Goal: Task Accomplishment & Management: Complete application form

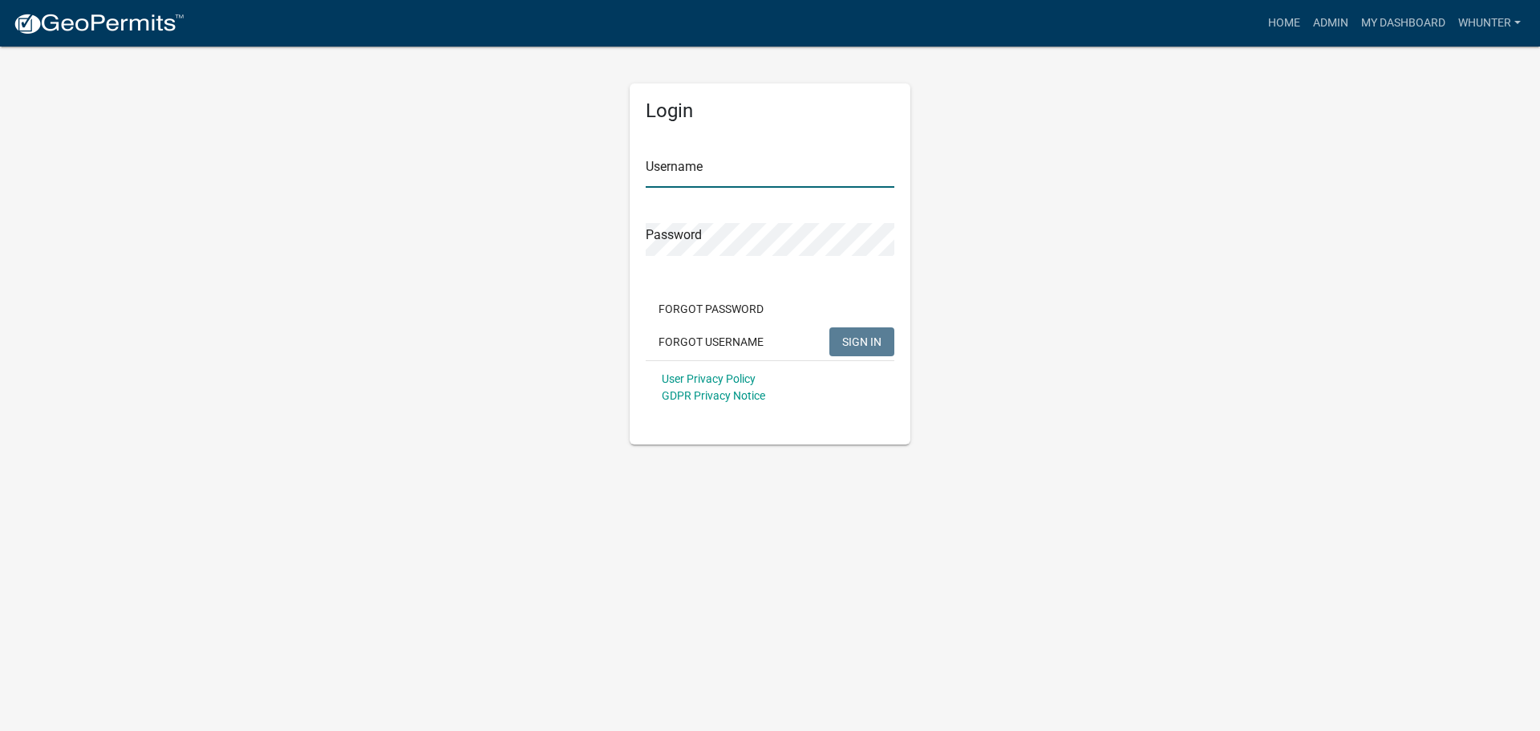
type input "whunter"
click at [871, 345] on span "SIGN IN" at bounding box center [861, 341] width 39 height 13
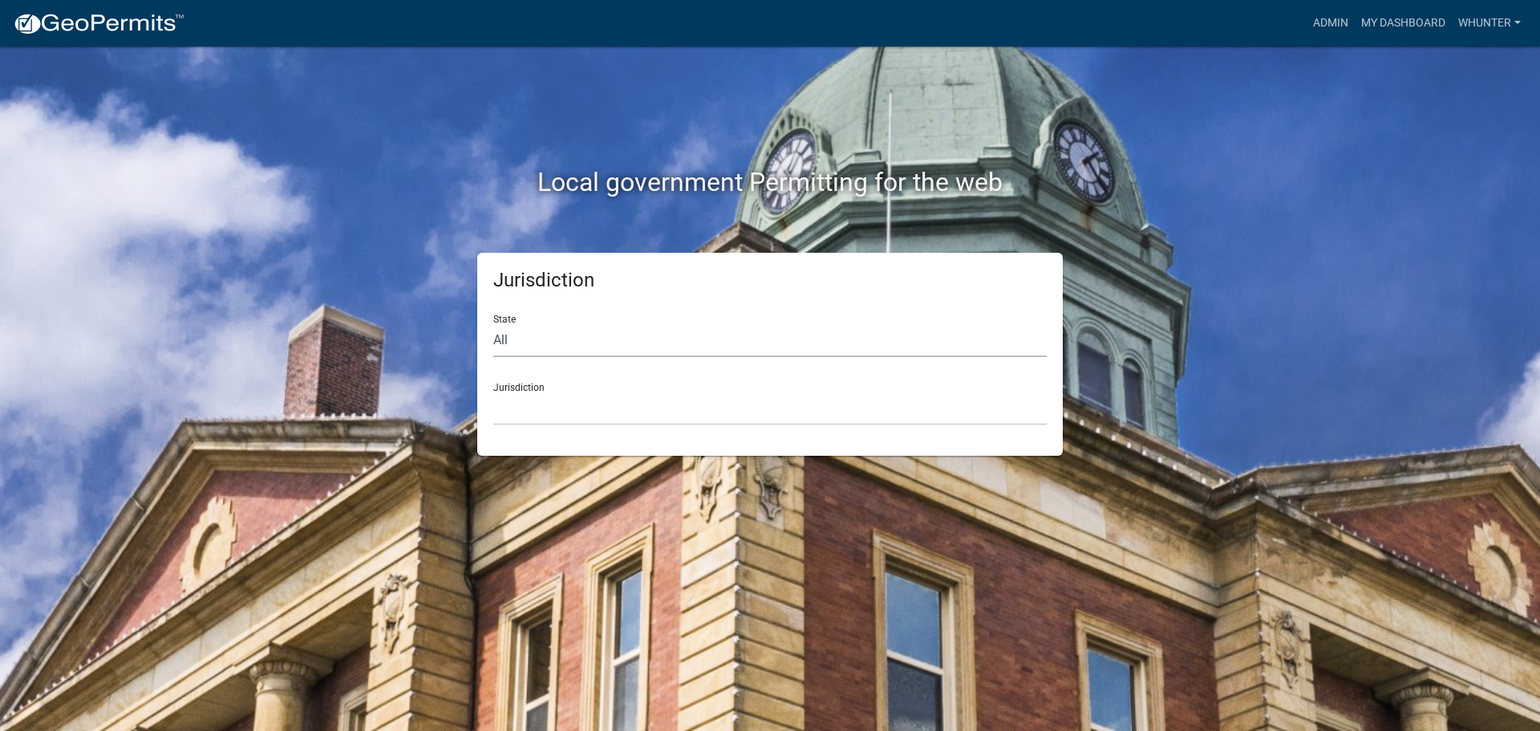
click at [789, 342] on select "All [US_STATE] [US_STATE] [US_STATE] [US_STATE] [US_STATE] [US_STATE] [US_STATE…" at bounding box center [770, 340] width 554 height 33
select select "[US_STATE]"
click at [493, 324] on select "All [US_STATE] [US_STATE] [US_STATE] [US_STATE] [US_STATE] [US_STATE] [US_STATE…" at bounding box center [770, 340] width 554 height 33
click at [738, 440] on div "Jurisdiction State All [US_STATE] [US_STATE] [US_STATE] [US_STATE] [US_STATE] […" at bounding box center [770, 354] width 586 height 203
click at [686, 405] on select "[GEOGRAPHIC_DATA], [US_STATE][PERSON_NAME][GEOGRAPHIC_DATA], [US_STATE][PERSON_…" at bounding box center [770, 408] width 554 height 33
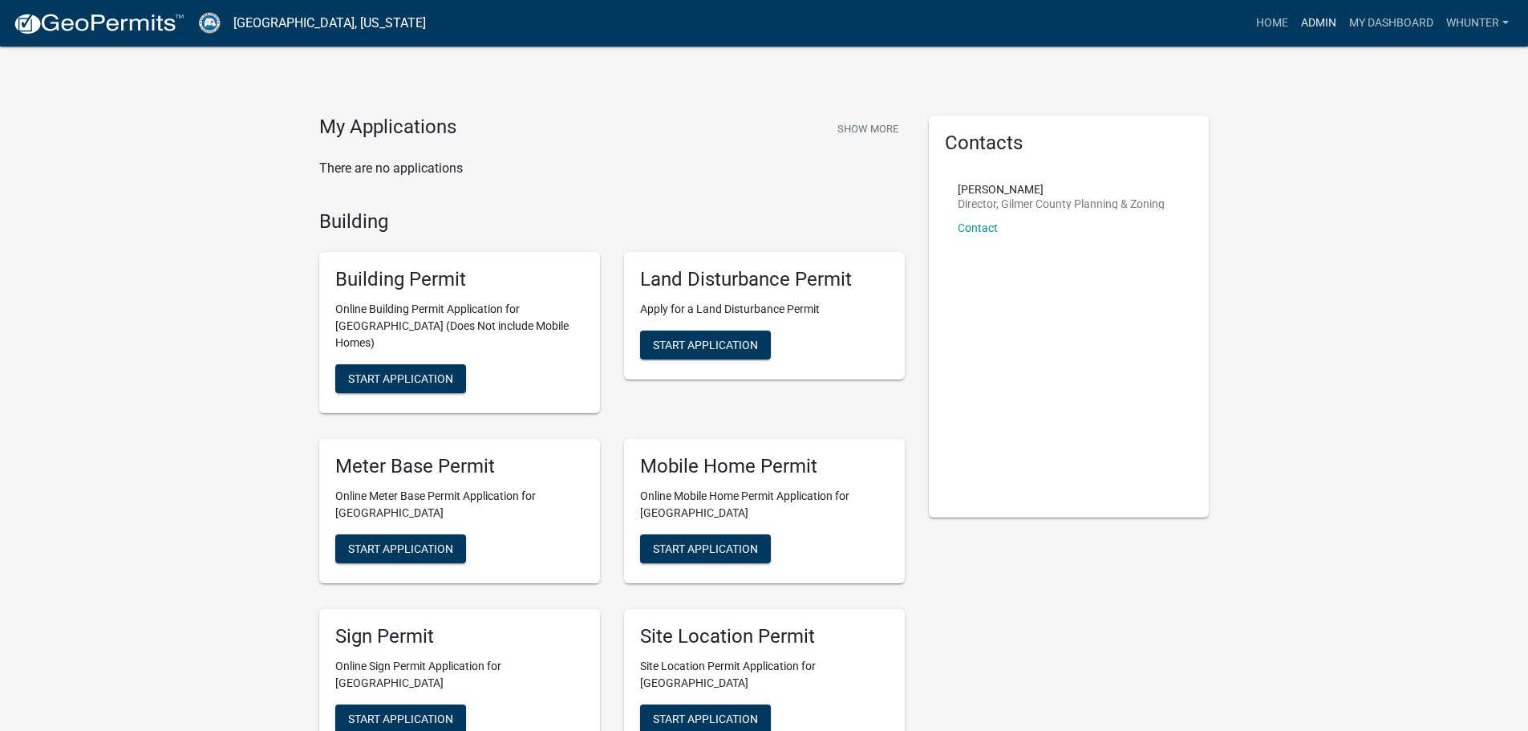
click at [1316, 31] on link "Admin" at bounding box center [1319, 23] width 48 height 30
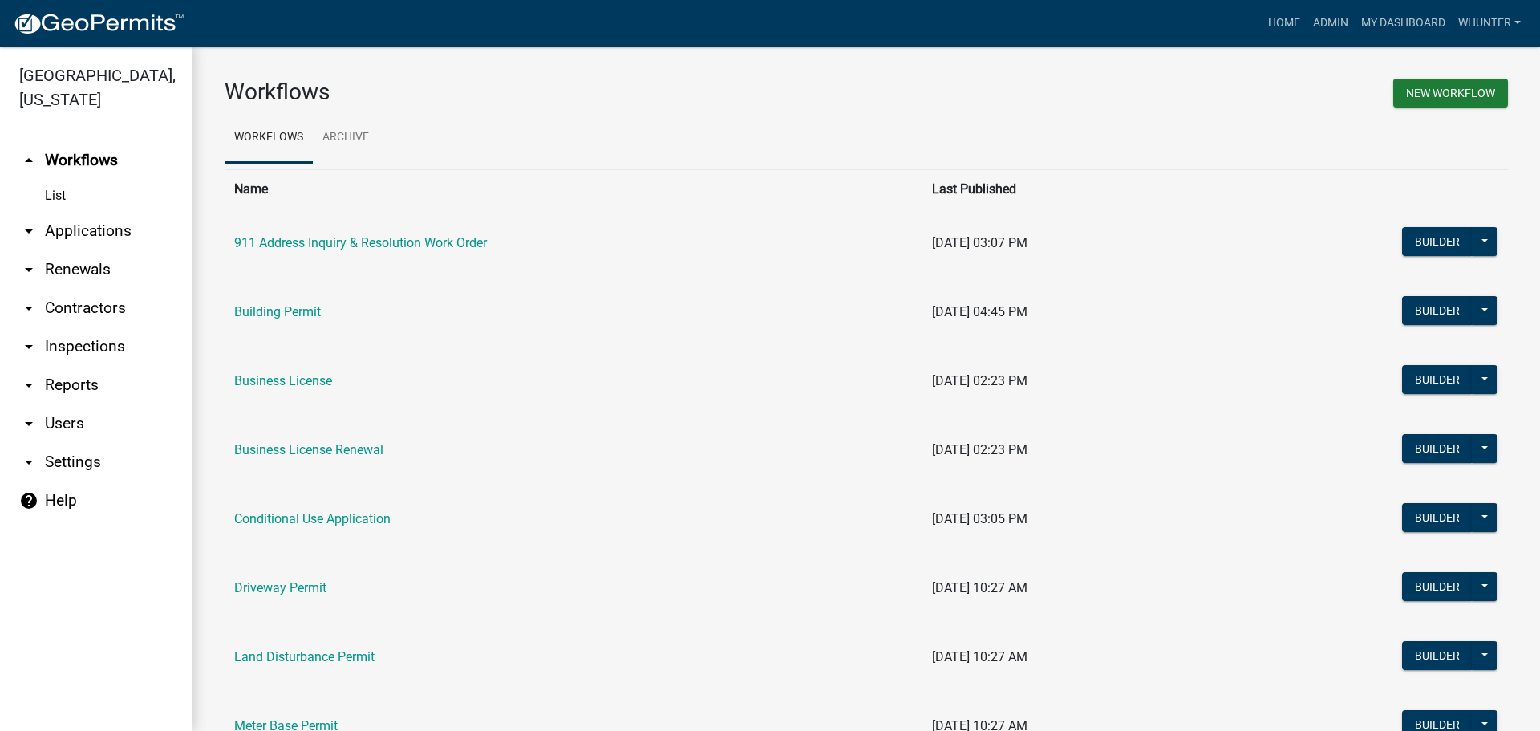
click at [75, 229] on link "arrow_drop_down Applications" at bounding box center [96, 231] width 193 height 39
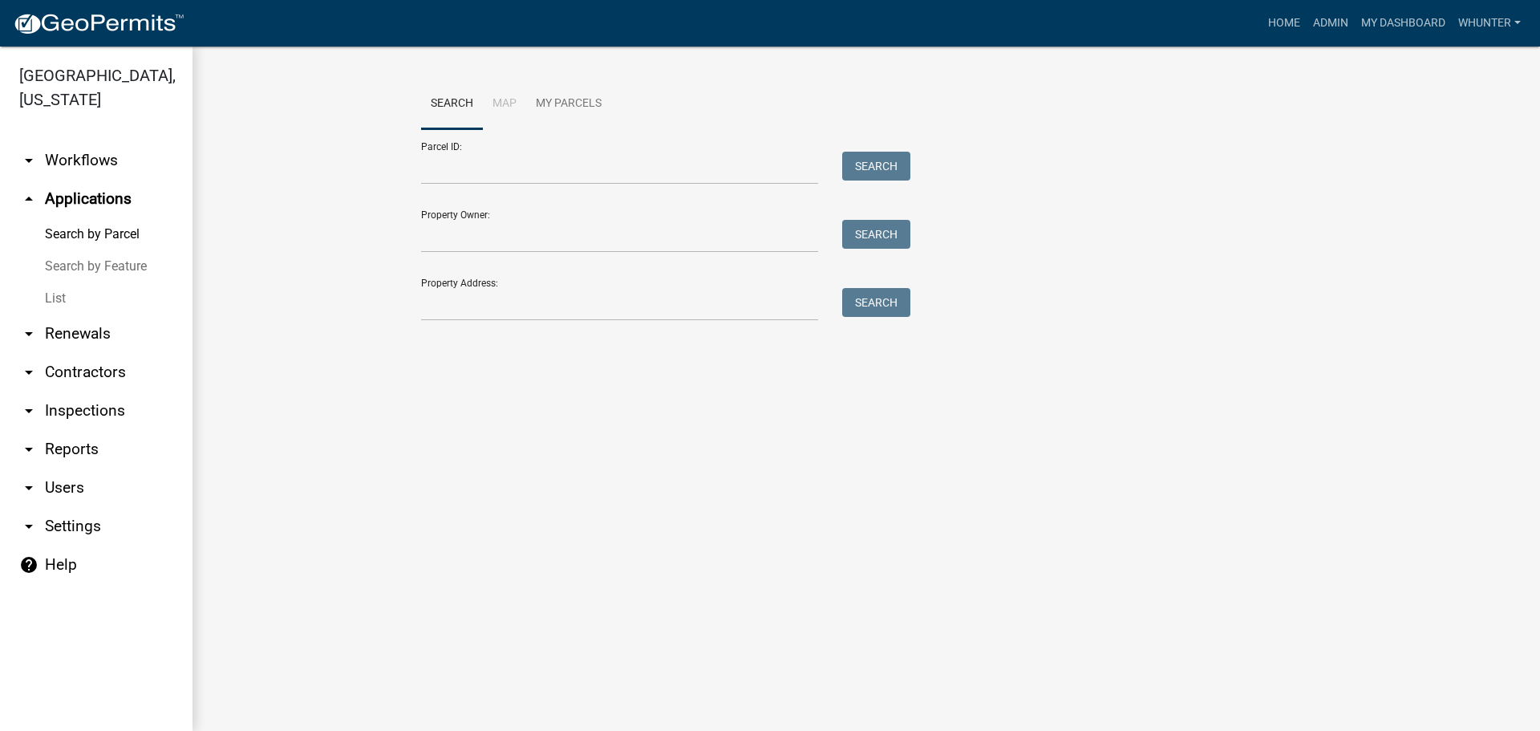
click at [102, 298] on link "List" at bounding box center [96, 298] width 193 height 32
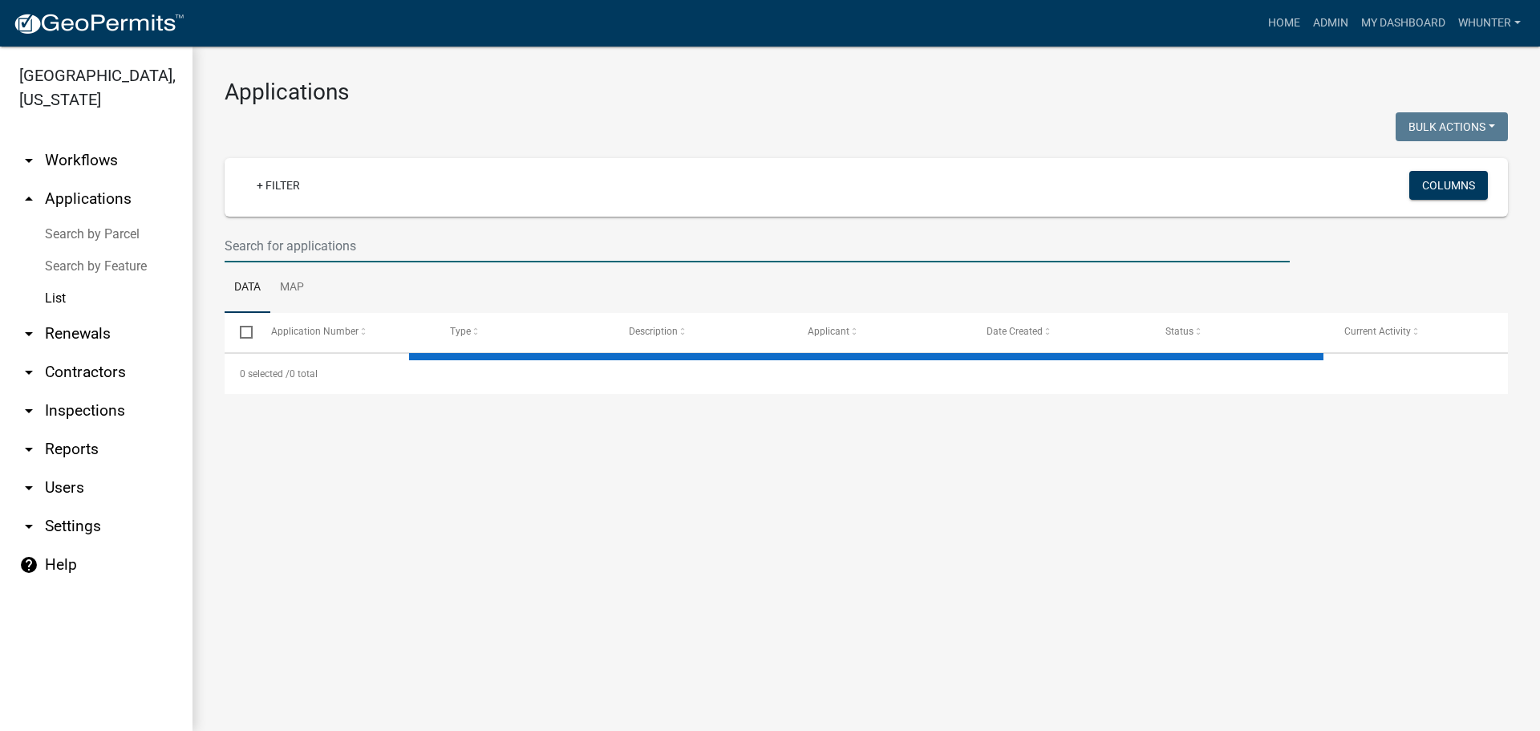
click at [377, 255] on input "text" at bounding box center [757, 245] width 1065 height 33
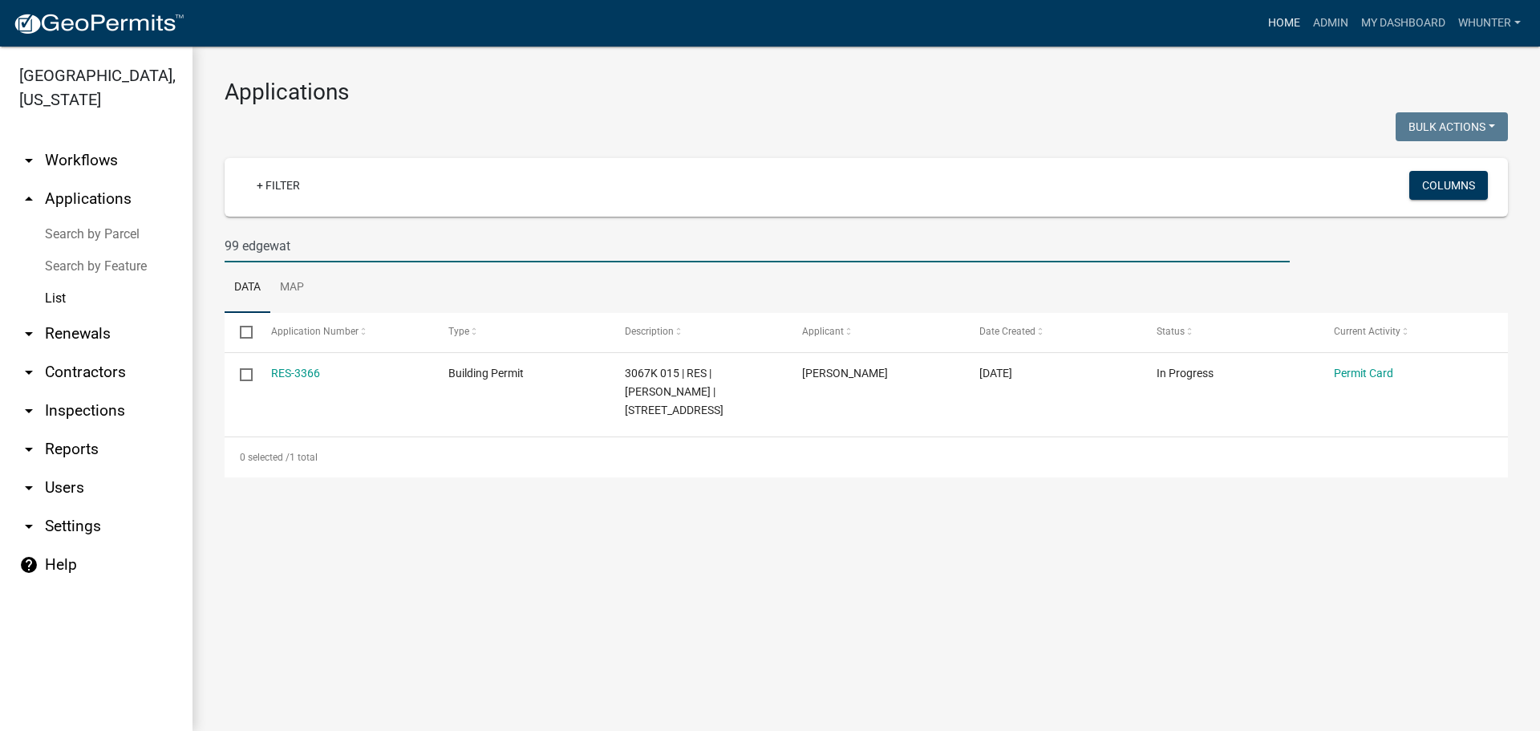
type input "99 edgewat"
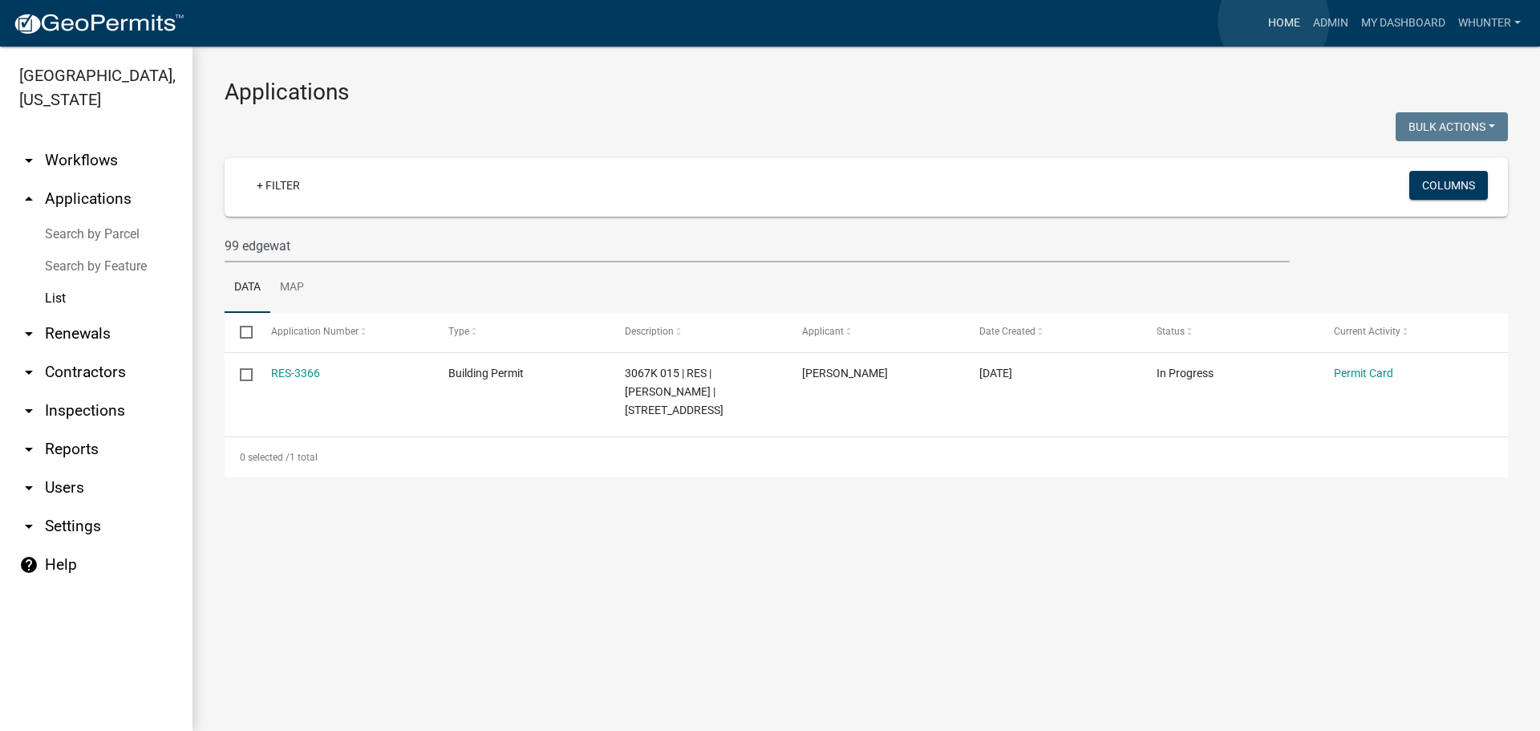
click at [1274, 21] on link "Home" at bounding box center [1284, 23] width 45 height 30
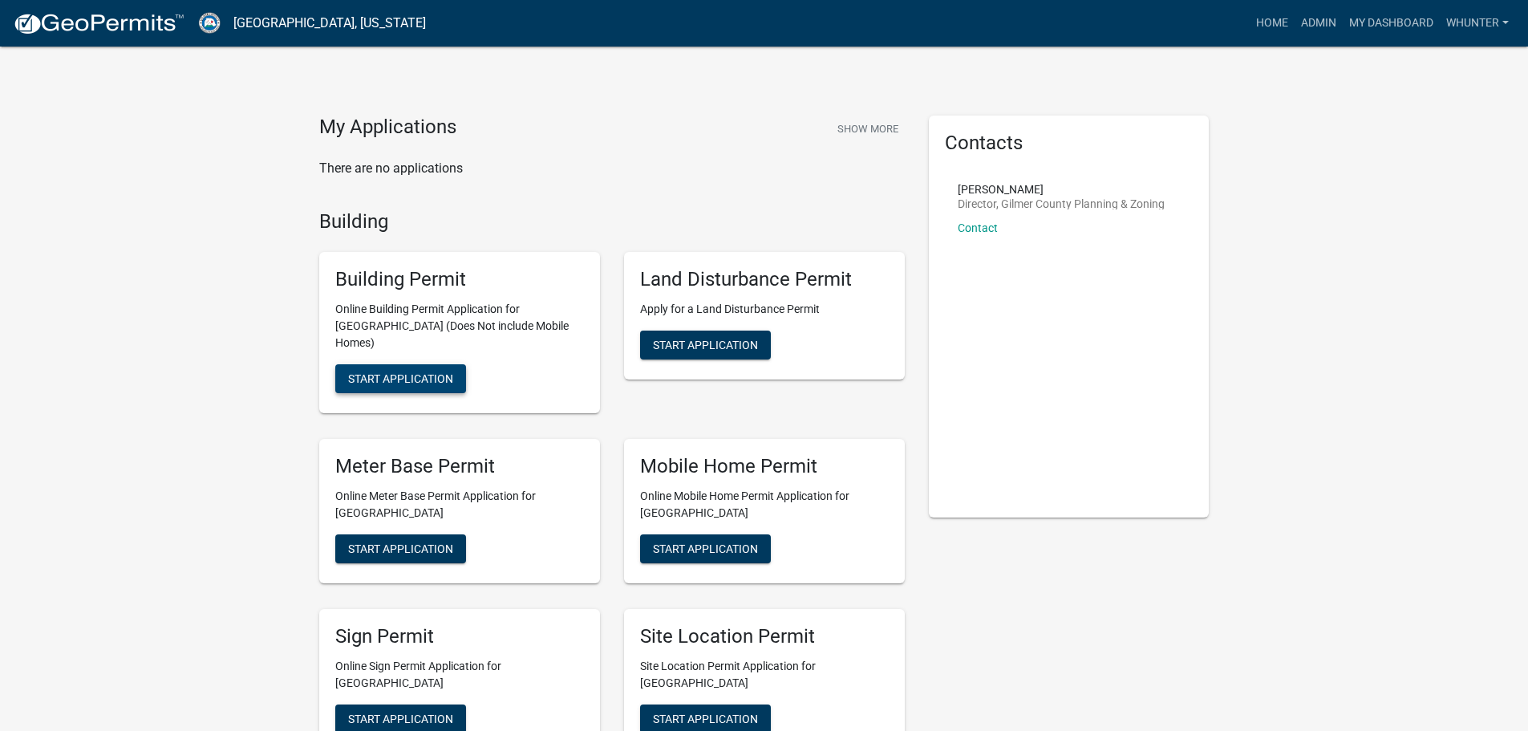
click at [386, 347] on div "Building Permit Online Building Permit Application for Gilmer County (Does Not …" at bounding box center [459, 332] width 281 height 161
click at [396, 372] on span "Start Application" at bounding box center [400, 378] width 105 height 13
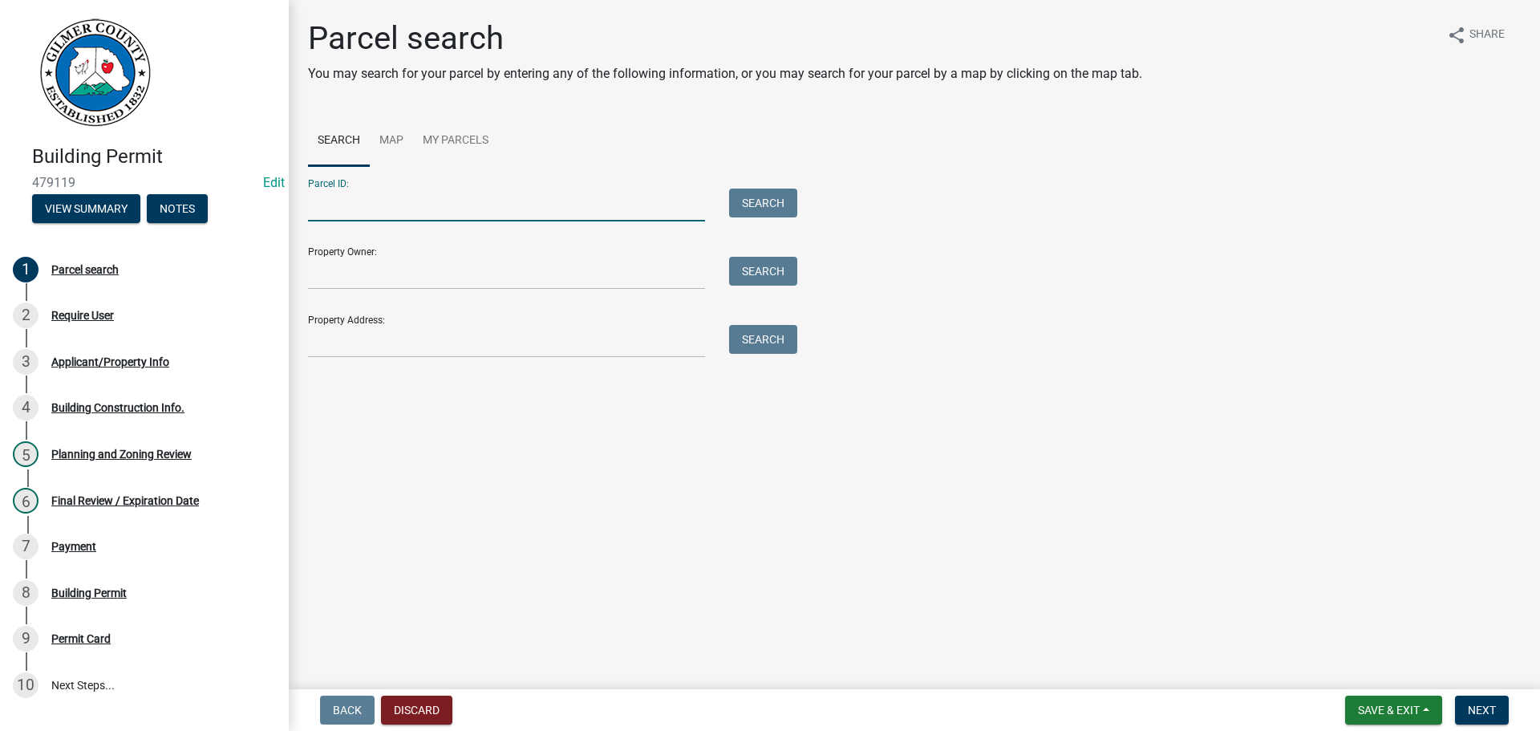
click at [389, 214] on input "Parcel ID:" at bounding box center [506, 205] width 397 height 33
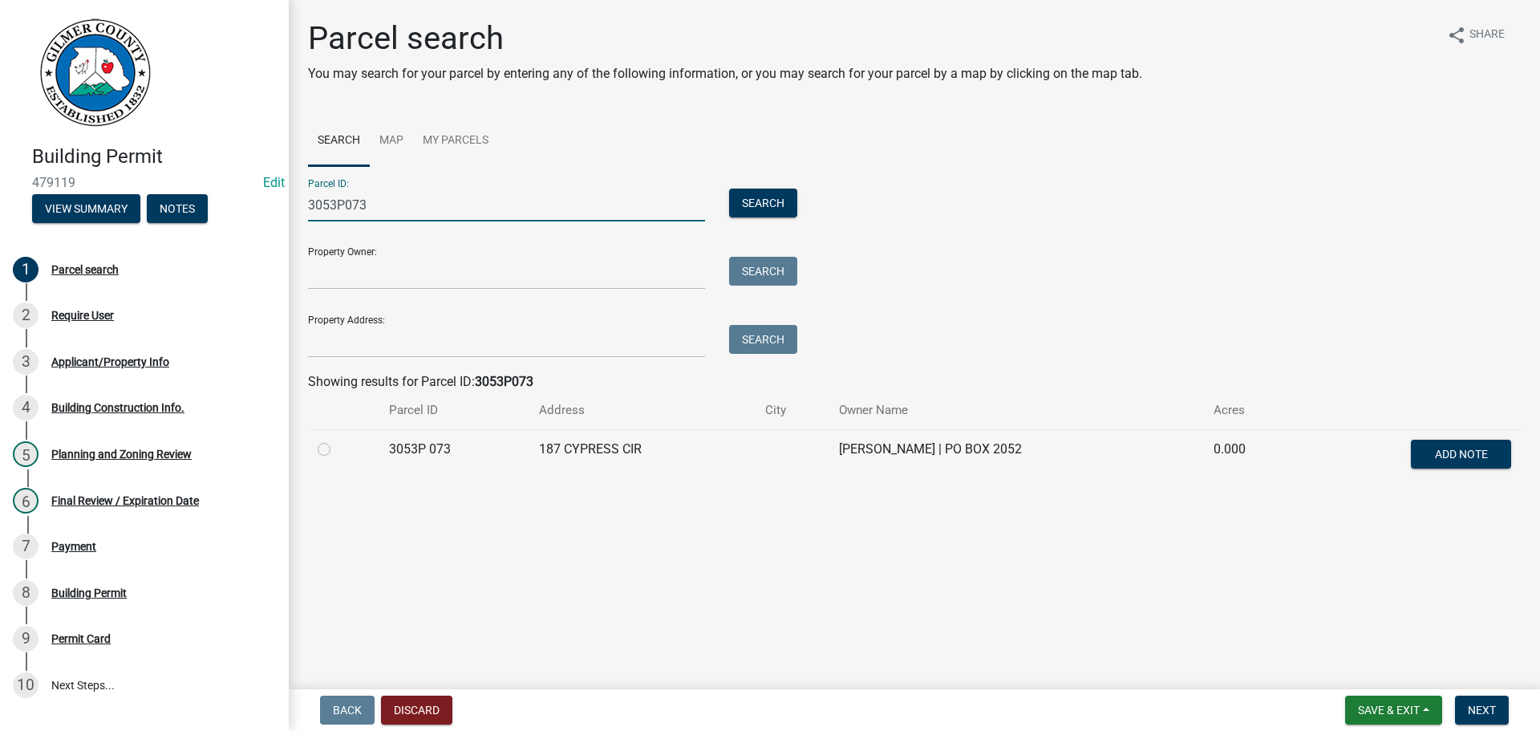
type input "3053P073"
click at [316, 448] on td at bounding box center [343, 455] width 71 height 53
click at [337, 440] on label at bounding box center [337, 440] width 0 height 0
click at [337, 450] on 073 "radio" at bounding box center [342, 445] width 10 height 10
radio 073 "true"
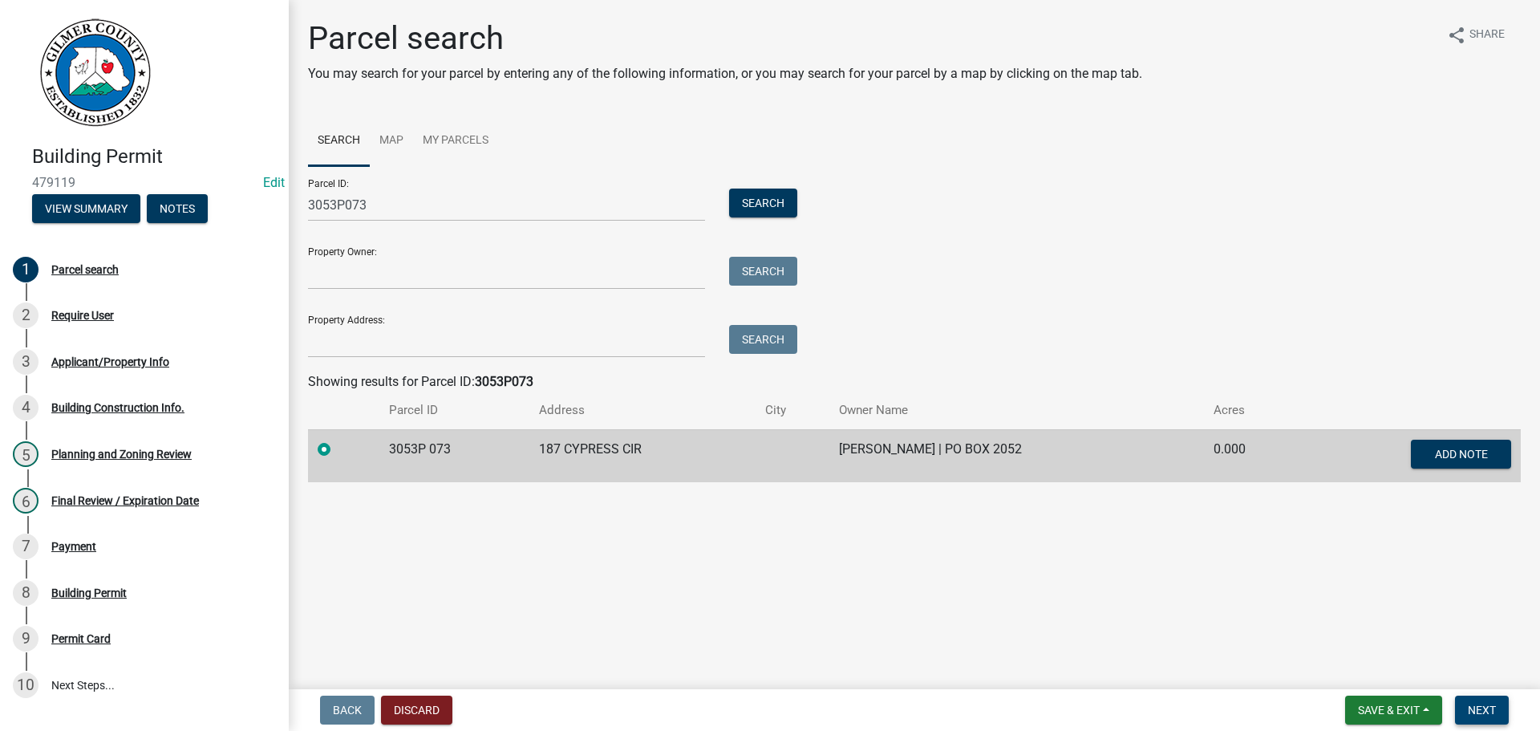
click at [1499, 703] on button "Next" at bounding box center [1482, 710] width 54 height 29
click at [1475, 704] on span "Next" at bounding box center [1482, 710] width 28 height 13
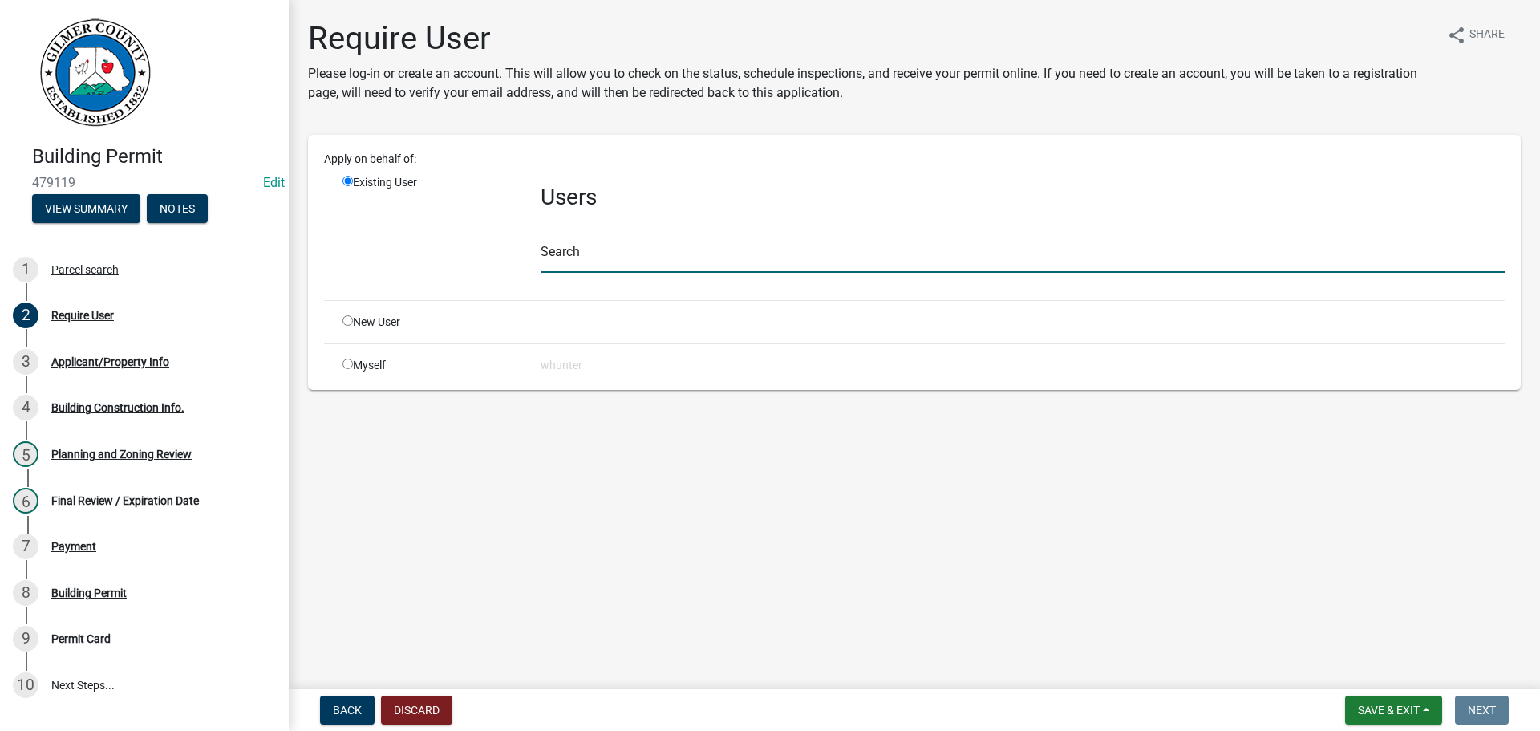
drag, startPoint x: 639, startPoint y: 262, endPoint x: 658, endPoint y: 262, distance: 19.3
click at [639, 261] on input "text" at bounding box center [1023, 256] width 964 height 33
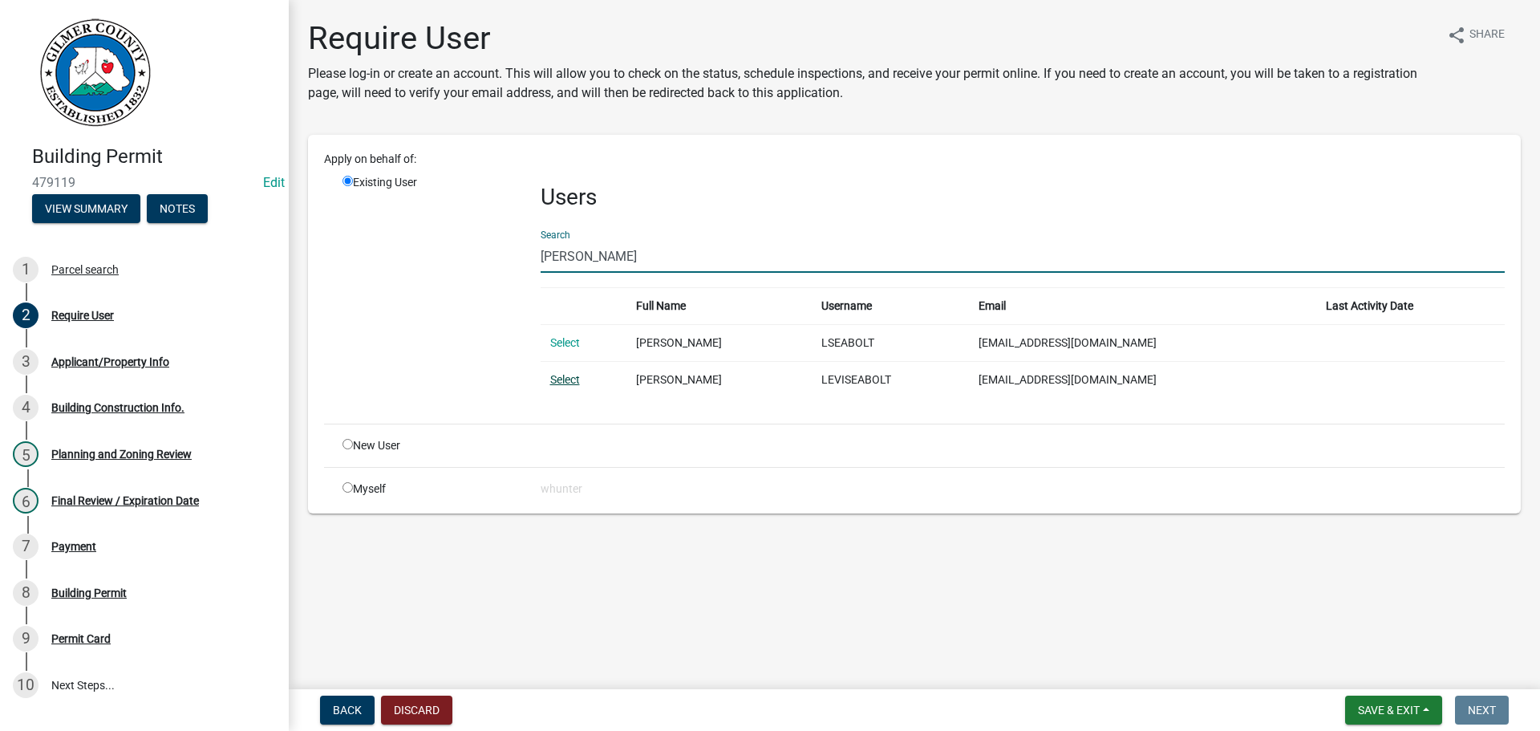
type input "LEVI SEABOLT"
click at [566, 379] on link "Select" at bounding box center [565, 379] width 30 height 13
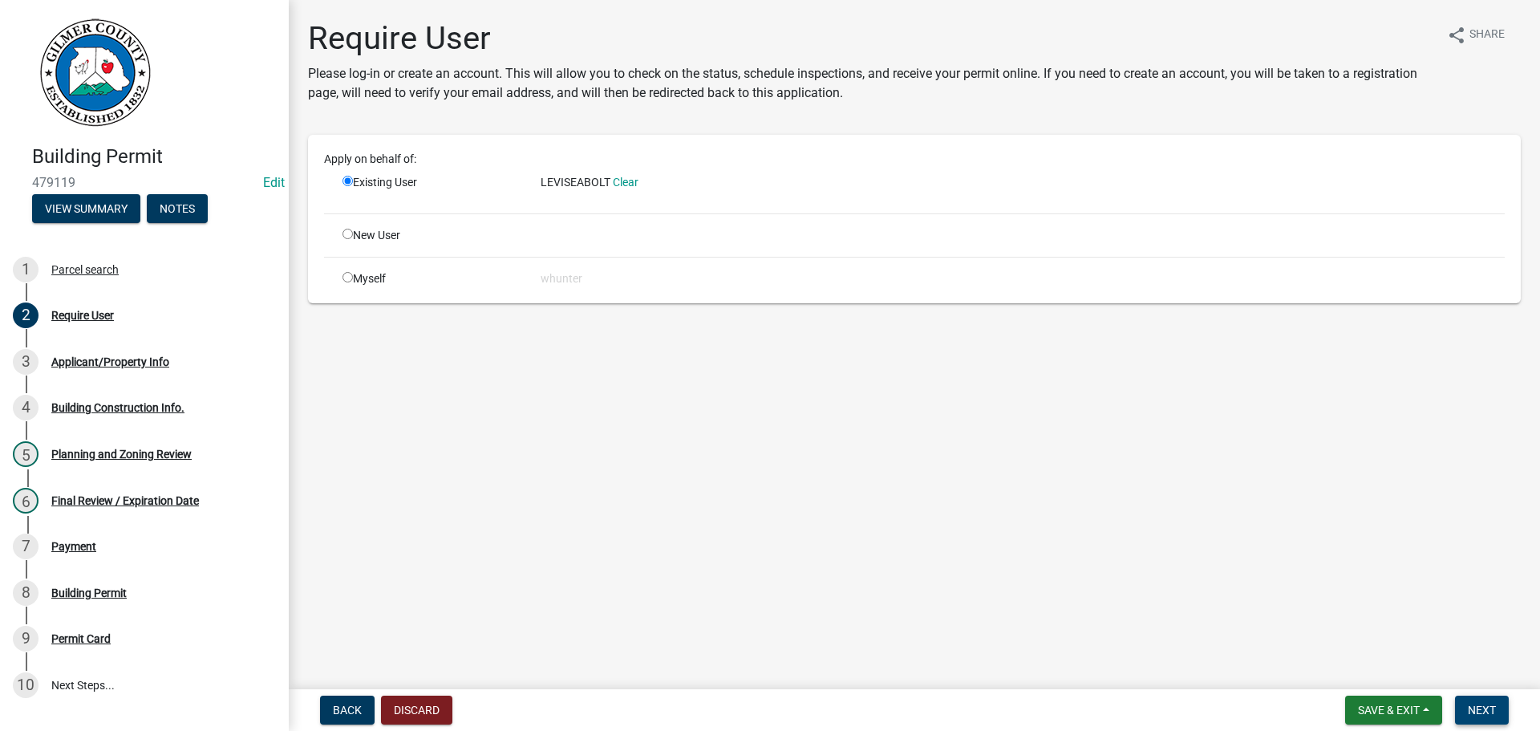
click at [1482, 705] on span "Next" at bounding box center [1482, 710] width 28 height 13
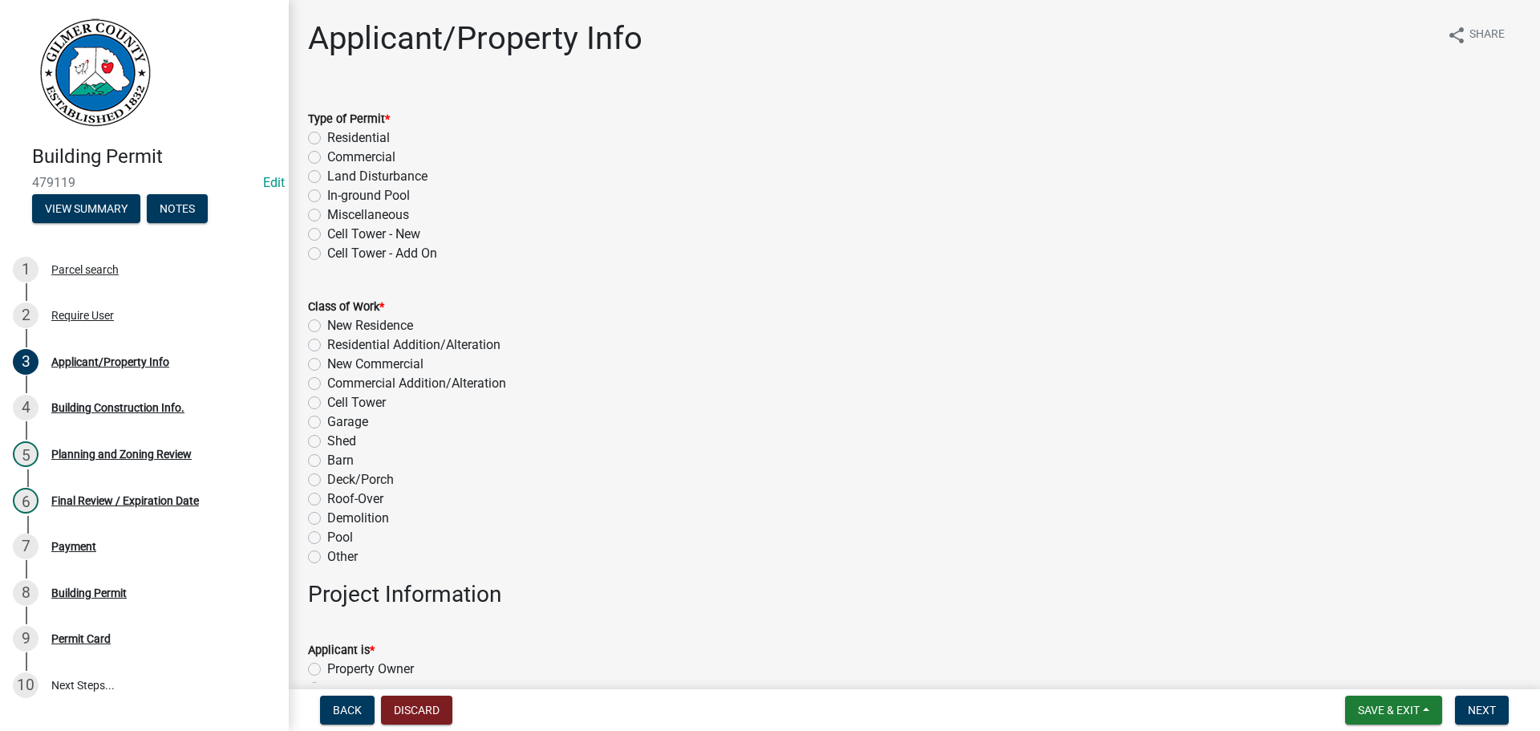
click at [347, 142] on label "Residential" at bounding box center [358, 137] width 63 height 19
click at [338, 139] on input "Residential" at bounding box center [332, 133] width 10 height 10
radio input "true"
click at [393, 211] on label "Miscellaneous" at bounding box center [368, 214] width 82 height 19
click at [338, 211] on input "Miscellaneous" at bounding box center [332, 210] width 10 height 10
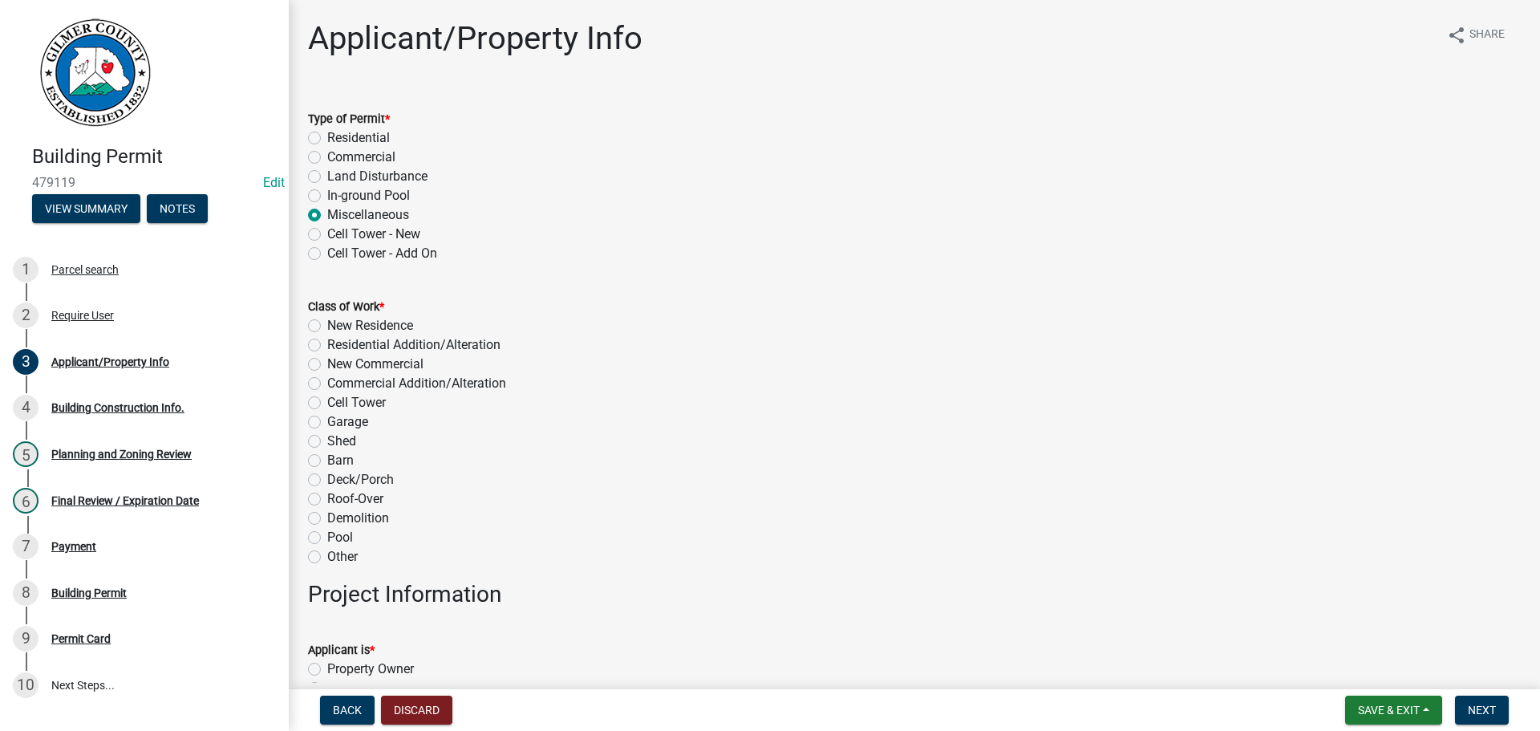
radio input "true"
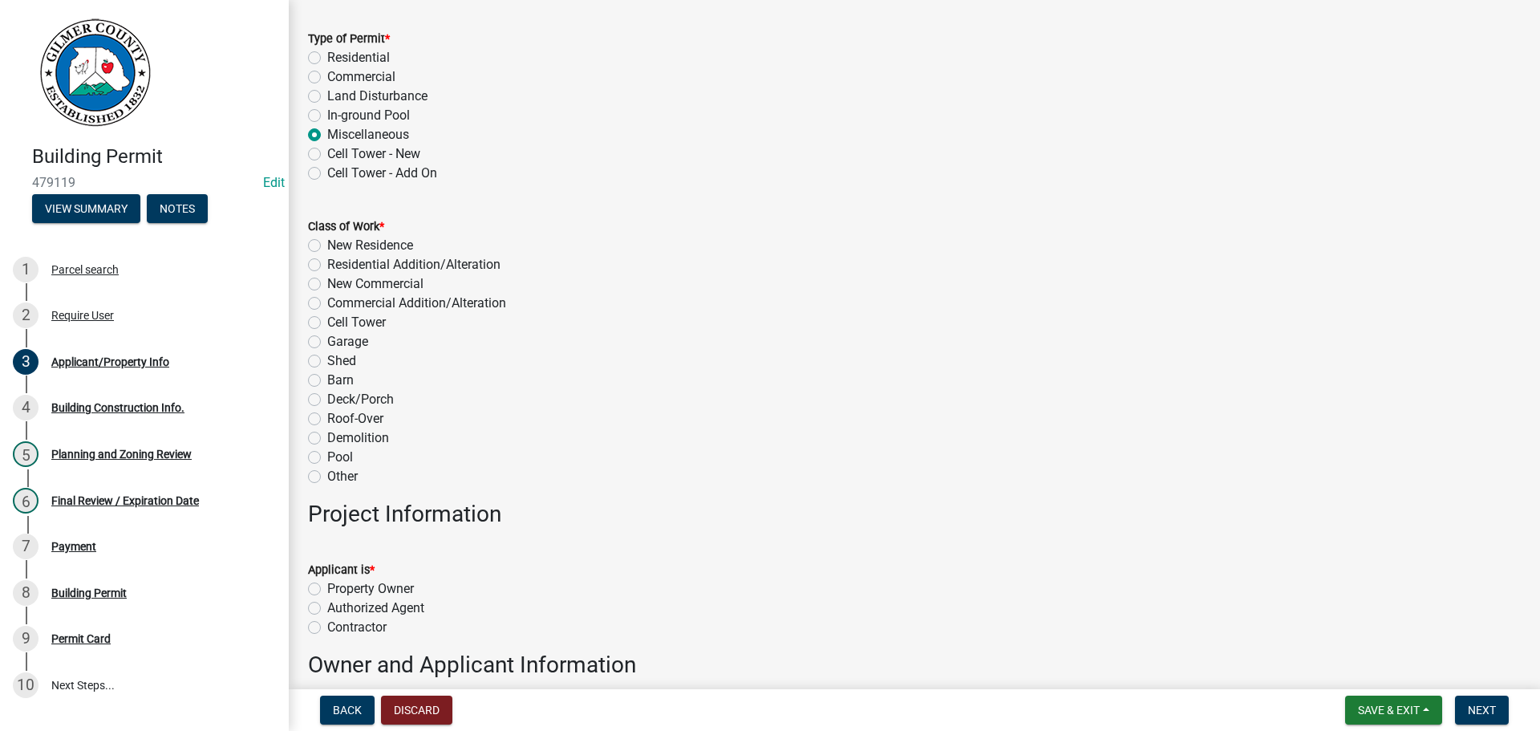
click at [363, 394] on label "Deck/Porch" at bounding box center [360, 399] width 67 height 19
click at [338, 394] on input "Deck/Porch" at bounding box center [332, 395] width 10 height 10
radio input "true"
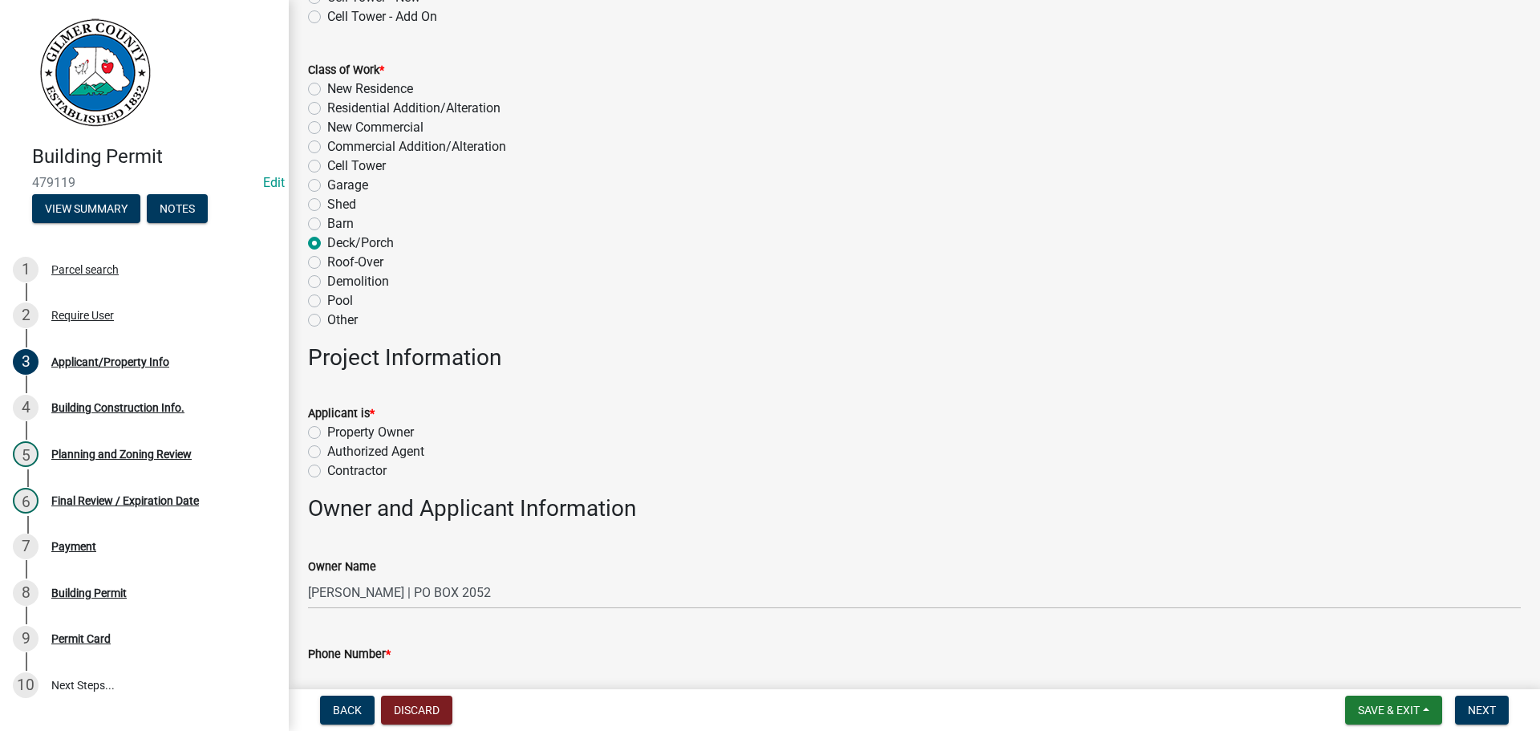
scroll to position [241, 0]
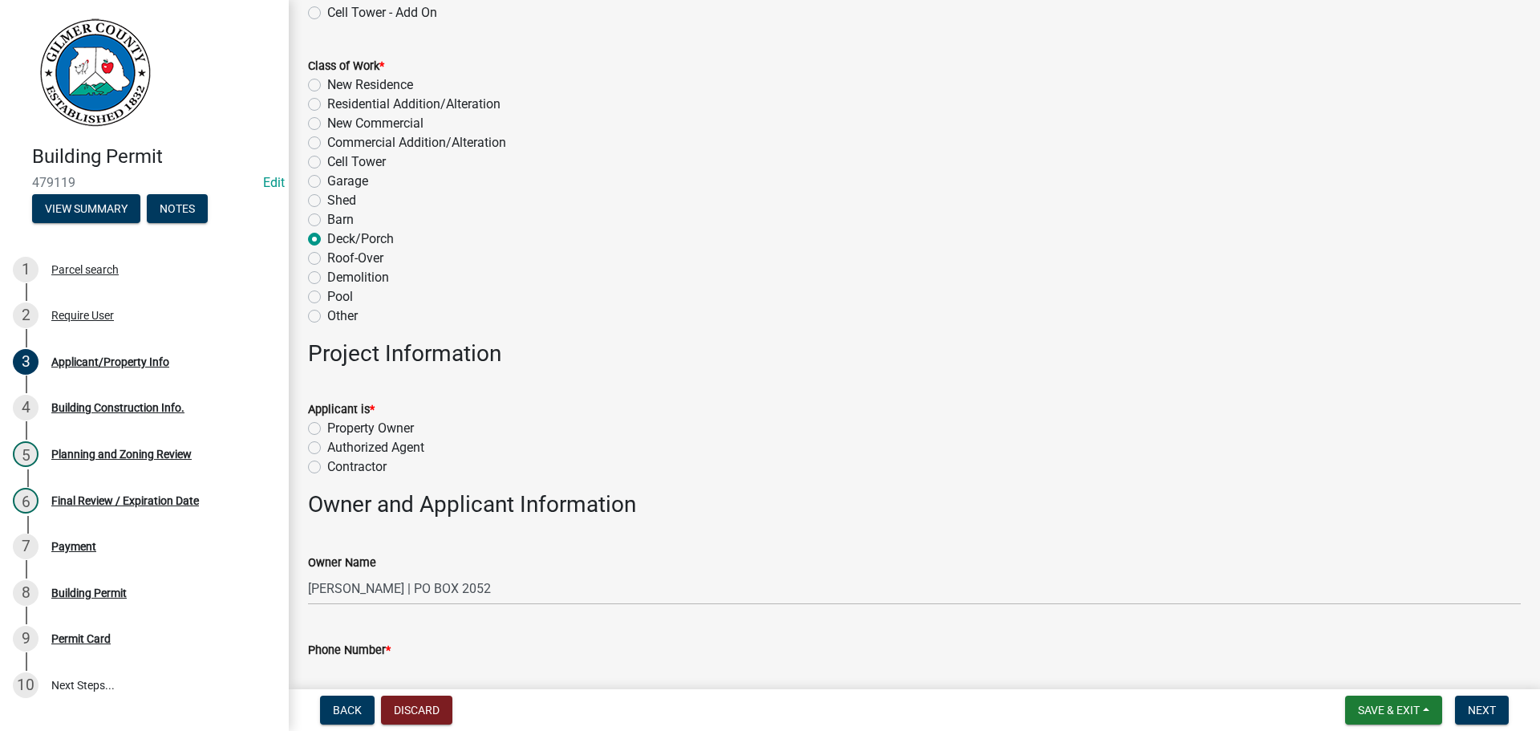
click at [356, 465] on label "Contractor" at bounding box center [356, 466] width 59 height 19
click at [338, 465] on input "Contractor" at bounding box center [332, 462] width 10 height 10
radio input "true"
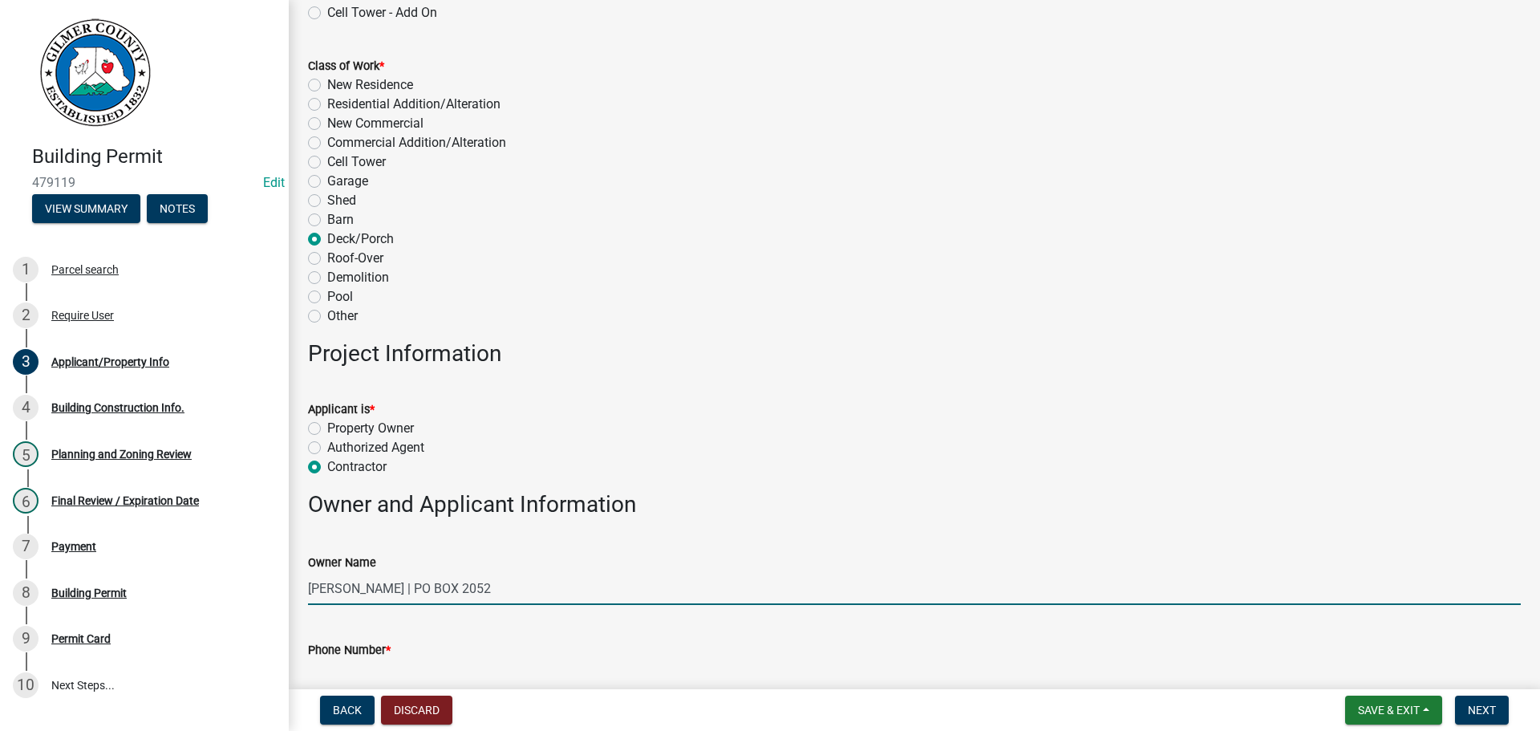
drag, startPoint x: 524, startPoint y: 590, endPoint x: 420, endPoint y: 585, distance: 104.4
click at [420, 585] on input "RONNIE MARTIN | PO BOX 2052" at bounding box center [914, 588] width 1213 height 33
type input "RONNIE MARTIN"
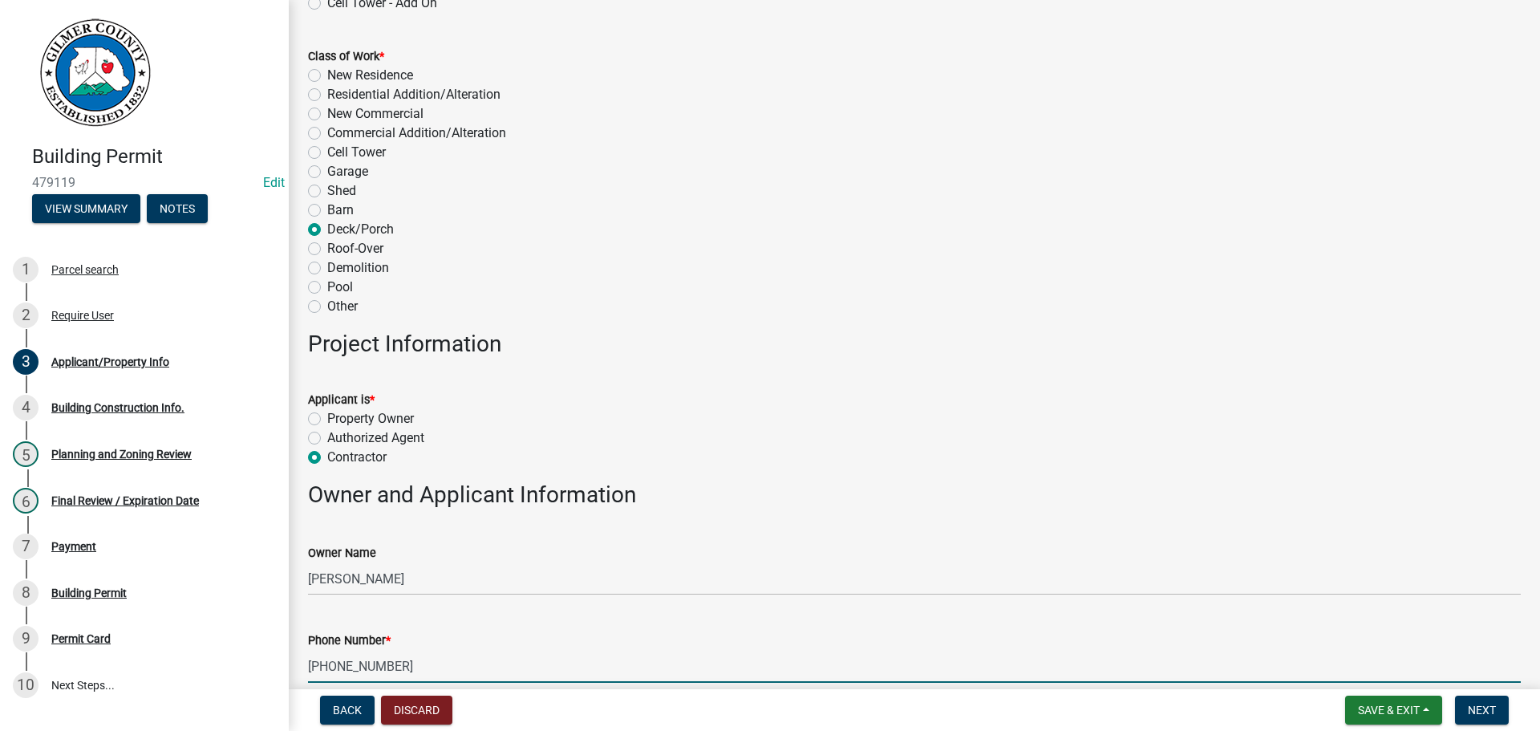
type input "706-455-6566"
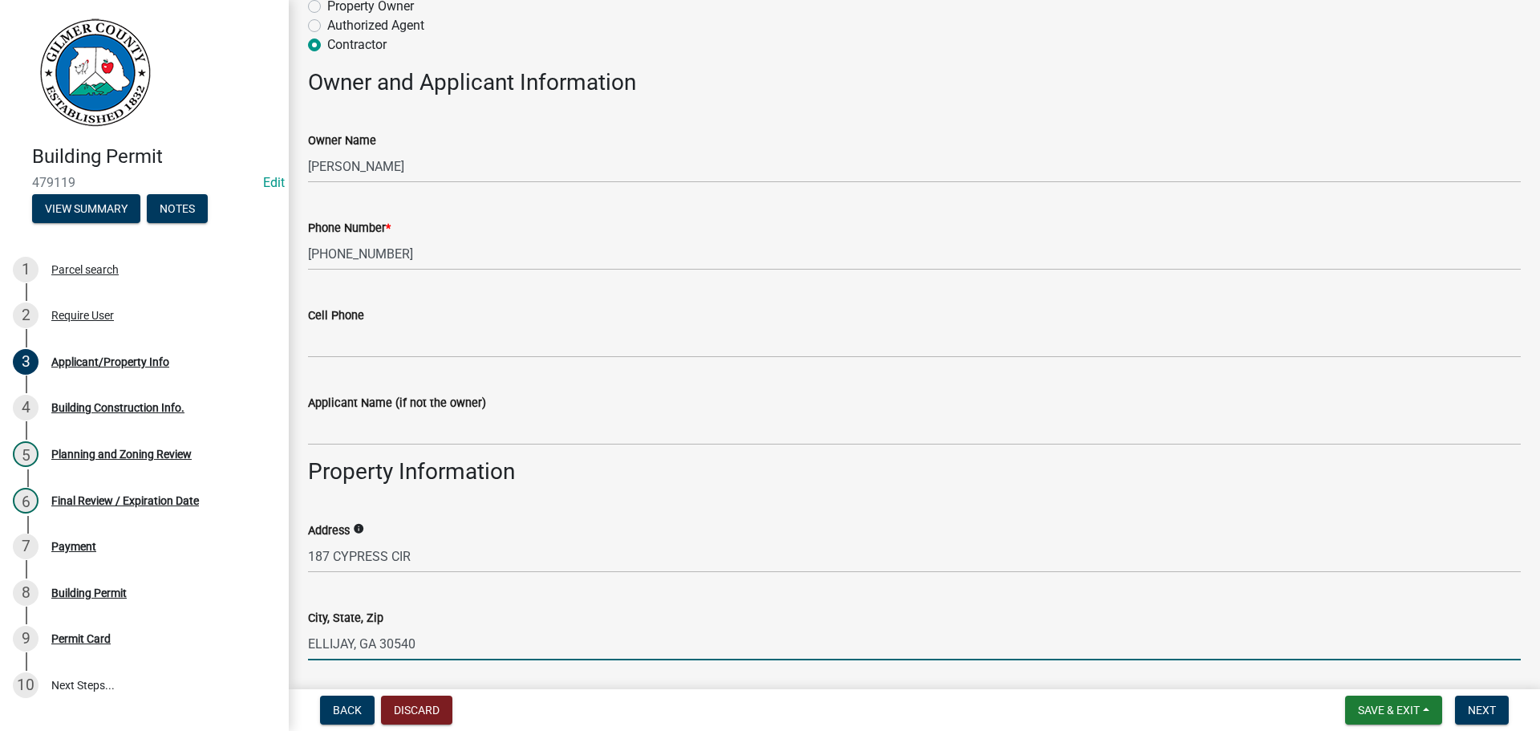
type input "ELLIJAY, GA 30540"
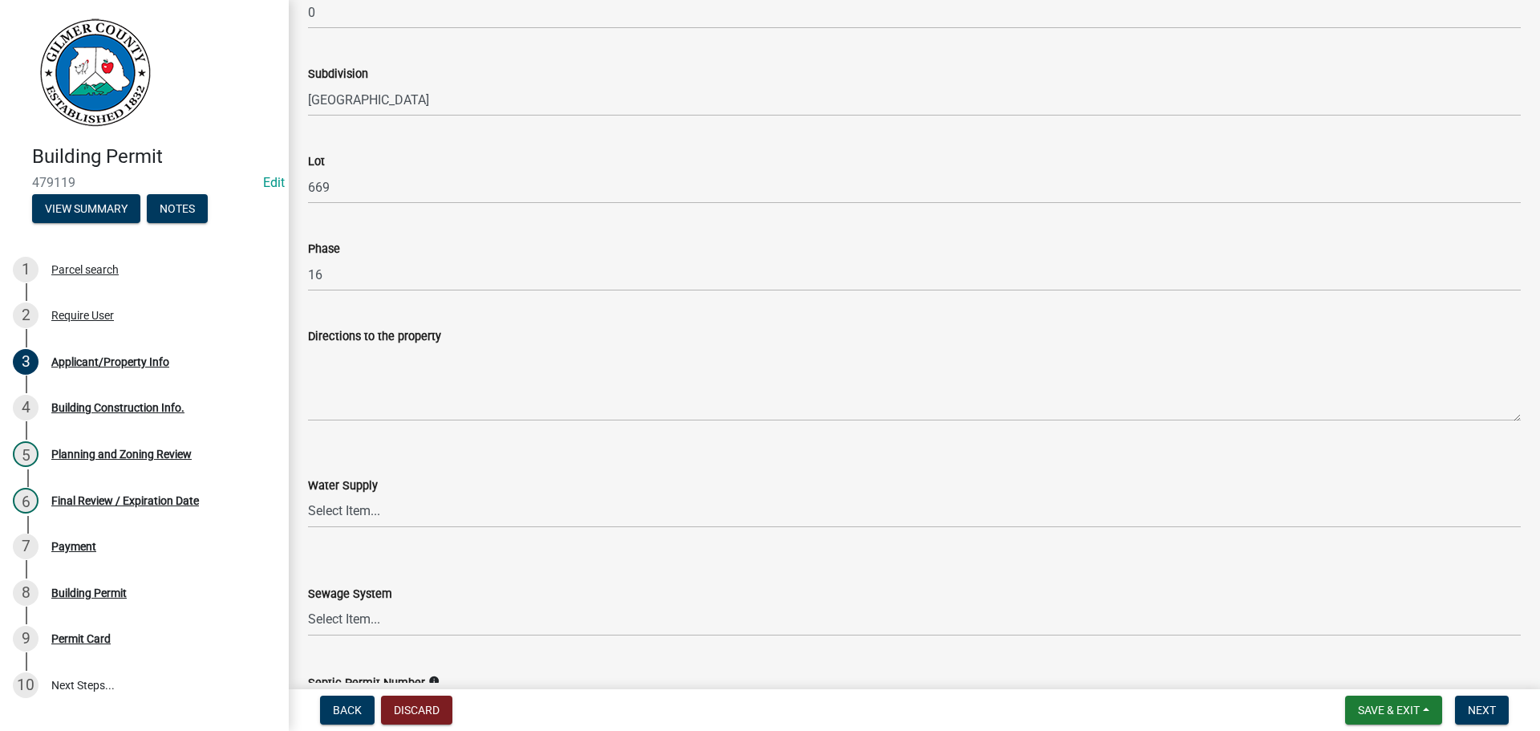
scroll to position [1935, 0]
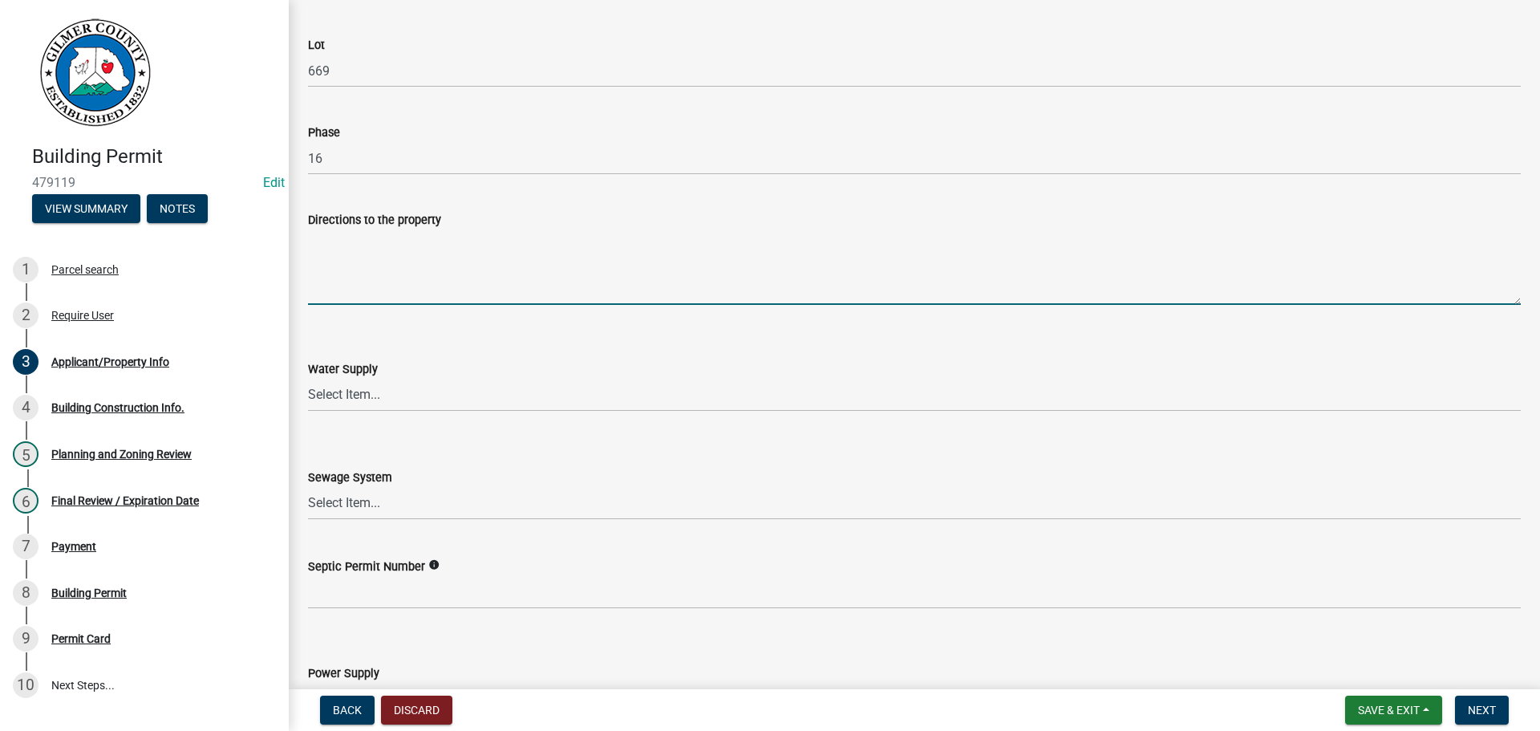
click at [422, 274] on textarea "Directions to the property" at bounding box center [914, 266] width 1213 height 75
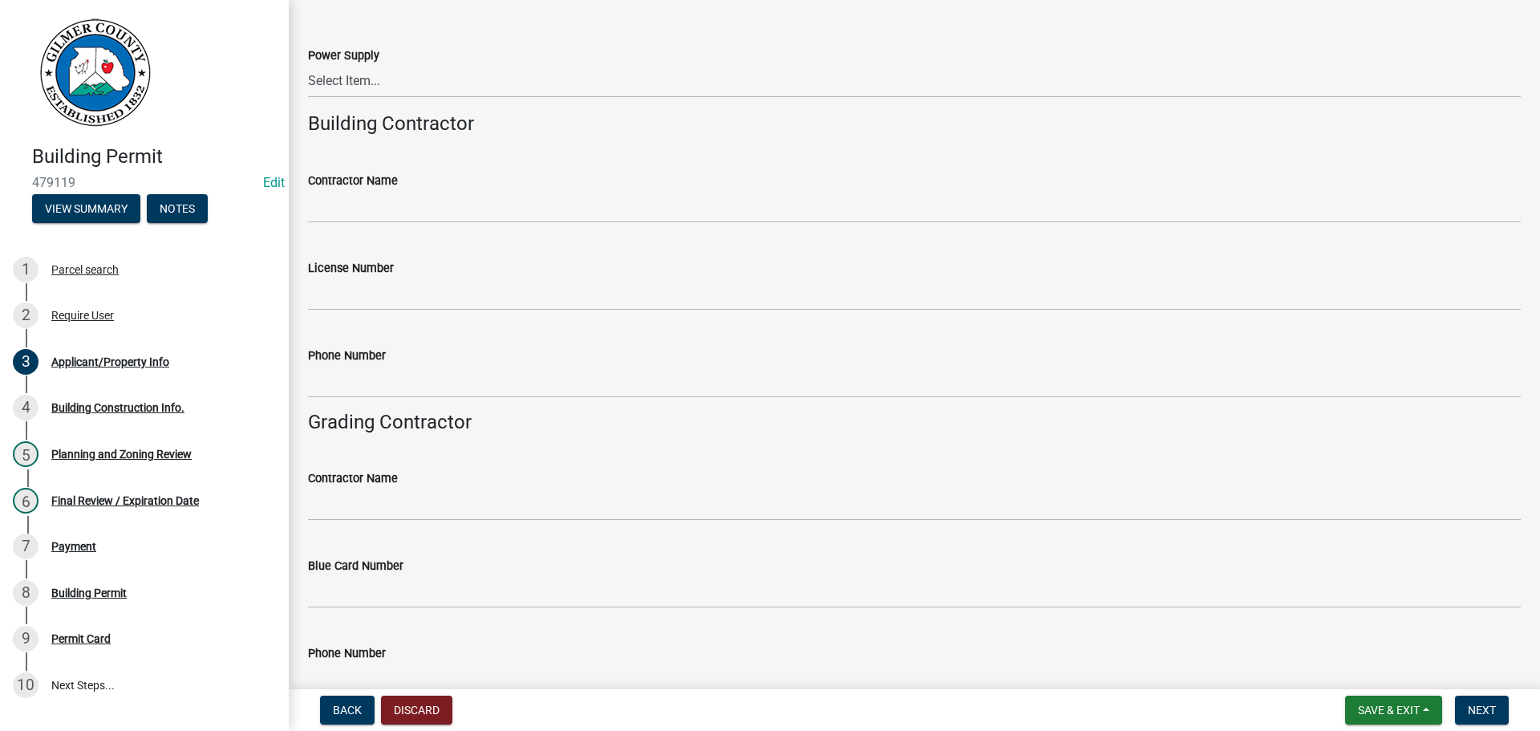
scroll to position [2641, 0]
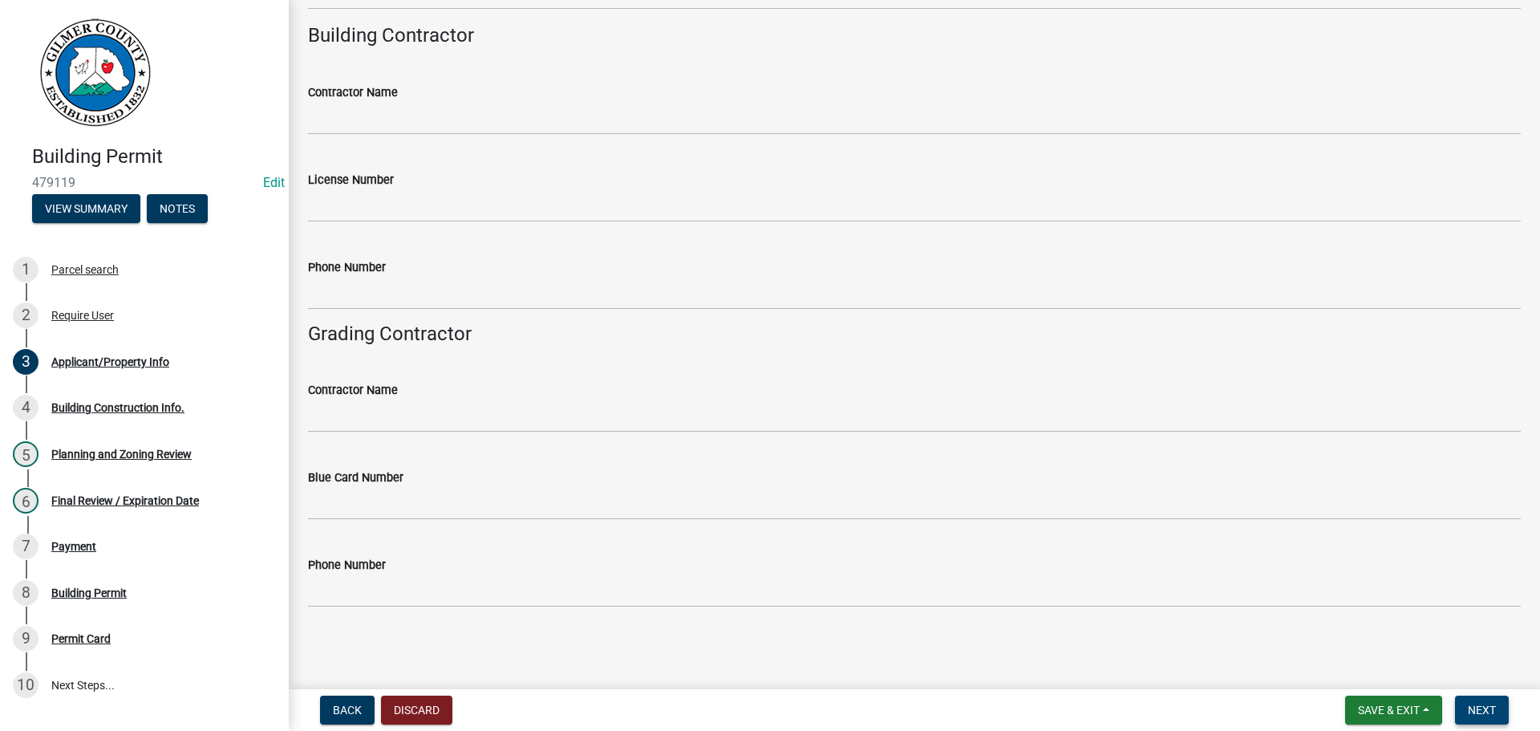
type textarea "382, MAIN GATE, LT ON CREEKSIDE TRL, CONT ON WATER OAK DR, LT ON TARA DR, RT ON…"
click at [1500, 722] on button "Next" at bounding box center [1482, 710] width 54 height 29
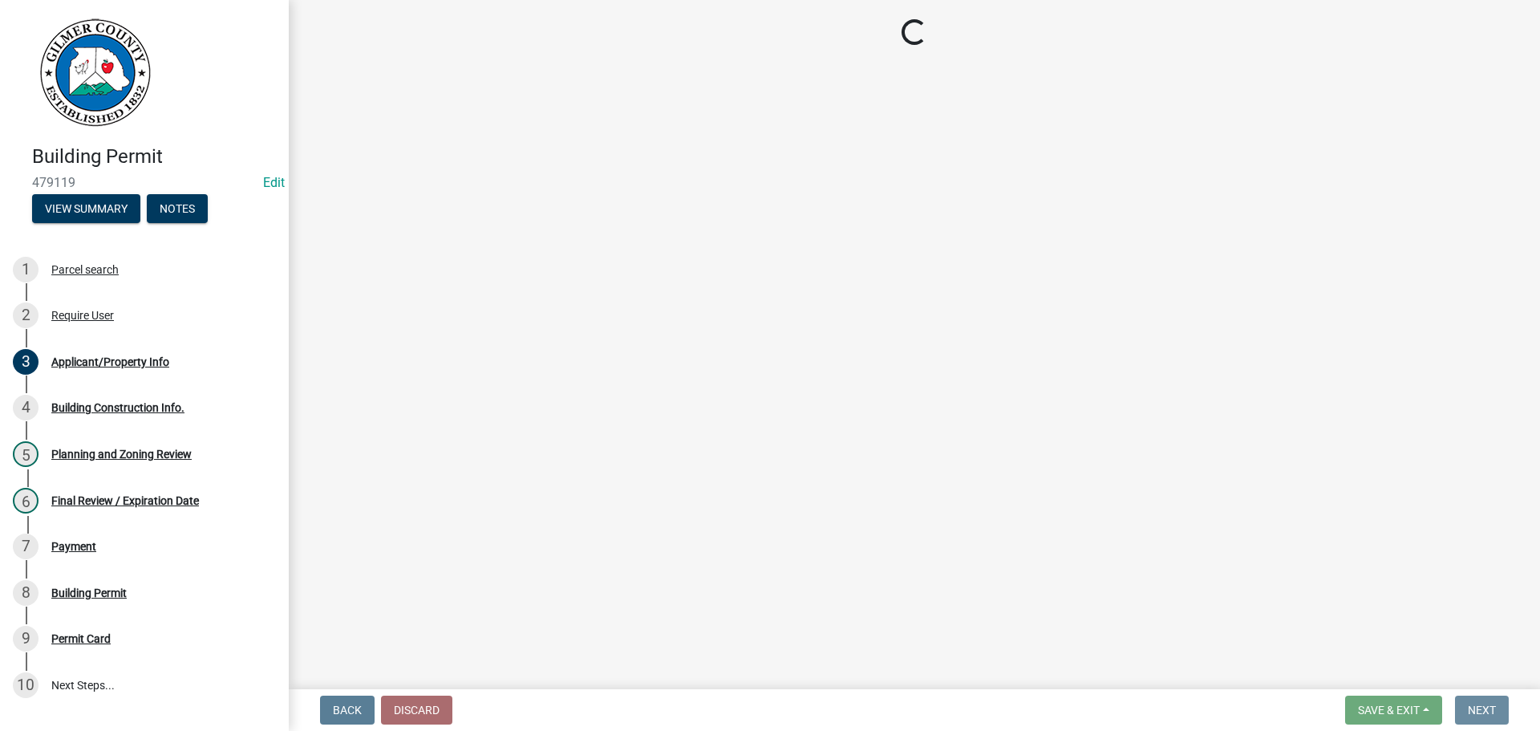
scroll to position [0, 0]
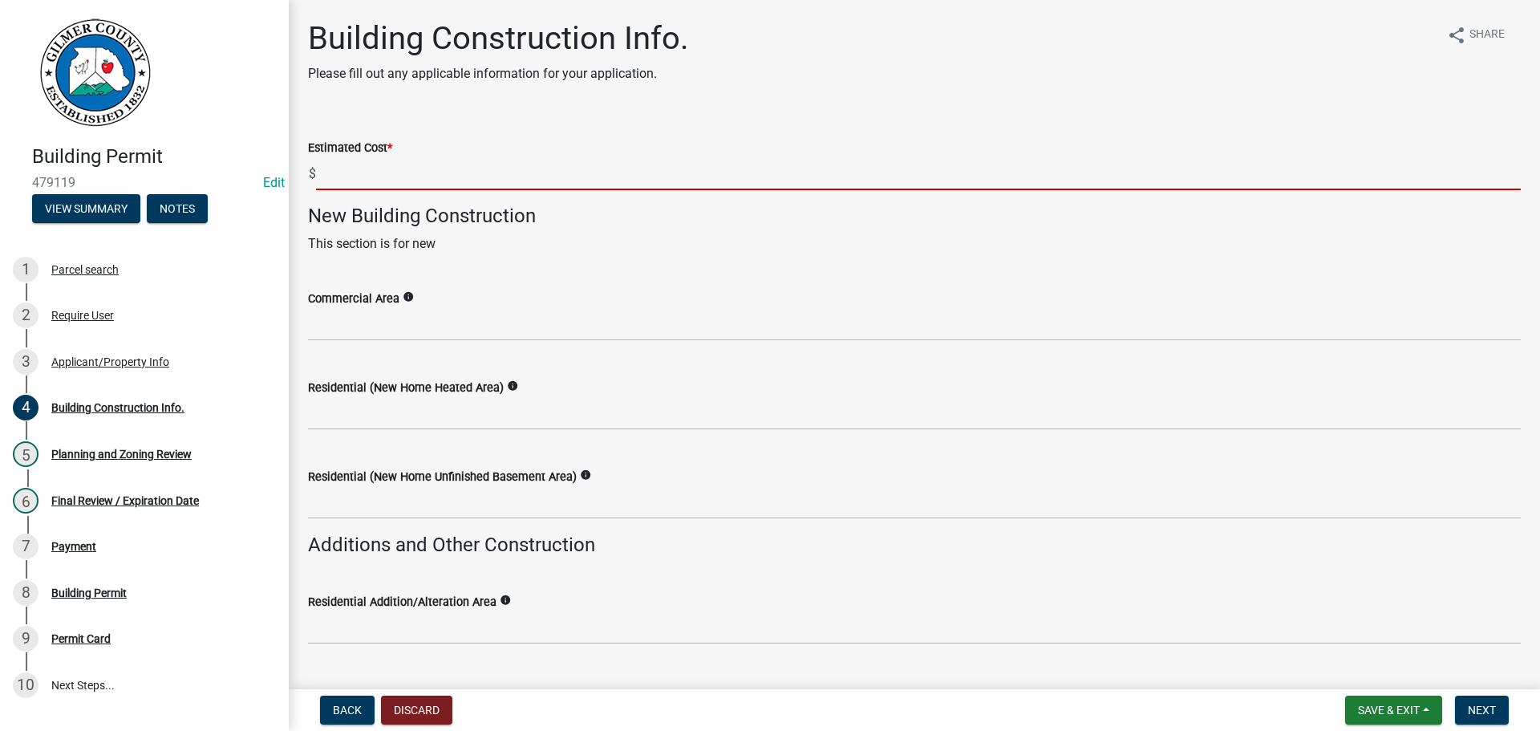
click at [476, 184] on input "text" at bounding box center [918, 173] width 1205 height 33
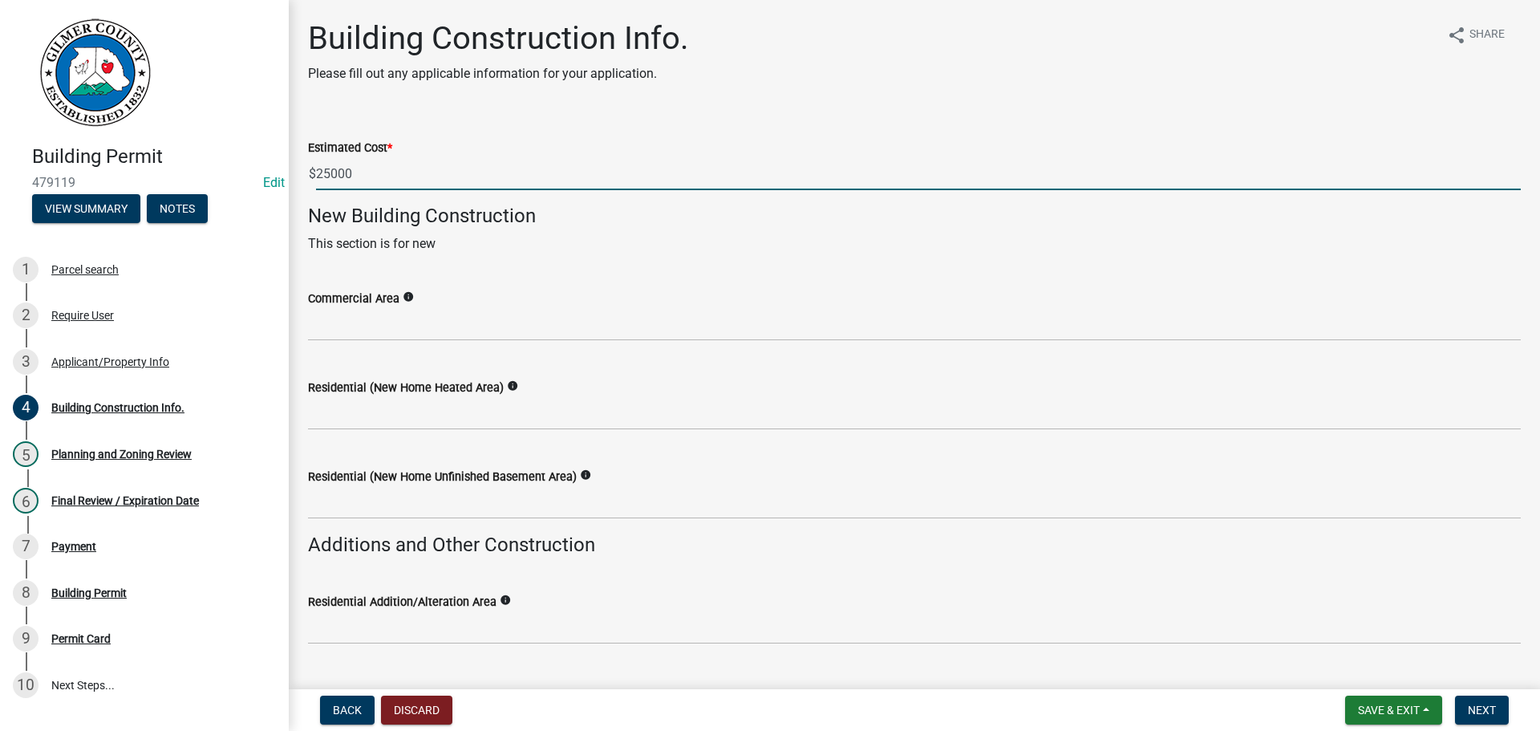
type input "25000"
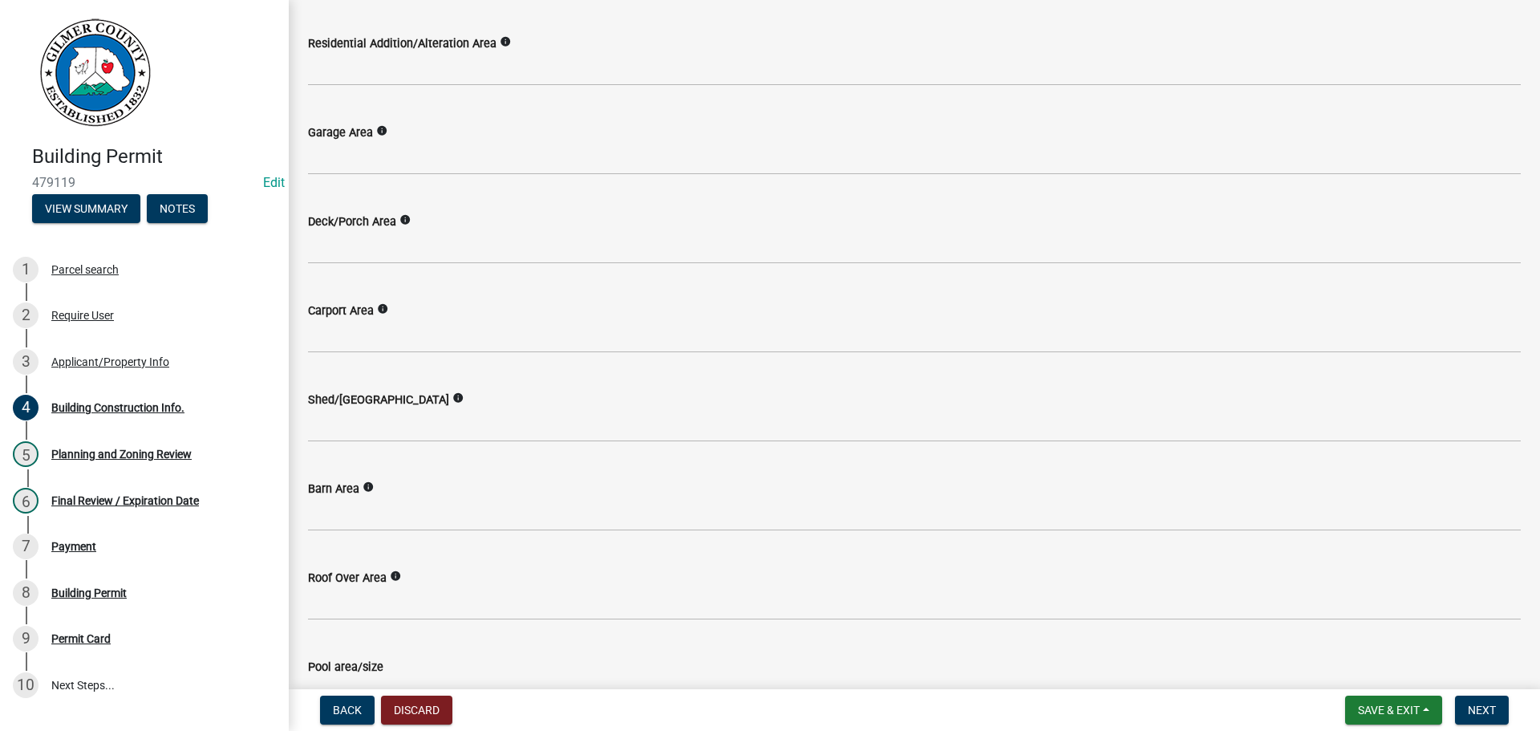
scroll to position [562, 0]
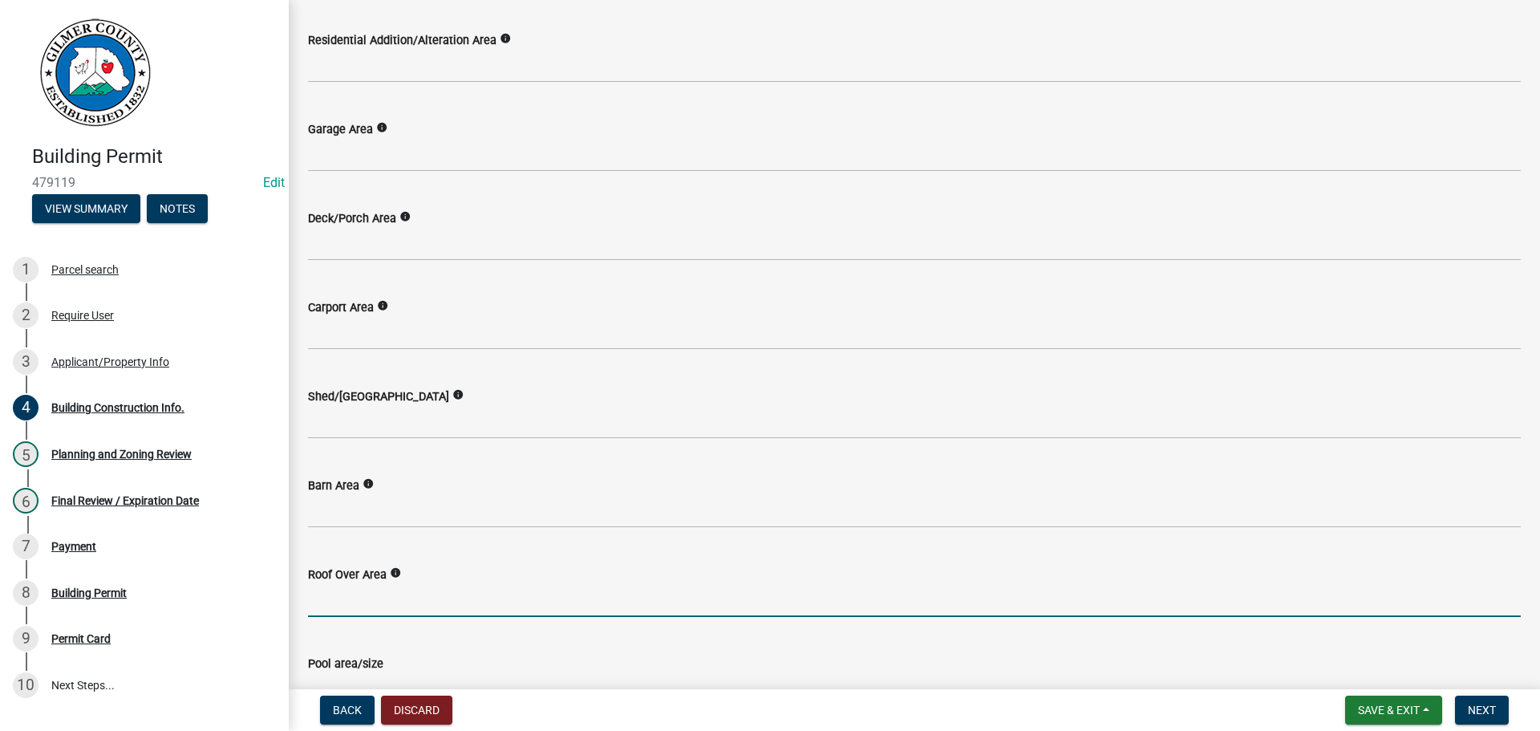
click at [414, 608] on input "text" at bounding box center [914, 600] width 1213 height 33
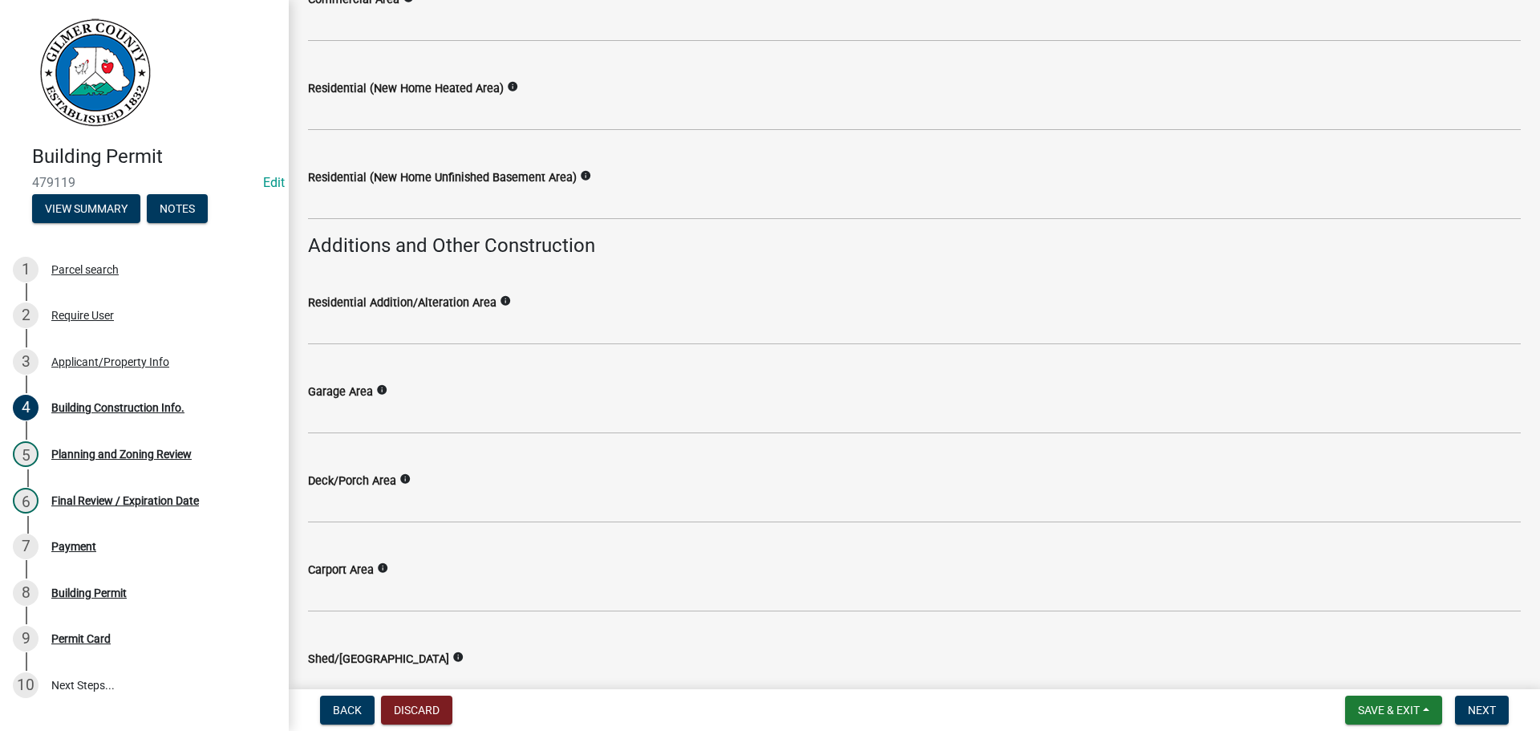
scroll to position [269, 0]
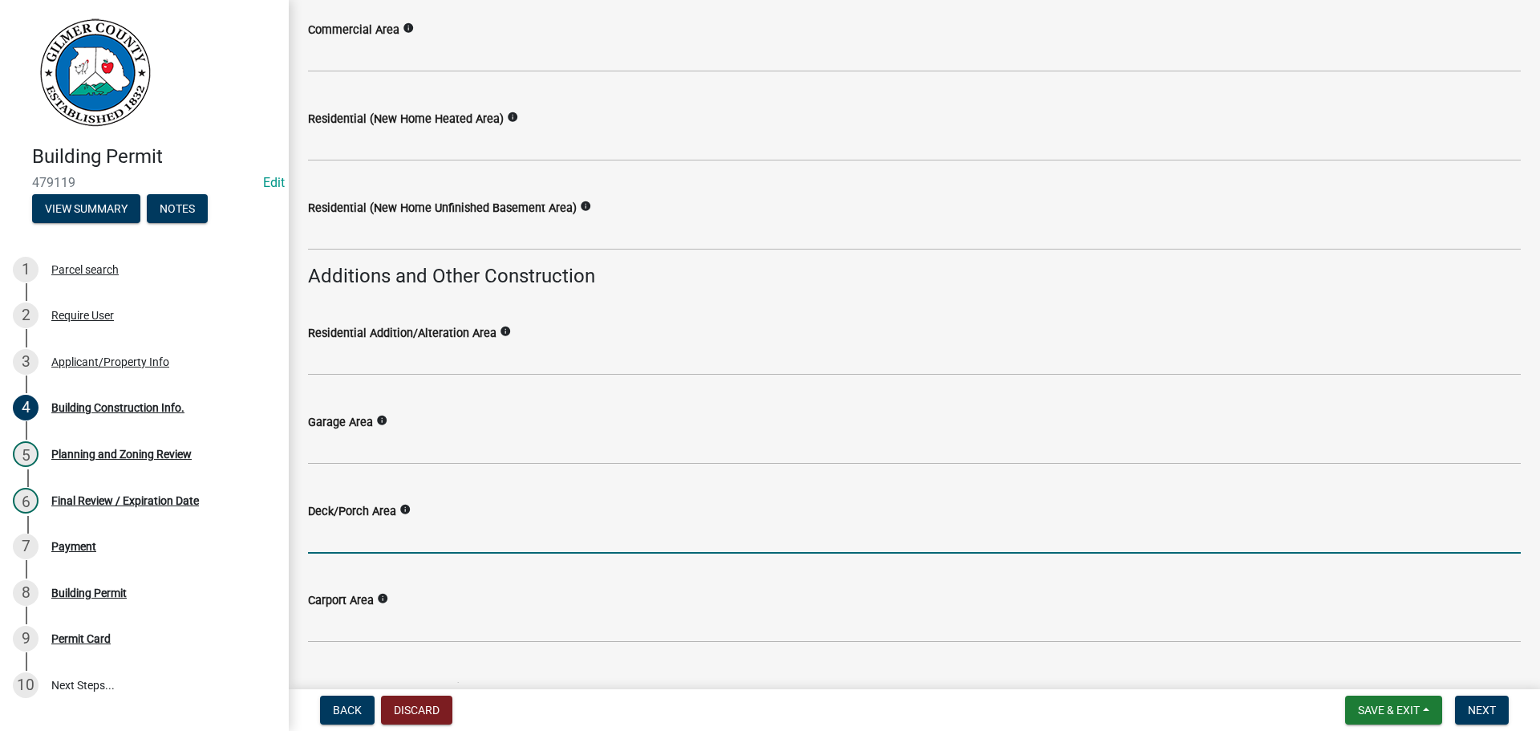
click at [389, 542] on input "text" at bounding box center [914, 537] width 1213 height 33
type input "1000"
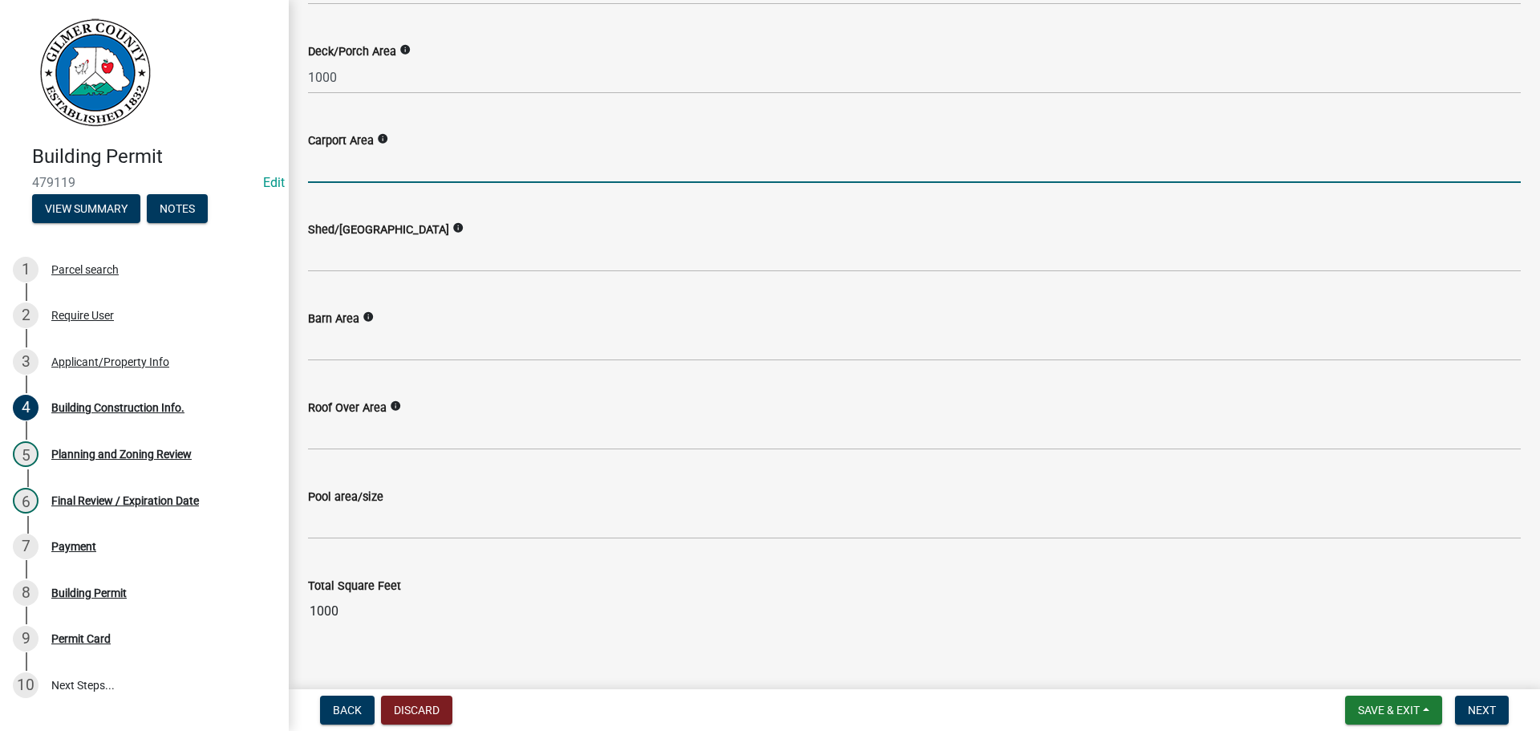
scroll to position [750, 0]
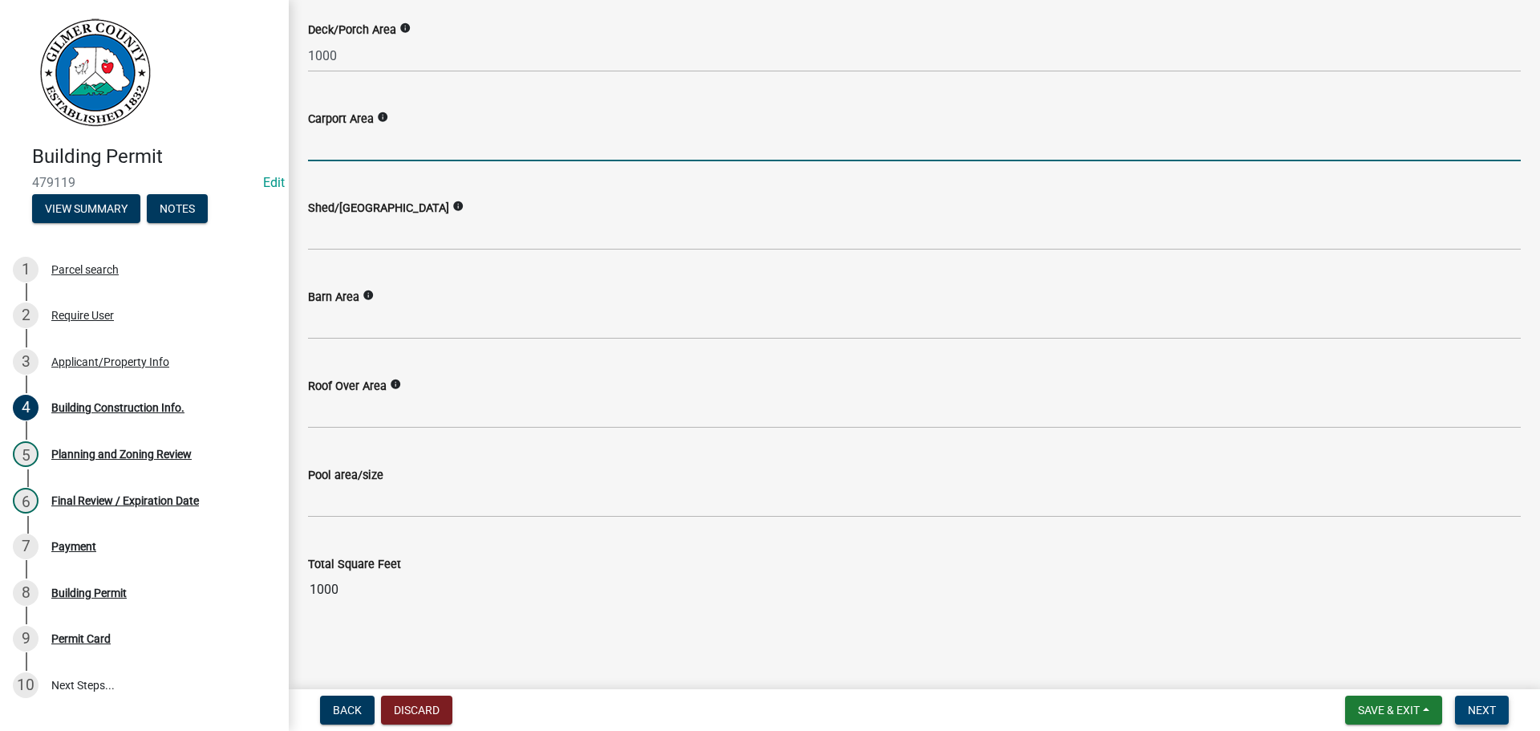
click at [1481, 722] on button "Next" at bounding box center [1482, 710] width 54 height 29
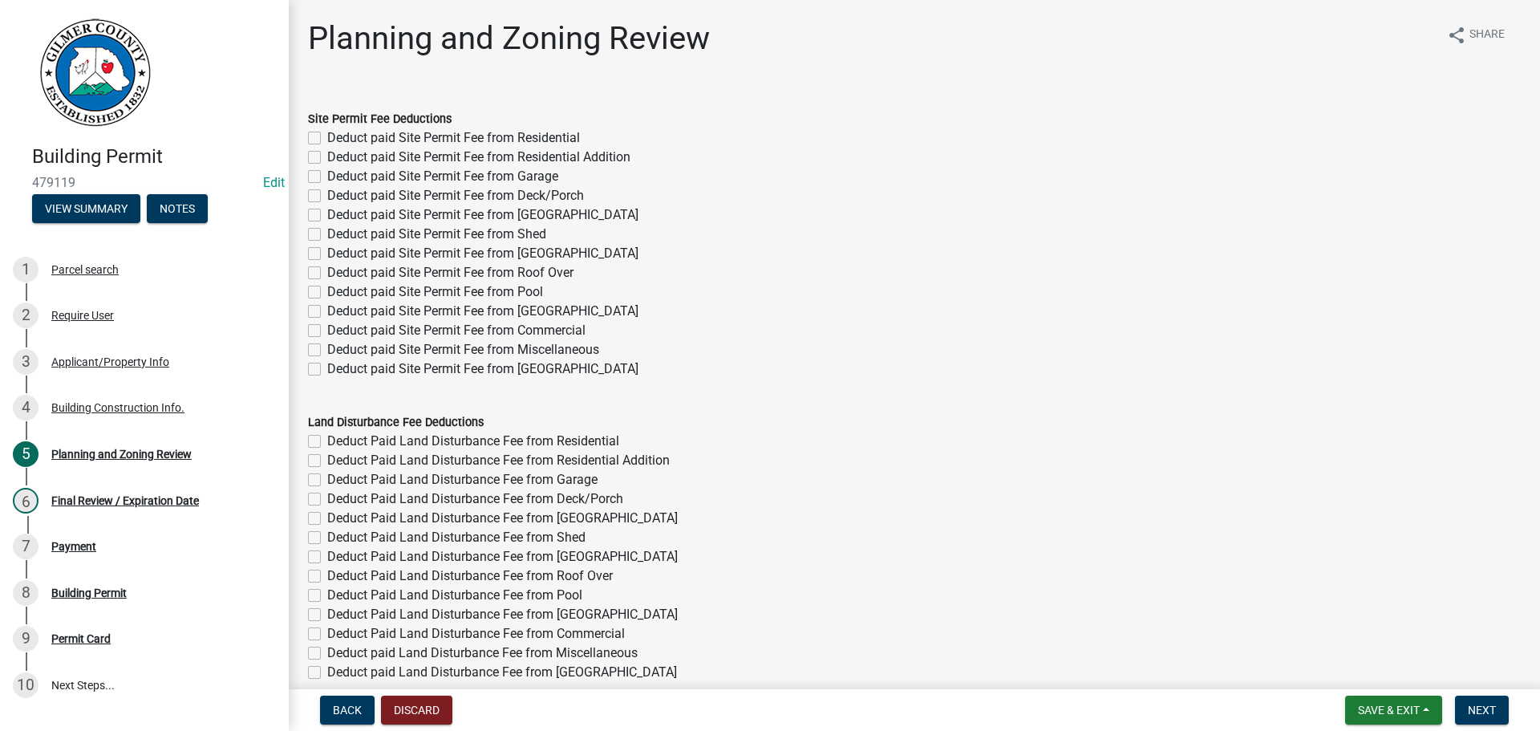
click at [514, 206] on label "Deduct paid Site Permit Fee from Carport" at bounding box center [482, 214] width 311 height 19
click at [338, 206] on input "Deduct paid Site Permit Fee from Carport" at bounding box center [332, 210] width 10 height 10
checkbox input "true"
checkbox input "false"
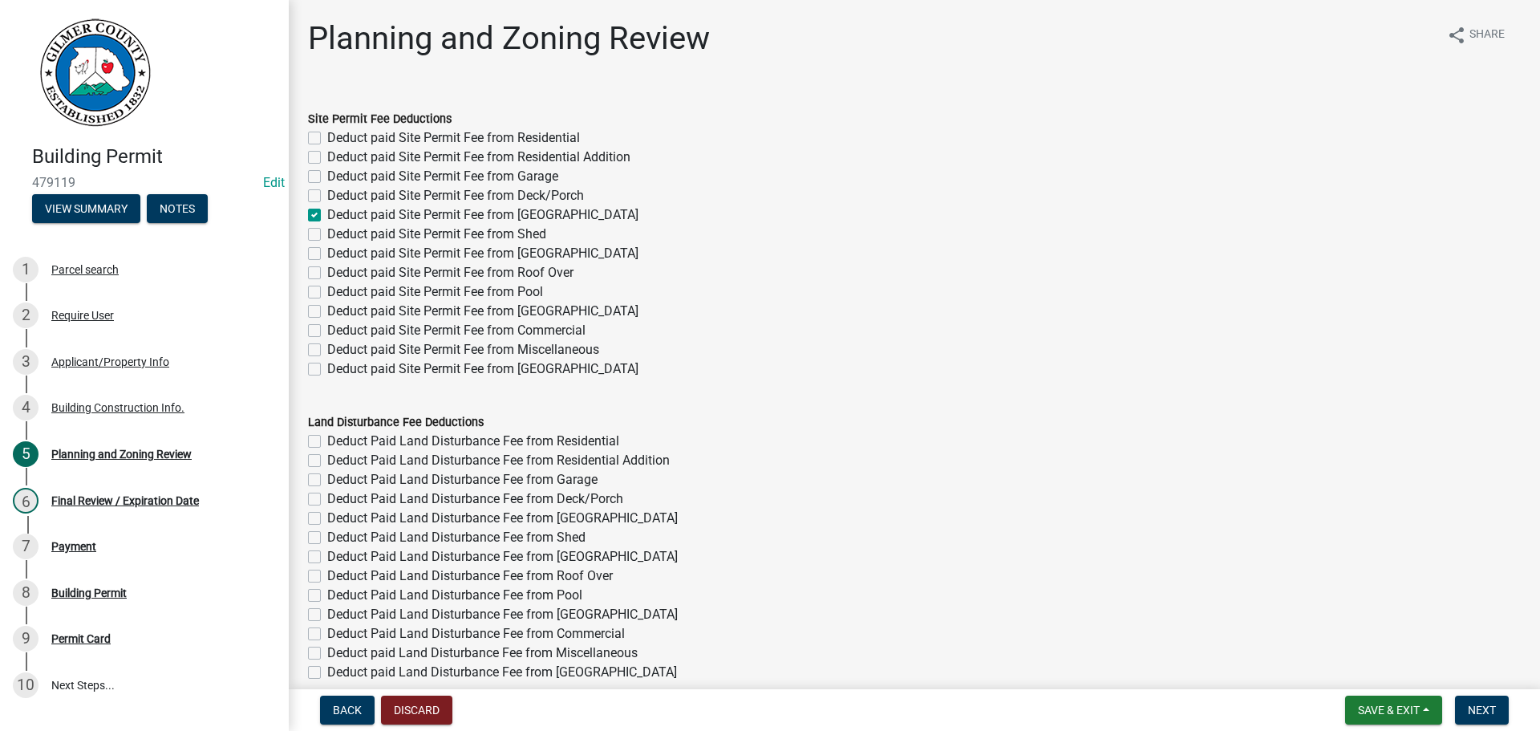
checkbox input "false"
checkbox input "true"
checkbox input "false"
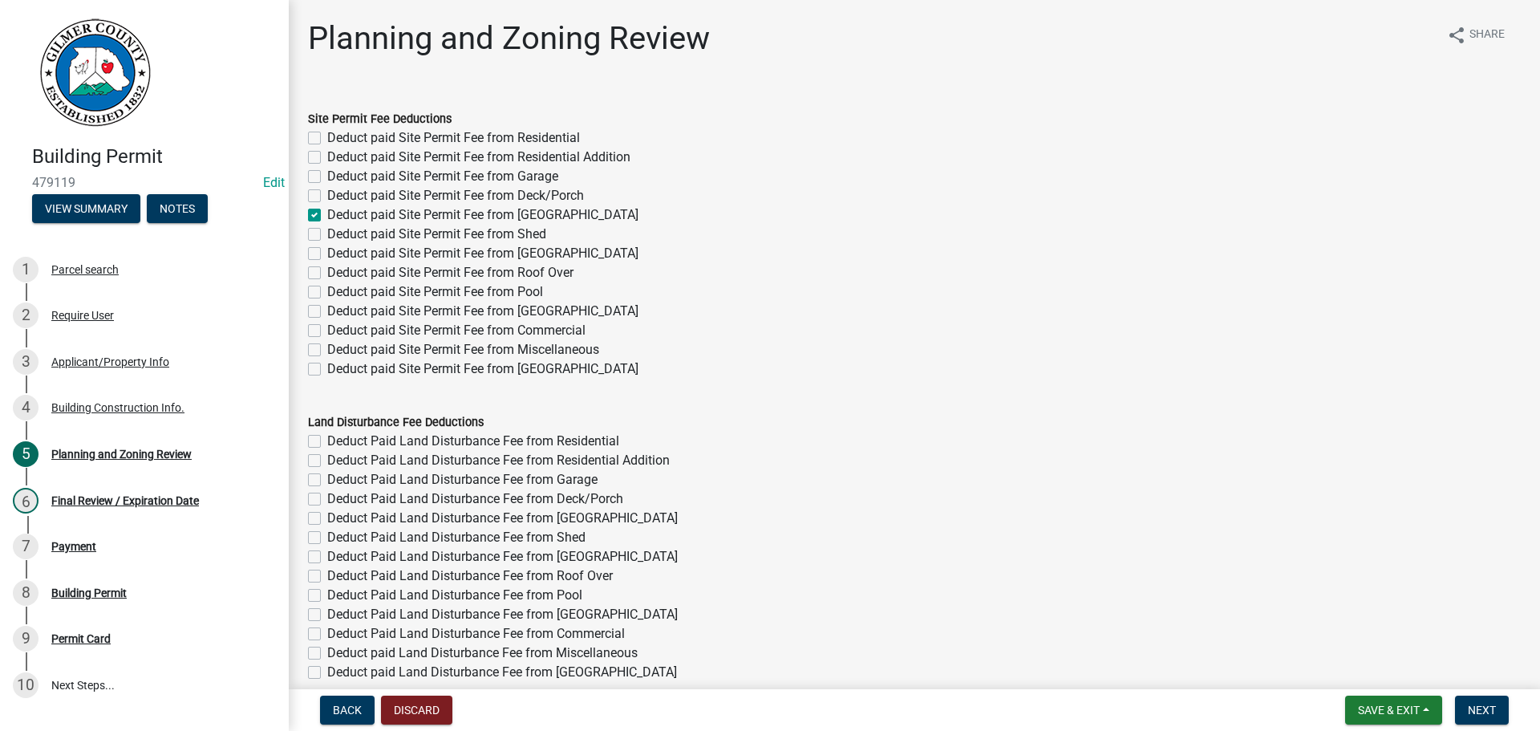
checkbox input "false"
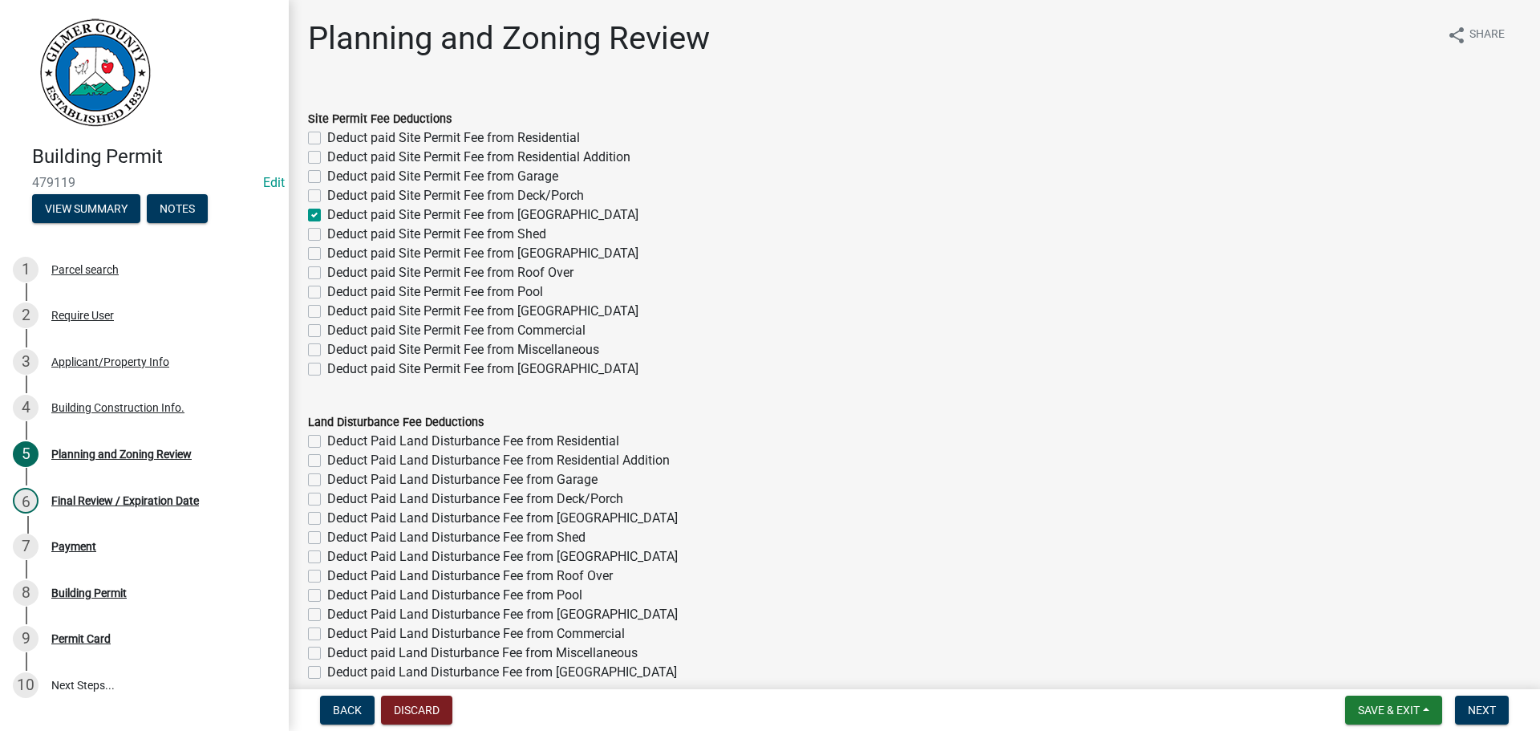
checkbox input "false"
click at [514, 200] on label "Deduct paid Site Permit Fee from Deck/Porch" at bounding box center [455, 195] width 257 height 19
click at [338, 197] on input "Deduct paid Site Permit Fee from Deck/Porch" at bounding box center [332, 191] width 10 height 10
checkbox input "true"
checkbox input "false"
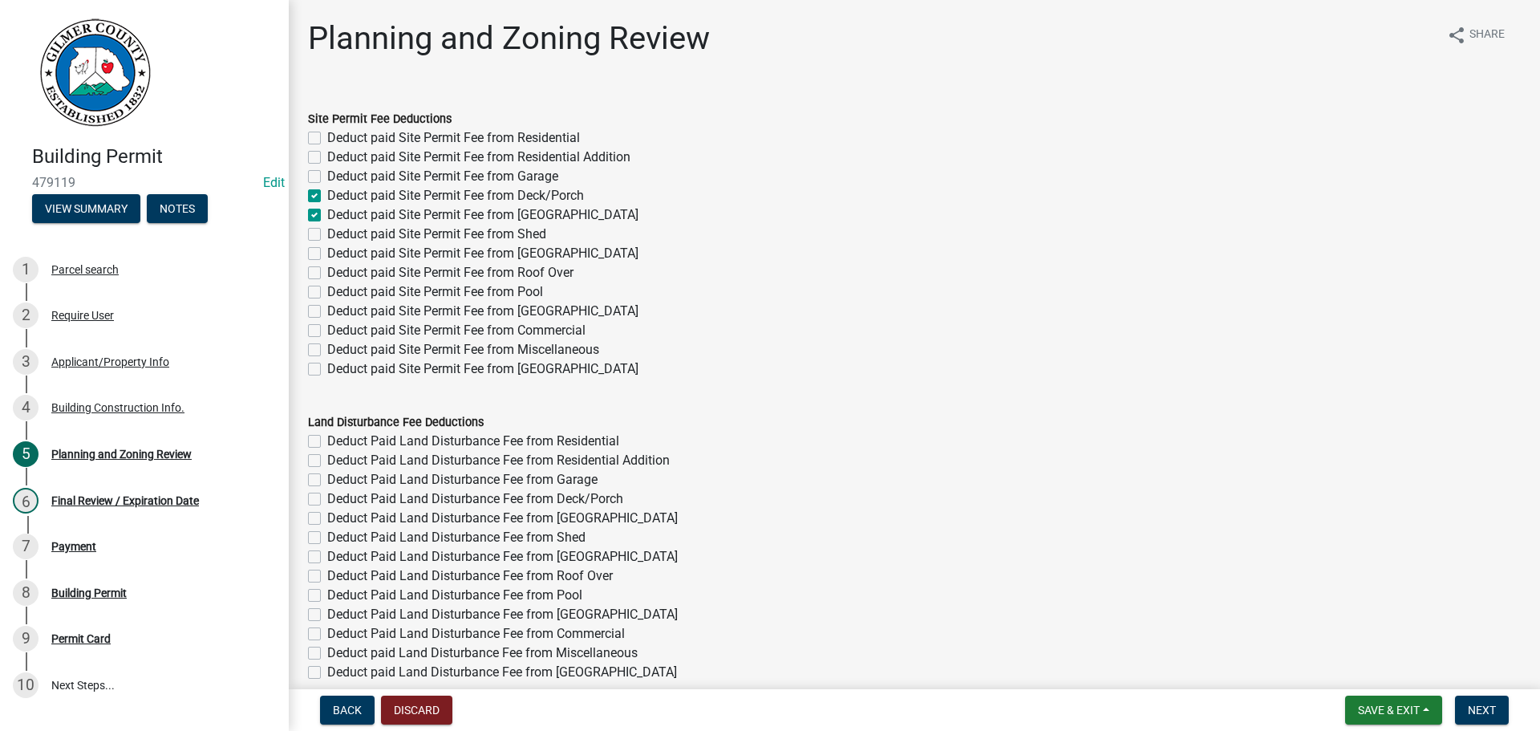
checkbox input "false"
checkbox input "true"
checkbox input "false"
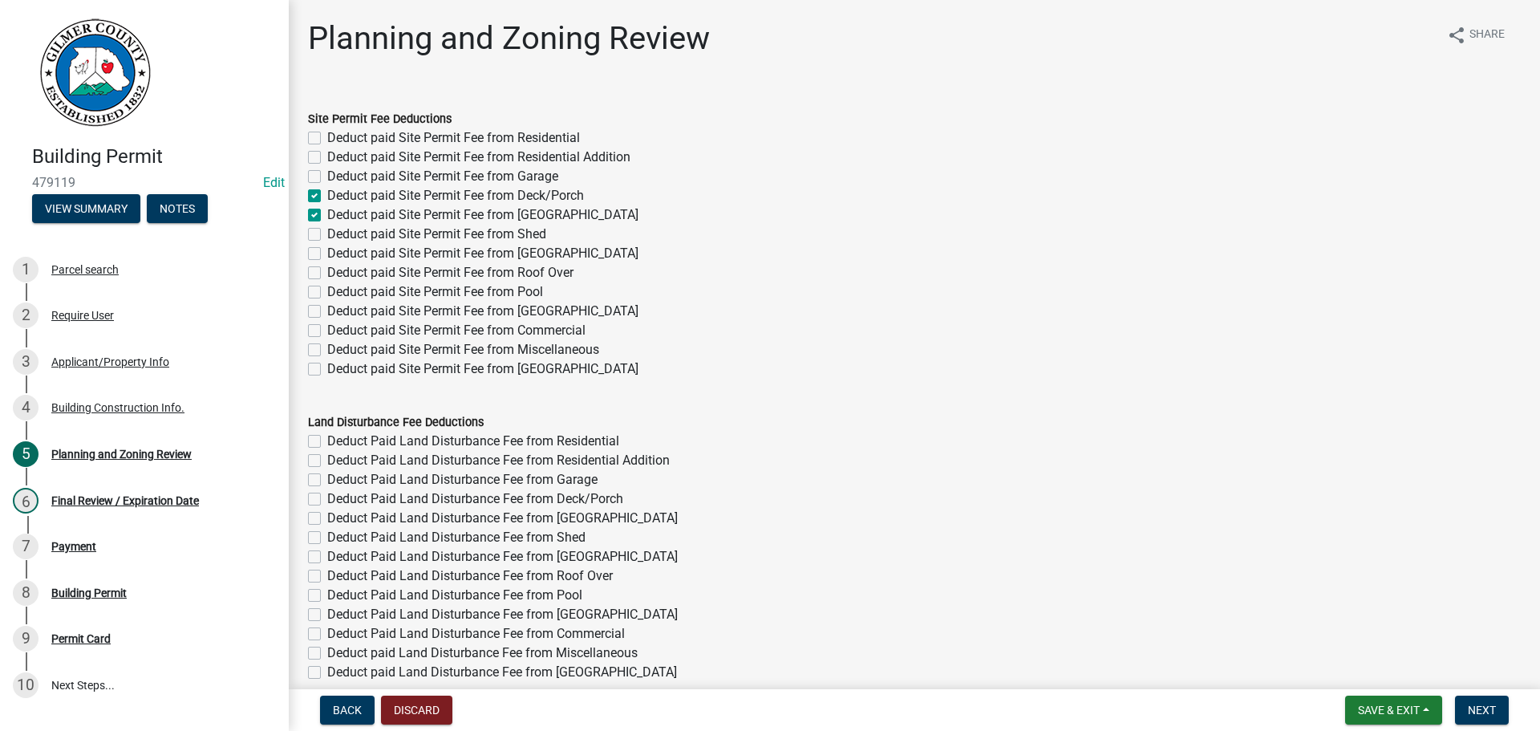
checkbox input "false"
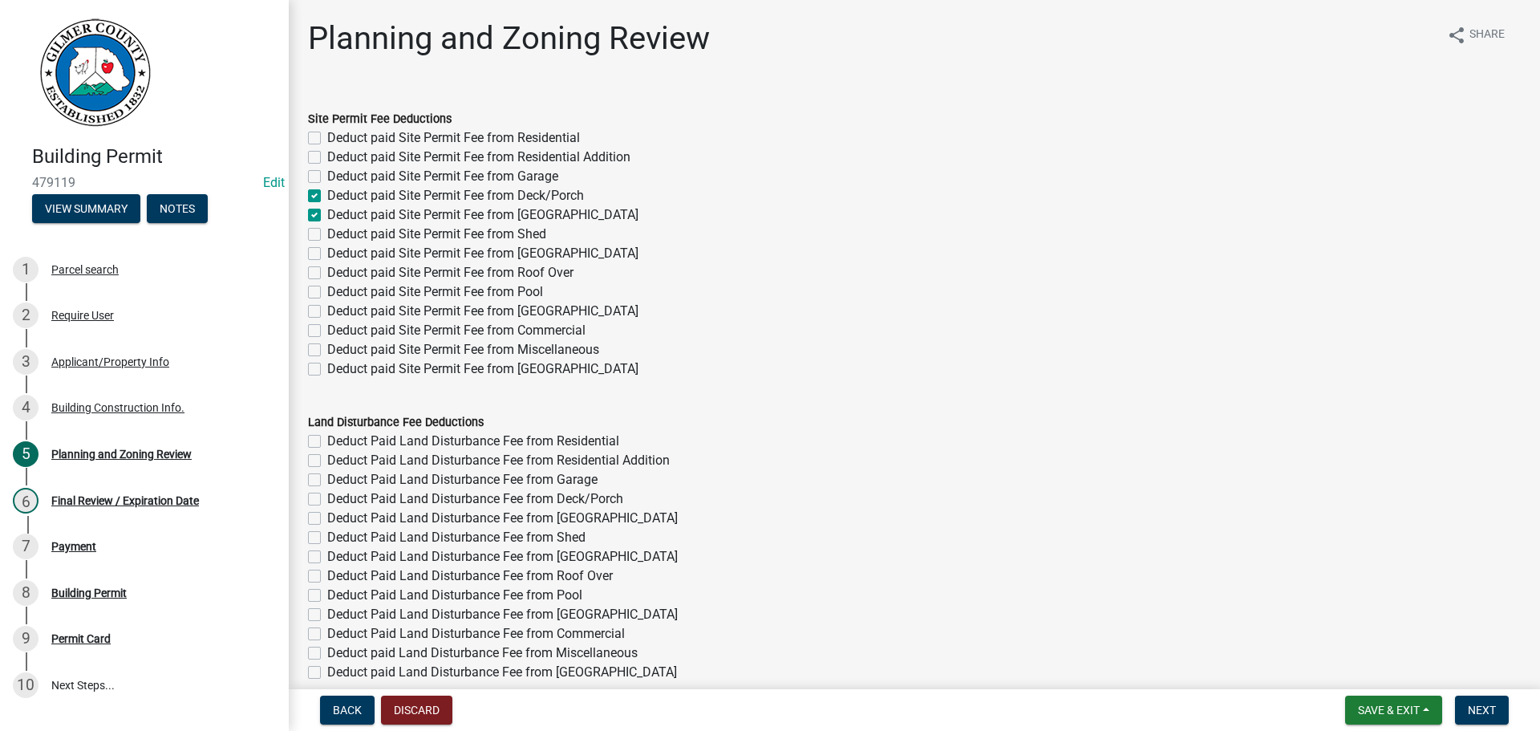
checkbox input "false"
click at [514, 219] on label "Deduct paid Site Permit Fee from Carport" at bounding box center [482, 214] width 311 height 19
click at [338, 216] on input "Deduct paid Site Permit Fee from Carport" at bounding box center [332, 210] width 10 height 10
checkbox input "false"
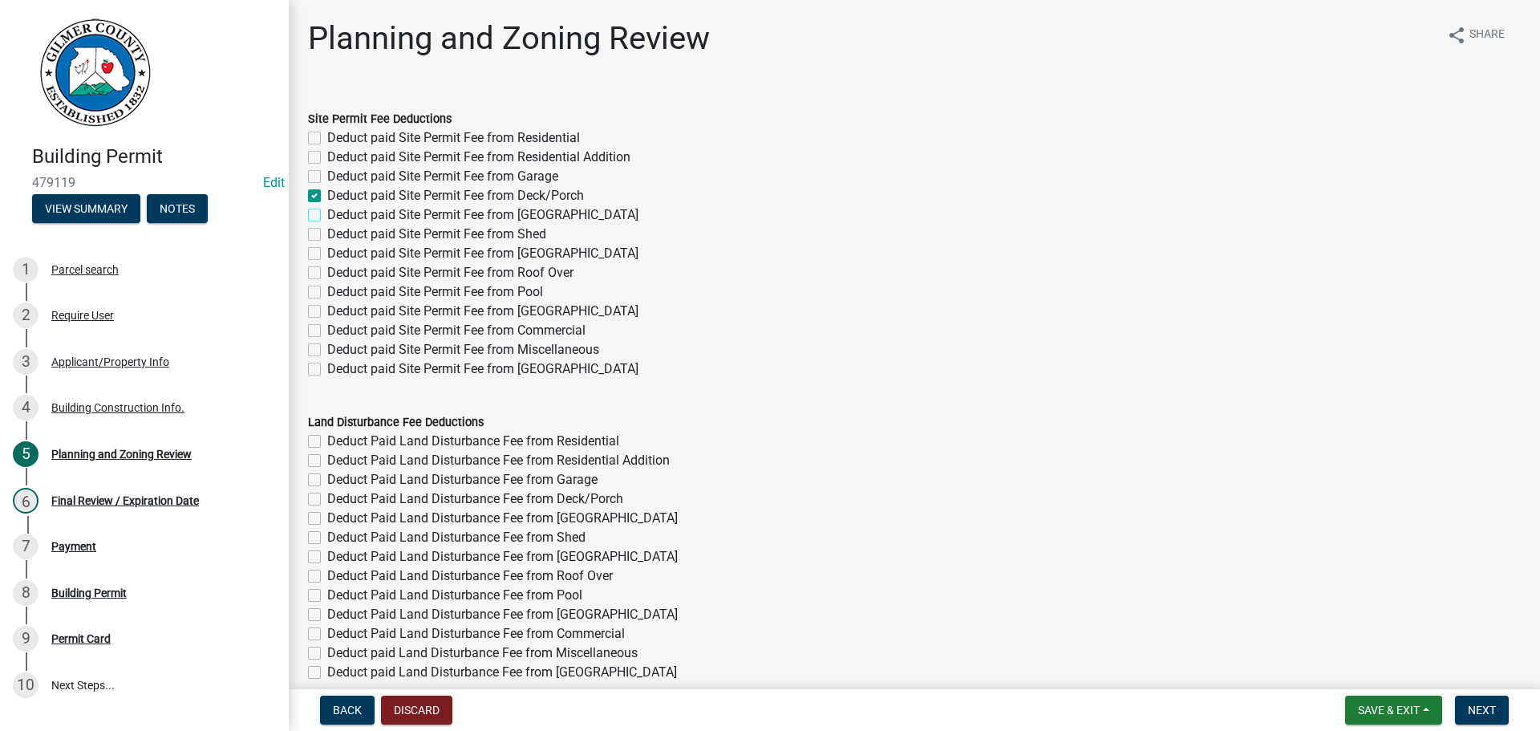
checkbox input "false"
checkbox input "true"
checkbox input "false"
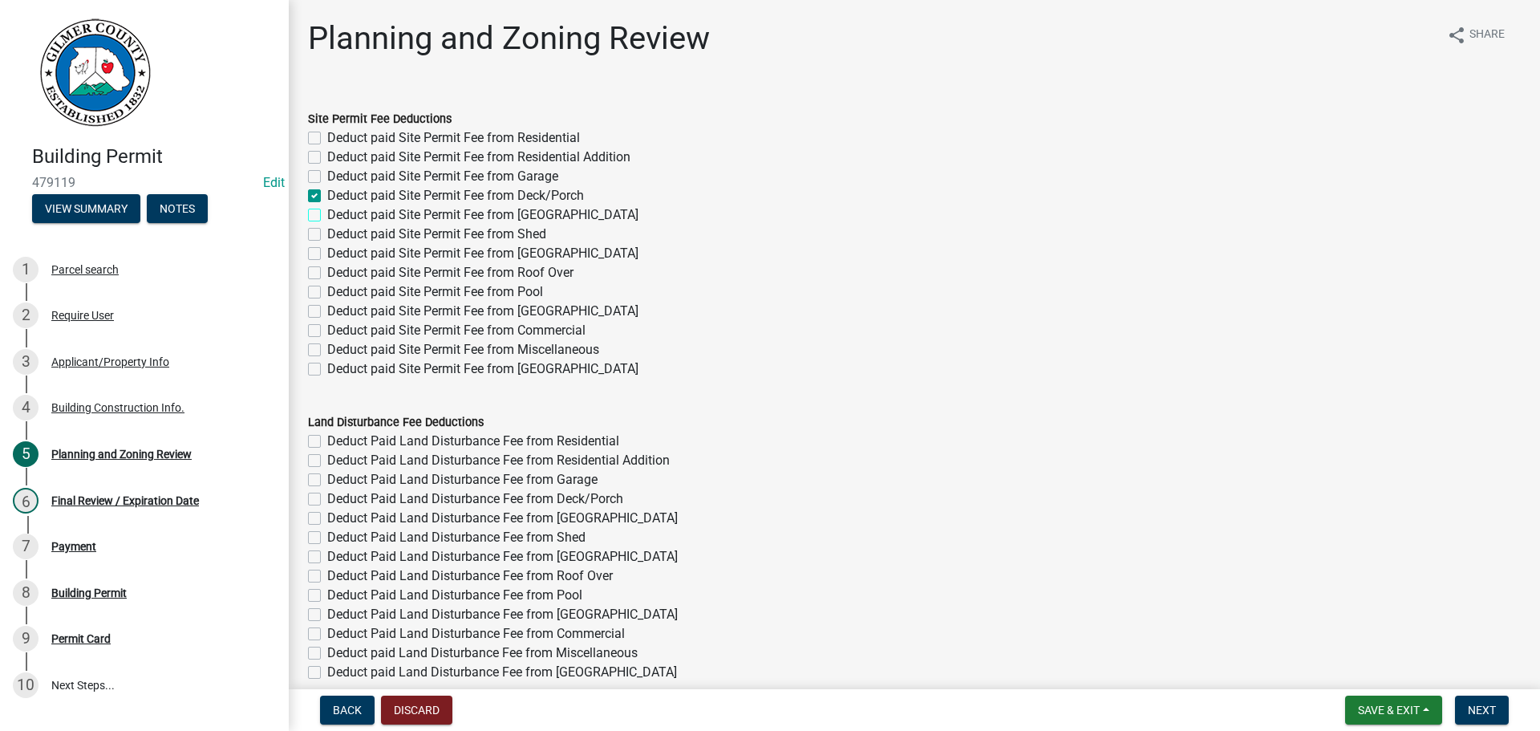
checkbox input "false"
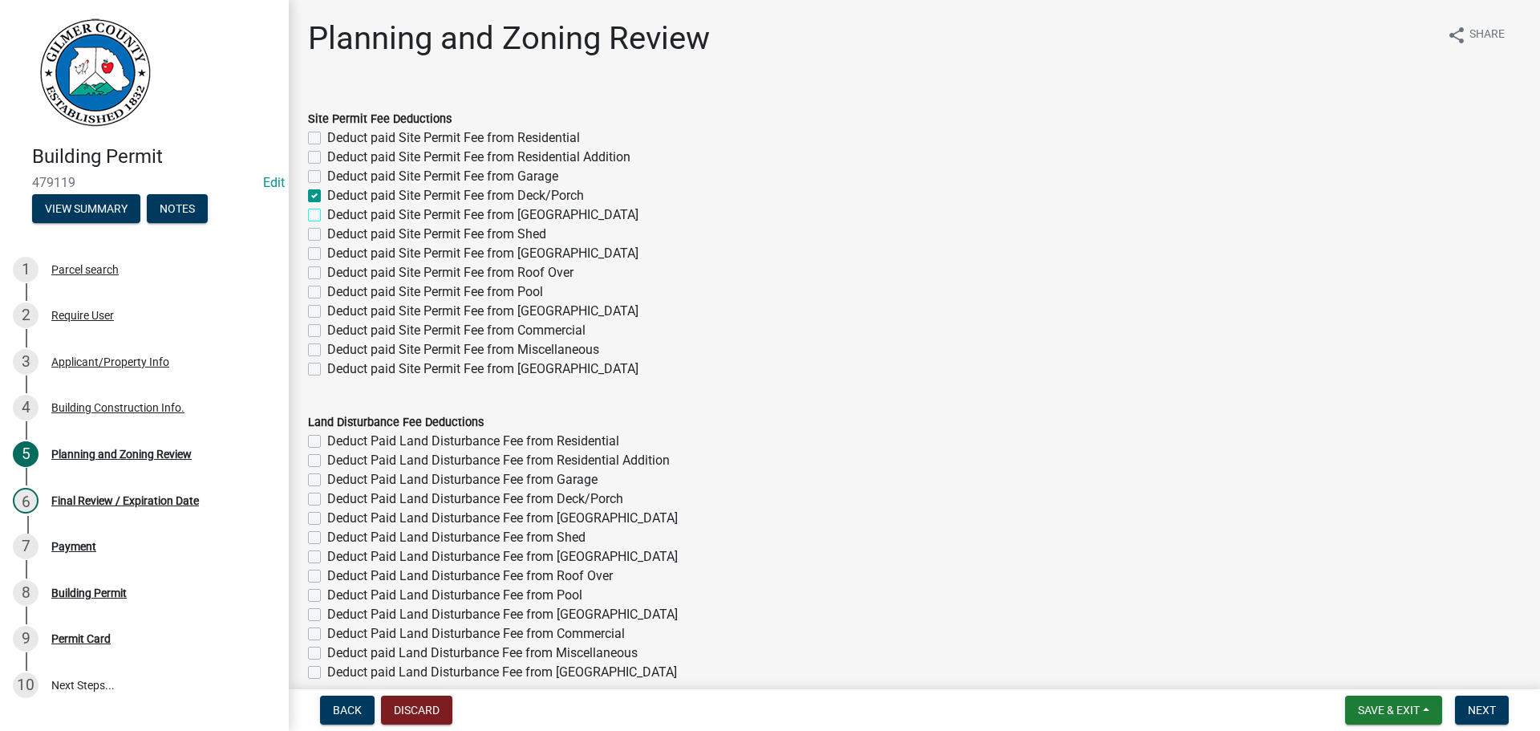
checkbox input "false"
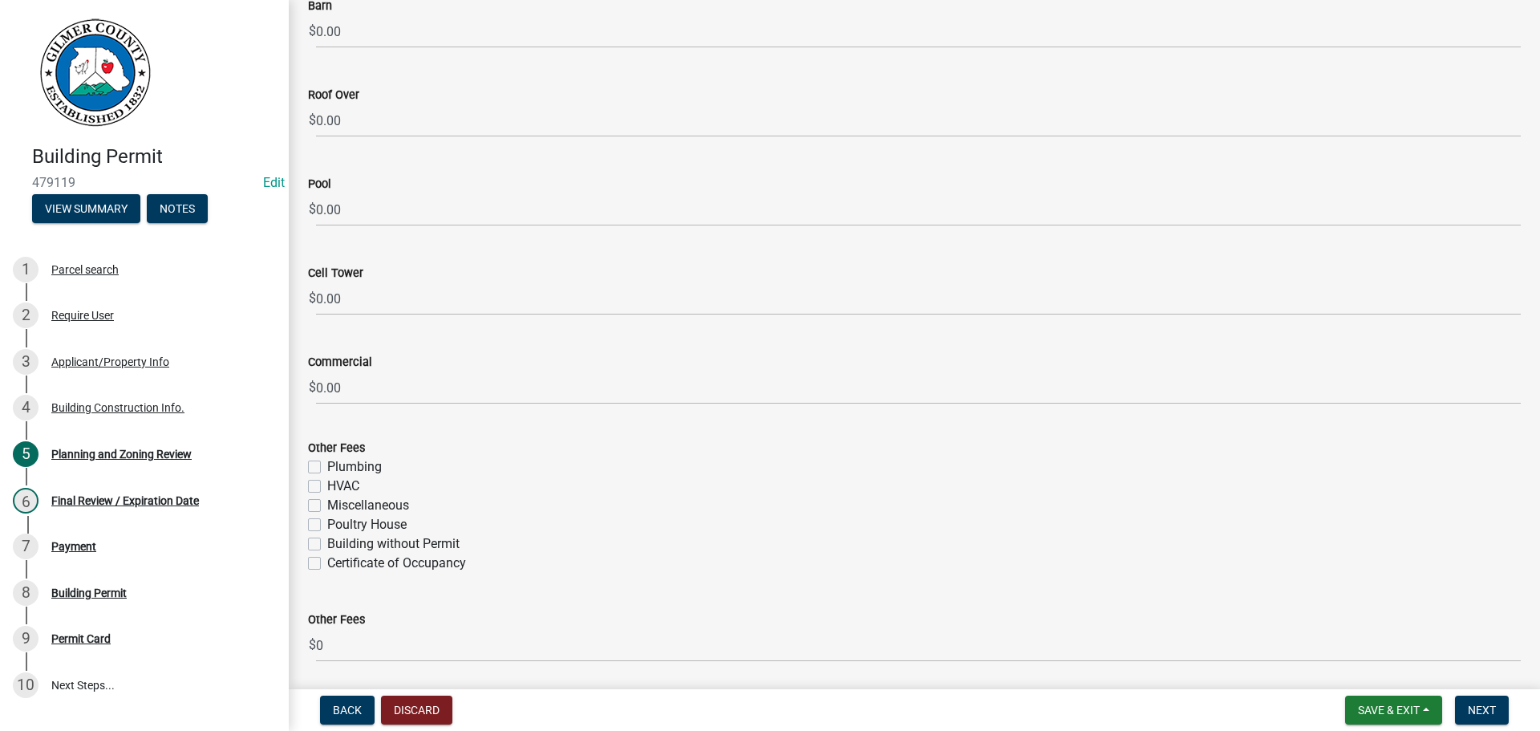
scroll to position [2897, 0]
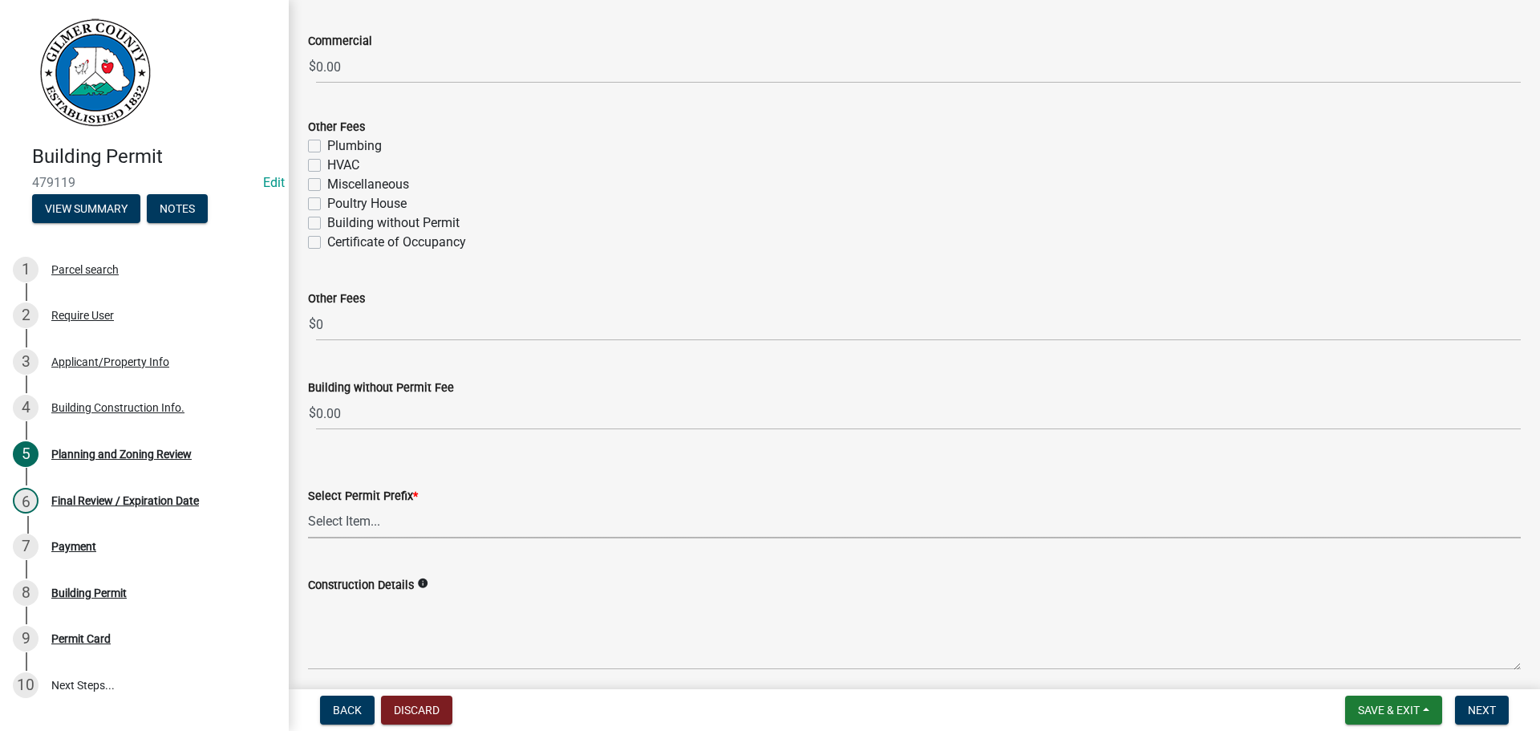
click at [405, 521] on select "Select Item... RES COMM MB LAND POOL MISC CELL TOWER - NEW CELL TOWER - ADD ON" at bounding box center [914, 521] width 1213 height 33
click at [308, 505] on select "Select Item... RES COMM MB LAND POOL MISC CELL TOWER - NEW CELL TOWER - ADD ON" at bounding box center [914, 521] width 1213 height 33
select select "b5c39336-92b9-49ce-a0a5-4e9e9babf743"
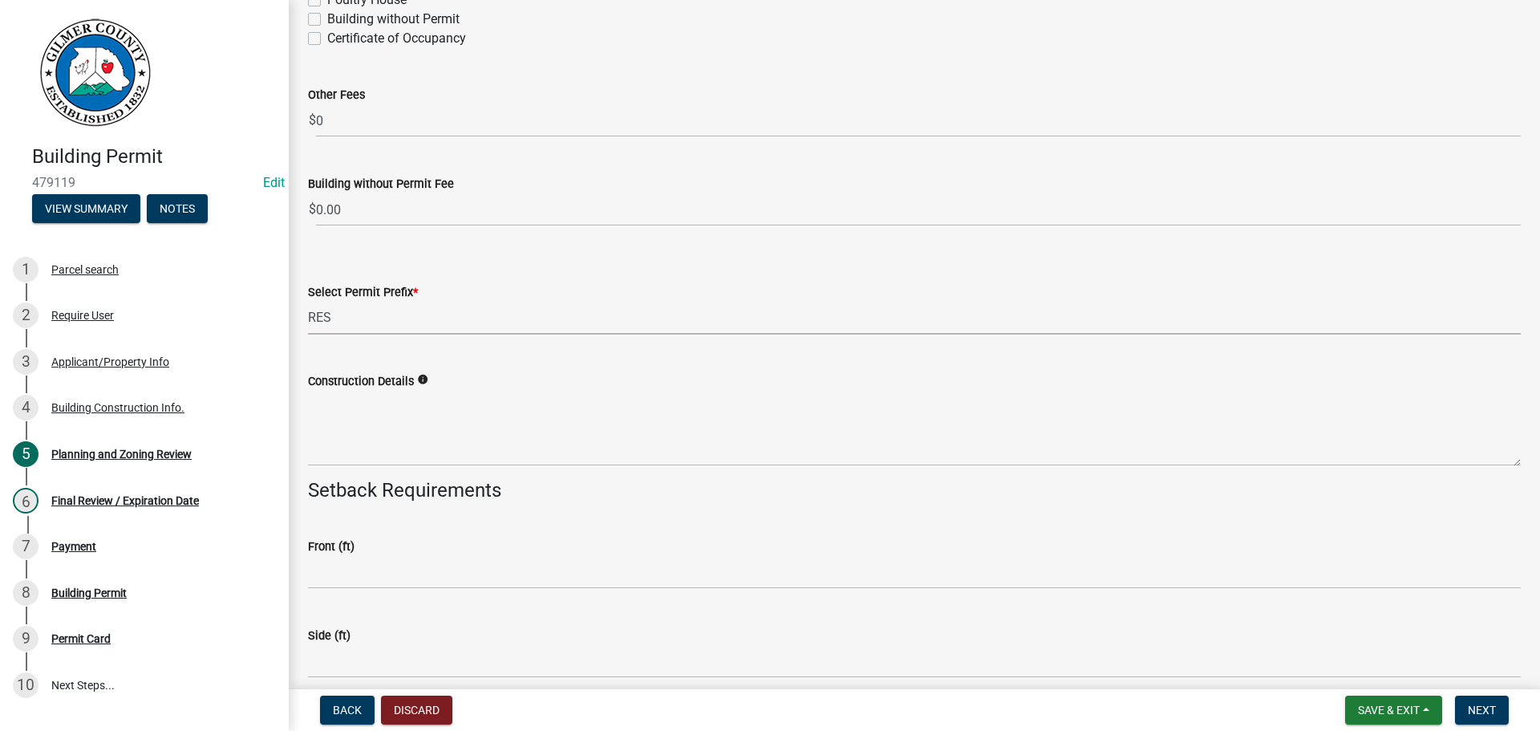
scroll to position [3137, 0]
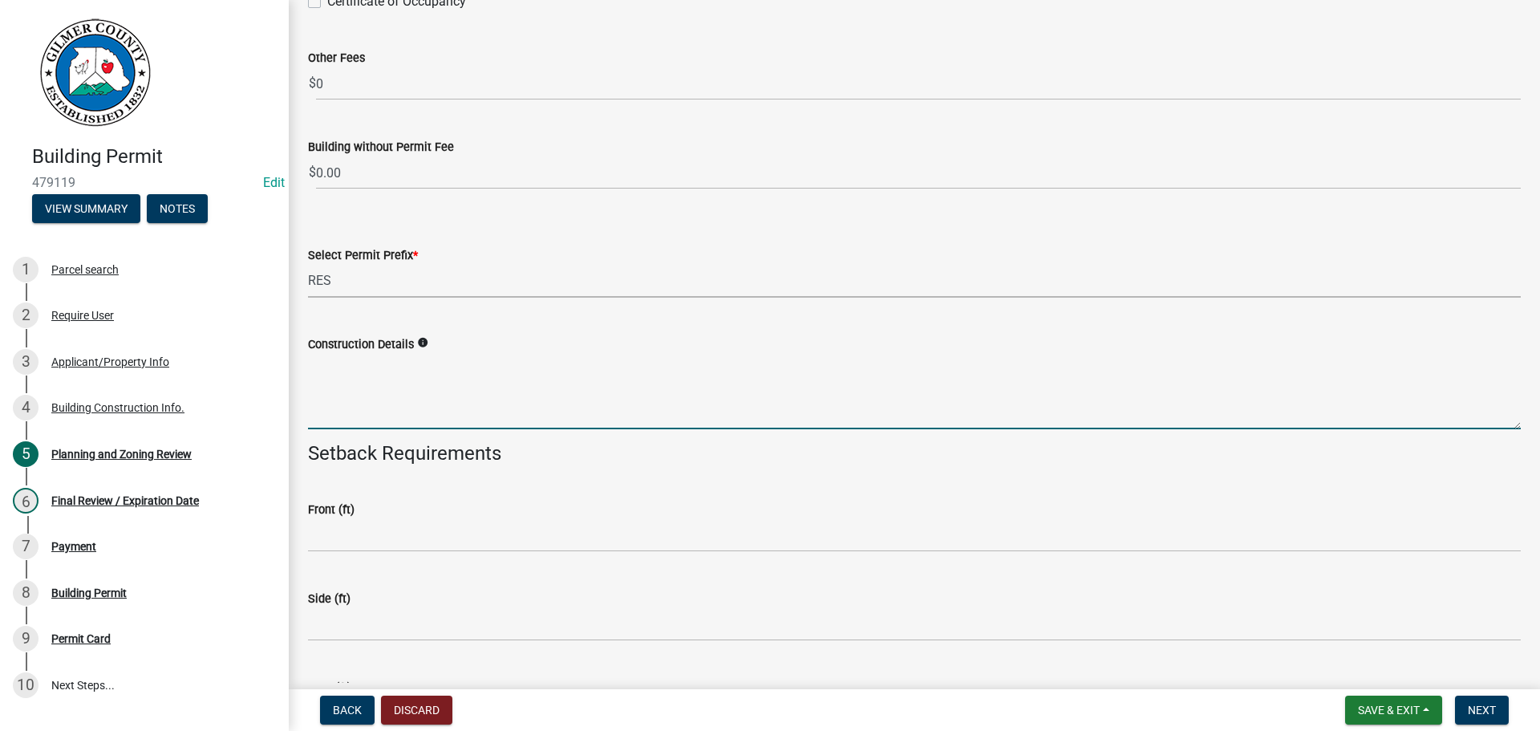
drag, startPoint x: 456, startPoint y: 412, endPoint x: 464, endPoint y: 415, distance: 8.4
click at [456, 412] on textarea "Construction Details" at bounding box center [914, 391] width 1213 height 75
type textarea "D"
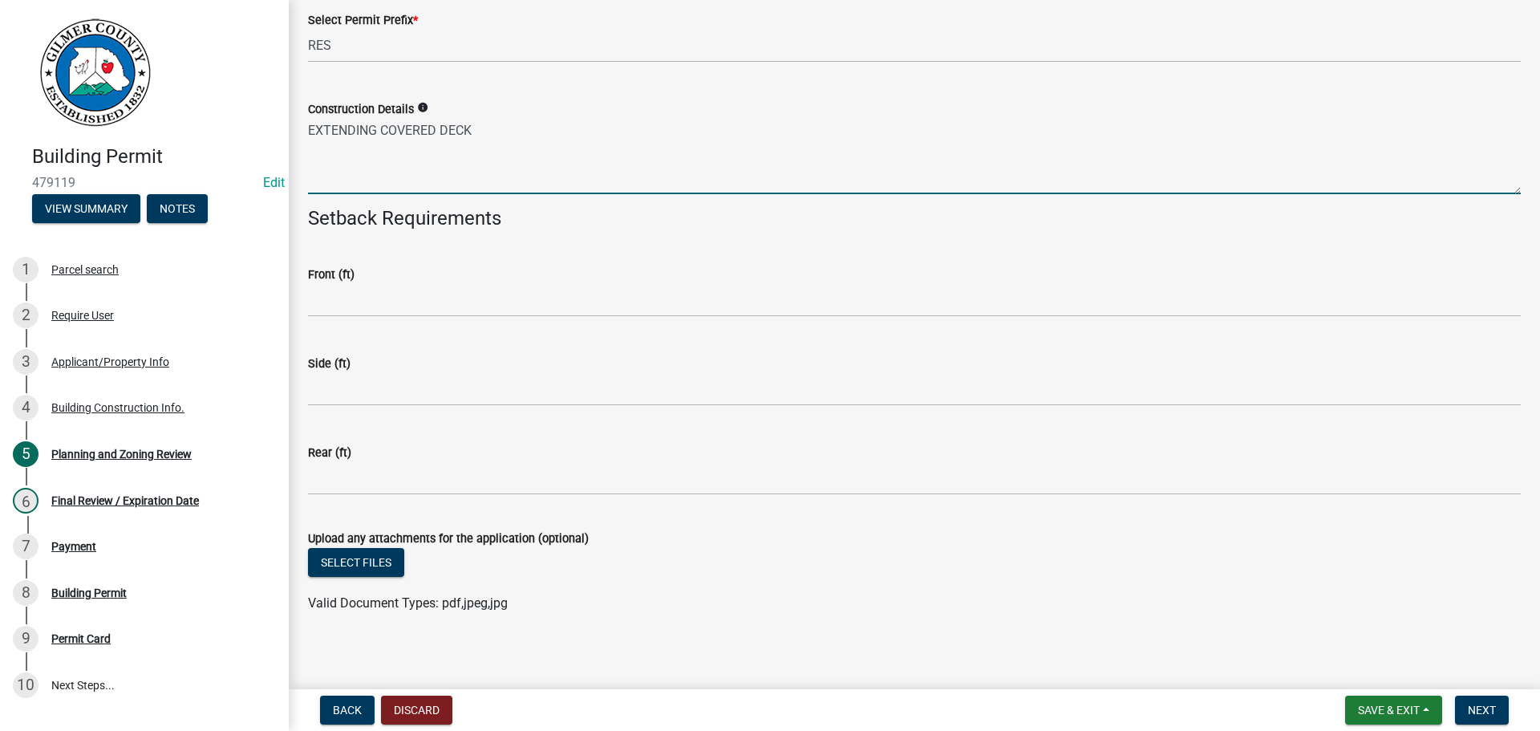
scroll to position [3380, 0]
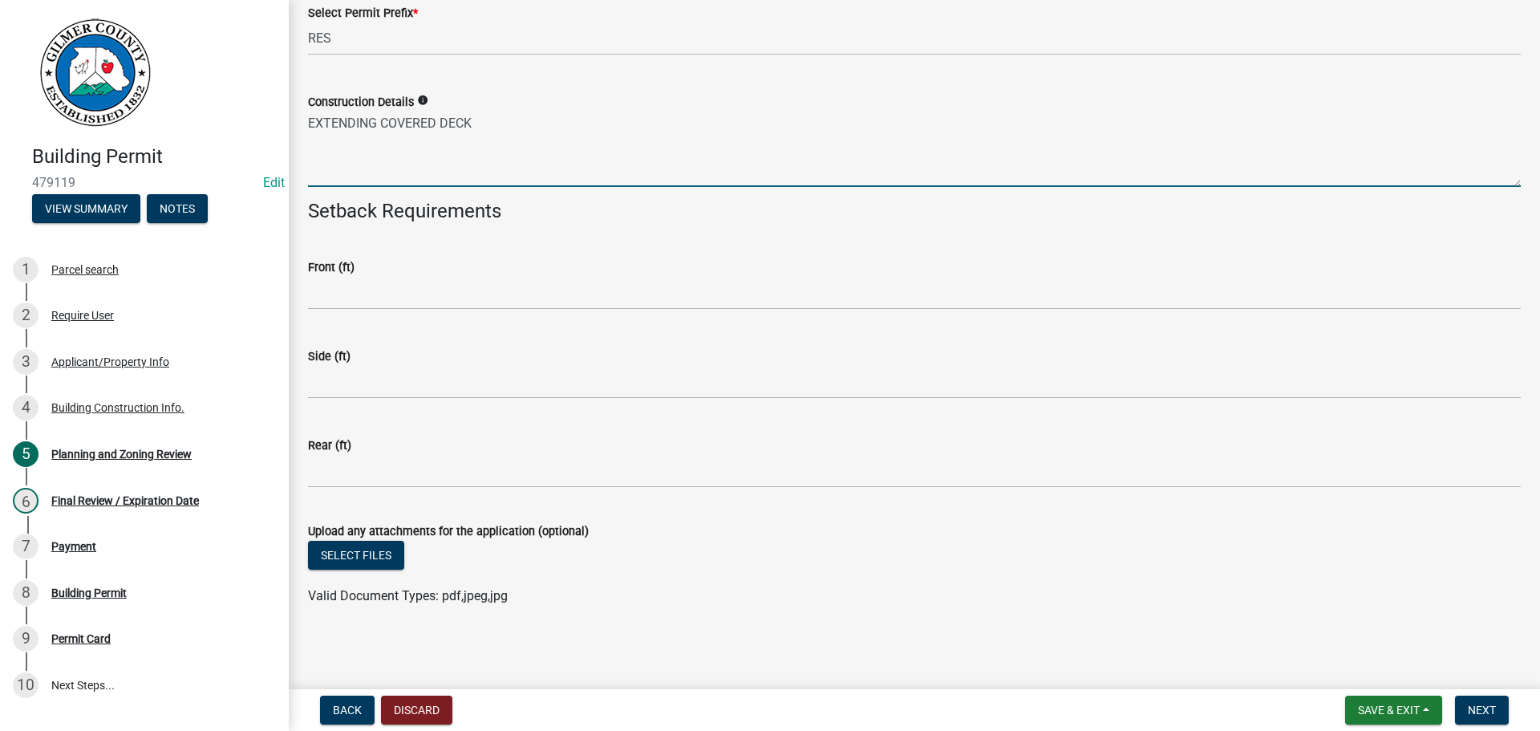
type textarea "EXTENDING COVERED DECK"
click at [404, 363] on div "Side (ft)" at bounding box center [914, 356] width 1213 height 19
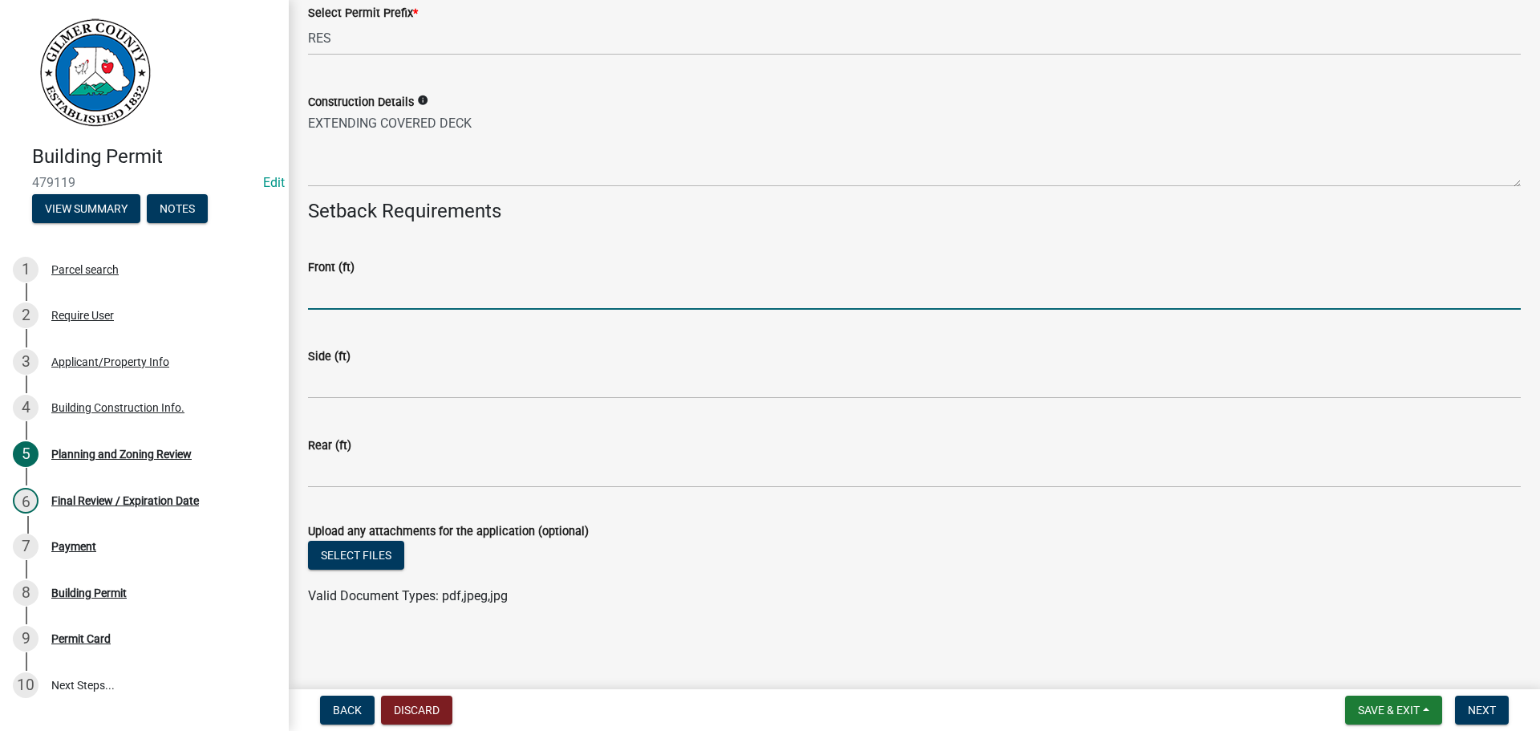
click at [448, 294] on input "text" at bounding box center [914, 293] width 1213 height 33
type input "35"
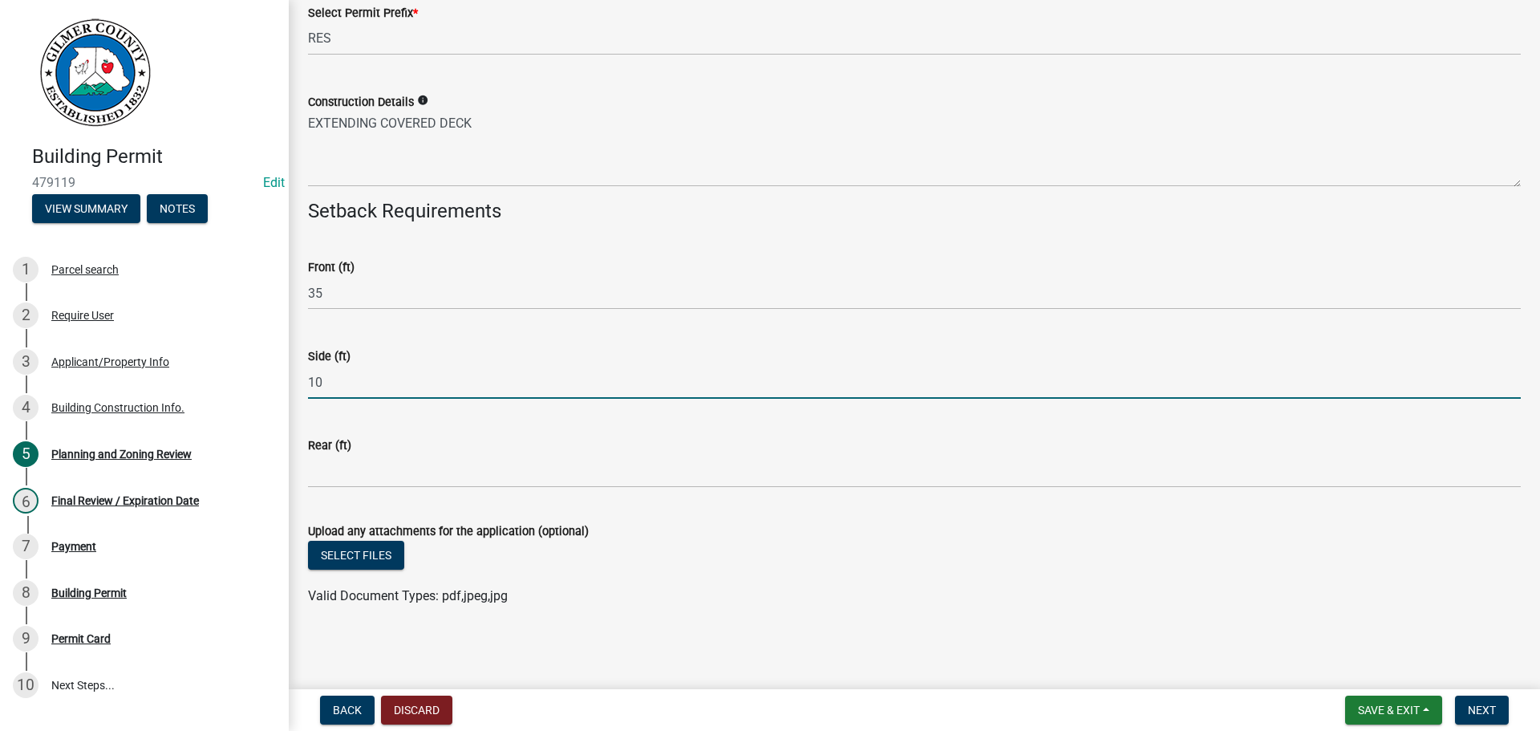
type input "10"
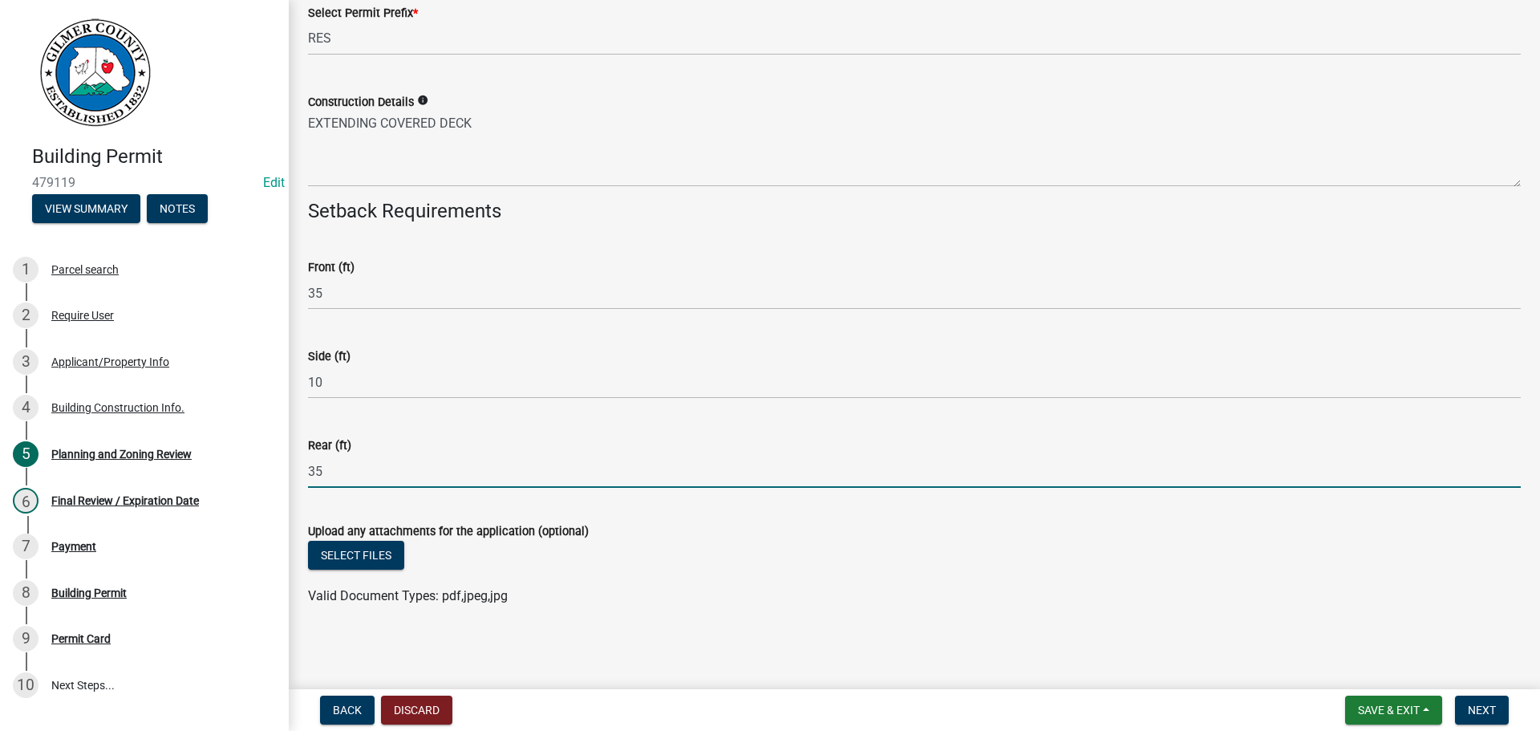
type input "35"
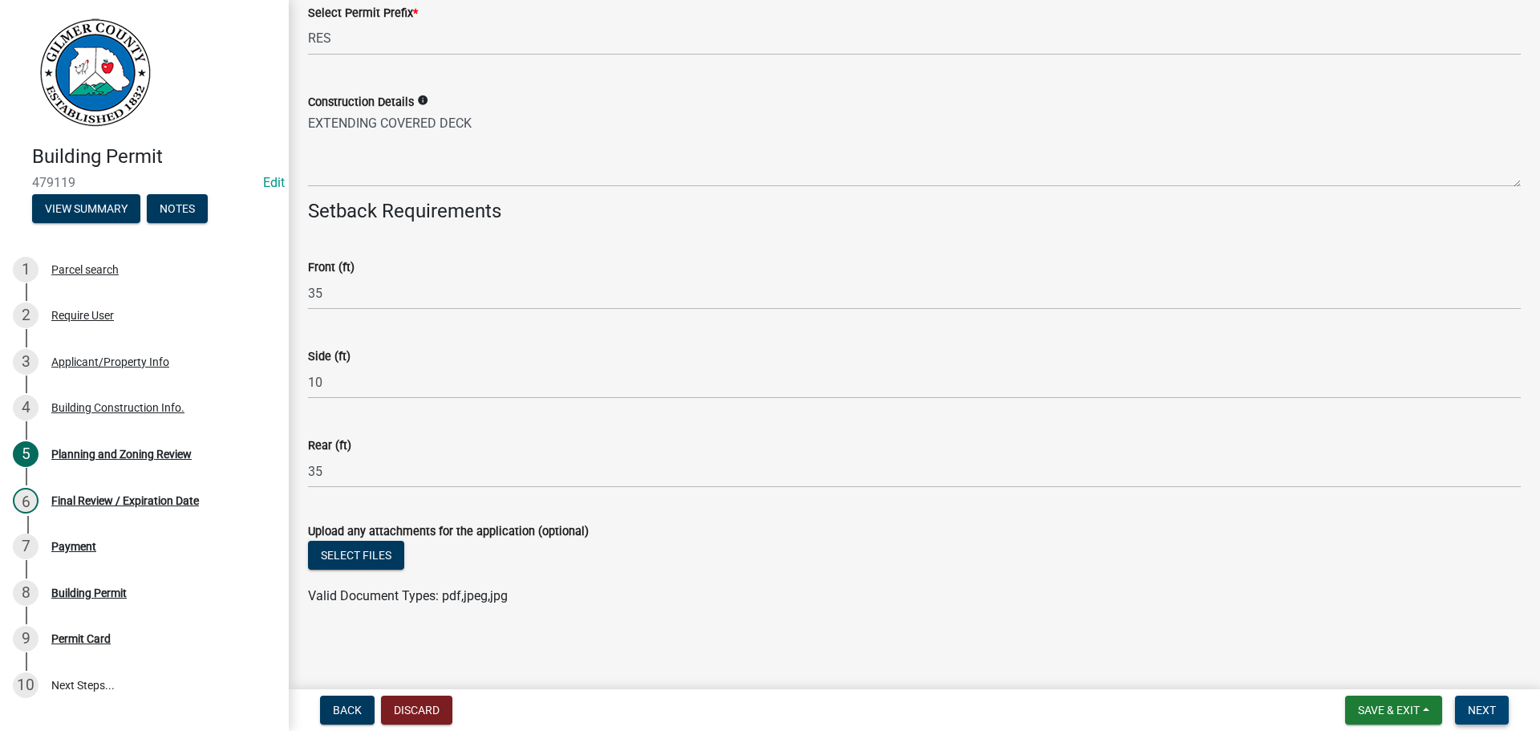
click at [1501, 715] on button "Next" at bounding box center [1482, 710] width 54 height 29
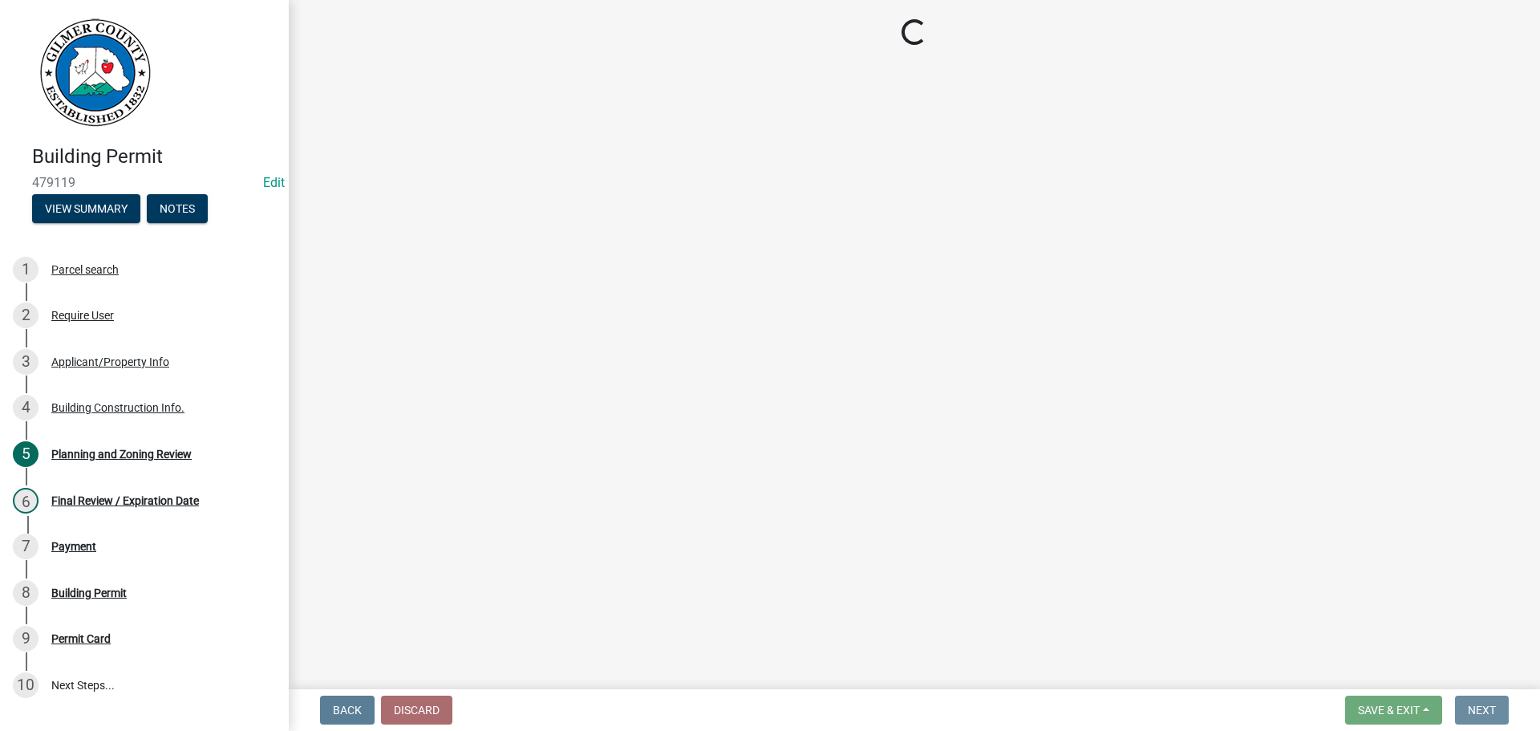
scroll to position [0, 0]
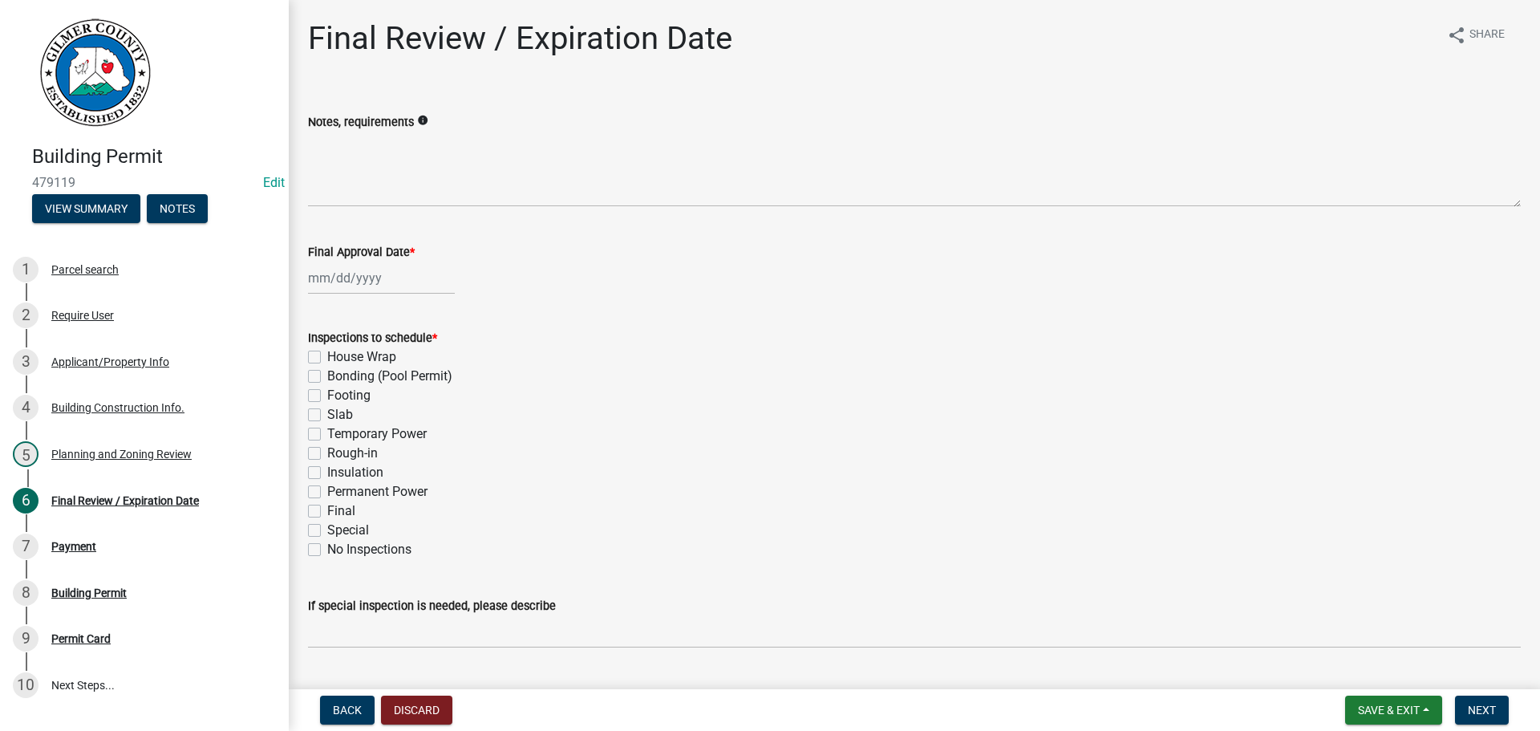
click at [346, 395] on label "Footing" at bounding box center [348, 395] width 43 height 19
click at [338, 395] on input "Footing" at bounding box center [332, 391] width 10 height 10
checkbox input "true"
checkbox input "false"
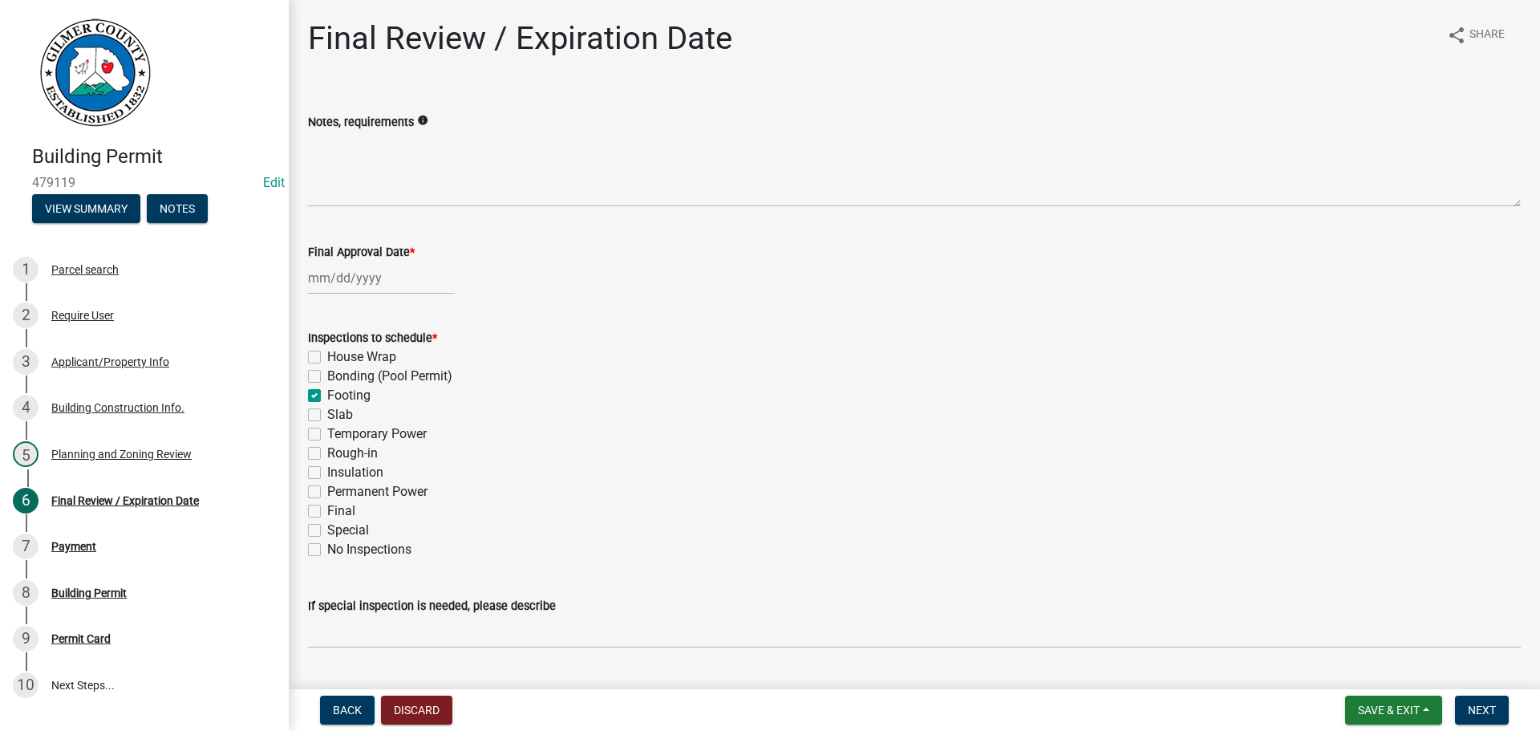
checkbox input "true"
checkbox input "false"
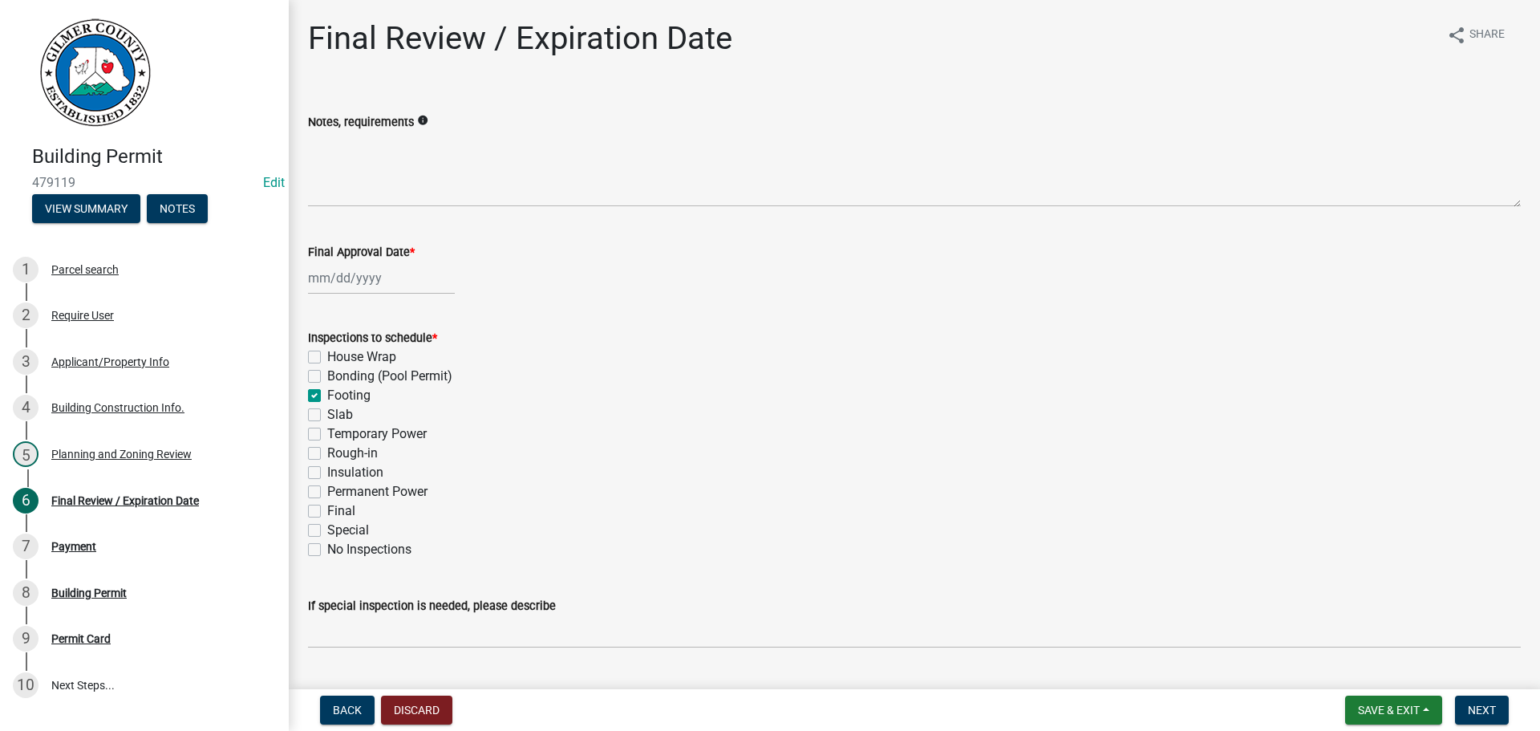
checkbox input "false"
click at [347, 507] on label "Final" at bounding box center [341, 510] width 28 height 19
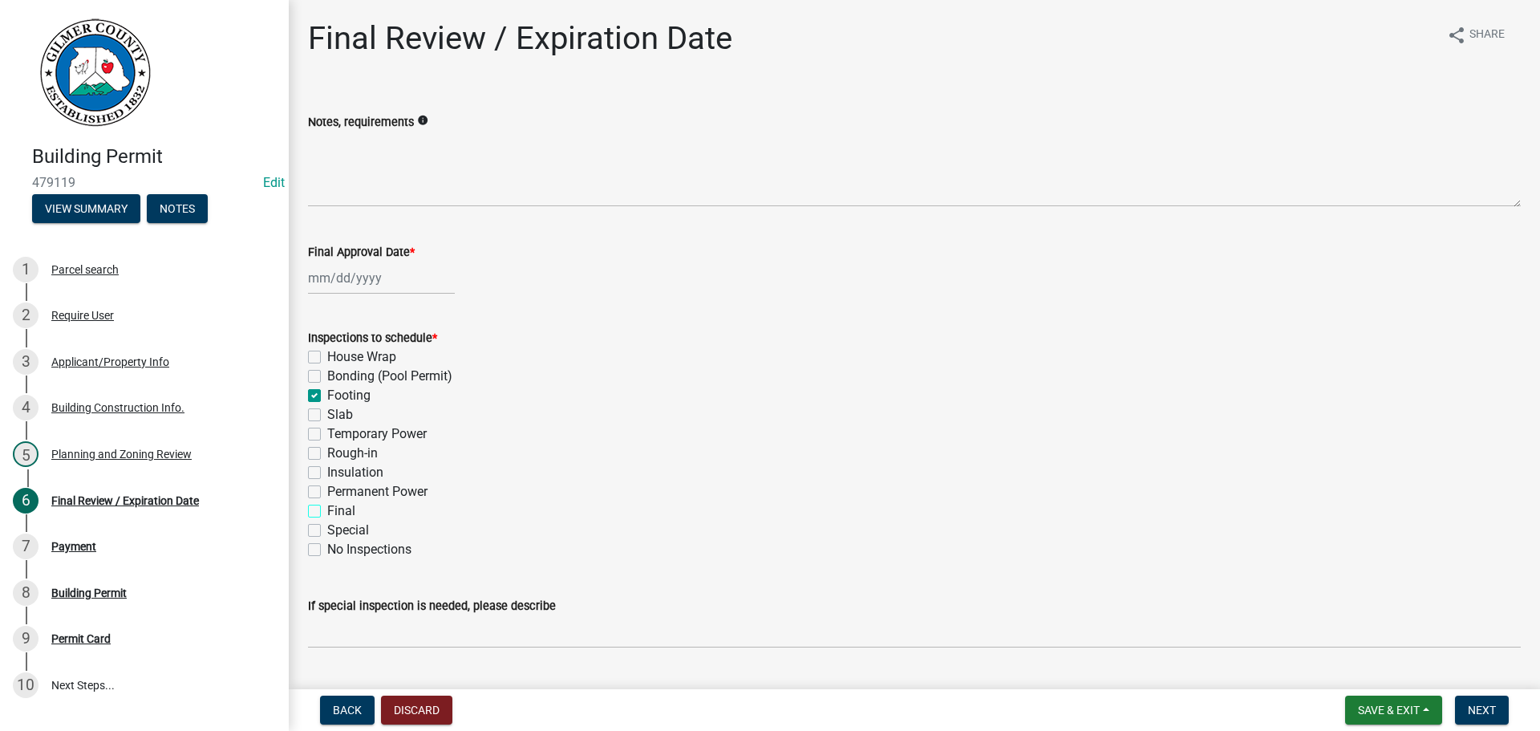
click at [338, 507] on input "Final" at bounding box center [332, 506] width 10 height 10
checkbox input "true"
checkbox input "false"
checkbox input "true"
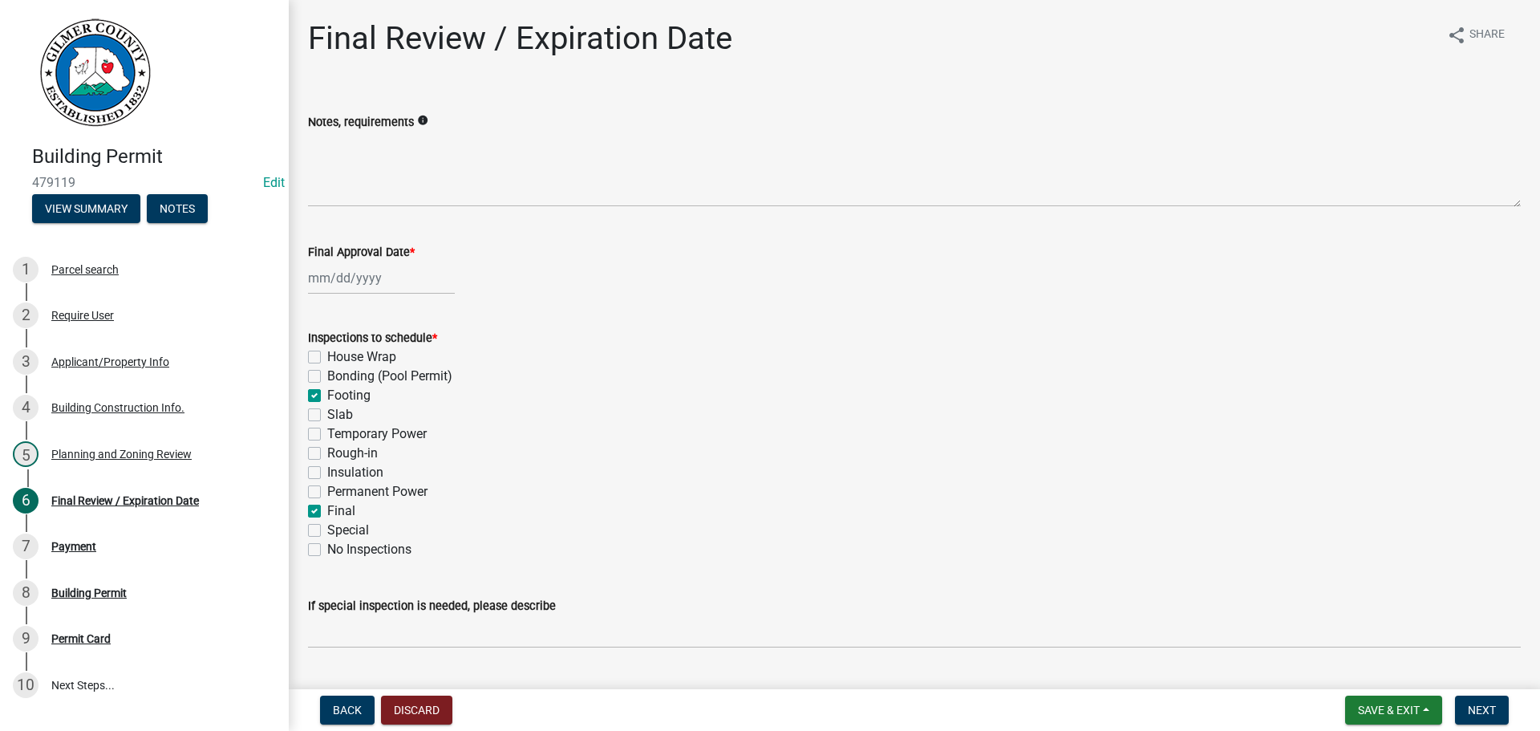
checkbox input "false"
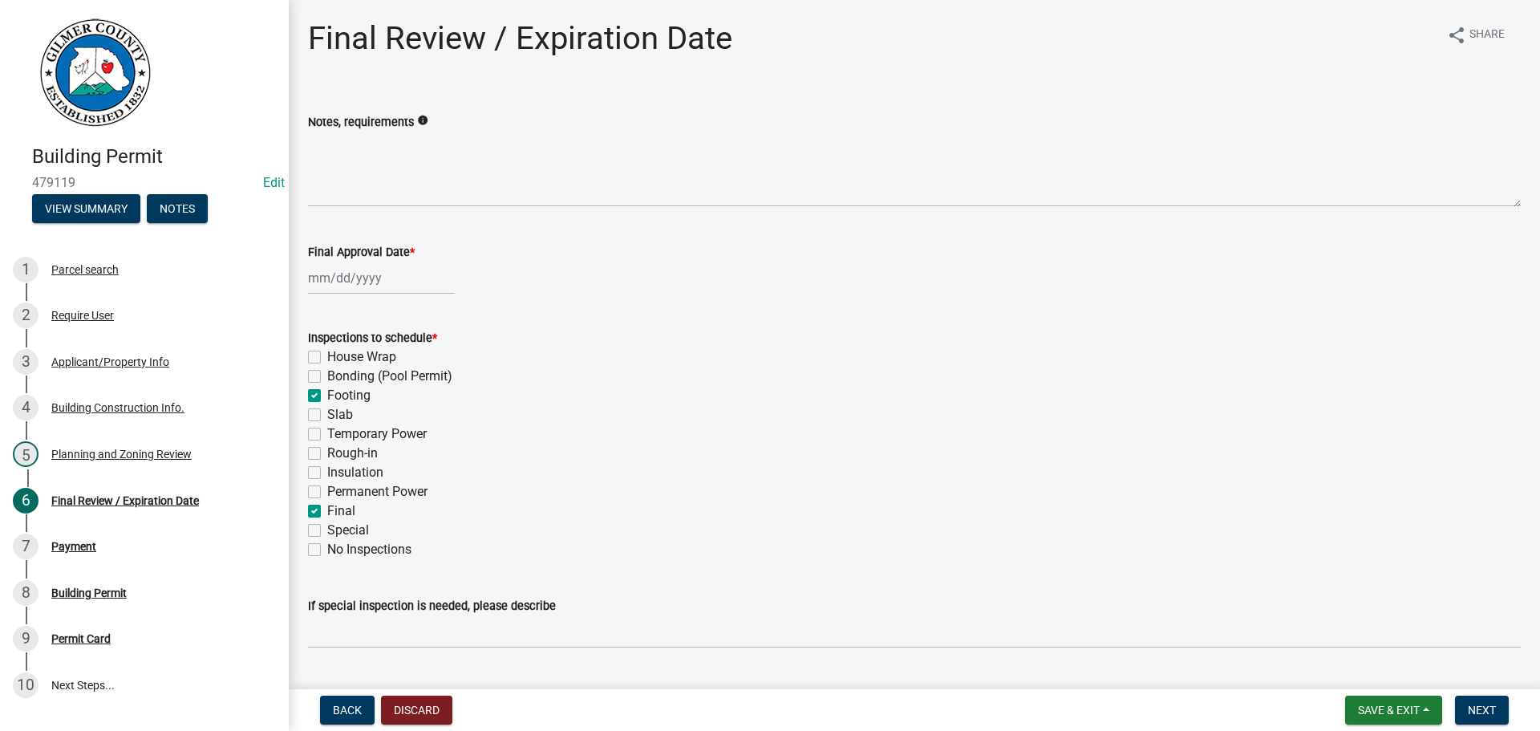
checkbox input "true"
checkbox input "false"
click at [333, 273] on div at bounding box center [381, 278] width 147 height 33
select select "9"
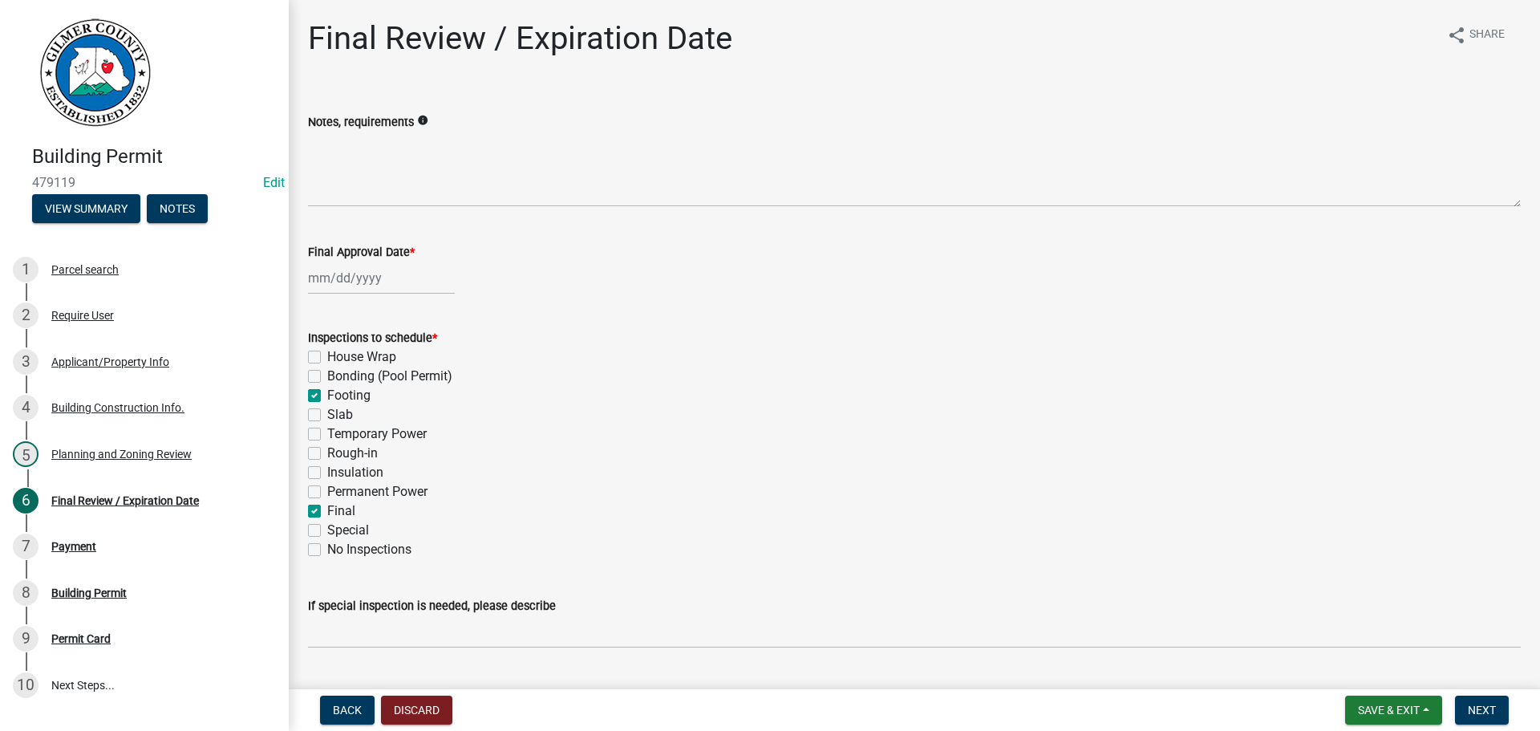
select select "2025"
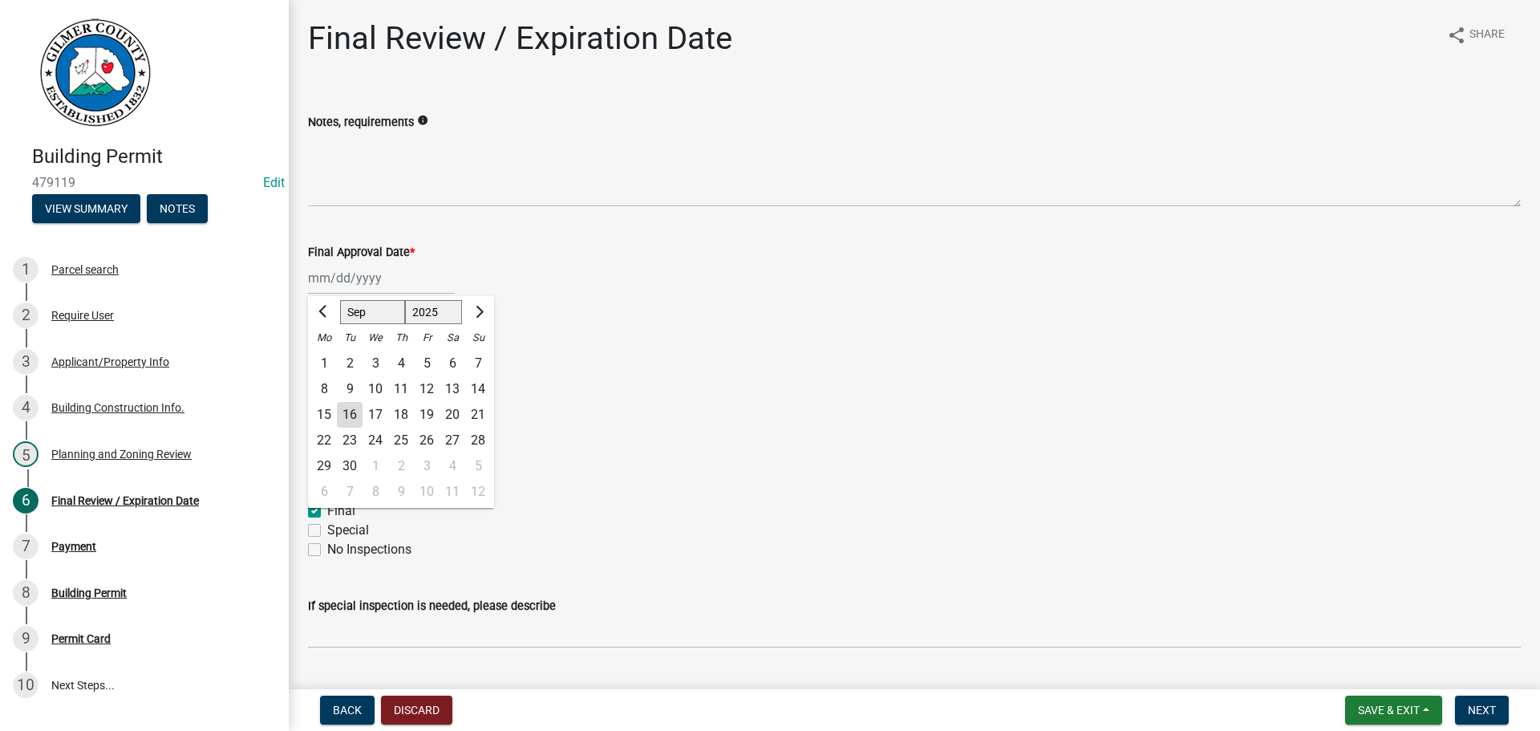
click at [357, 415] on div "16" at bounding box center [350, 415] width 26 height 26
type input "09/16/2025"
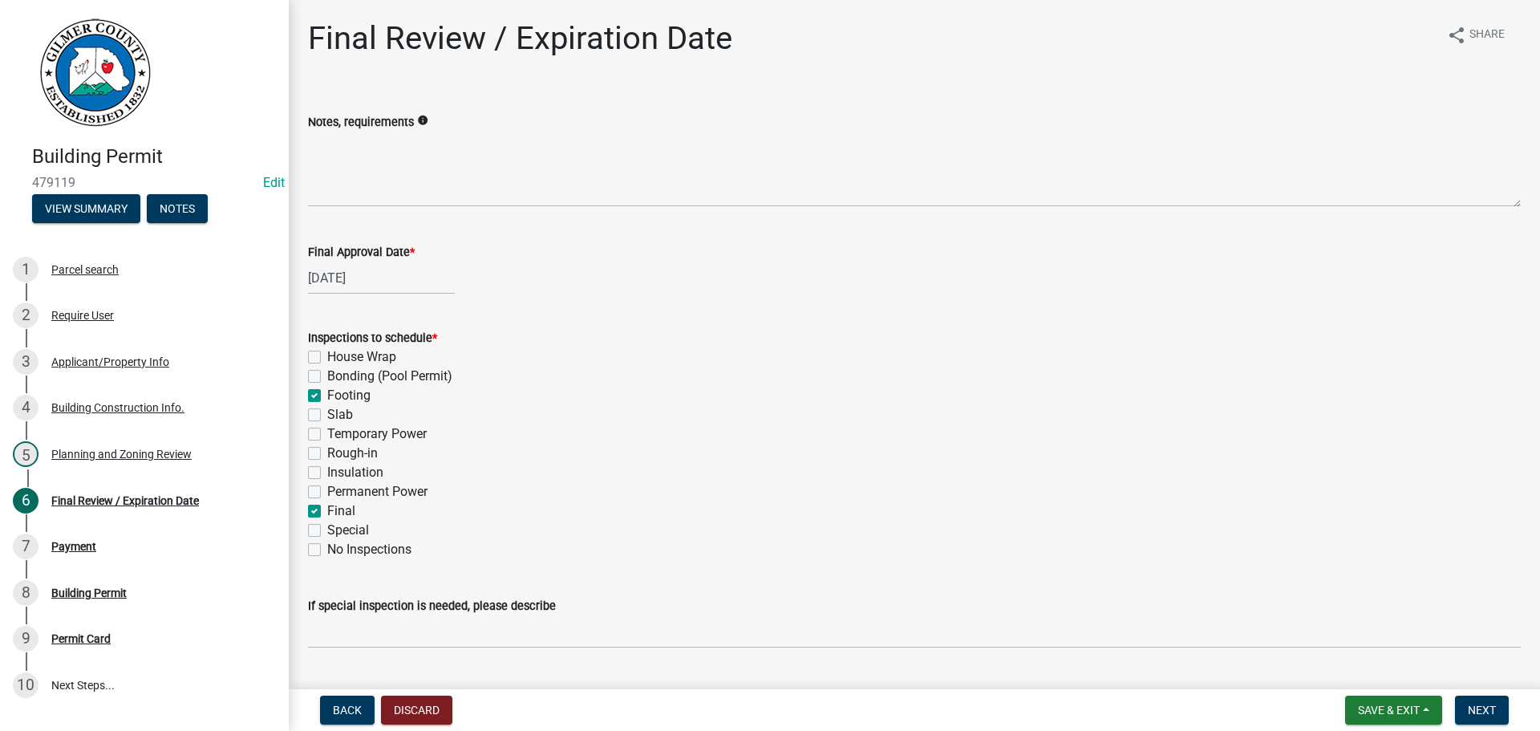
scroll to position [241, 0]
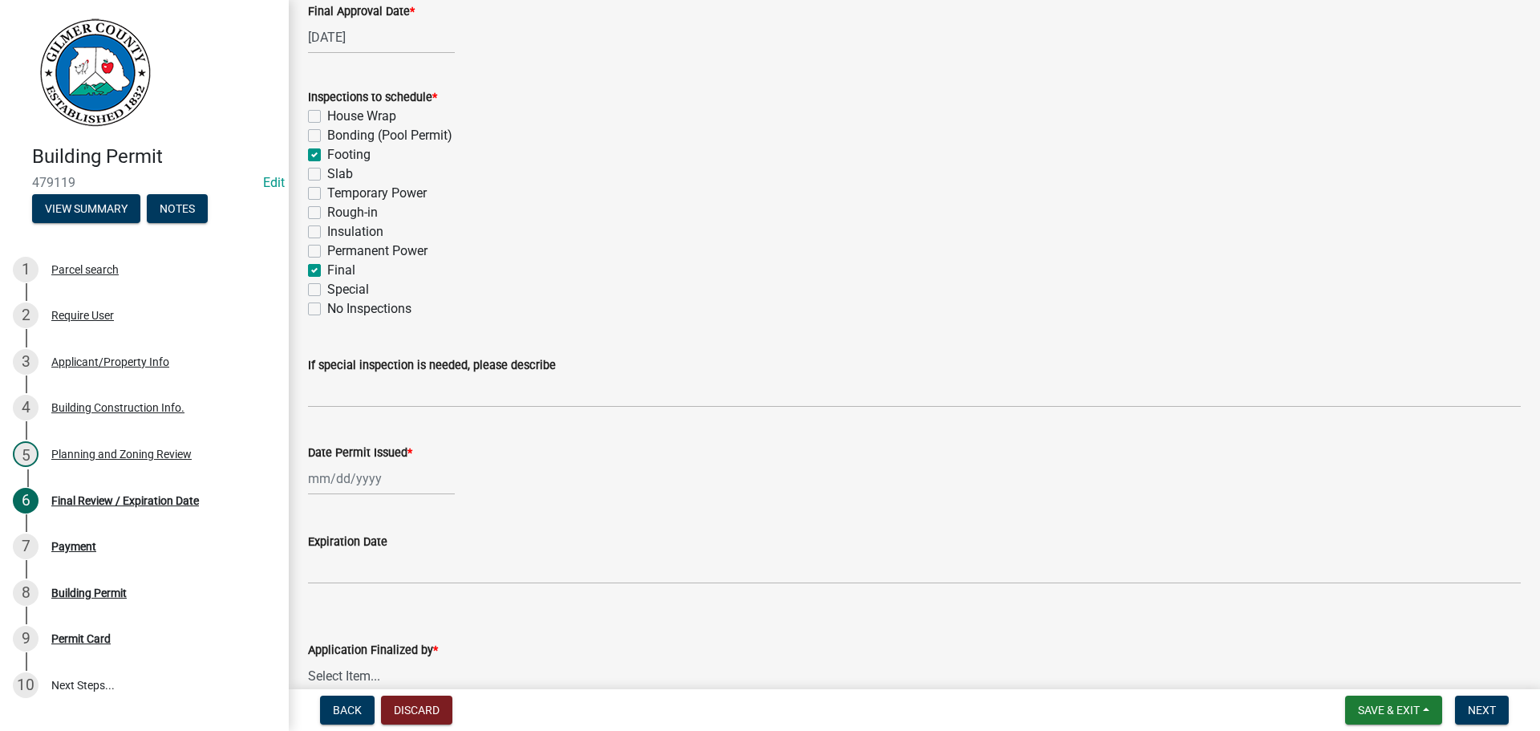
select select "9"
select select "2025"
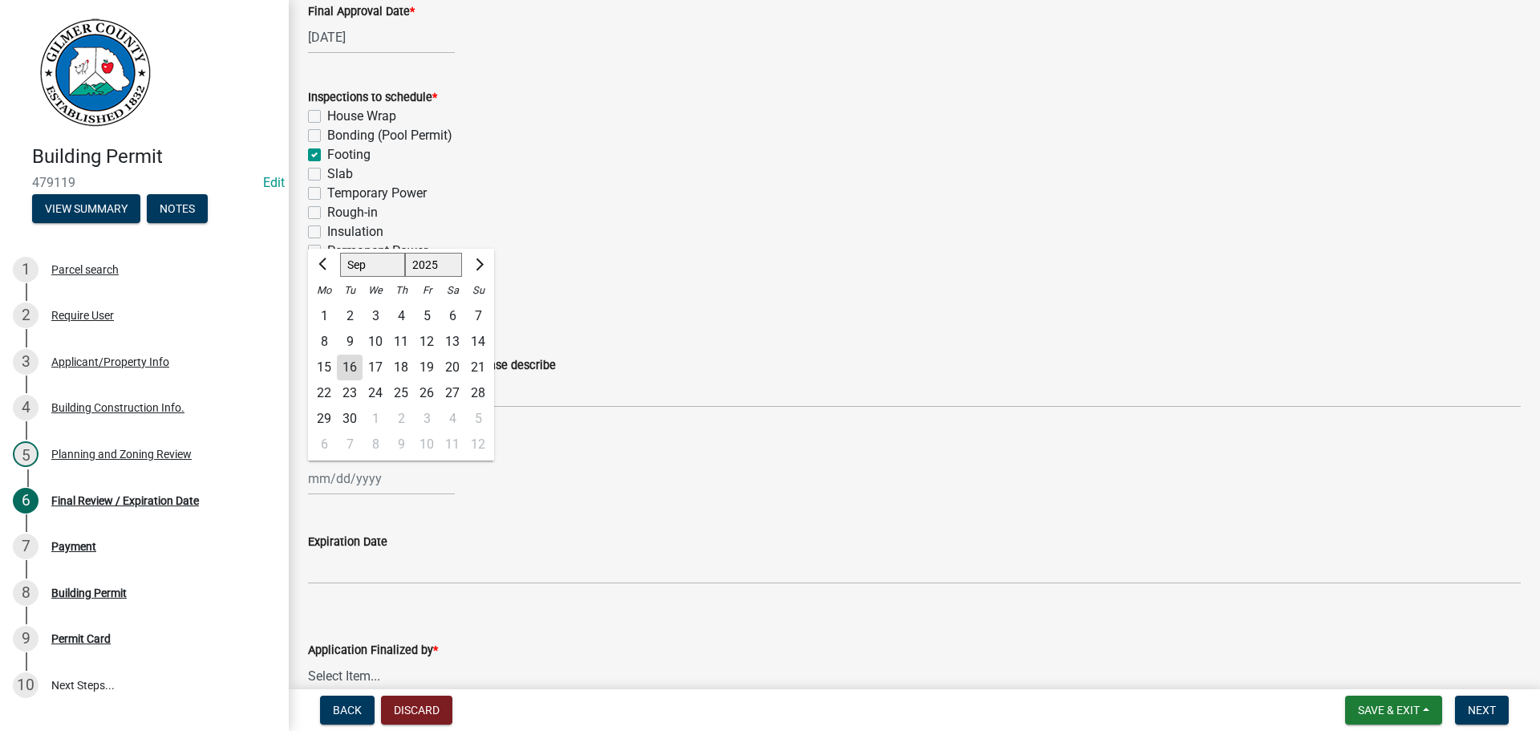
click at [379, 488] on div "Jan Feb Mar Apr May Jun Jul Aug Sep Oct Nov Dec 1525 1526 1527 1528 1529 1530 1…" at bounding box center [381, 478] width 147 height 33
click at [348, 376] on div "16" at bounding box center [350, 368] width 26 height 26
type input "09/16/2025"
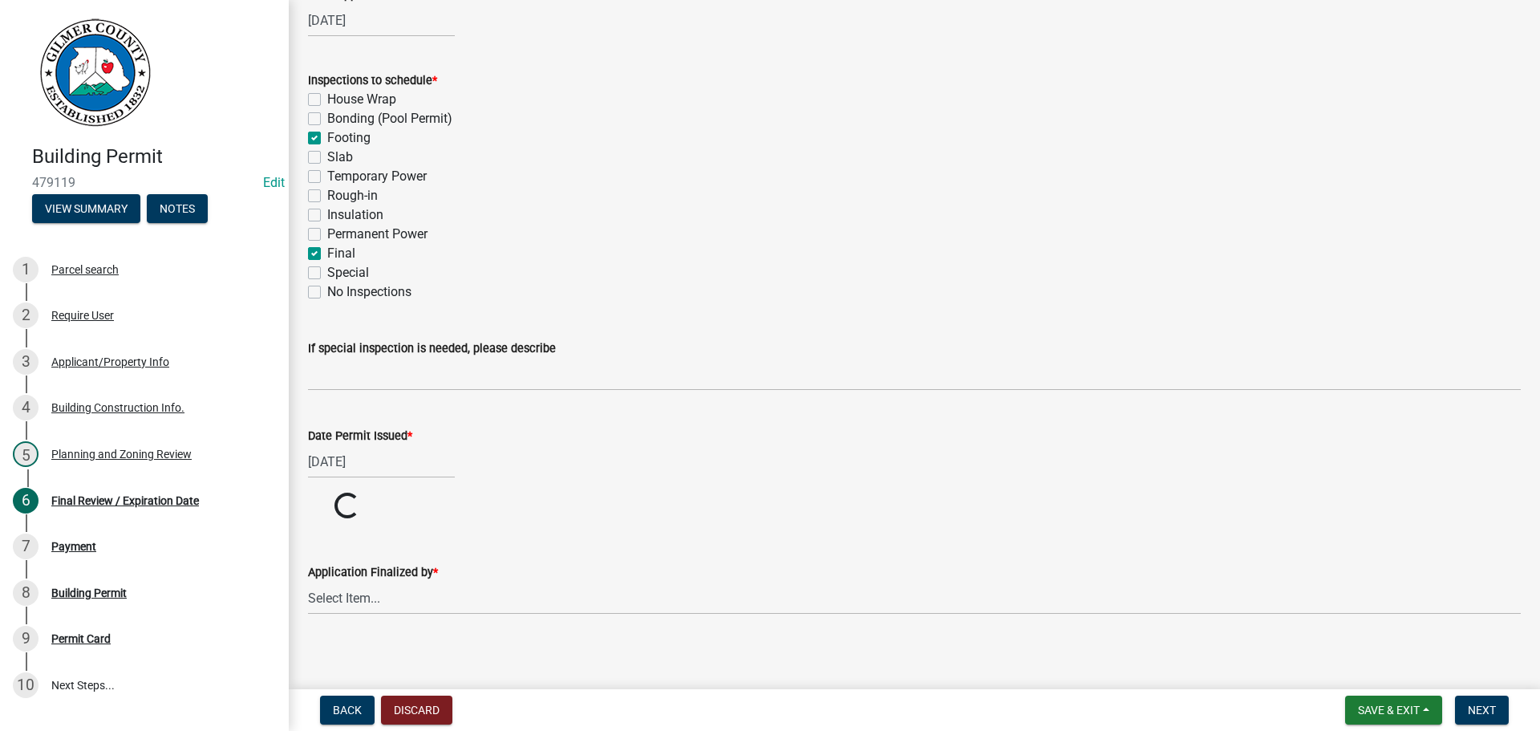
scroll to position [266, 0]
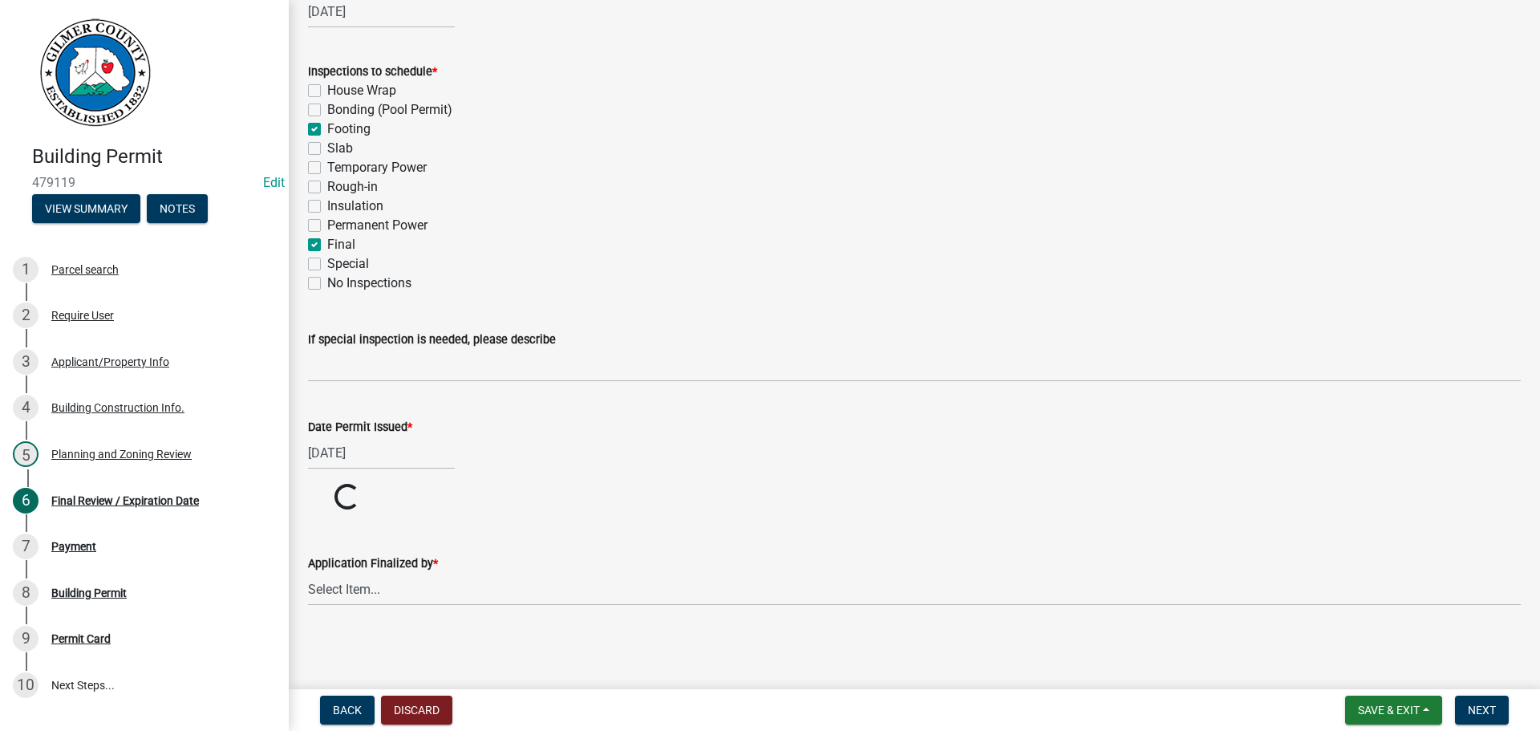
click at [373, 615] on wm-data-entity-input "Application Finalized by * Select Item... Andrew Mathis Art Wlochowski Becky Wh…" at bounding box center [914, 566] width 1213 height 108
click at [373, 601] on form "Application Finalized by * Select Item... Andrew Mathis Art Wlochowski Becky Wh…" at bounding box center [914, 630] width 1213 height 71
click at [373, 644] on select "Select Item... Andrew Mathis Art Wlochowski Becky Whitworth Joe Bouhl Karen Hen…" at bounding box center [914, 650] width 1213 height 33
click at [308, 634] on select "Select Item... Andrew Mathis Art Wlochowski Becky Whitworth Joe Bouhl Karen Hen…" at bounding box center [914, 650] width 1213 height 33
select select "5ce200eb-feb1-496b-8127-7891293955f5"
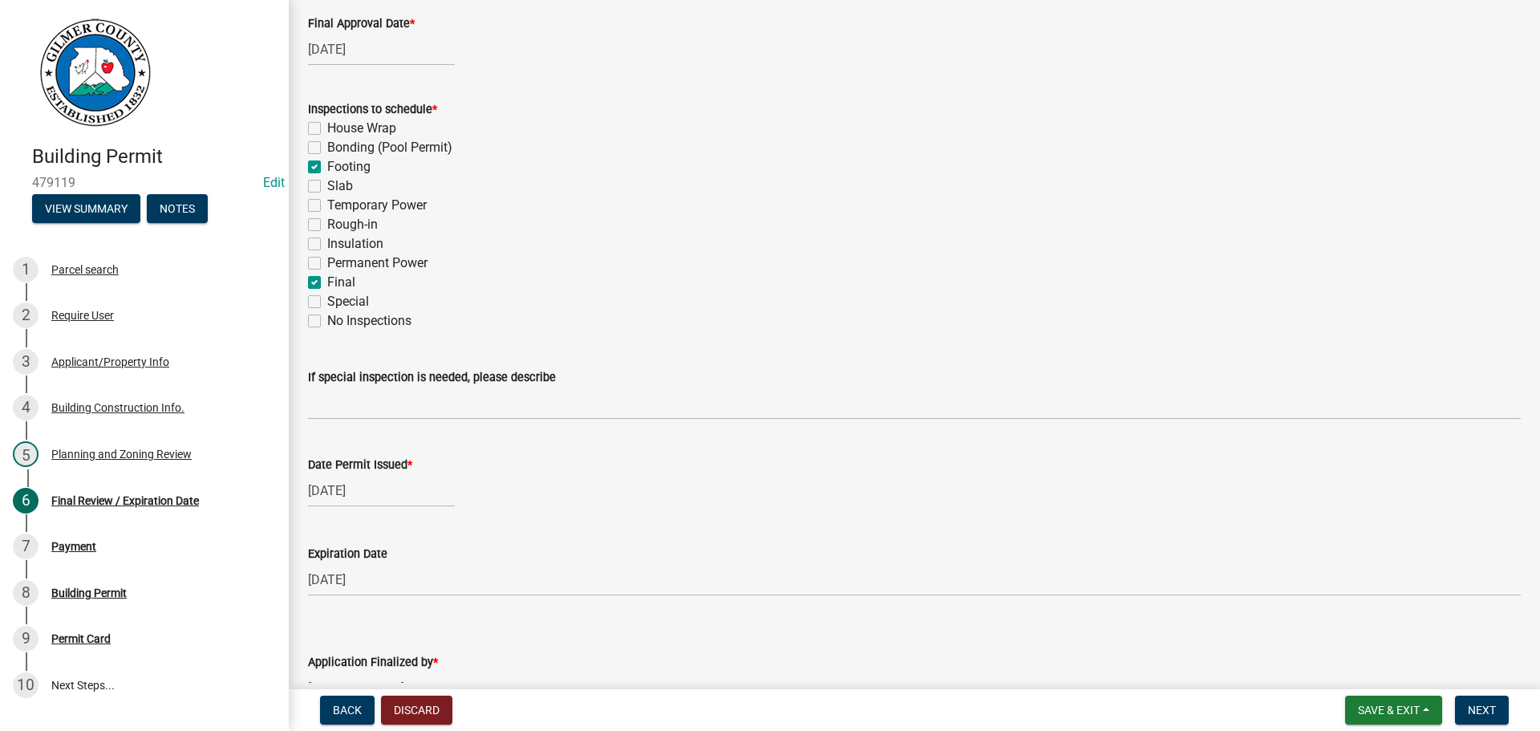
scroll to position [327, 0]
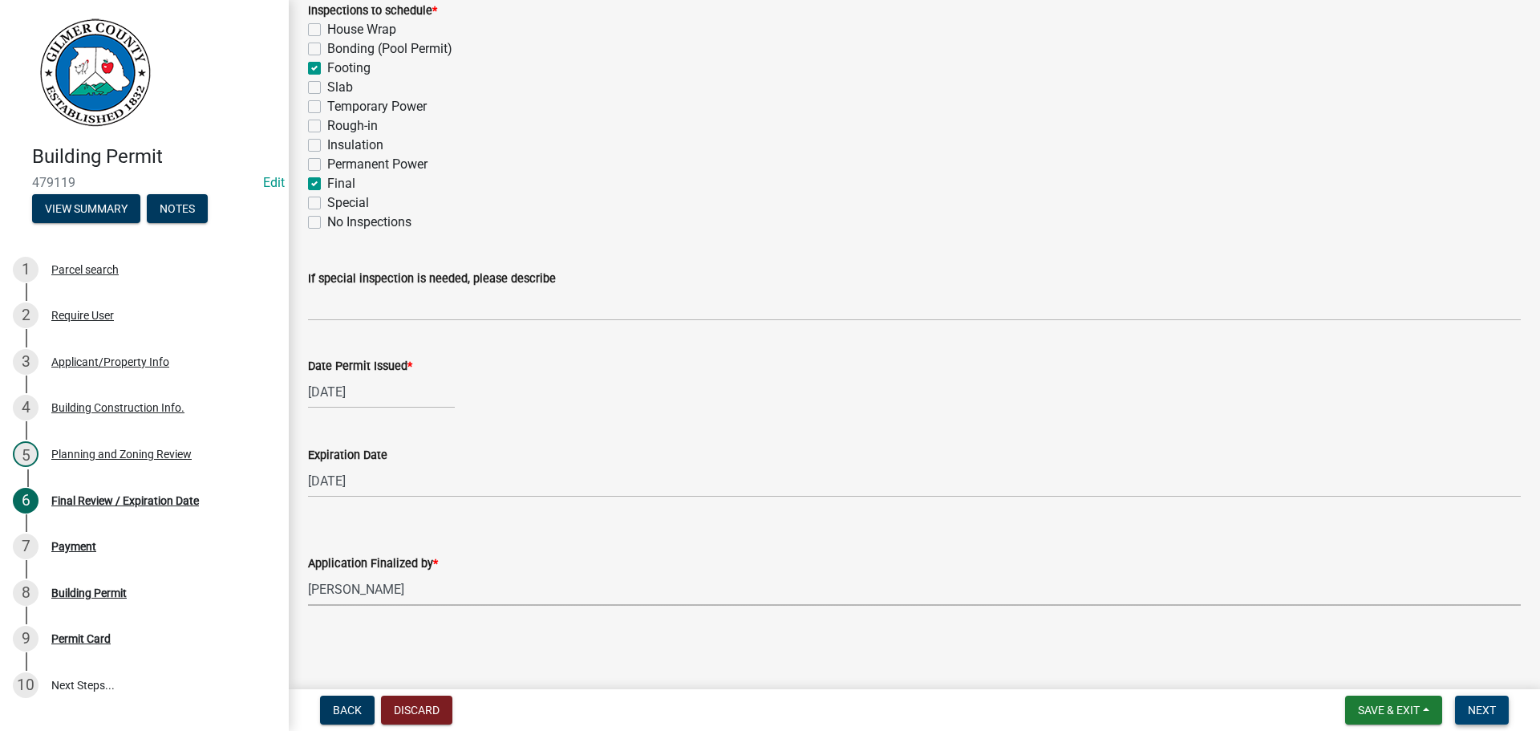
click at [1486, 723] on button "Next" at bounding box center [1482, 710] width 54 height 29
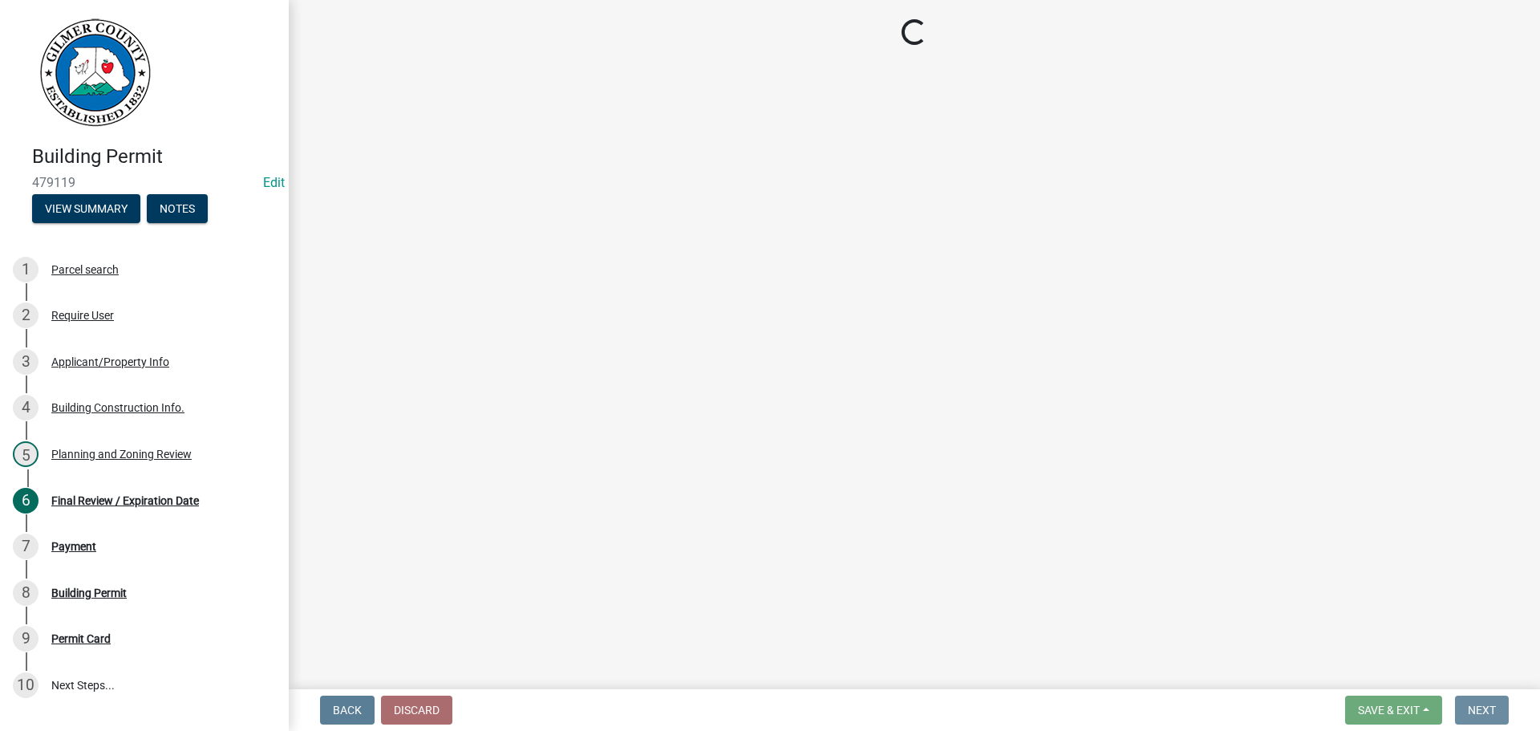
scroll to position [0, 0]
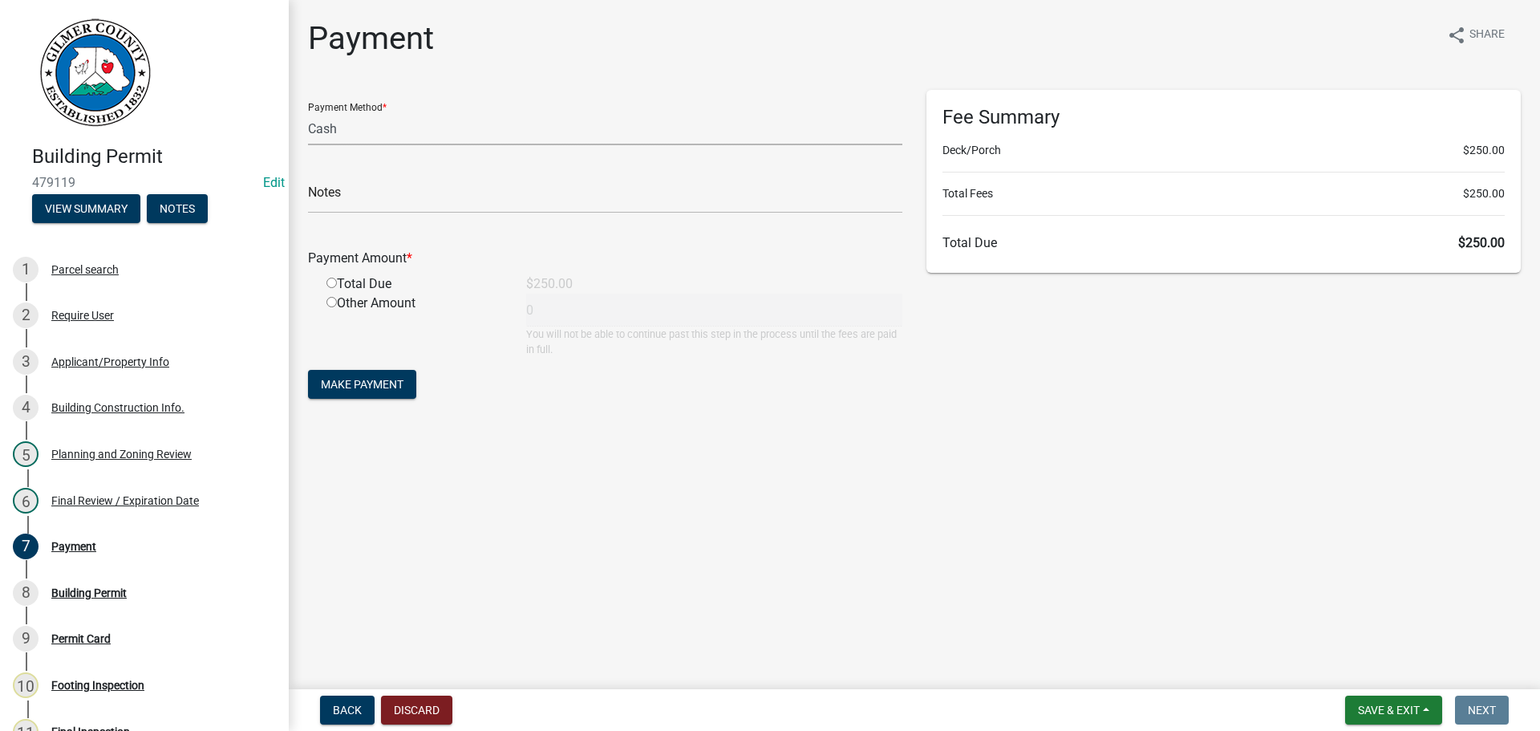
click at [485, 138] on select "Credit Card POS Check Cash" at bounding box center [605, 128] width 594 height 33
select select "1: 0"
click at [308, 112] on select "Credit Card POS Check Cash" at bounding box center [605, 128] width 594 height 33
click at [461, 205] on input "text" at bounding box center [605, 196] width 594 height 33
click at [335, 282] on input "radio" at bounding box center [331, 283] width 10 height 10
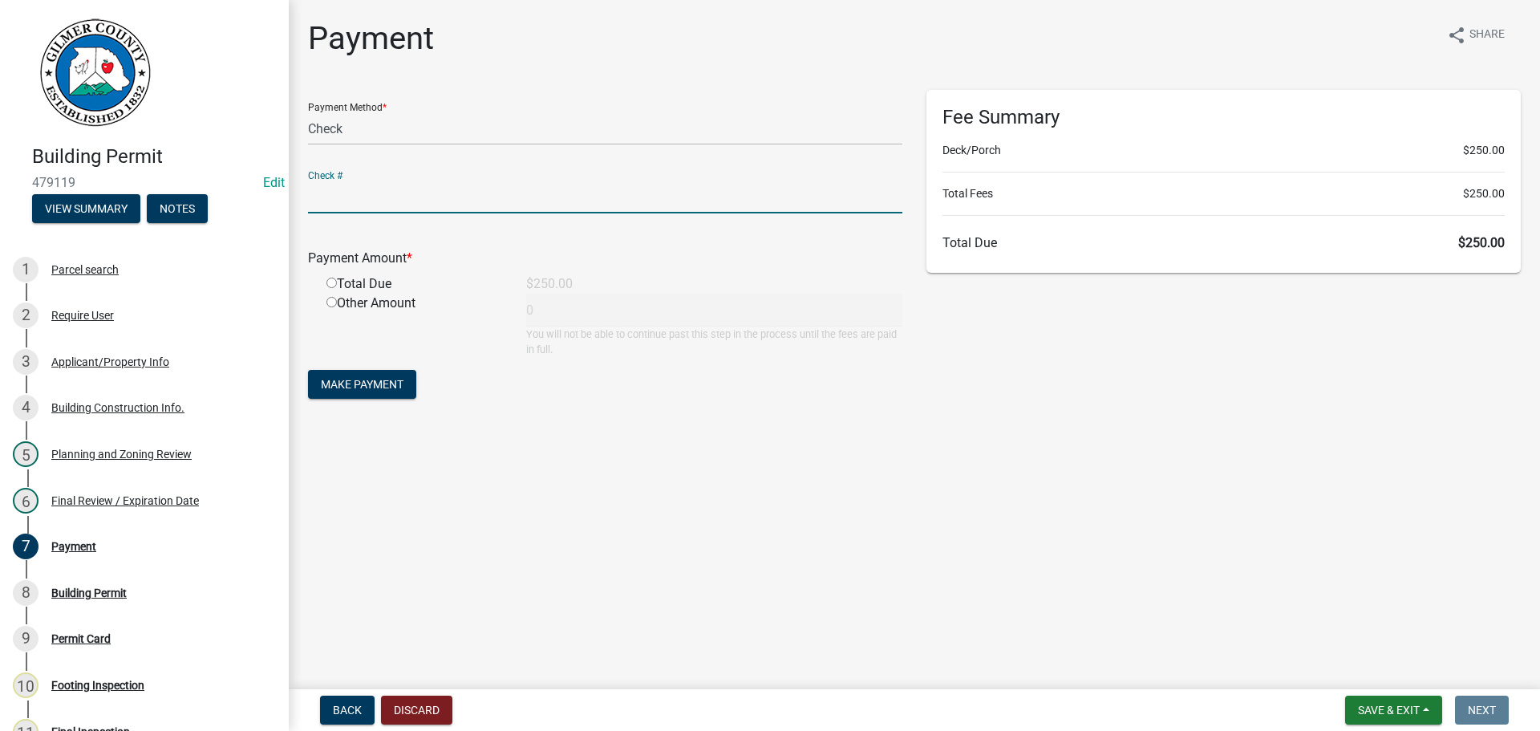
radio input "true"
type input "250"
click at [335, 282] on input "radio" at bounding box center [331, 283] width 10 height 10
click at [386, 200] on input "text" at bounding box center [605, 196] width 594 height 33
type input "1192"
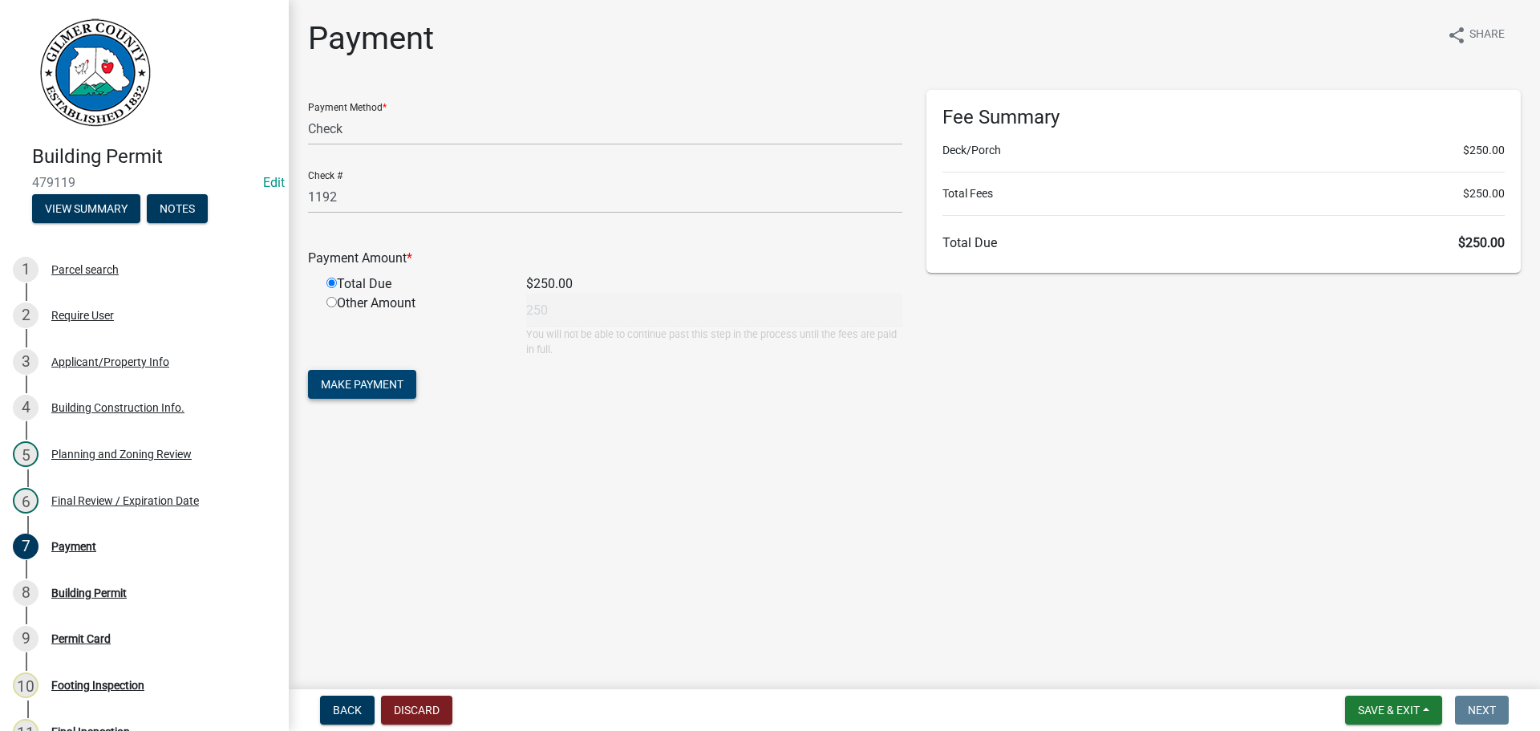
click at [366, 373] on button "Make Payment" at bounding box center [362, 384] width 108 height 29
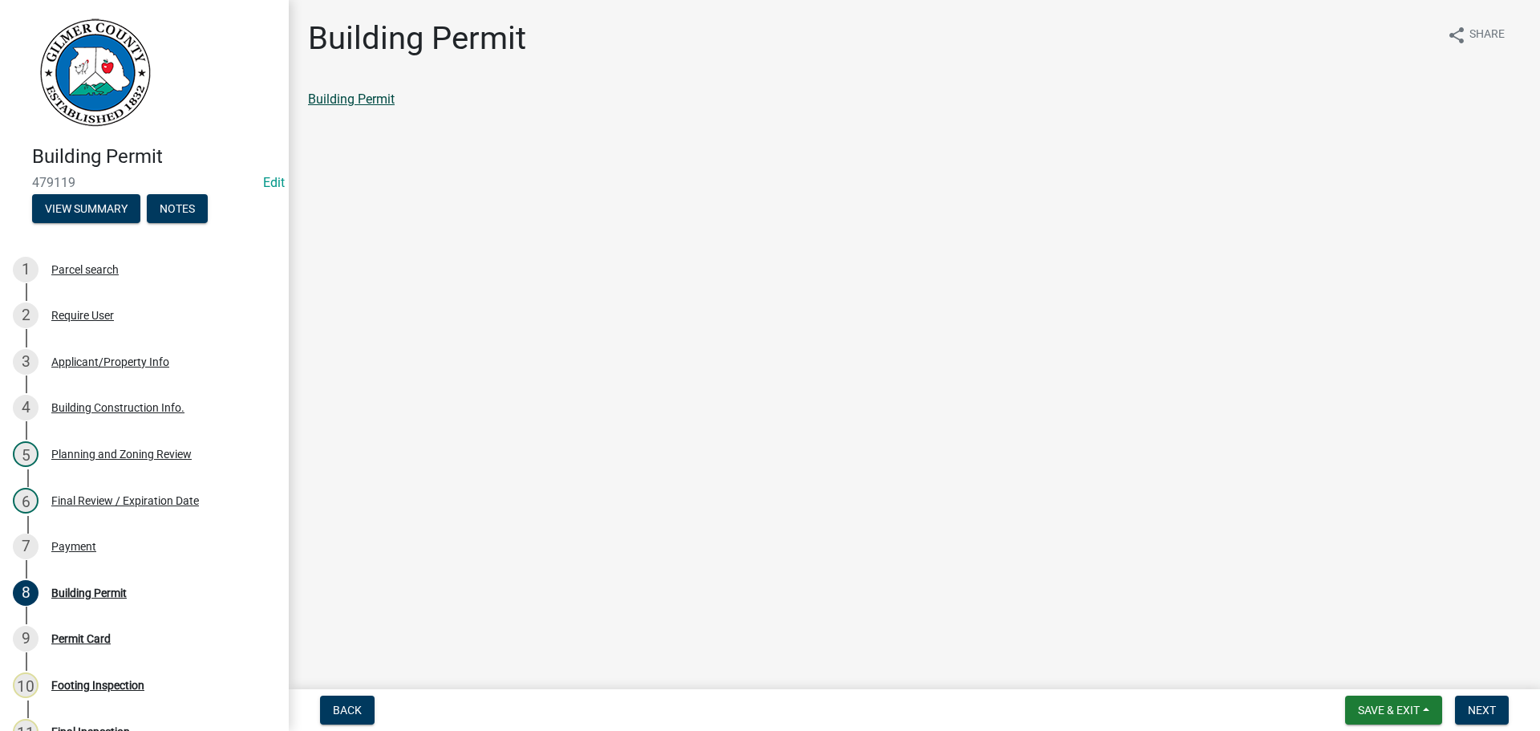
click at [355, 94] on link "Building Permit" at bounding box center [351, 98] width 87 height 15
click at [1492, 713] on span "Next" at bounding box center [1482, 710] width 28 height 13
drag, startPoint x: 371, startPoint y: 124, endPoint x: 370, endPoint y: 116, distance: 8.9
click at [371, 124] on div "Permit Card share Share Permit Card" at bounding box center [914, 77] width 1237 height 117
click at [357, 101] on link "Permit Card" at bounding box center [341, 98] width 67 height 15
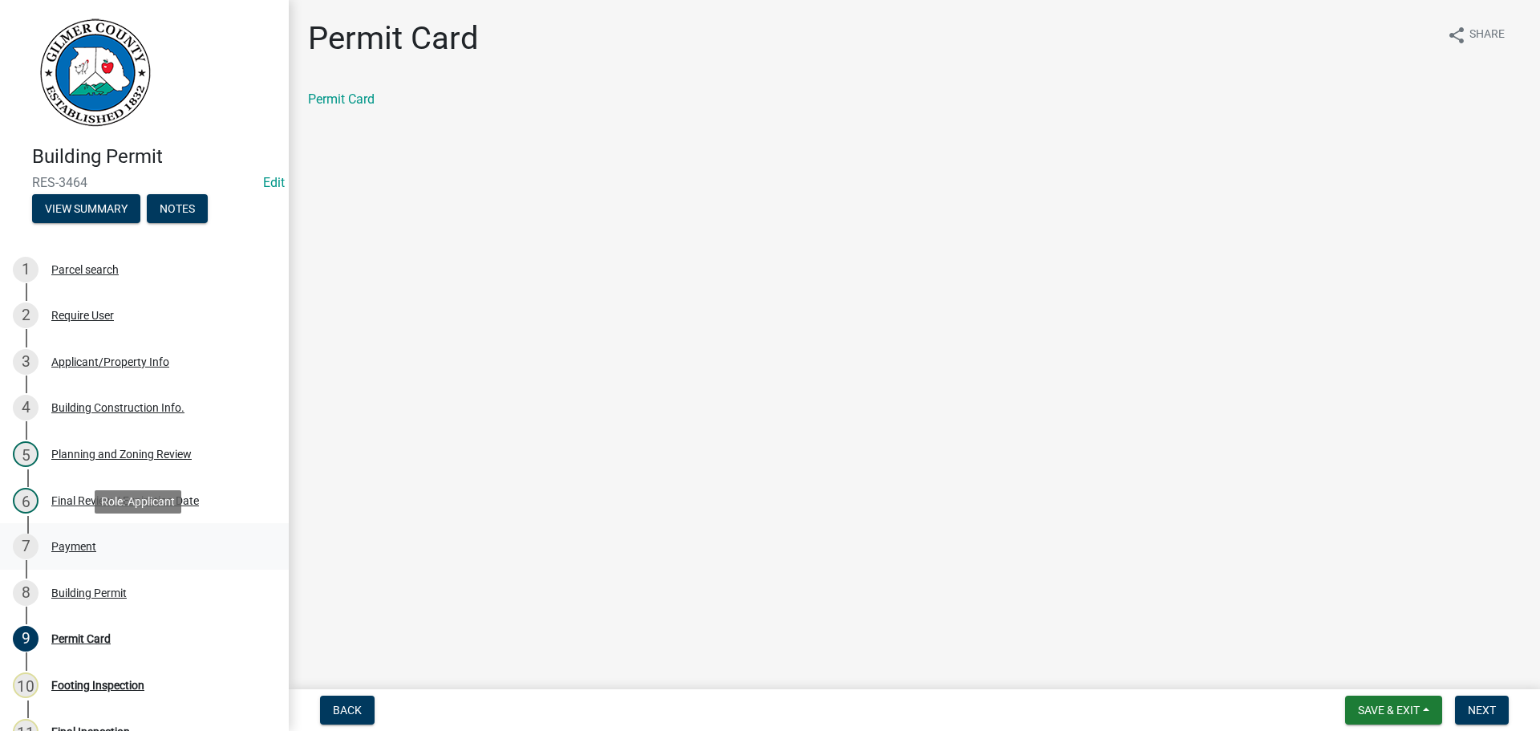
click at [99, 541] on div "7 Payment" at bounding box center [138, 546] width 250 height 26
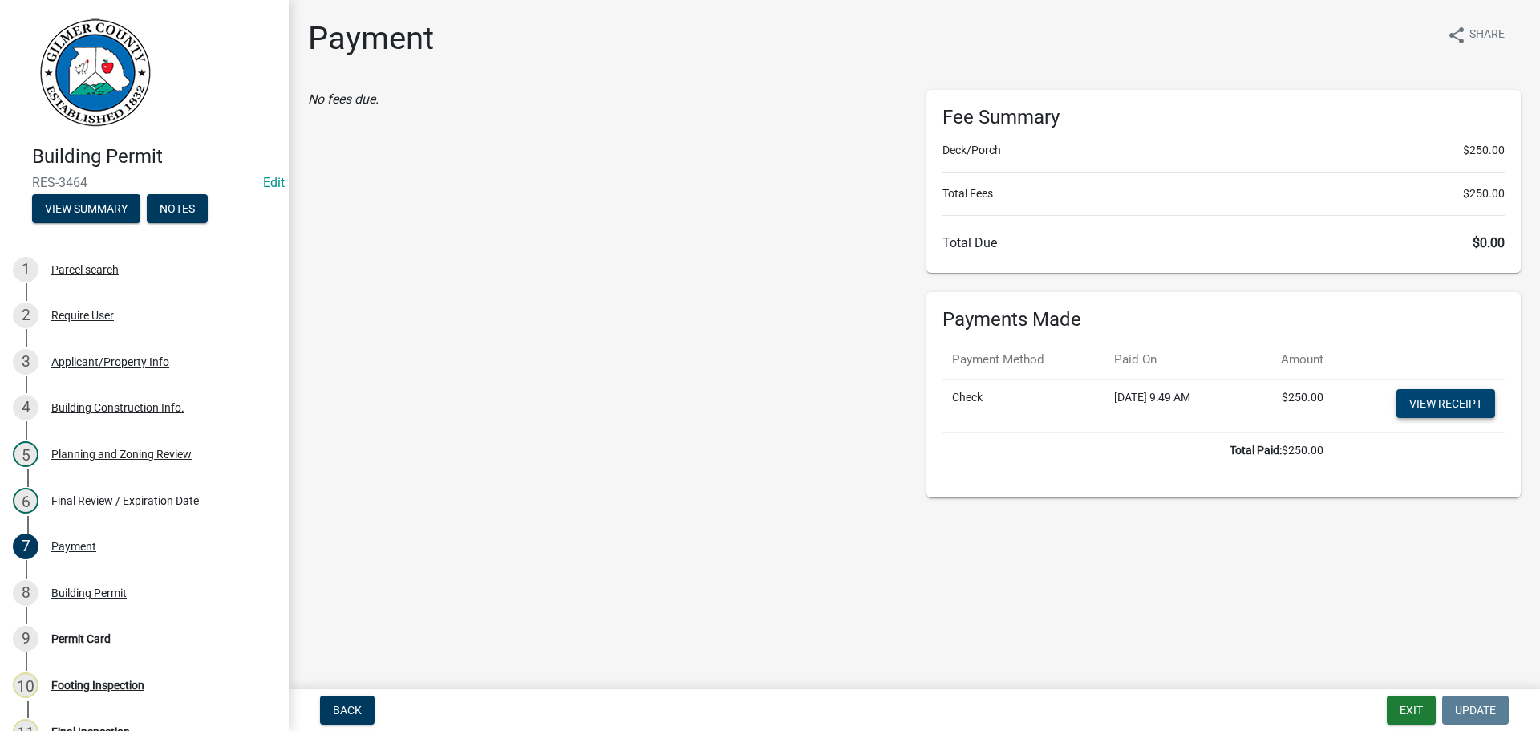
click at [1438, 396] on link "View receipt" at bounding box center [1446, 403] width 99 height 29
click at [1424, 408] on link "View receipt" at bounding box center [1446, 403] width 99 height 29
click at [1415, 403] on link "View receipt" at bounding box center [1446, 403] width 99 height 29
click at [1419, 723] on button "Exit" at bounding box center [1411, 710] width 49 height 29
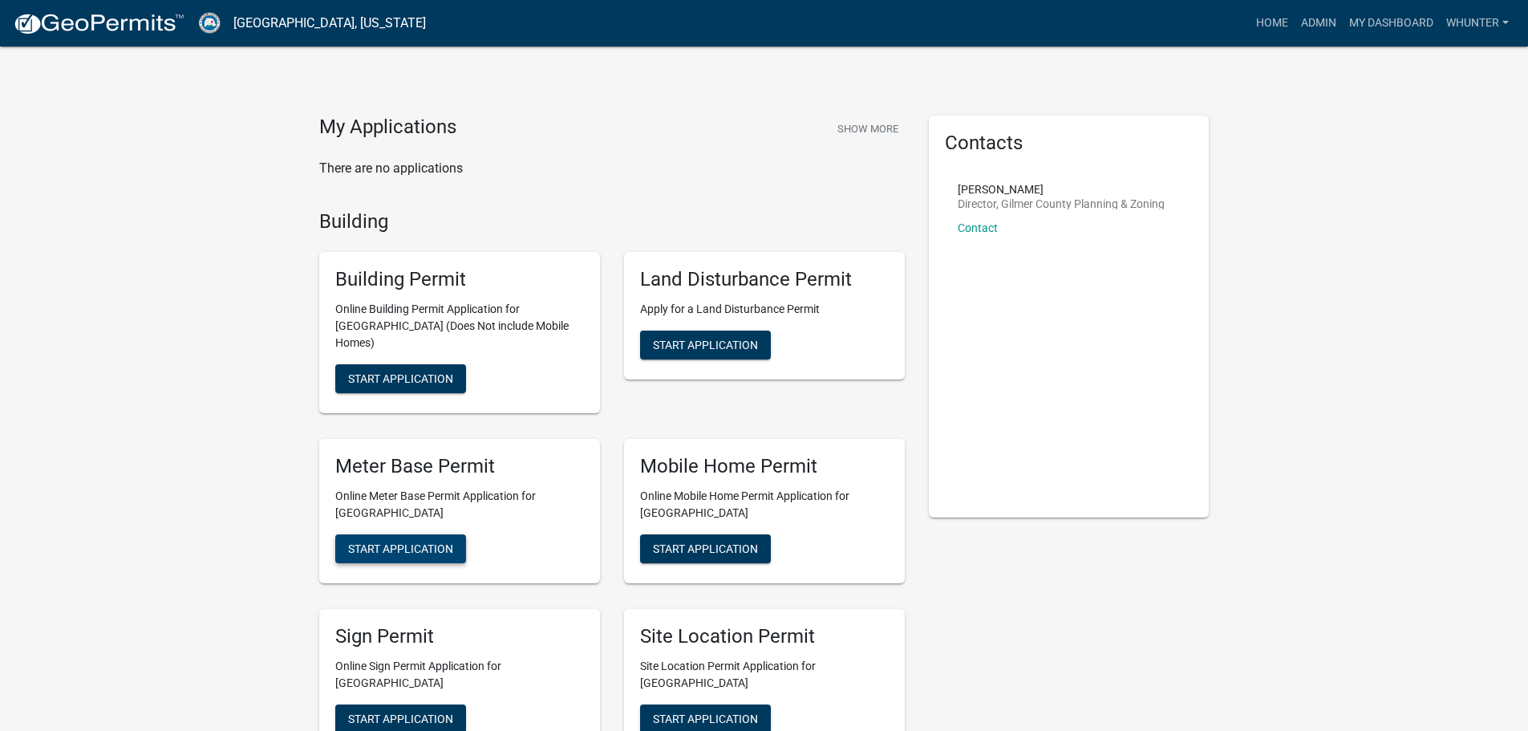
click at [420, 541] on span "Start Application" at bounding box center [400, 547] width 105 height 13
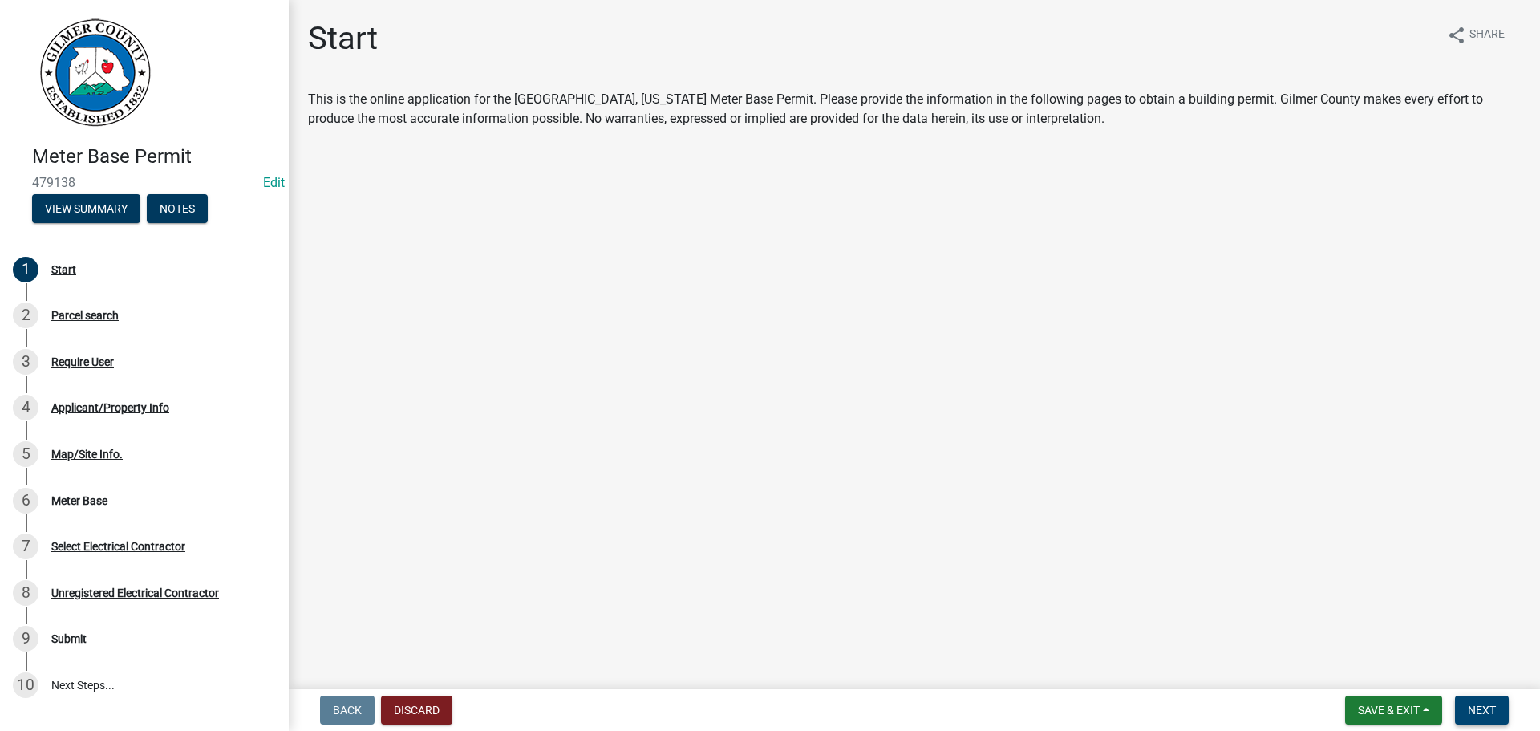
click at [1486, 716] on span "Next" at bounding box center [1482, 710] width 28 height 13
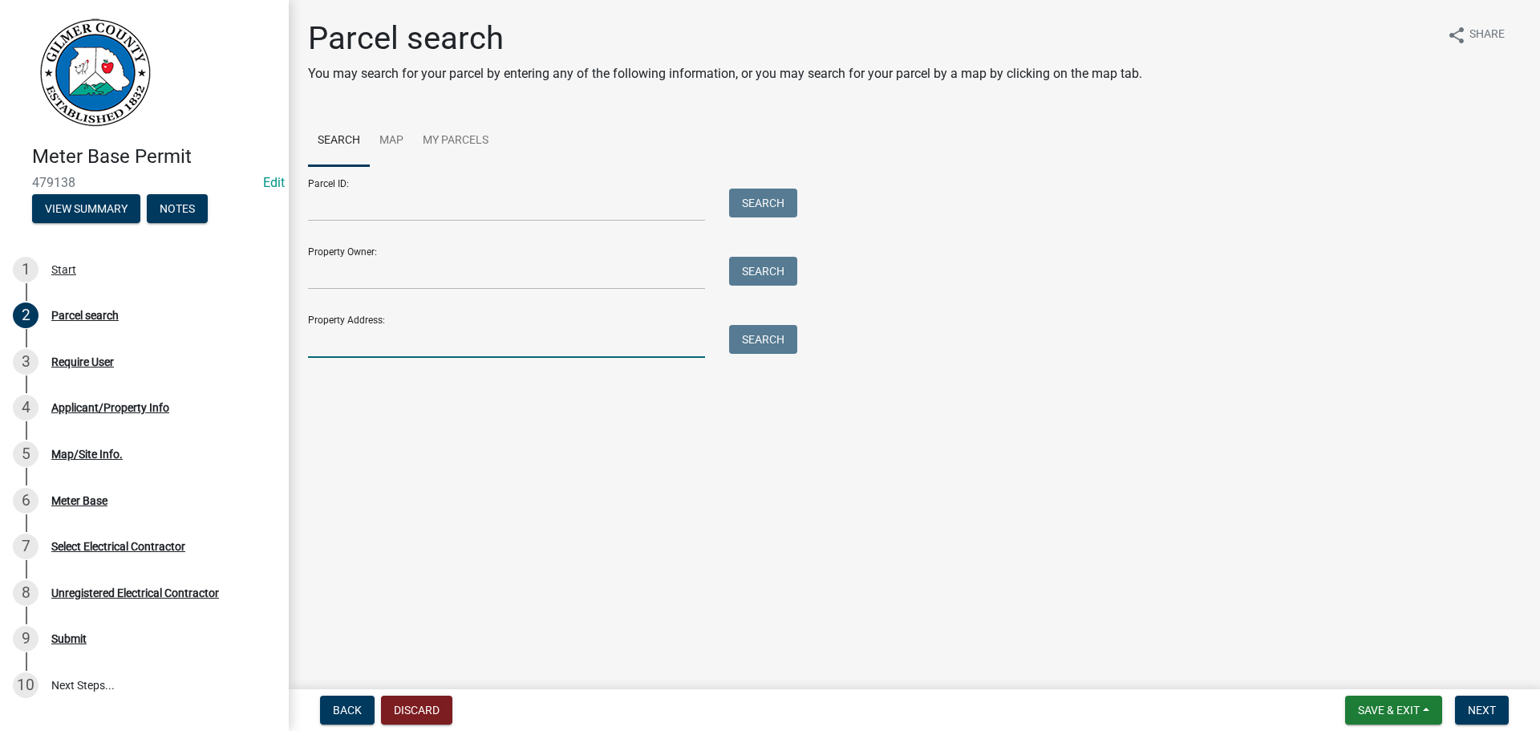
click at [379, 345] on input "Property Address:" at bounding box center [506, 341] width 397 height 33
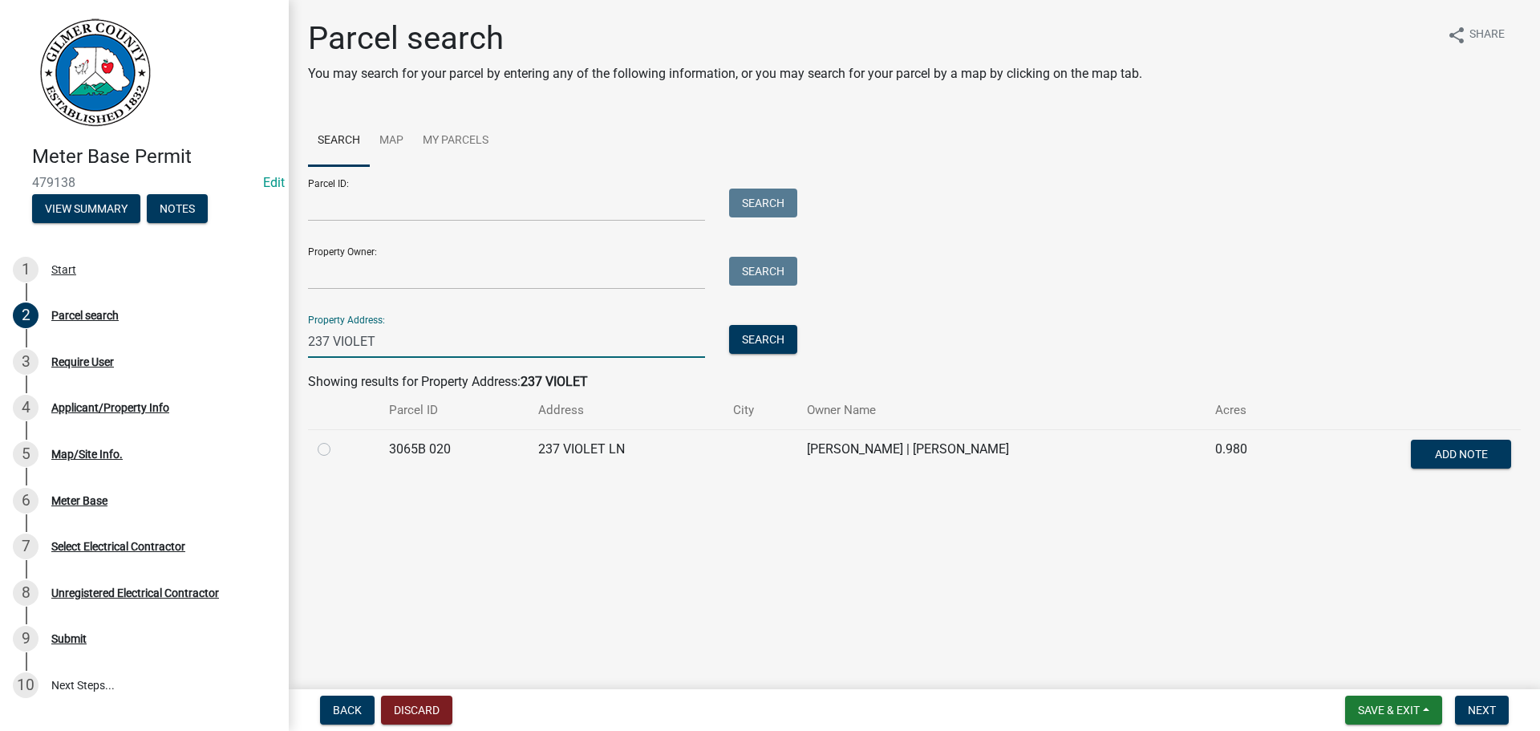
type input "237 VIOLET"
click at [337, 440] on label at bounding box center [337, 440] width 0 height 0
click at [337, 450] on 020 "radio" at bounding box center [342, 445] width 10 height 10
radio 020 "true"
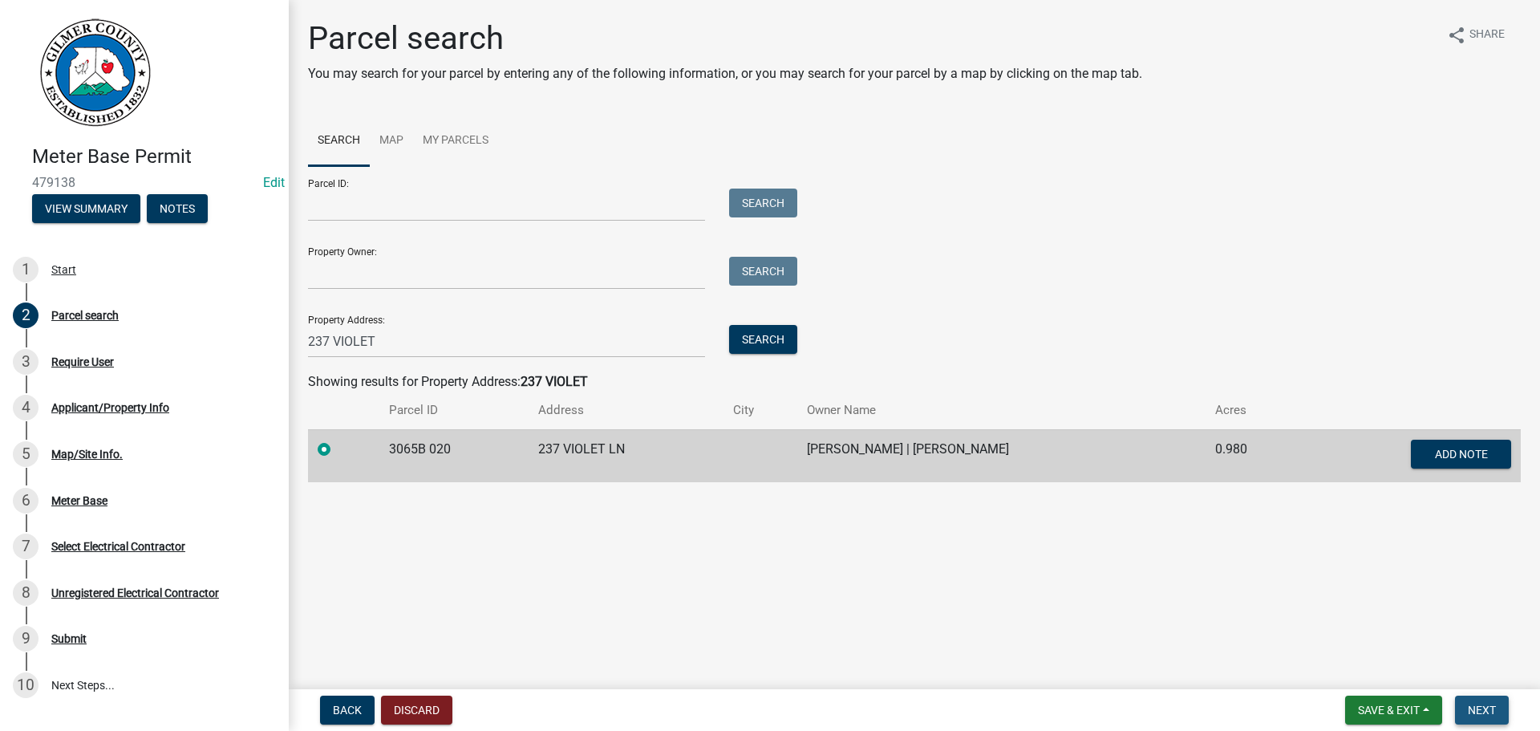
click at [1493, 714] on span "Next" at bounding box center [1482, 710] width 28 height 13
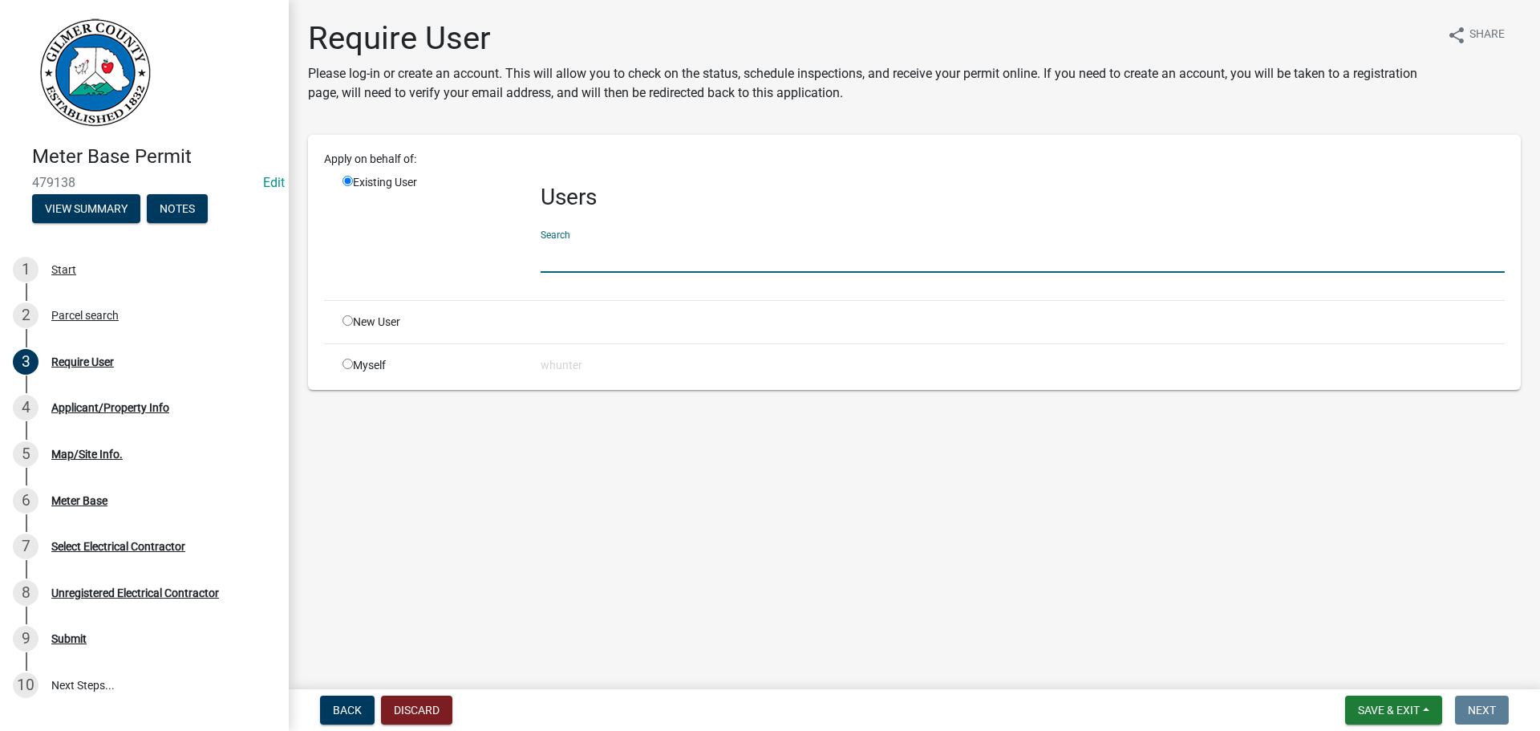
click at [626, 249] on input "text" at bounding box center [1023, 256] width 964 height 33
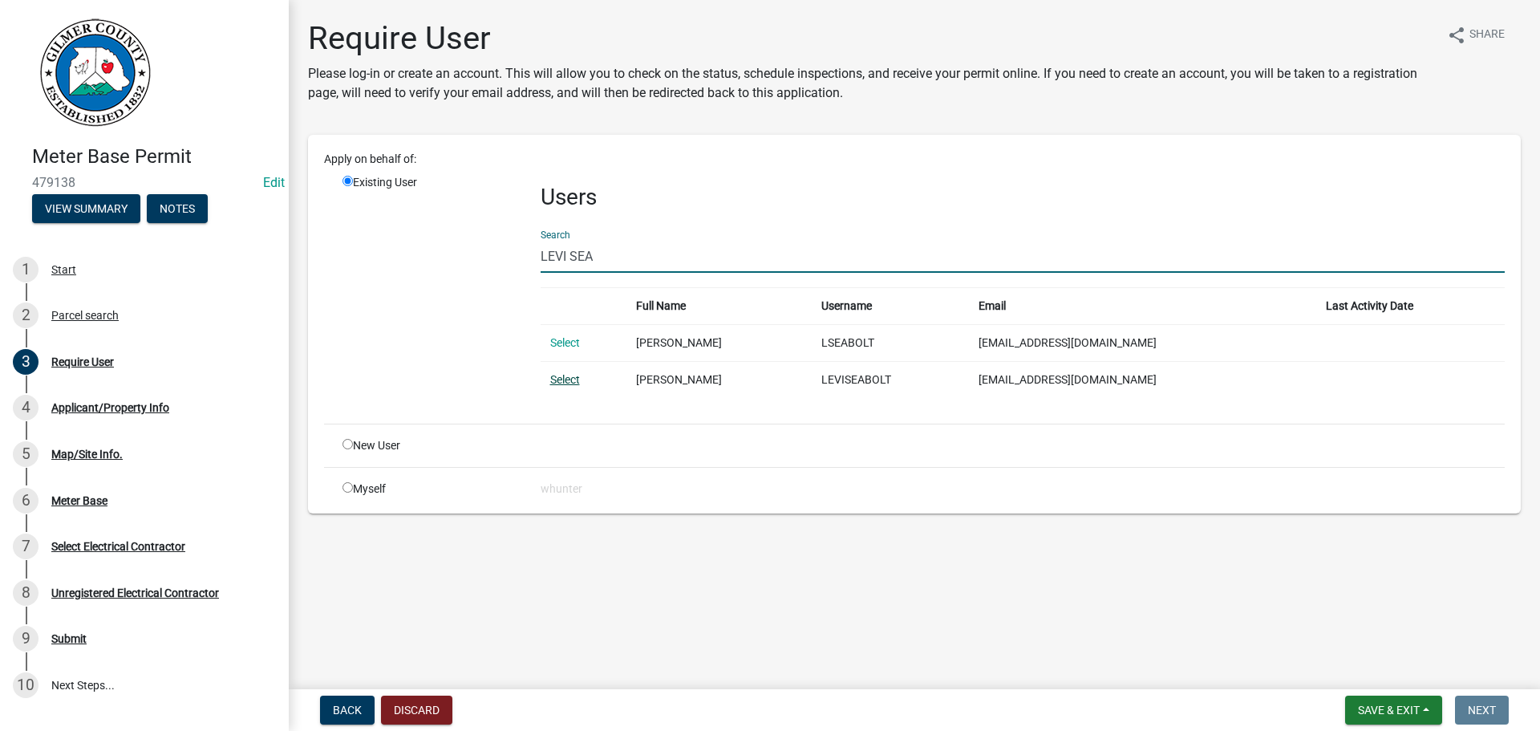
type input "LEVI SEA"
click at [567, 383] on link "Select" at bounding box center [565, 379] width 30 height 13
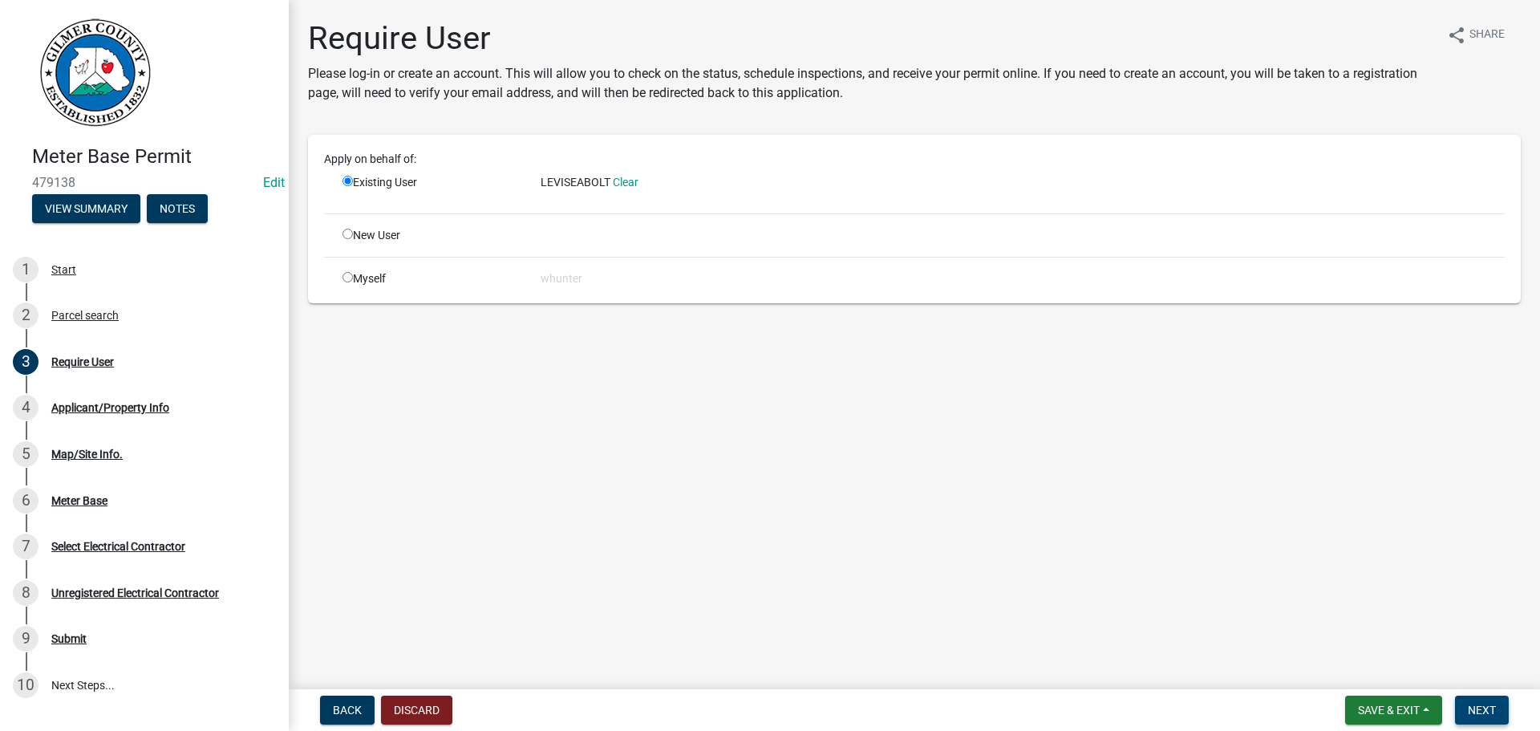
click at [1492, 705] on span "Next" at bounding box center [1482, 710] width 28 height 13
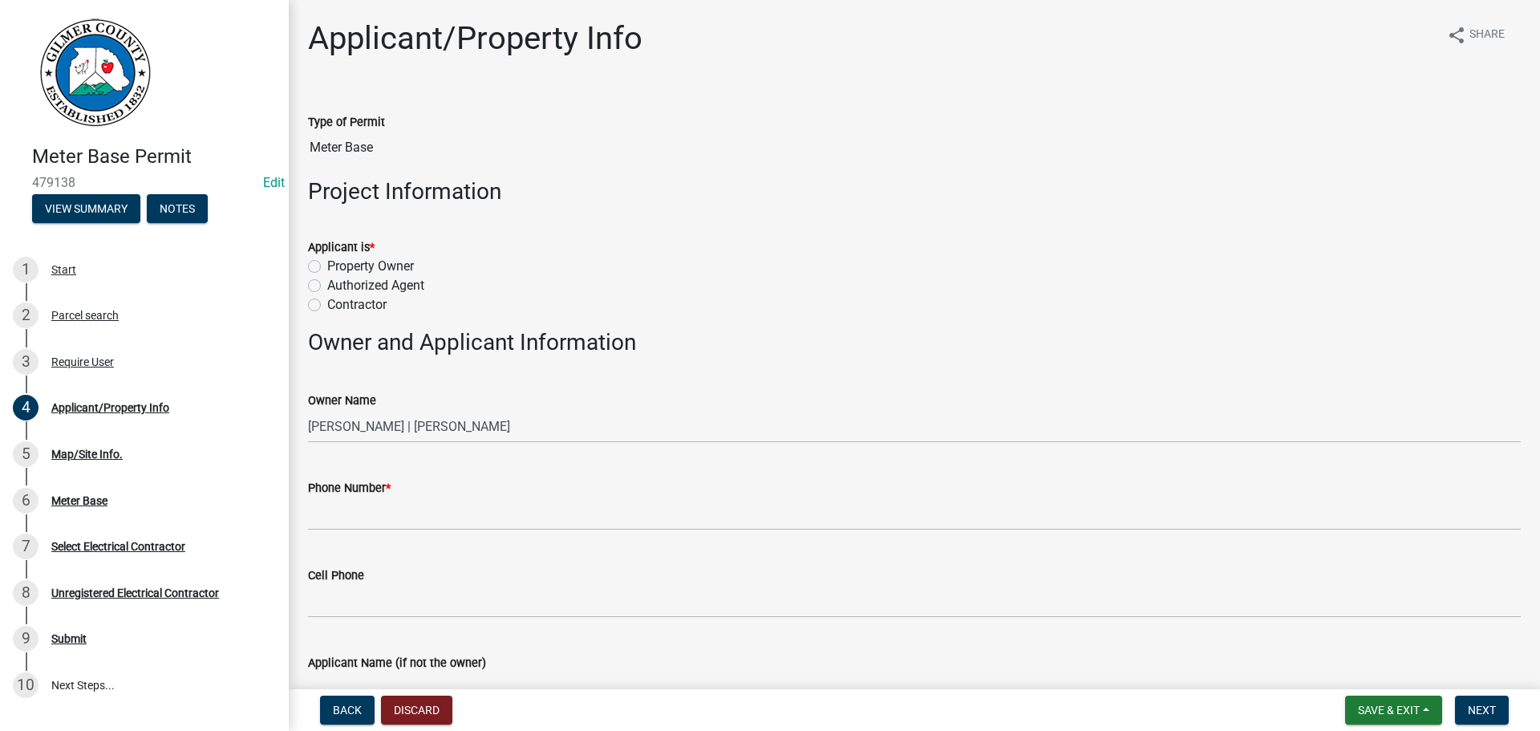
click at [344, 293] on label "Authorized Agent" at bounding box center [375, 285] width 97 height 19
click at [338, 286] on input "Authorized Agent" at bounding box center [332, 281] width 10 height 10
radio input "true"
click at [348, 302] on label "Contractor" at bounding box center [356, 304] width 59 height 19
click at [338, 302] on input "Contractor" at bounding box center [332, 300] width 10 height 10
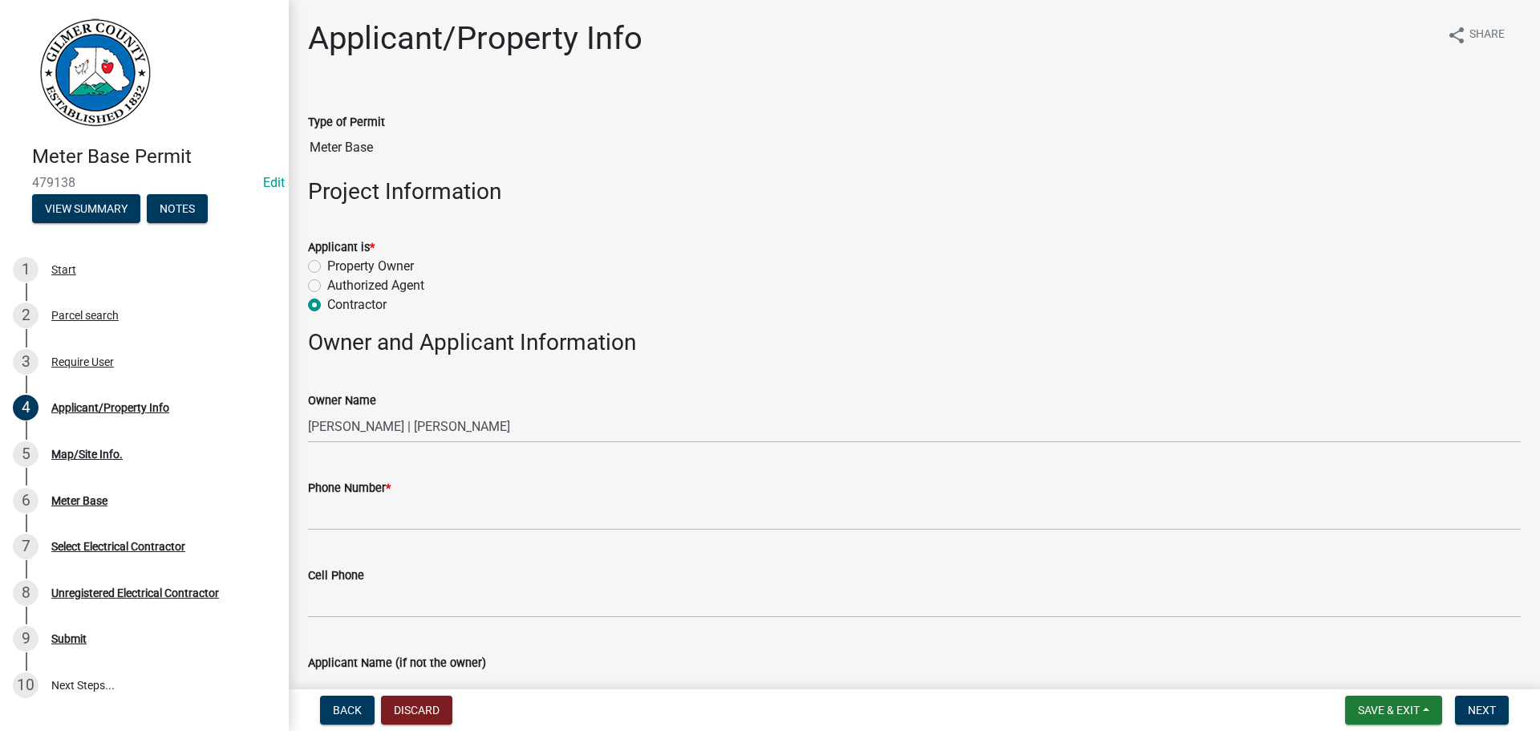
radio input "true"
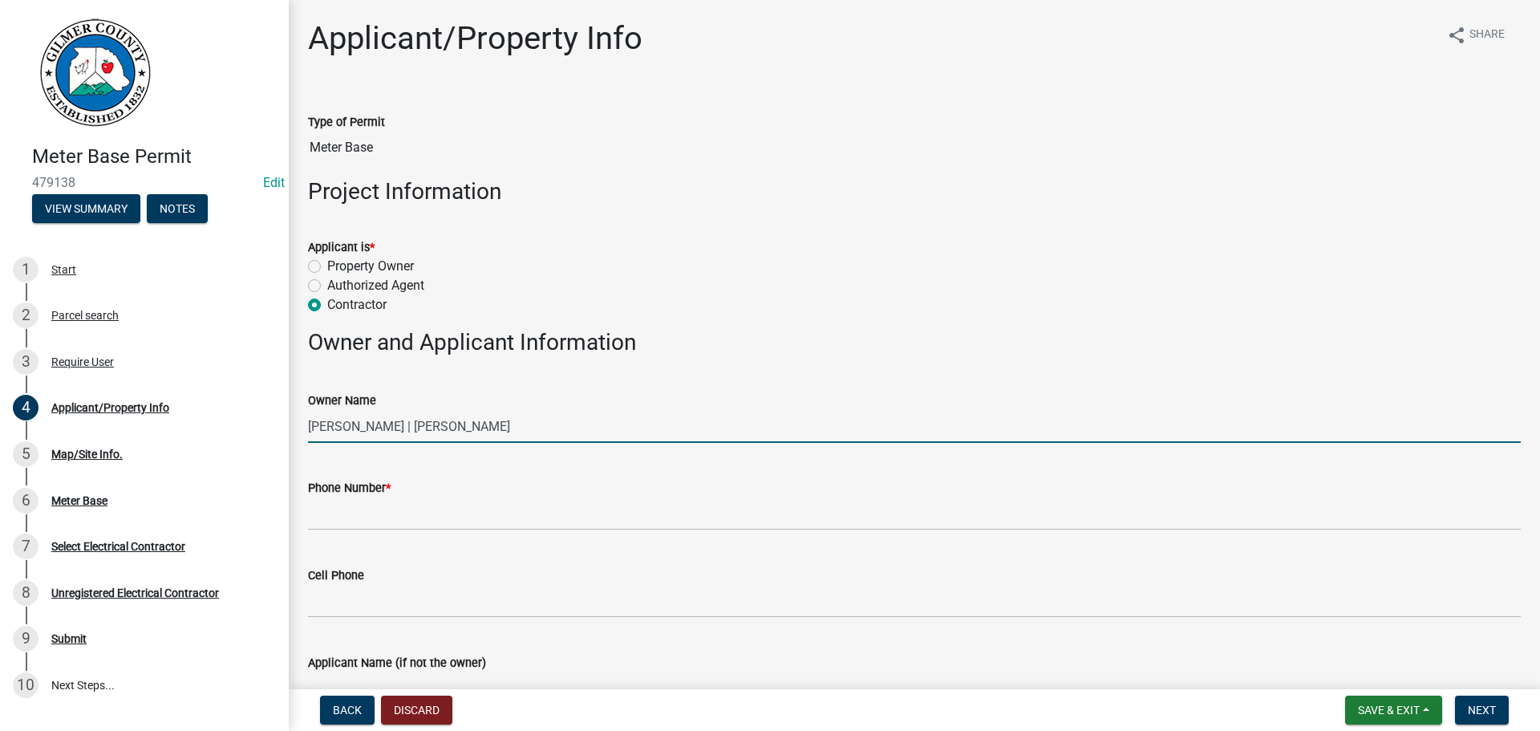
click at [362, 440] on input "JOSEPH SEABOLT | NELSON CARLA" at bounding box center [914, 426] width 1213 height 33
click at [415, 428] on input "JOSEPH SEABOLT | NELSON CARLA" at bounding box center [914, 426] width 1213 height 33
click at [364, 424] on input "JOSEPH SEABOLT AND CARLA NELSON" at bounding box center [914, 426] width 1213 height 33
type input "JOSEPH SEABOLT AND CARLA NELSON"
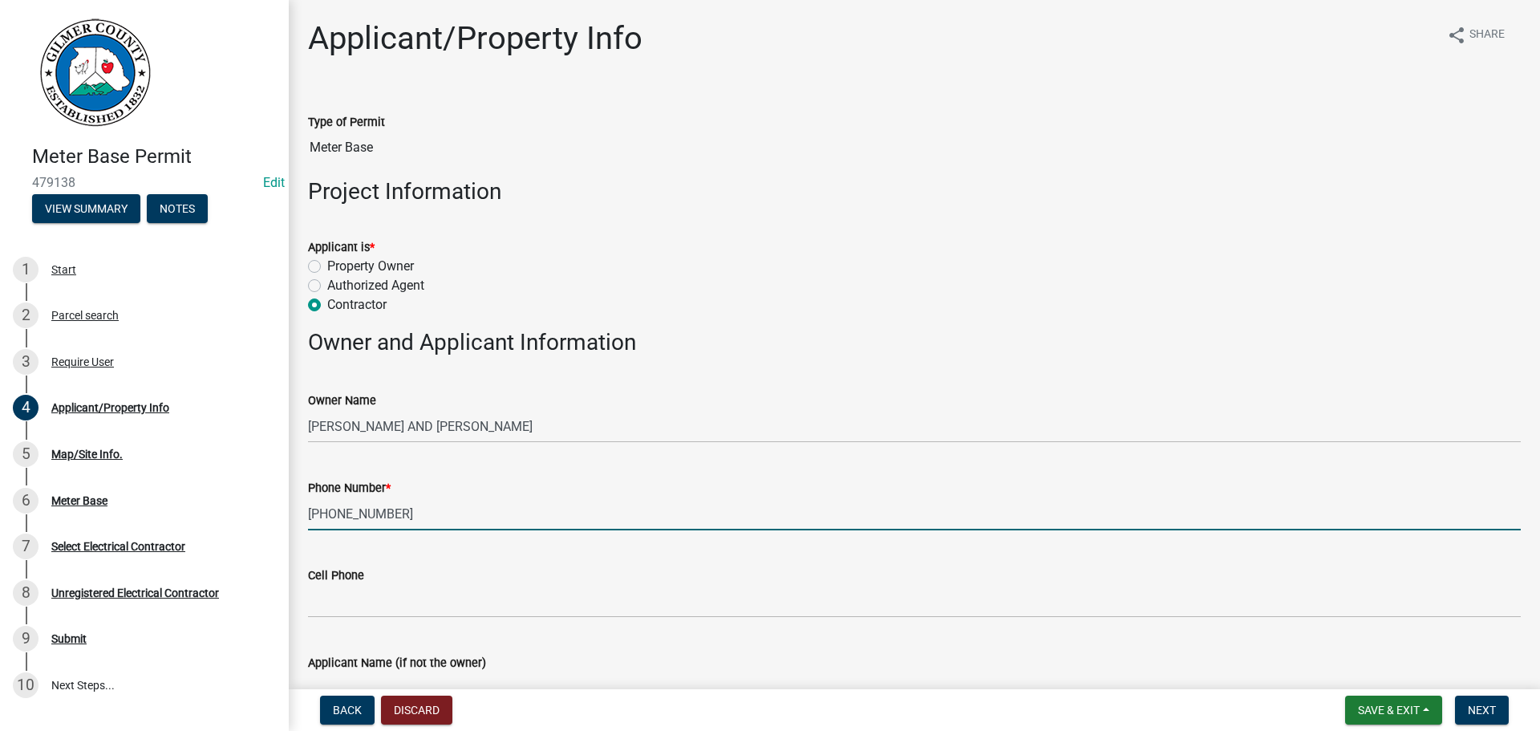
type input "706-455-6566"
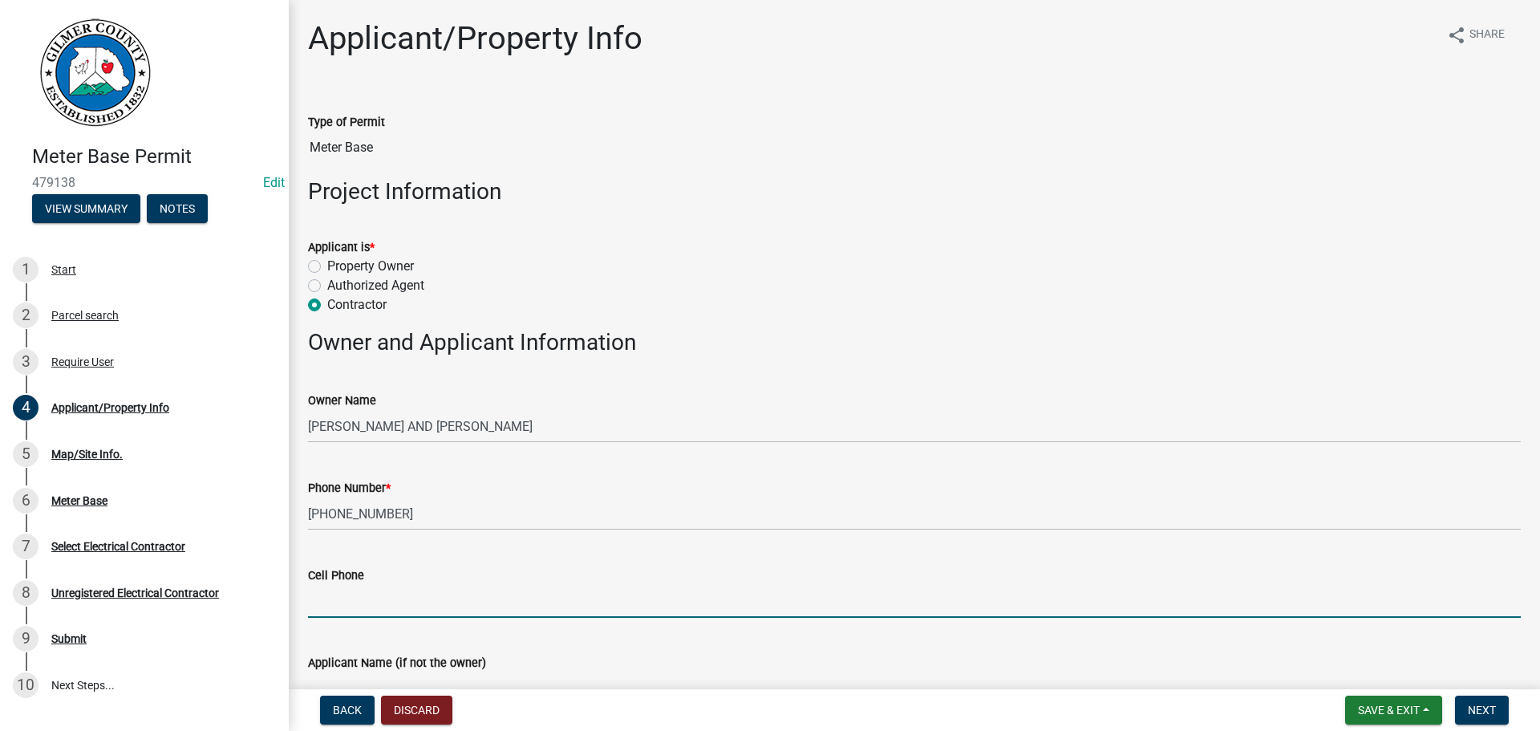
scroll to position [22, 0]
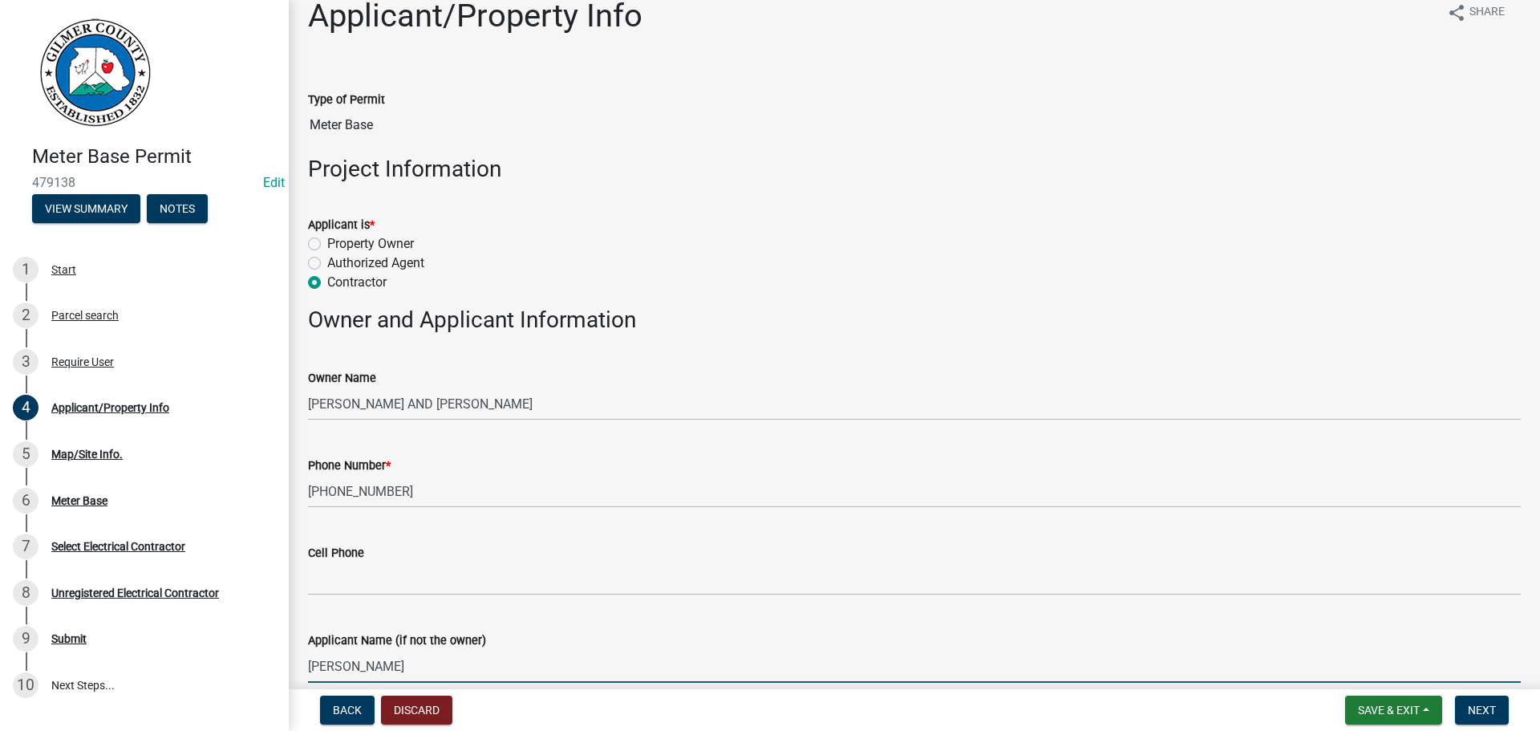
type input "LEVI SEABOLT"
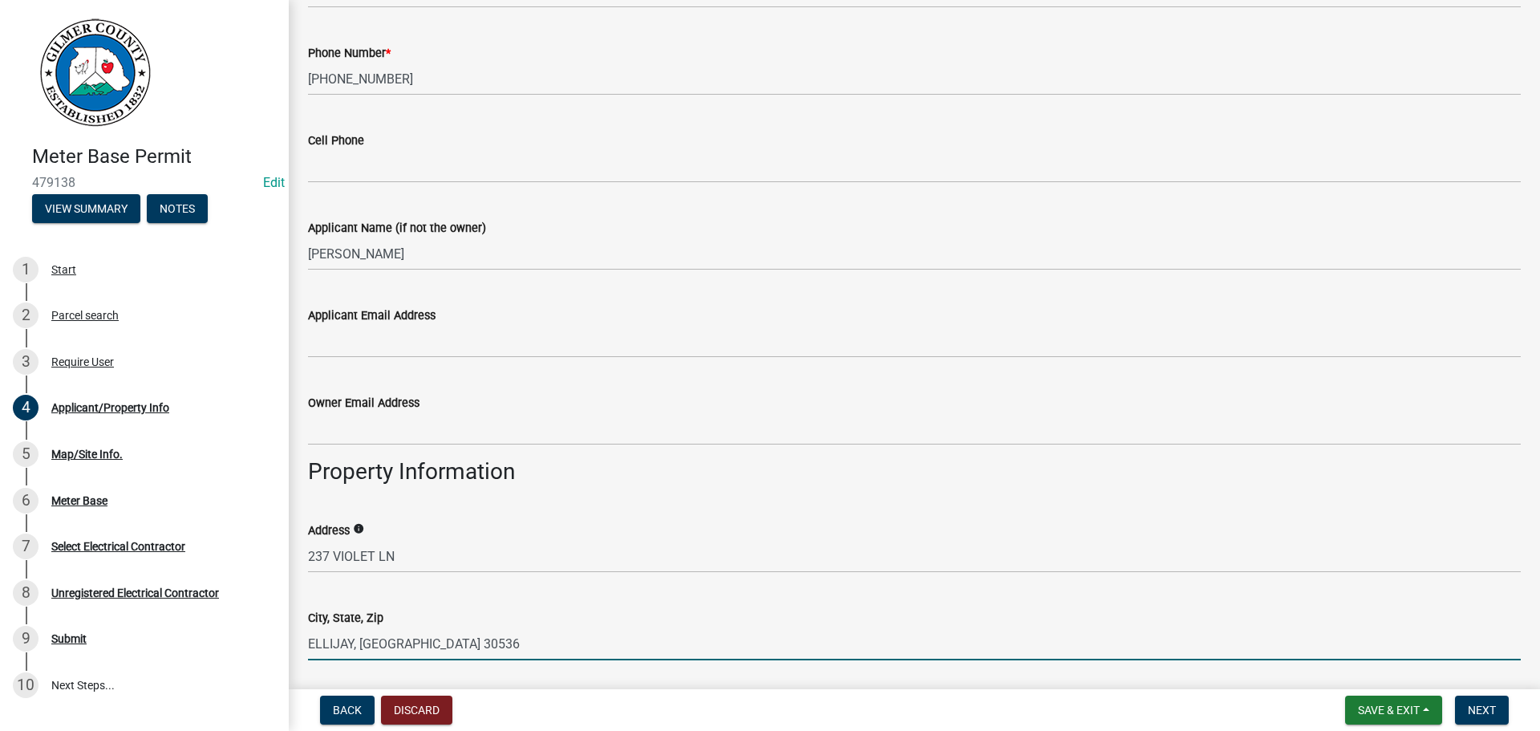
type input "ELLIJAY, GA 30536"
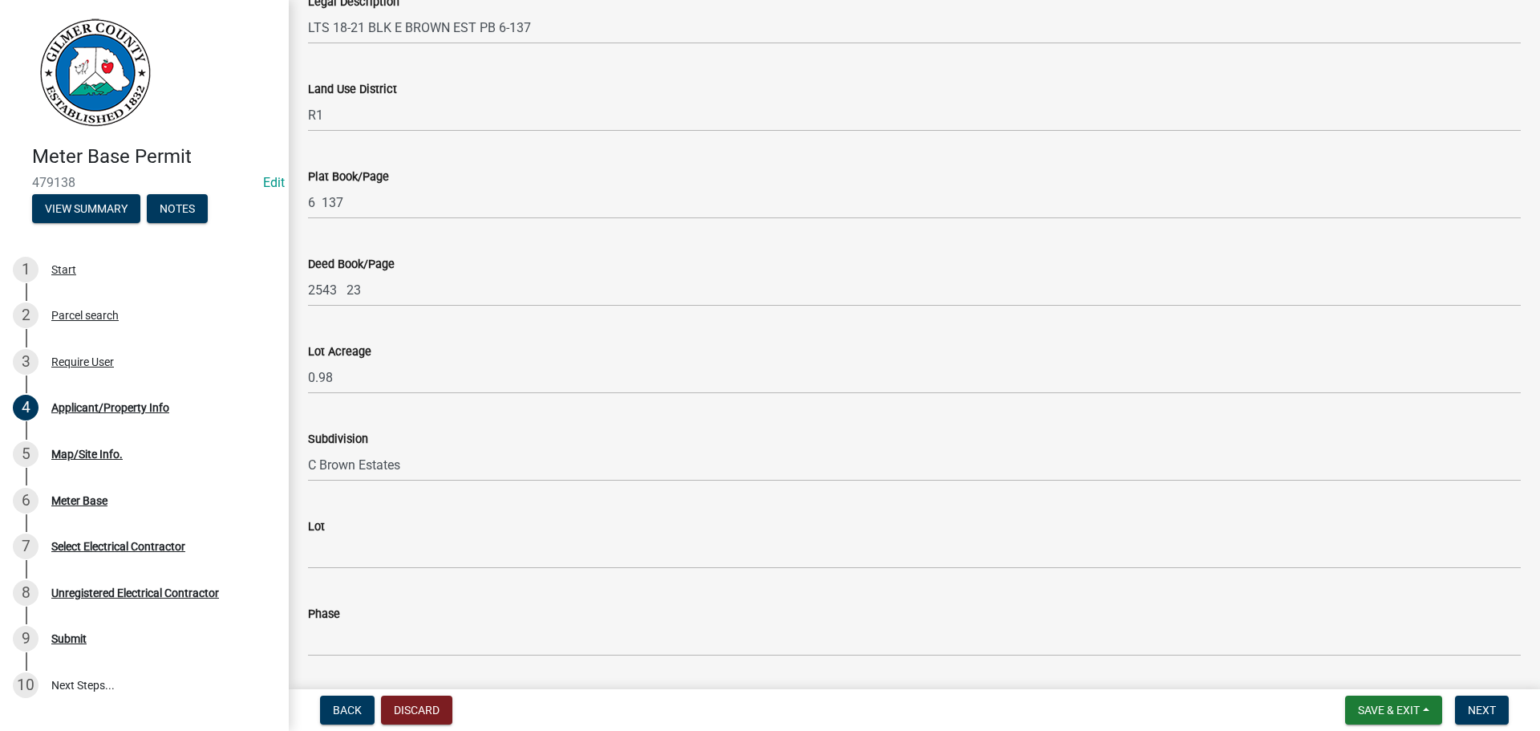
scroll to position [1405, 0]
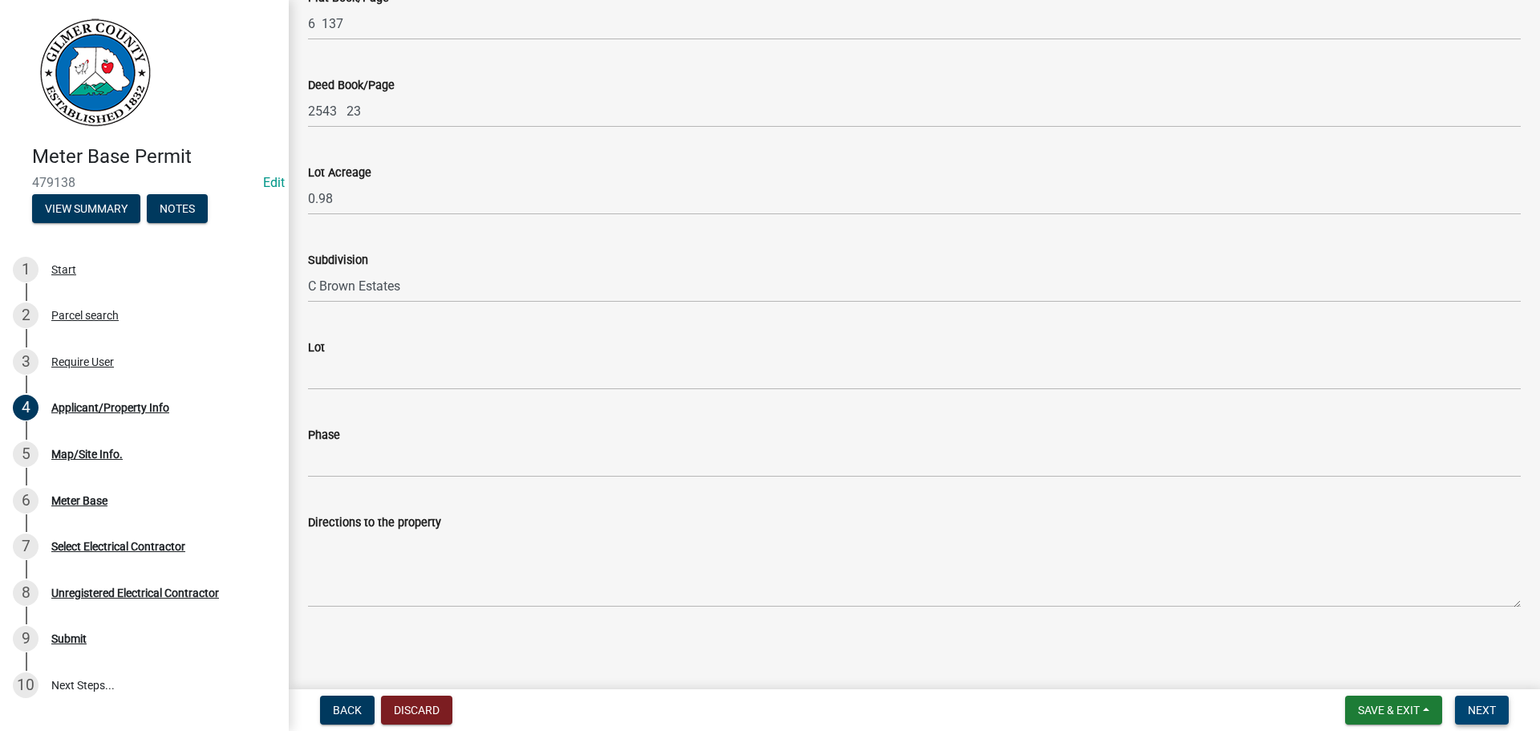
click at [1494, 705] on span "Next" at bounding box center [1482, 710] width 28 height 13
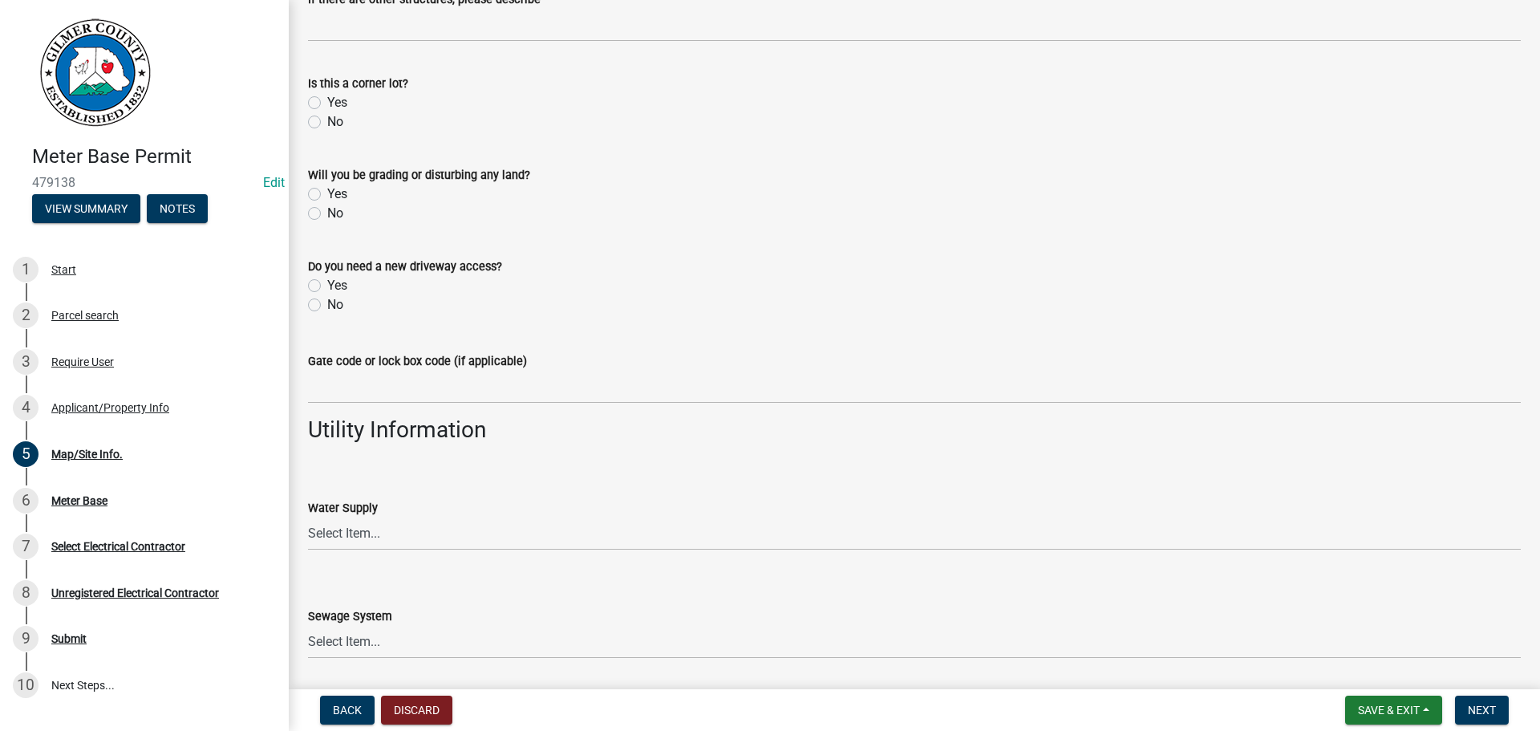
scroll to position [1215, 0]
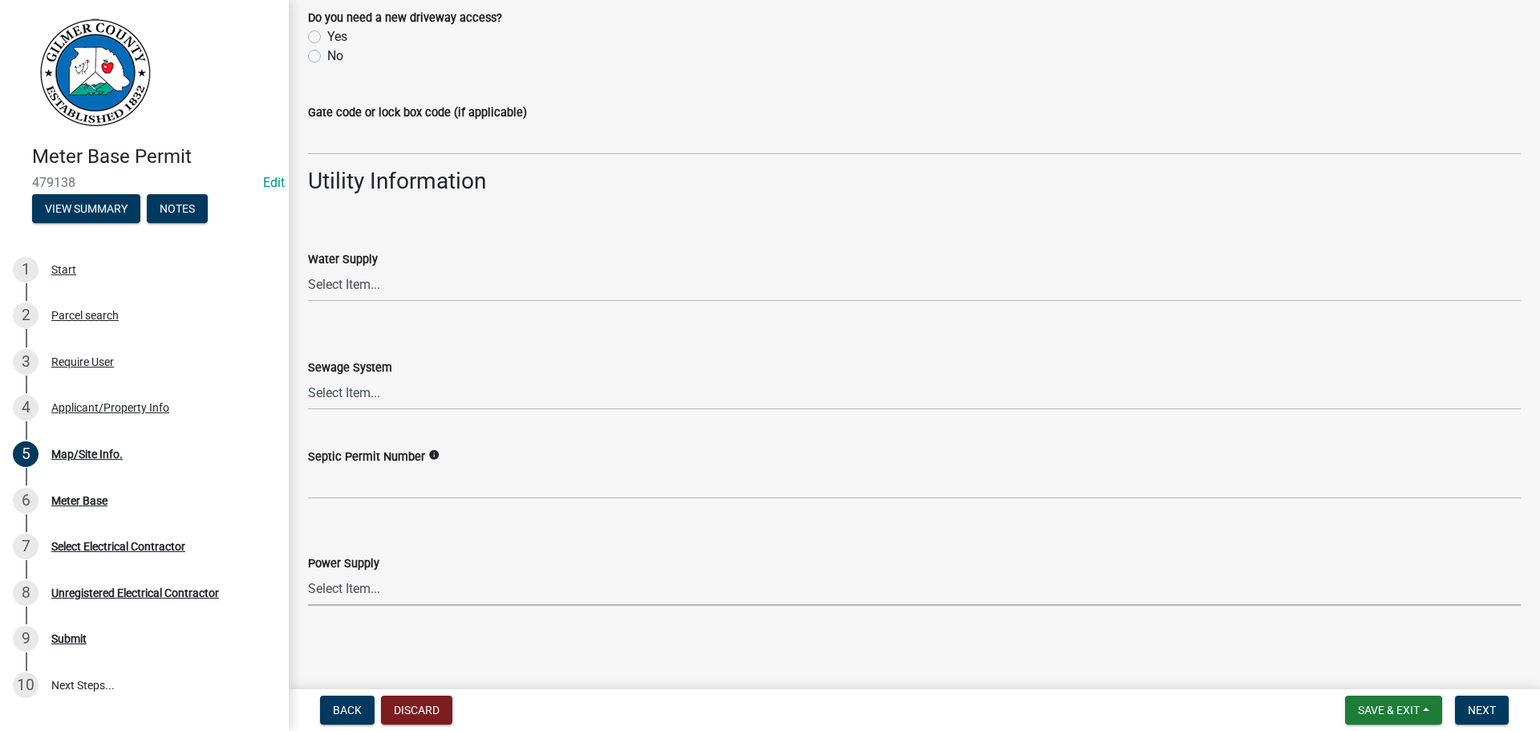
click at [424, 595] on select "Select Item... Amicalola EMC Blue Ridge EMC Tri-State Power Georgia Power" at bounding box center [914, 589] width 1213 height 33
click at [401, 598] on select "Select Item... Amicalola EMC Blue Ridge EMC Tri-State Power Georgia Power" at bounding box center [914, 589] width 1213 height 33
click at [308, 573] on select "Select Item... Amicalola EMC Blue Ridge EMC Tri-State Power Georgia Power" at bounding box center [914, 589] width 1213 height 33
select select "c9feaa94-b03b-4165-97cf-90fdf63947c5"
click at [1516, 701] on div "Back Discard Save & Exit Save Save & Exit Next" at bounding box center [915, 710] width 1226 height 29
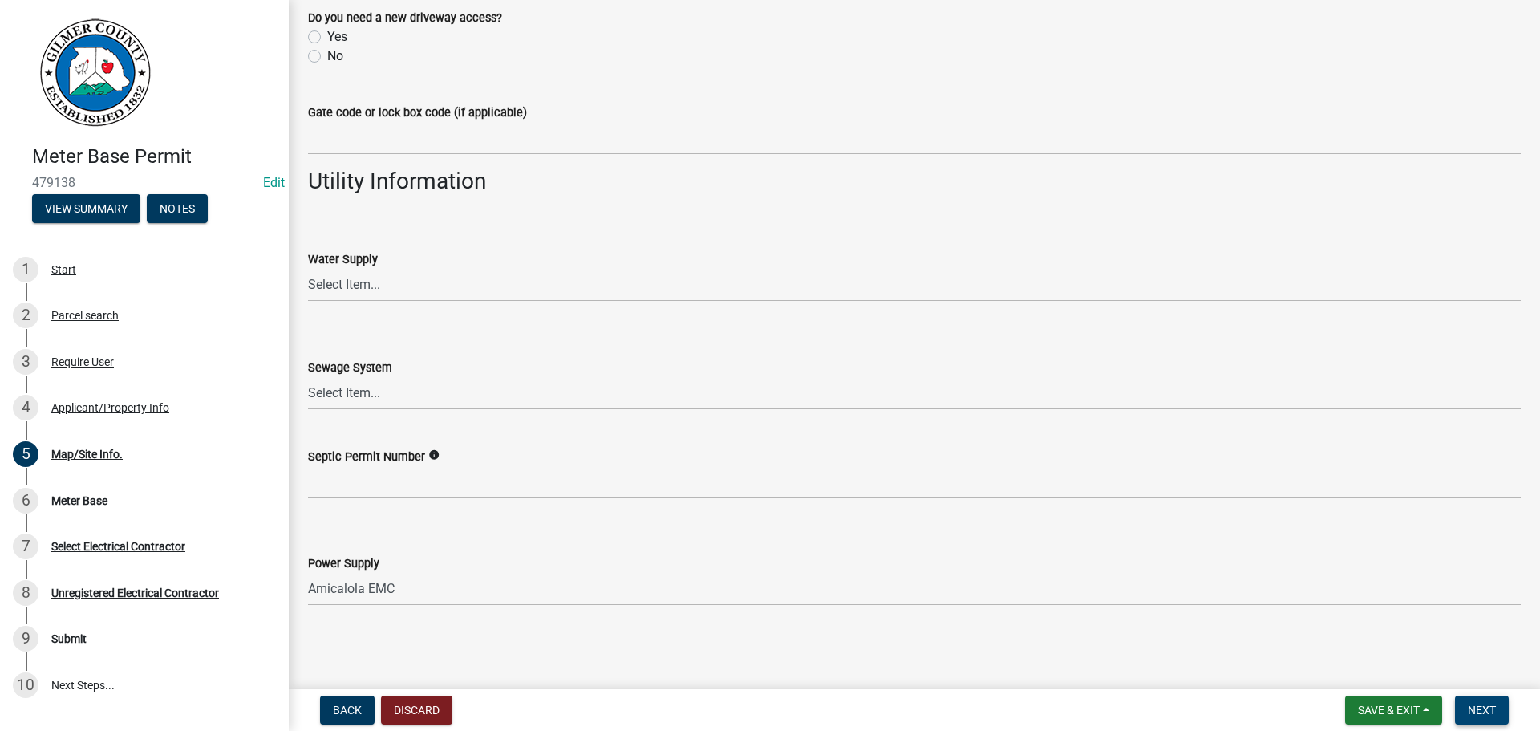
click at [1486, 704] on span "Next" at bounding box center [1482, 710] width 28 height 13
click at [1494, 700] on button "Next" at bounding box center [1482, 710] width 54 height 29
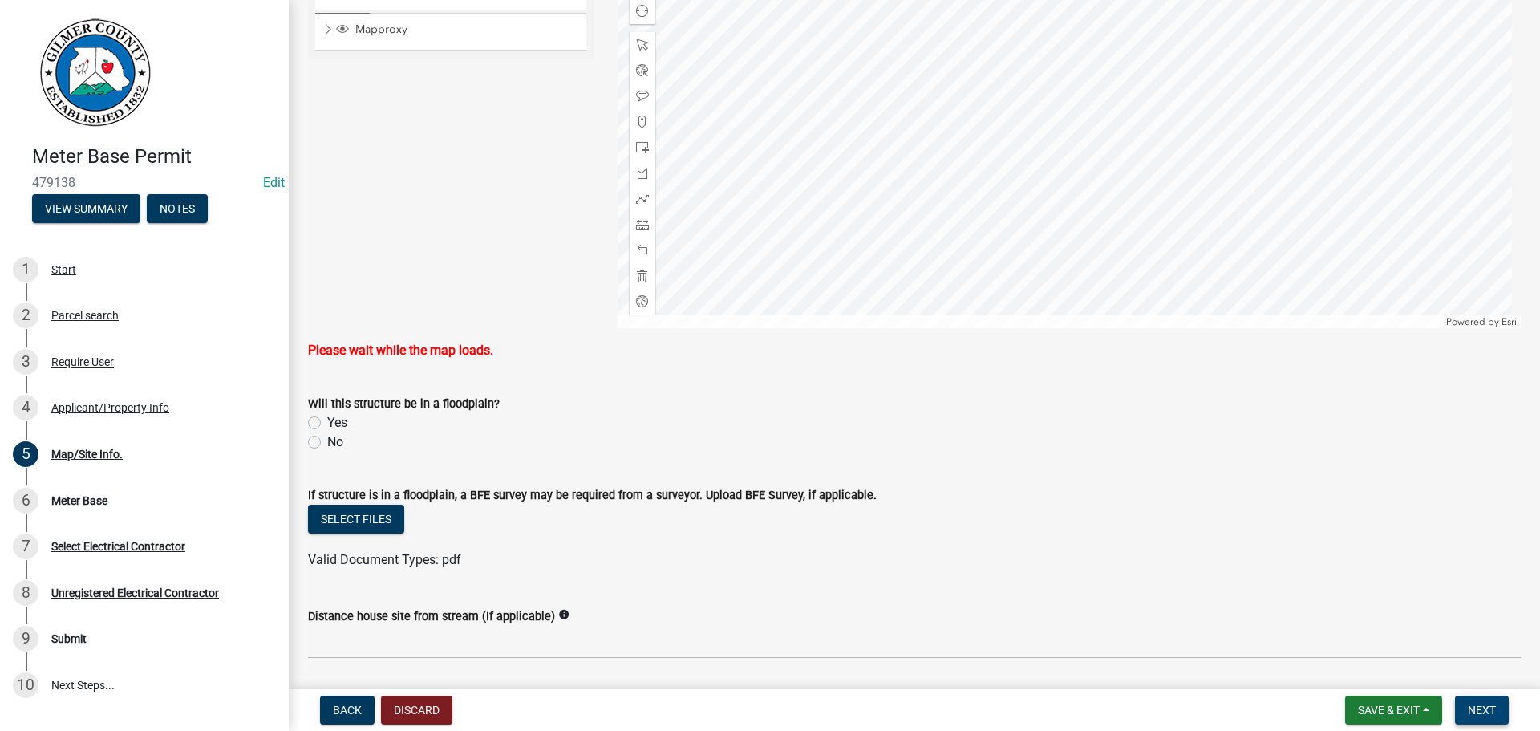
scroll to position [0, 0]
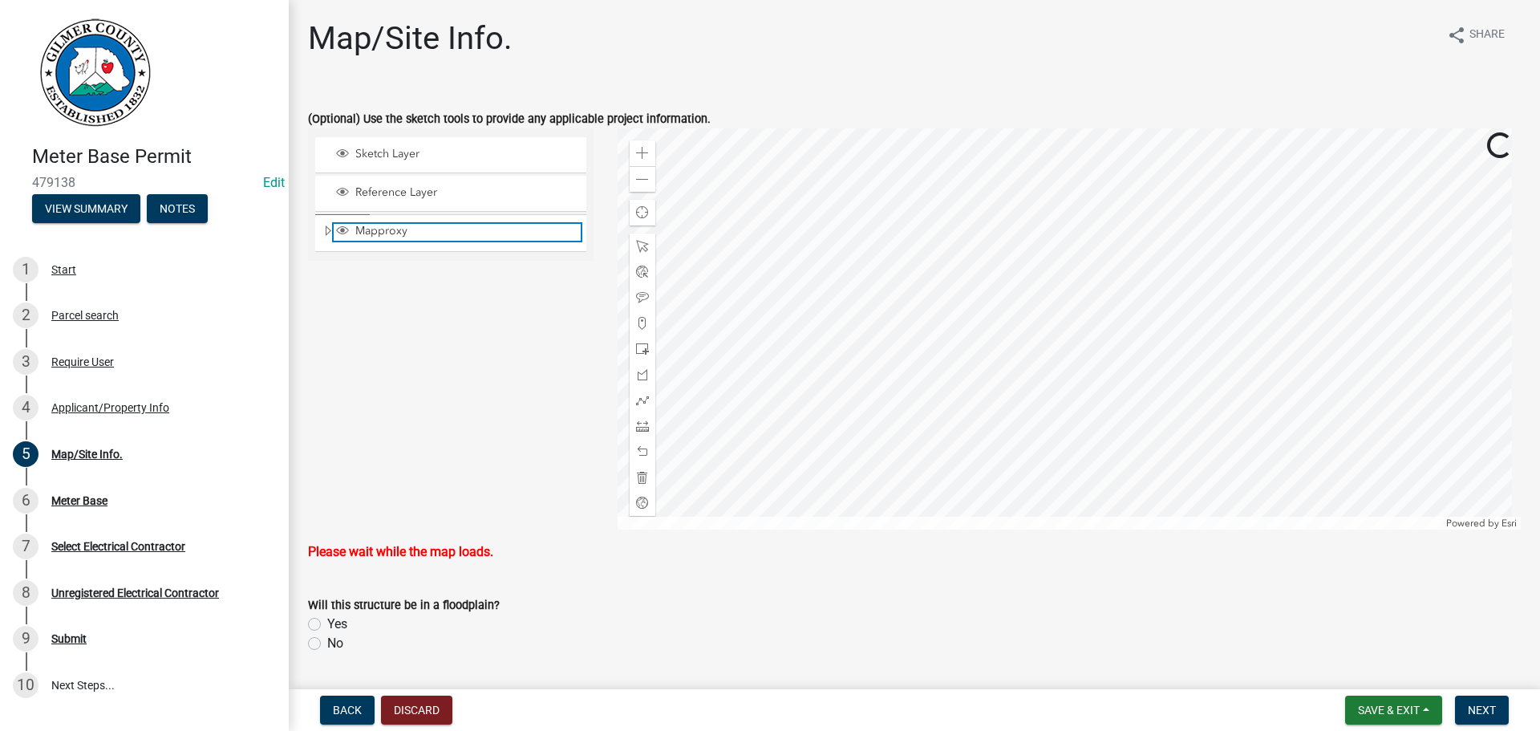
click at [379, 227] on span "Mapproxy" at bounding box center [465, 231] width 229 height 14
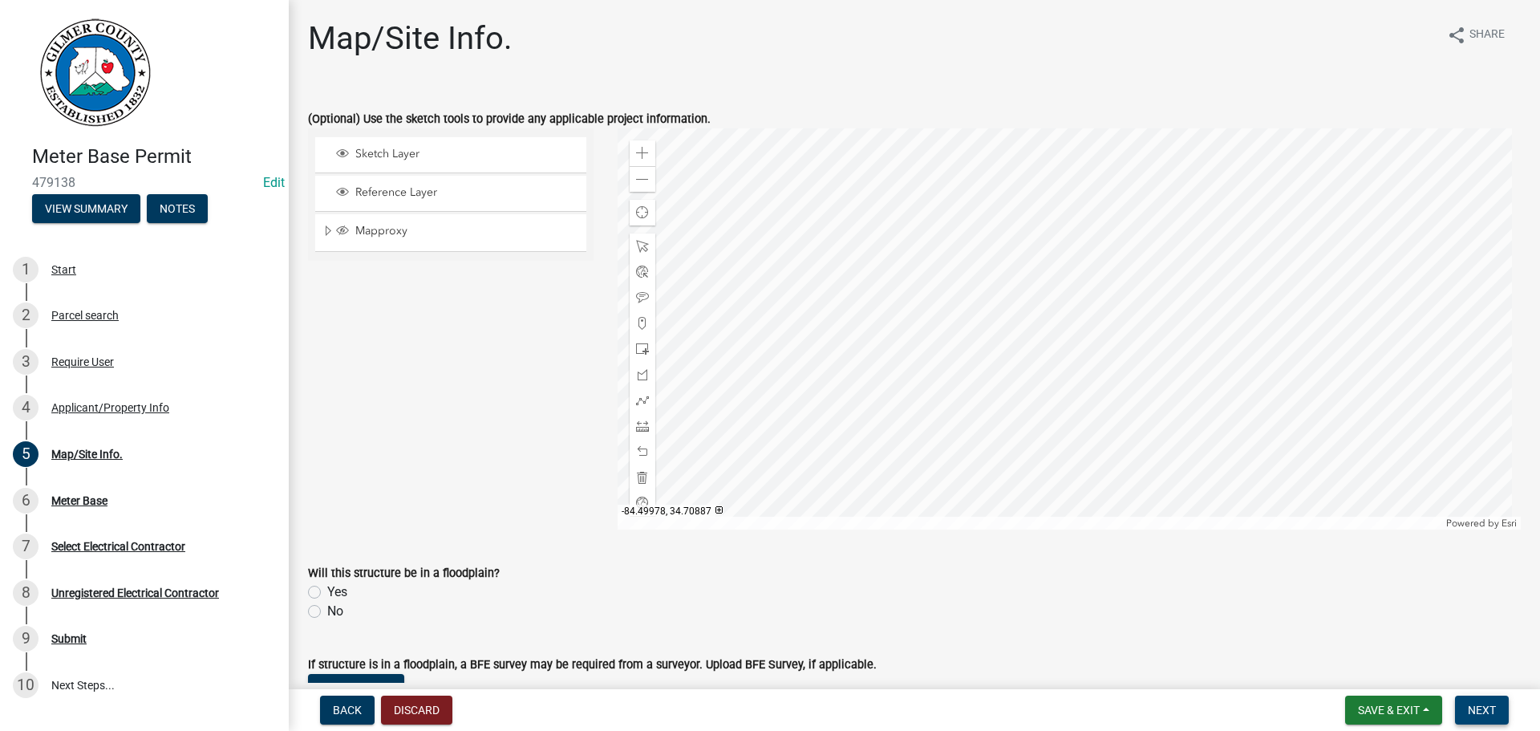
click at [1472, 714] on span "Next" at bounding box center [1482, 710] width 28 height 13
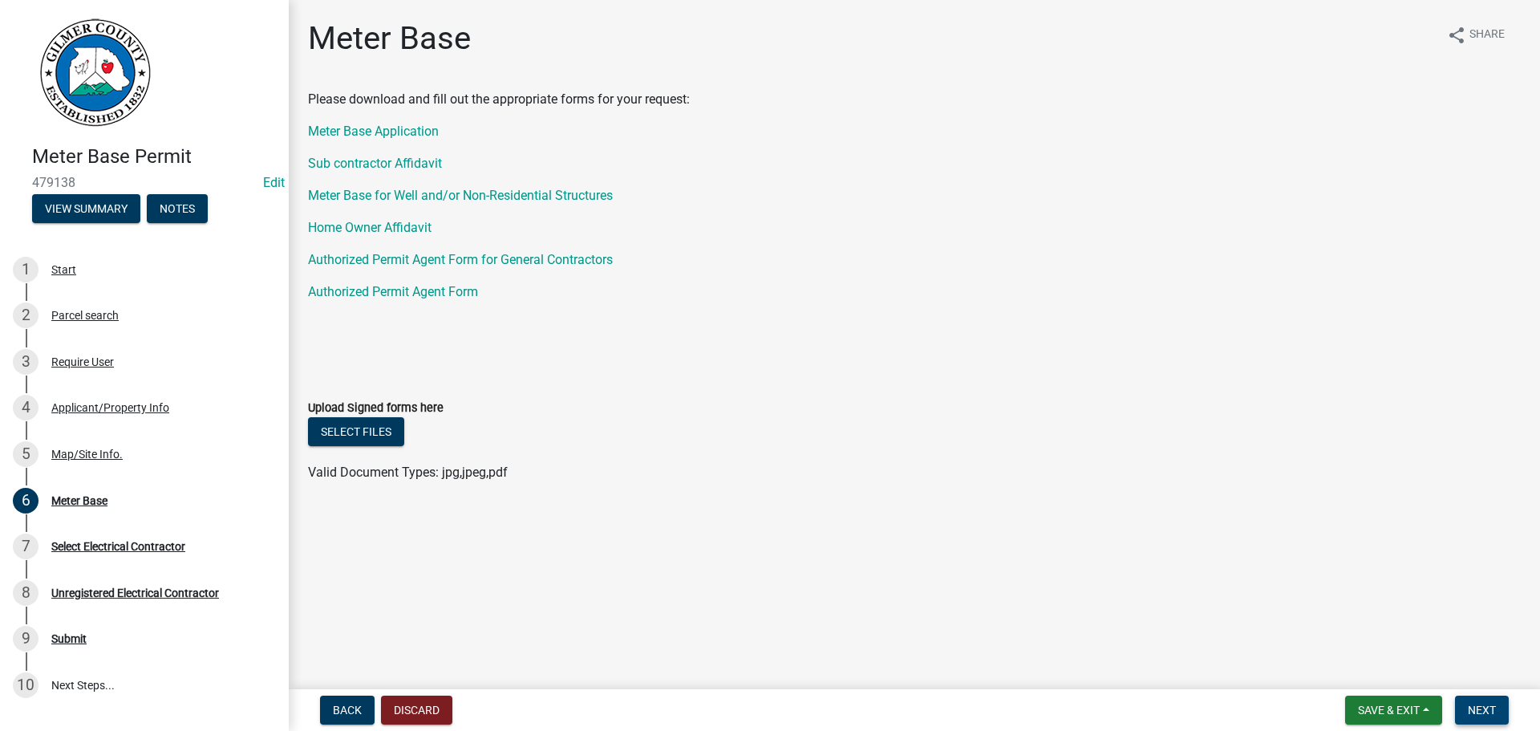
click at [1490, 708] on span "Next" at bounding box center [1482, 710] width 28 height 13
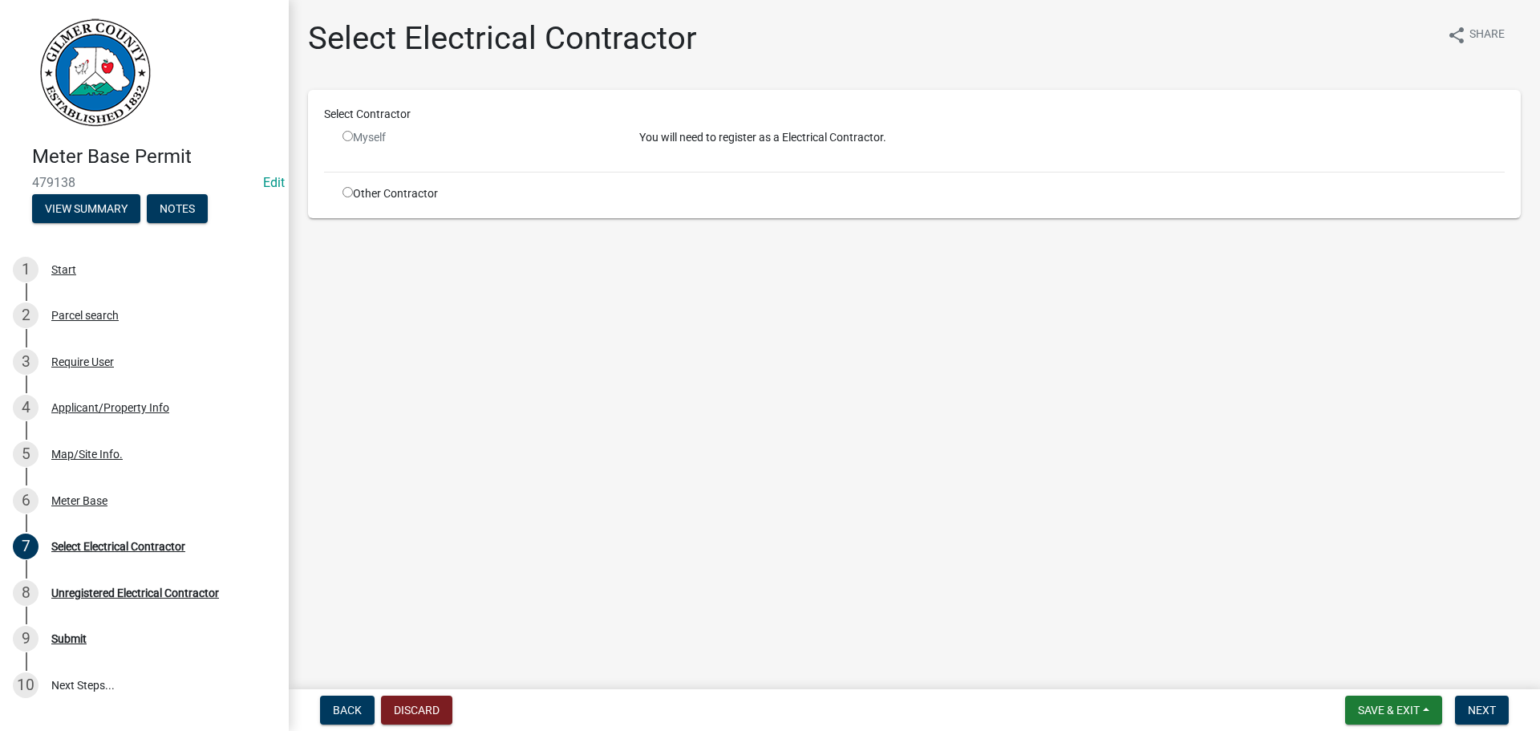
click at [373, 186] on div "Other Contractor" at bounding box center [479, 193] width 297 height 17
click at [379, 190] on div "Other Contractor" at bounding box center [479, 193] width 297 height 17
click at [333, 191] on div "Other Contractor" at bounding box center [479, 193] width 297 height 17
click at [352, 191] on input "radio" at bounding box center [348, 192] width 10 height 10
radio input "true"
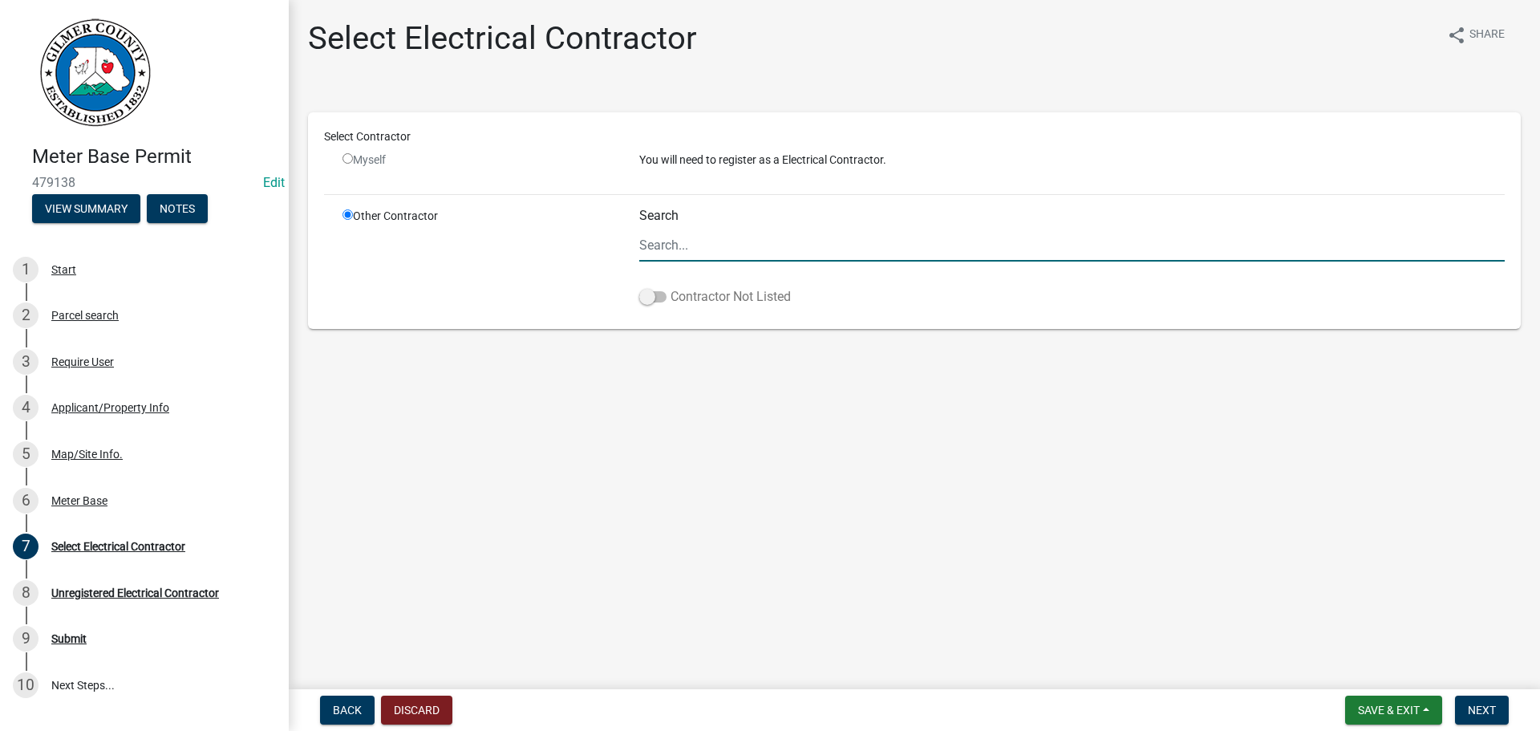
click at [755, 298] on label "Contractor Not Listed" at bounding box center [715, 296] width 152 height 19
click at [671, 287] on input "Contractor Not Listed" at bounding box center [671, 287] width 0 height 0
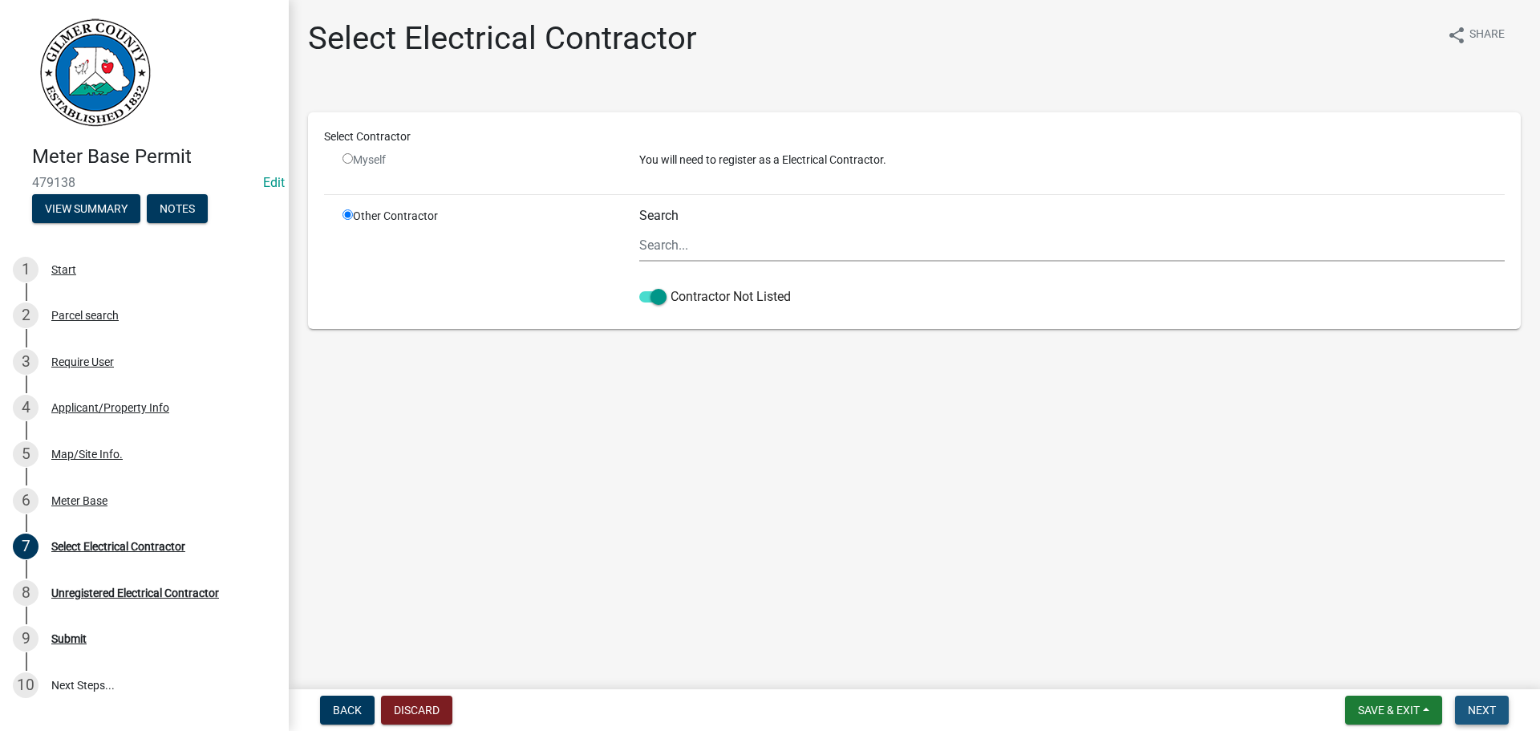
click at [1491, 712] on span "Next" at bounding box center [1482, 710] width 28 height 13
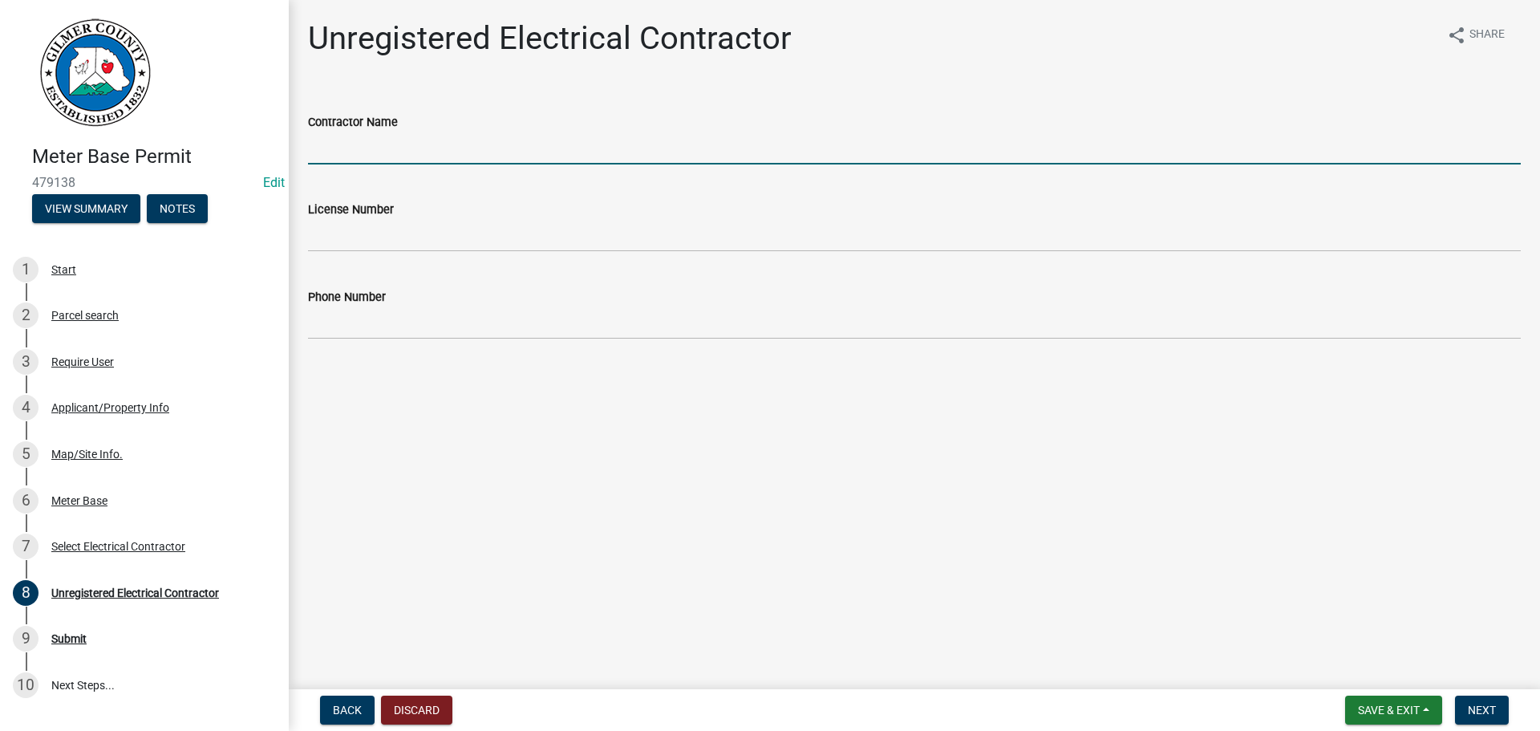
click at [551, 149] on input "Contractor Name" at bounding box center [914, 148] width 1213 height 33
type input "LEVI SEABOLT"
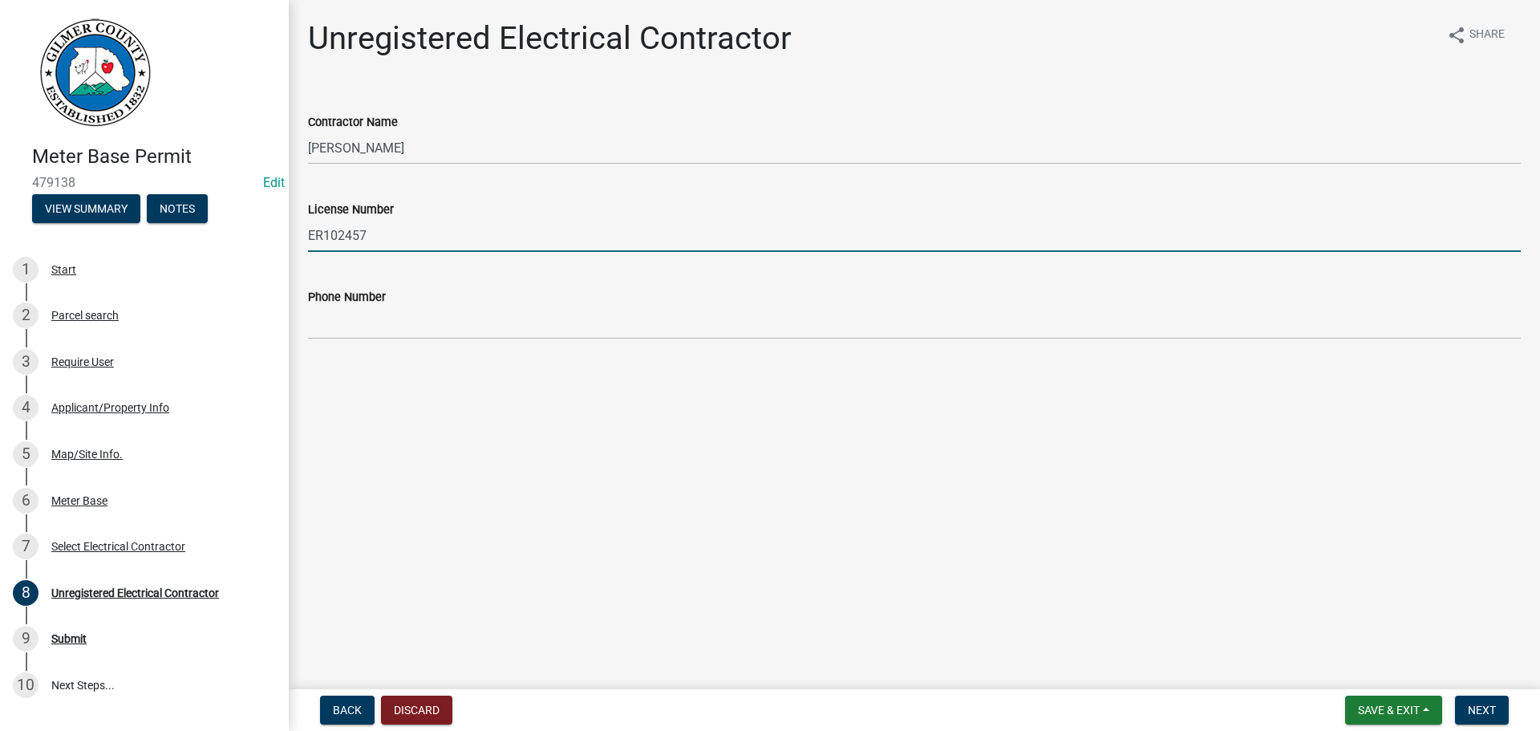
type input "ER102457"
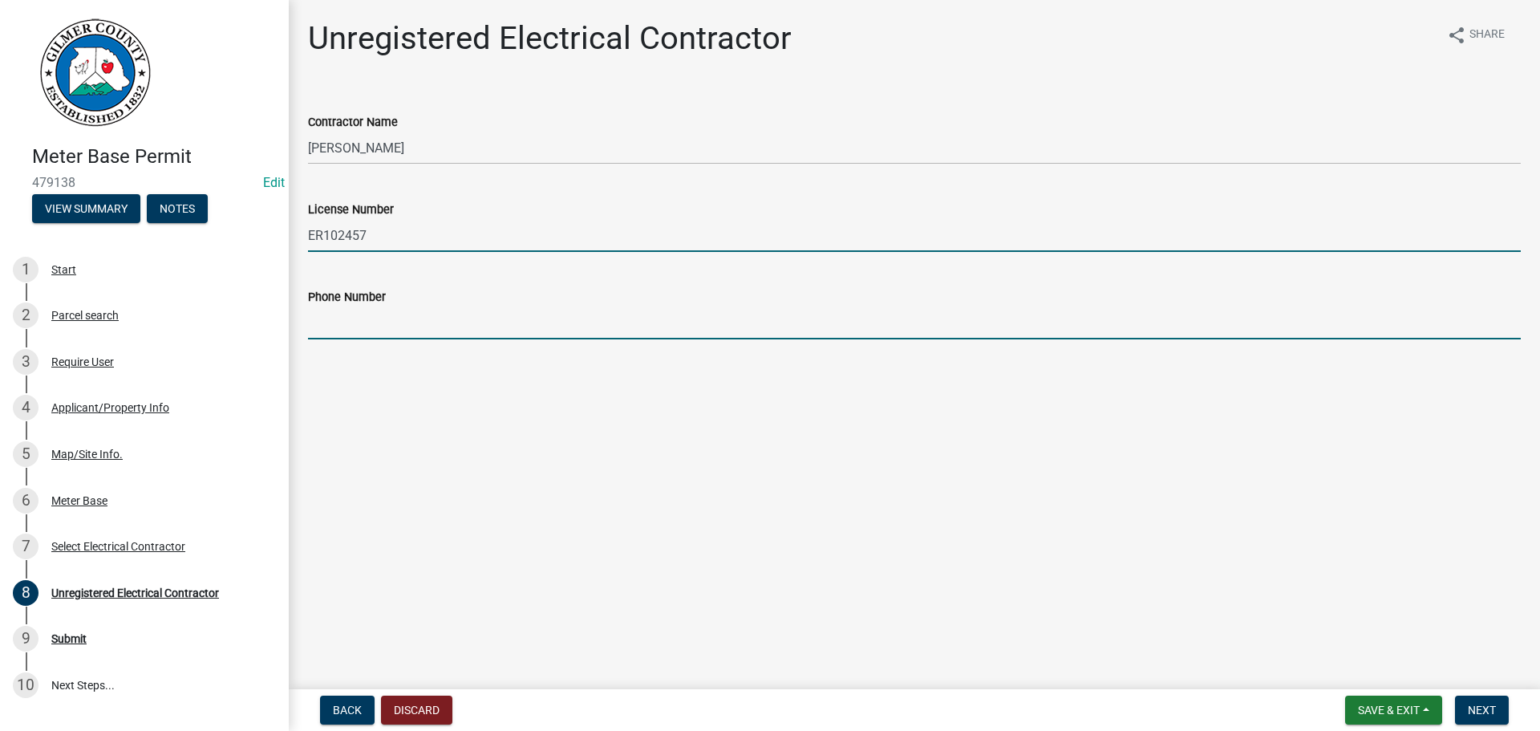
click at [981, 331] on input "Phone Number" at bounding box center [914, 322] width 1213 height 33
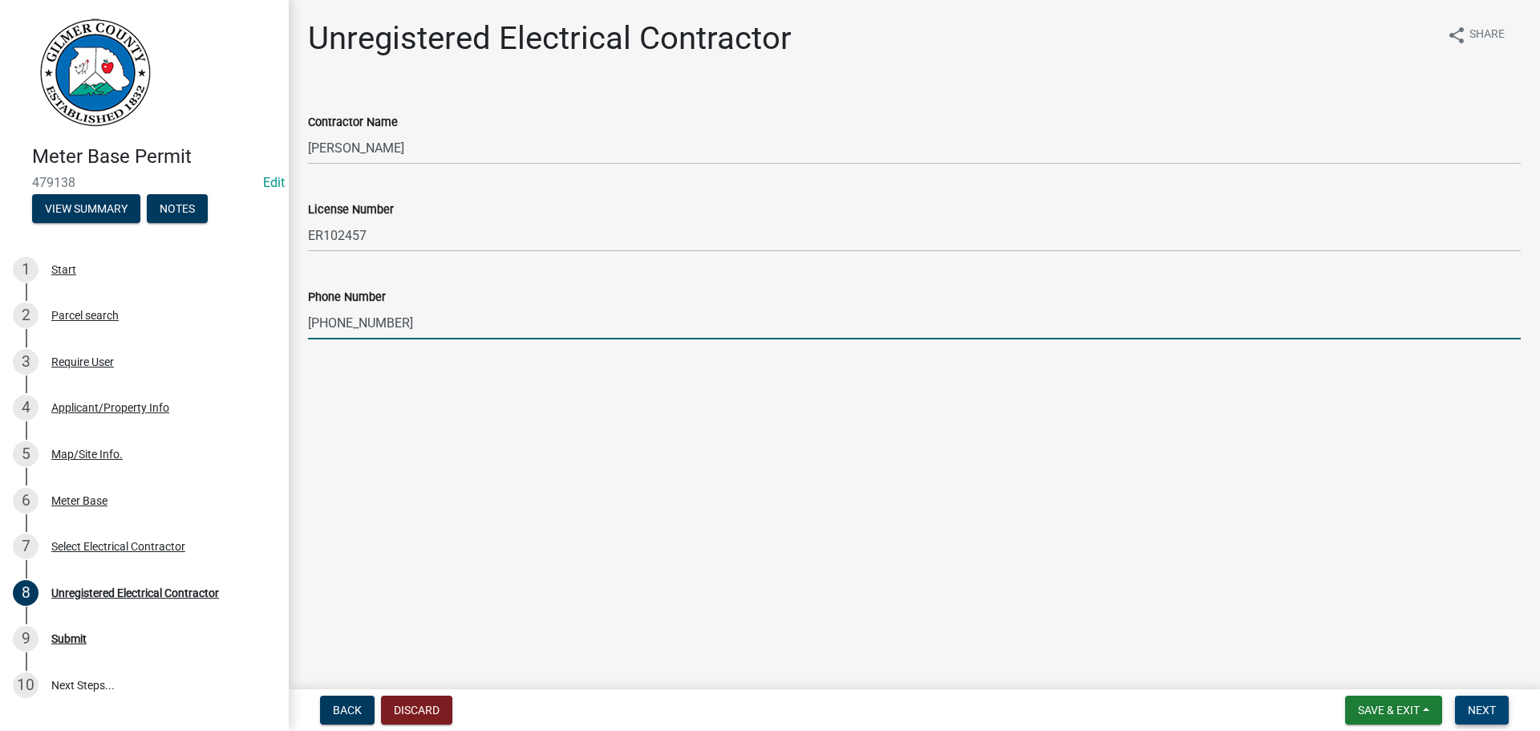
type input "706-455-6566"
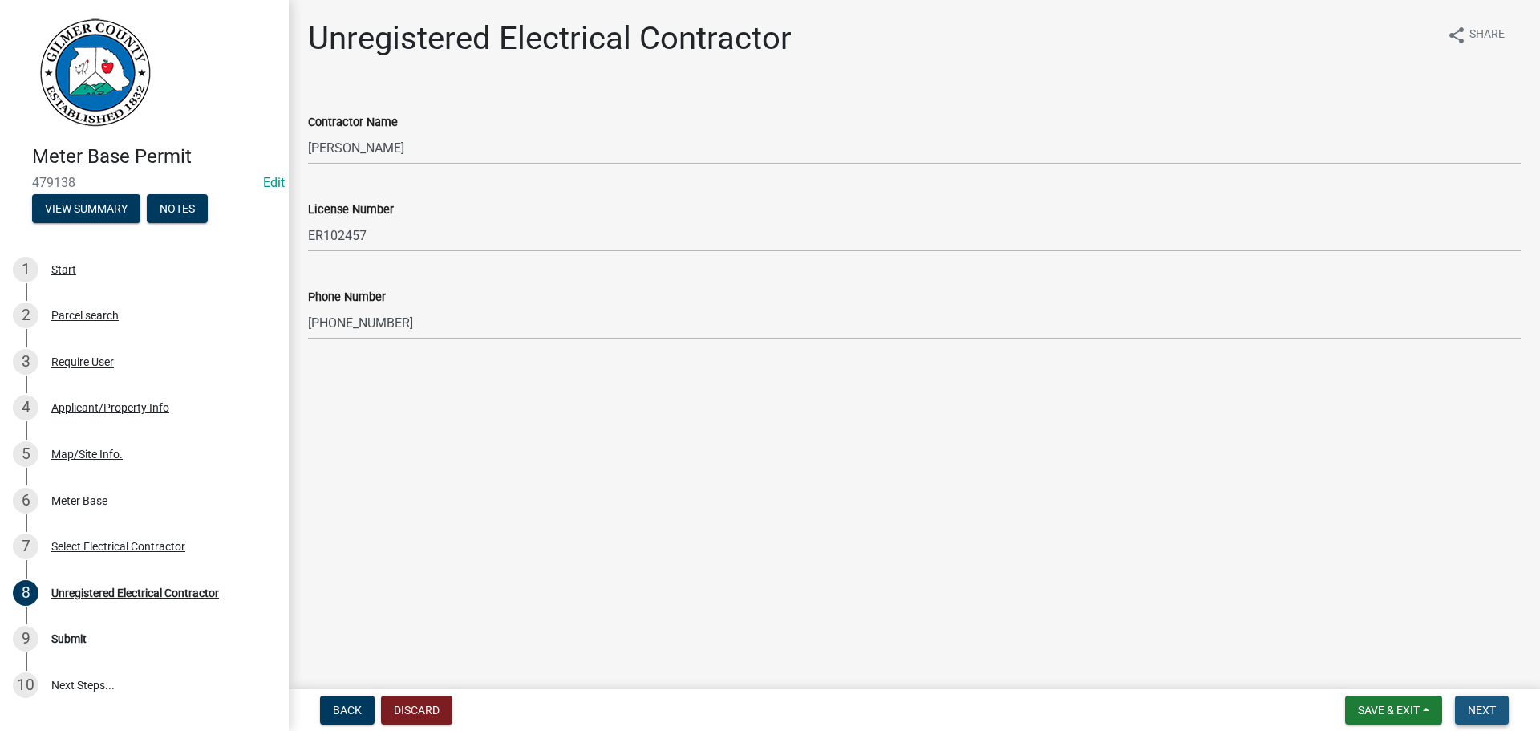
click at [1486, 696] on button "Next" at bounding box center [1482, 710] width 54 height 29
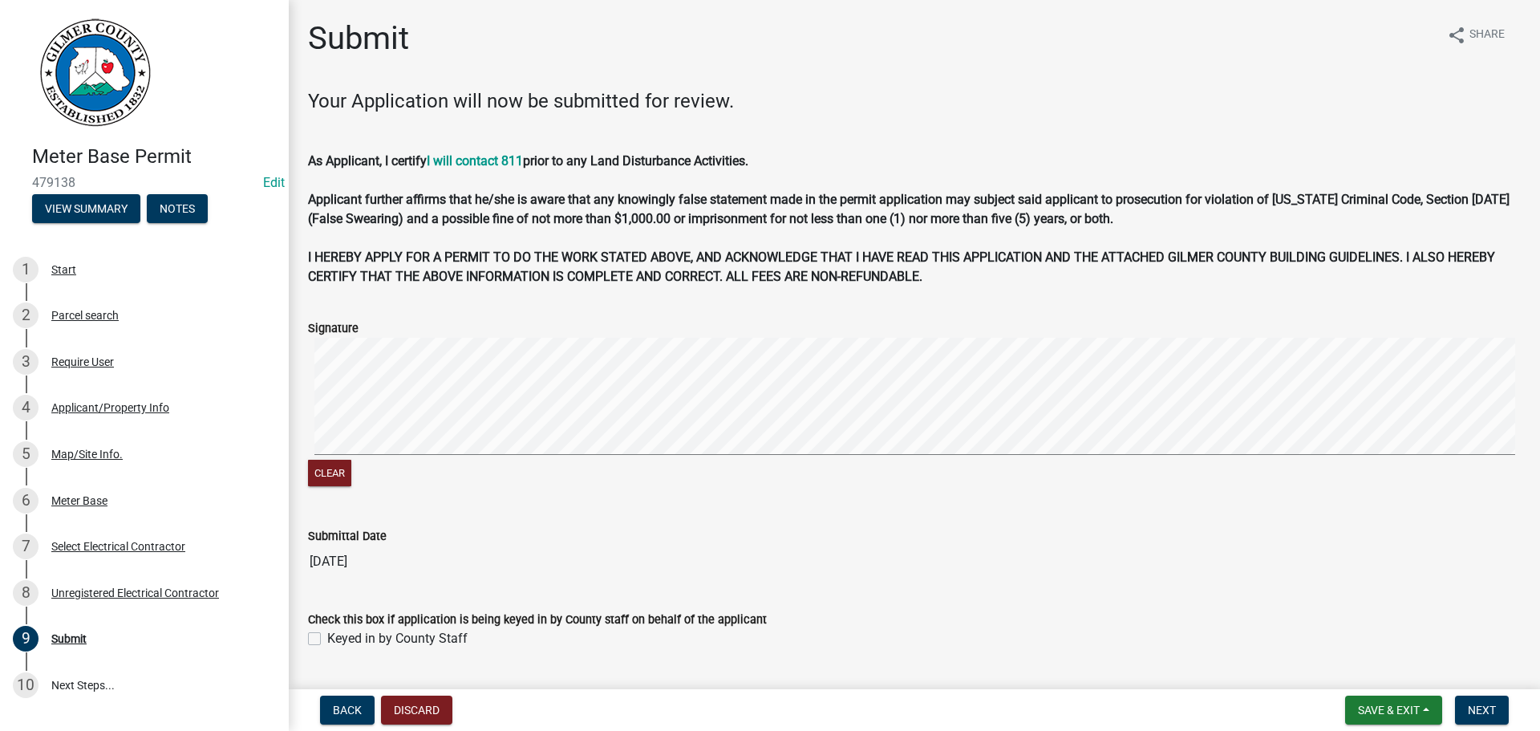
click at [384, 638] on label "Keyed in by County Staff" at bounding box center [397, 638] width 140 height 19
click at [338, 638] on input "Keyed in by County Staff" at bounding box center [332, 634] width 10 height 10
checkbox input "true"
click at [1496, 700] on button "Next" at bounding box center [1482, 710] width 54 height 29
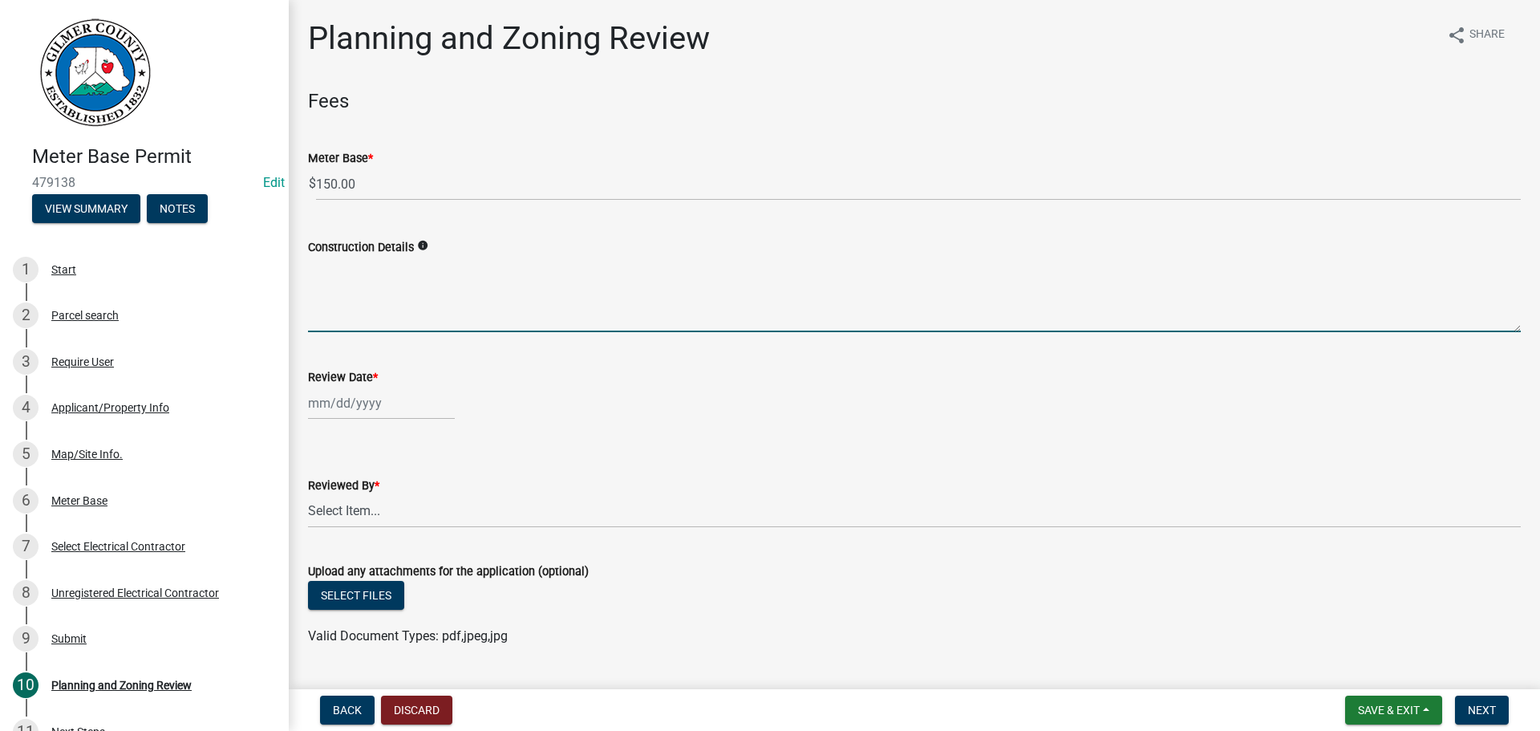
click at [423, 298] on textarea "Construction Details" at bounding box center [914, 294] width 1213 height 75
type textarea "POWER TO EXISTING SHOP"
select select "9"
select select "2025"
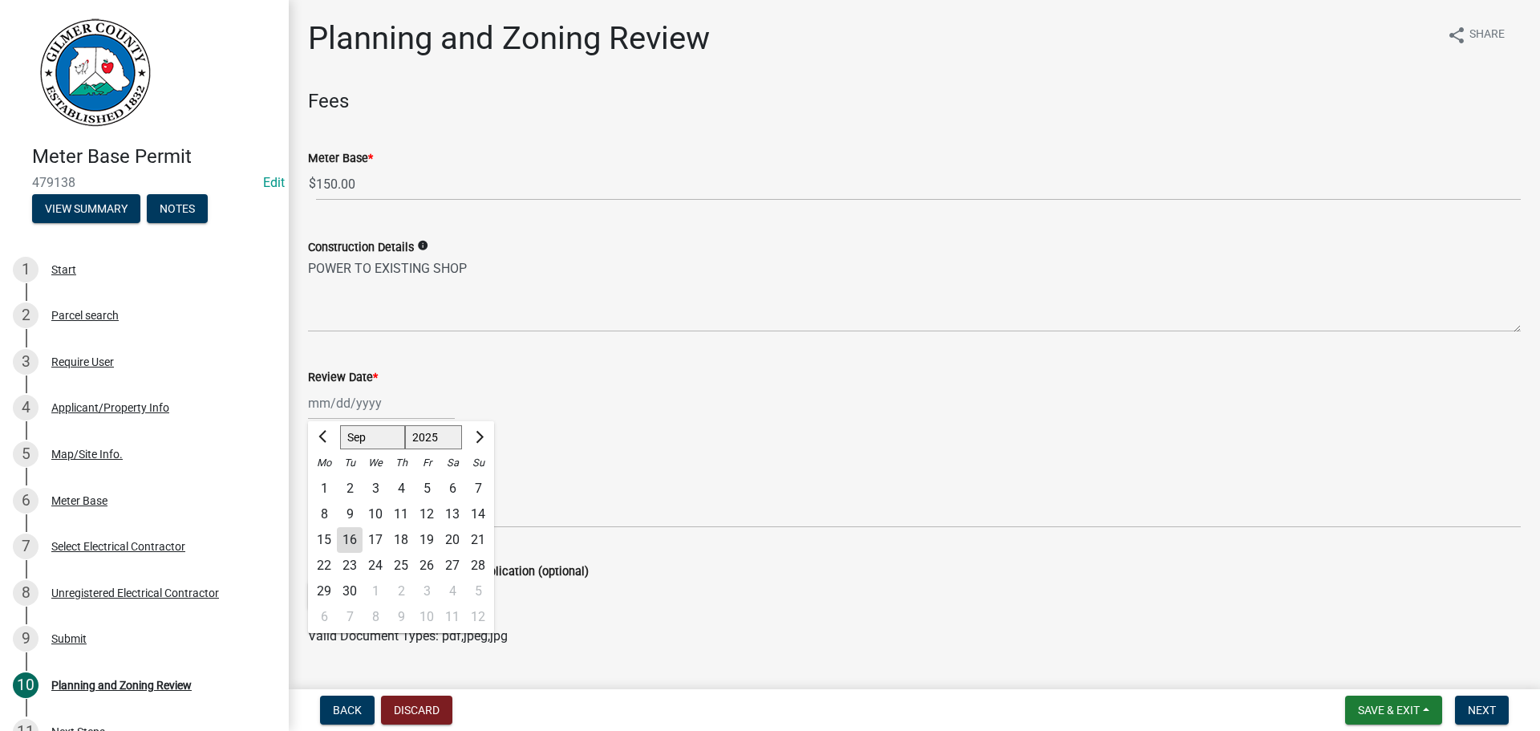
type input "09/16/2025"
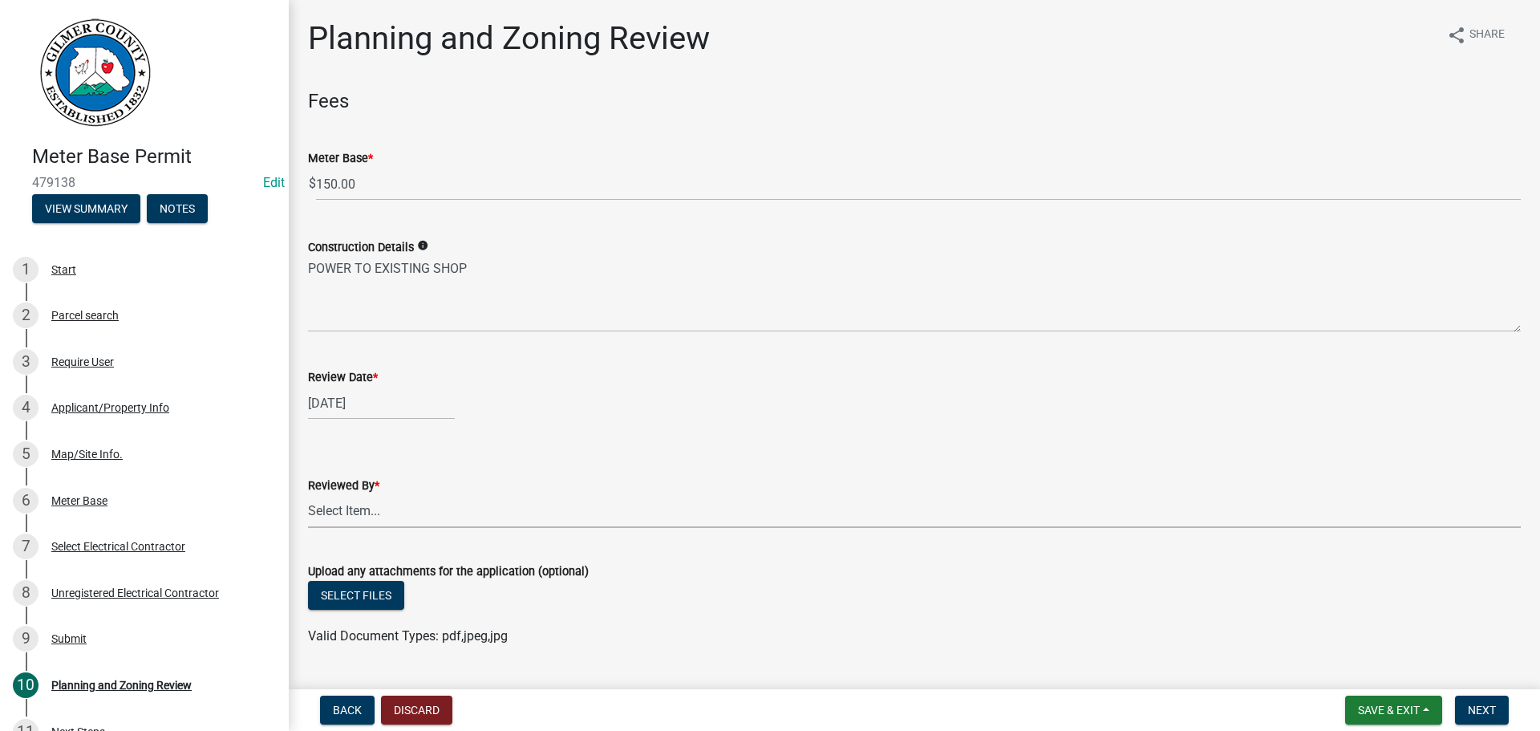
click at [486, 511] on select "Select Item... Andrew Mathis Art Wlochowski Becky Whitworth Joe Bouhl Karen Hen…" at bounding box center [914, 511] width 1213 height 33
click at [308, 495] on select "Select Item... Andrew Mathis Art Wlochowski Becky Whitworth Joe Bouhl Karen Hen…" at bounding box center [914, 511] width 1213 height 33
select select "5ce200eb-feb1-496b-8127-7891293955f5"
click at [1494, 713] on span "Next" at bounding box center [1482, 710] width 28 height 13
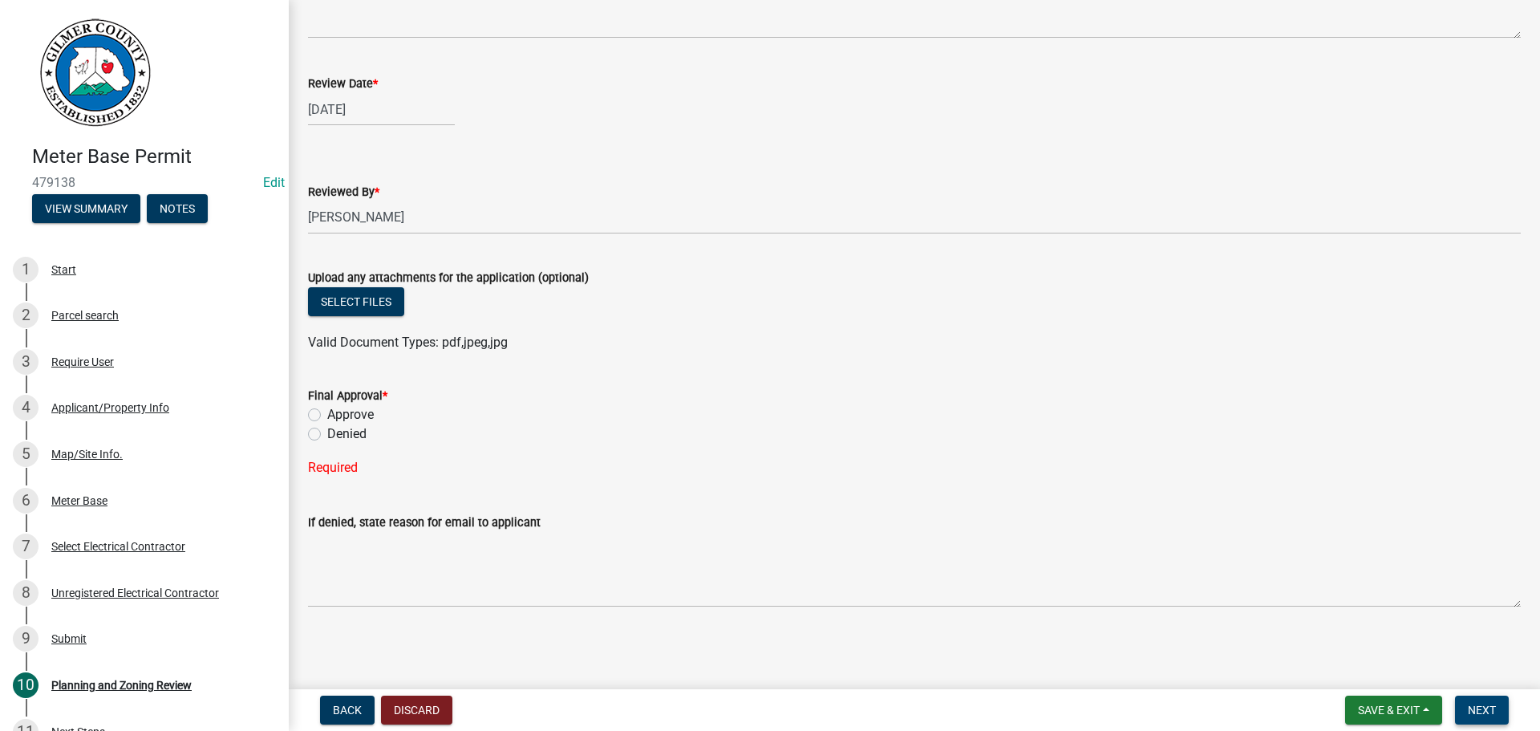
scroll to position [133, 0]
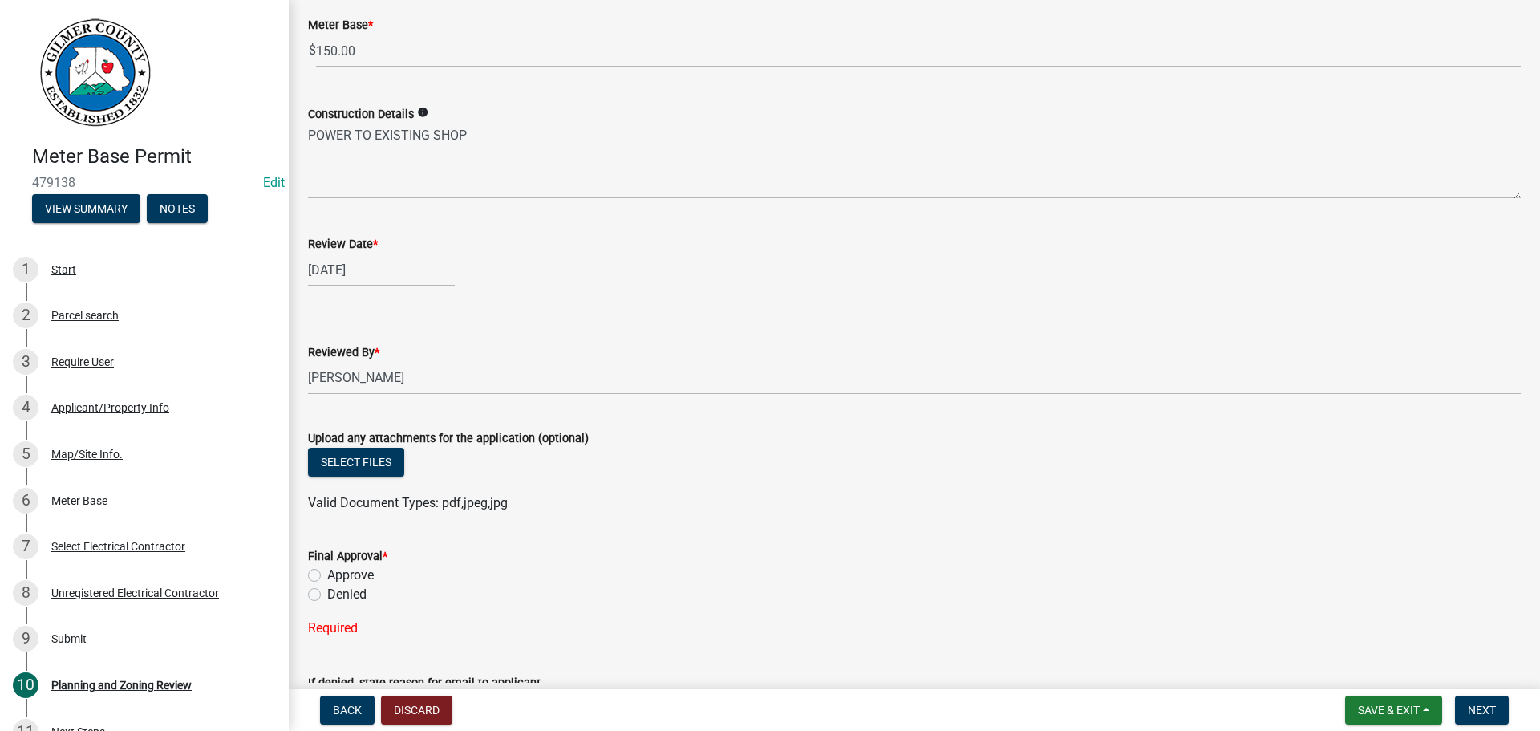
drag, startPoint x: 338, startPoint y: 578, endPoint x: 381, endPoint y: 586, distance: 43.9
click at [339, 578] on label "Approve" at bounding box center [350, 575] width 47 height 19
click at [338, 576] on input "Approve" at bounding box center [332, 571] width 10 height 10
radio input "true"
click at [1484, 718] on button "Next" at bounding box center [1482, 710] width 54 height 29
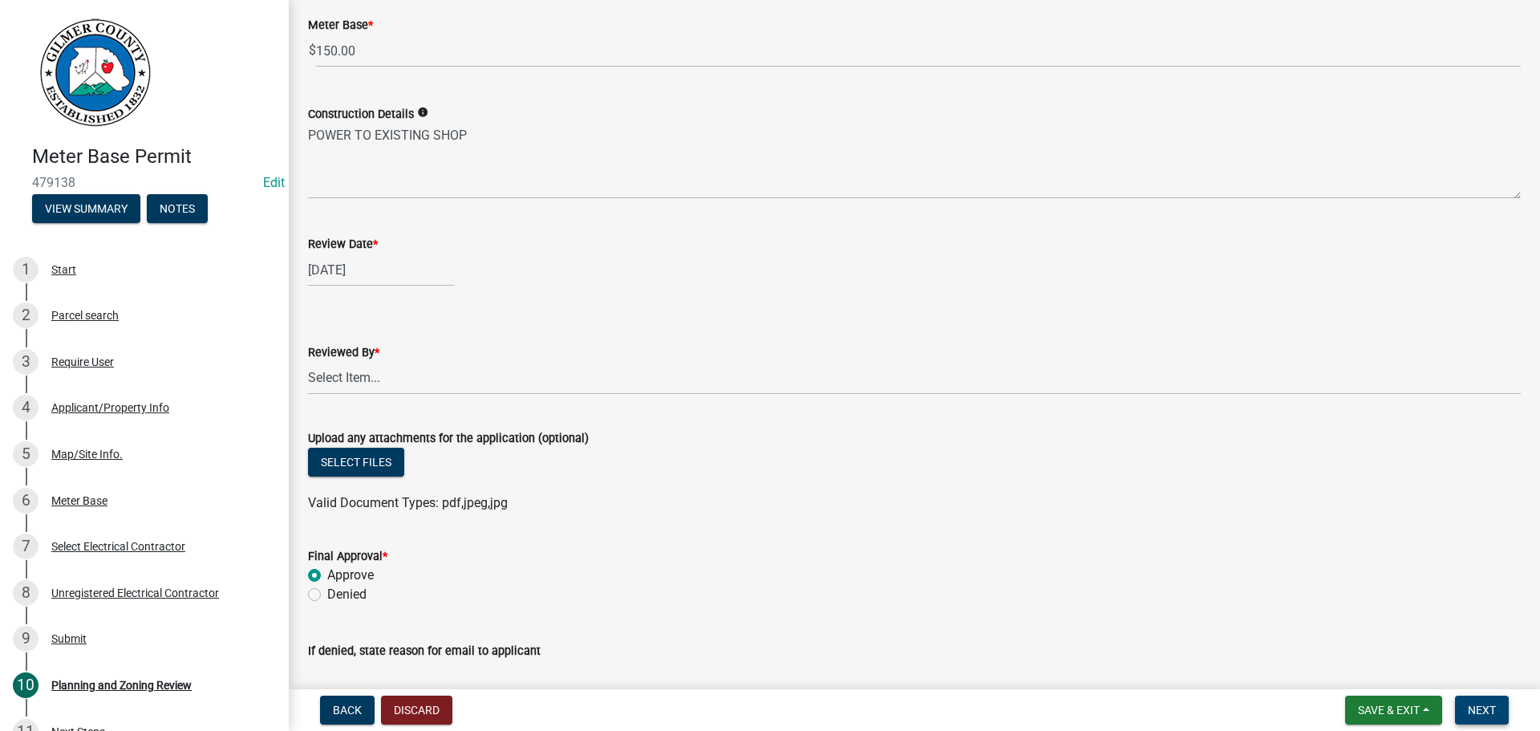
scroll to position [0, 0]
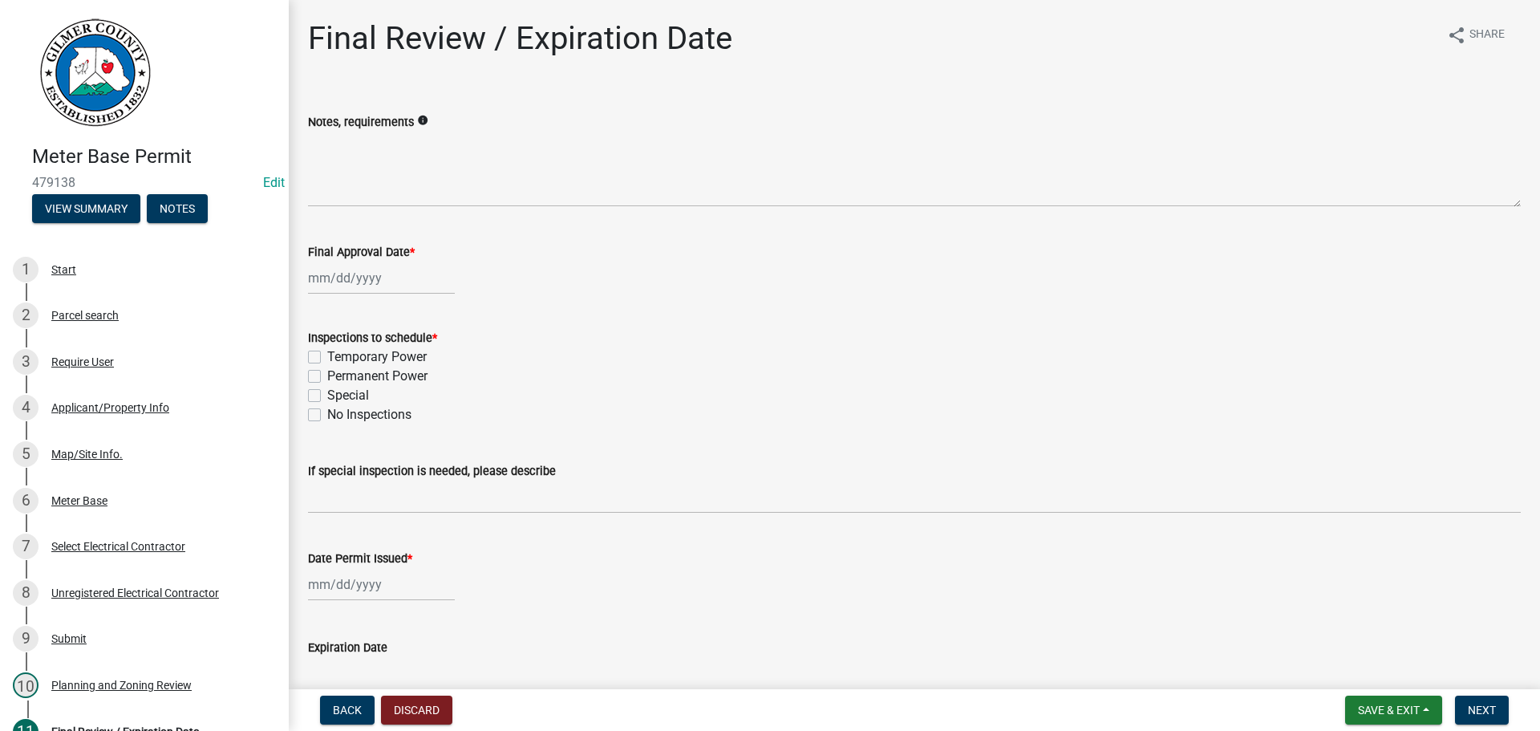
click at [412, 376] on label "Permanent Power" at bounding box center [377, 376] width 100 height 19
click at [338, 376] on input "Permanent Power" at bounding box center [332, 372] width 10 height 10
checkbox input "true"
checkbox input "false"
checkbox input "true"
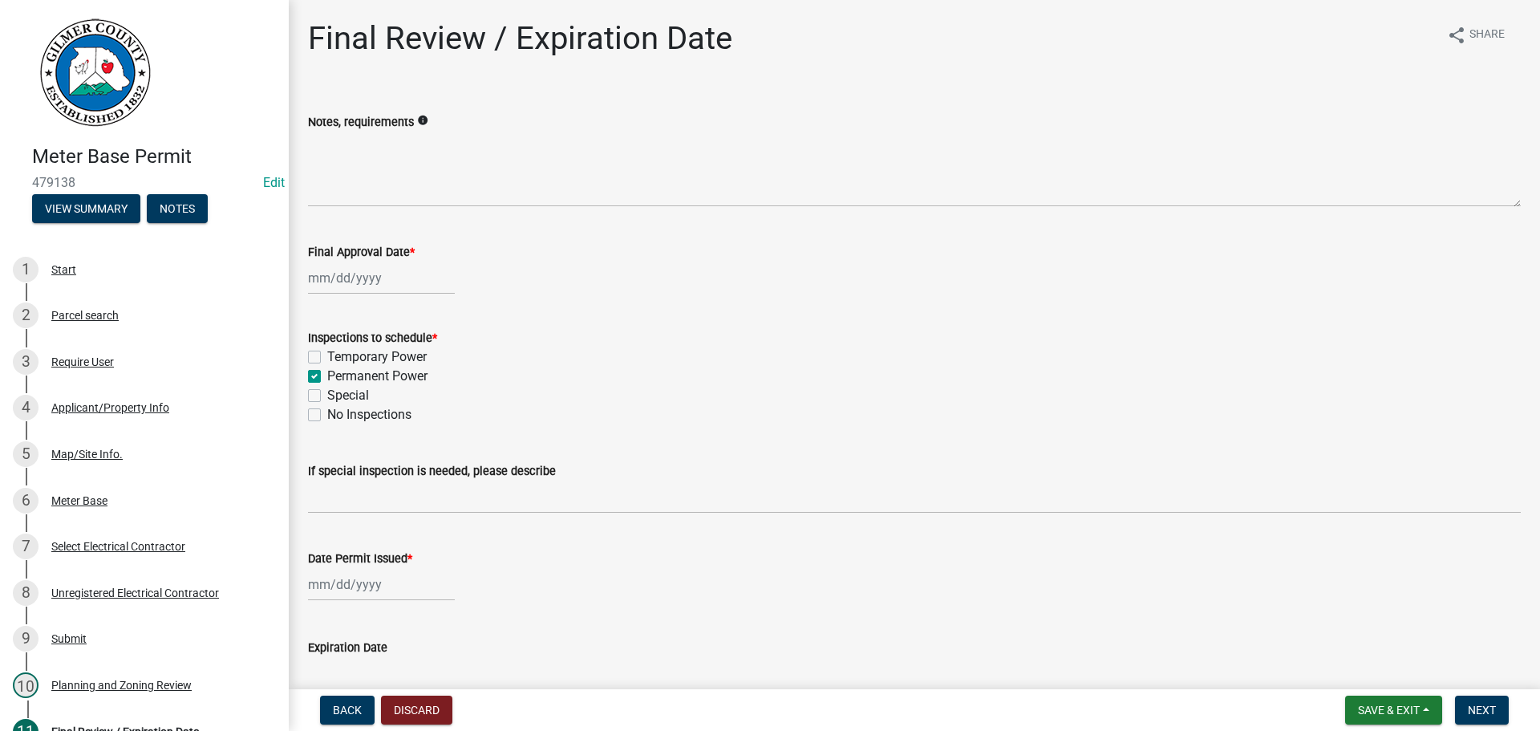
checkbox input "false"
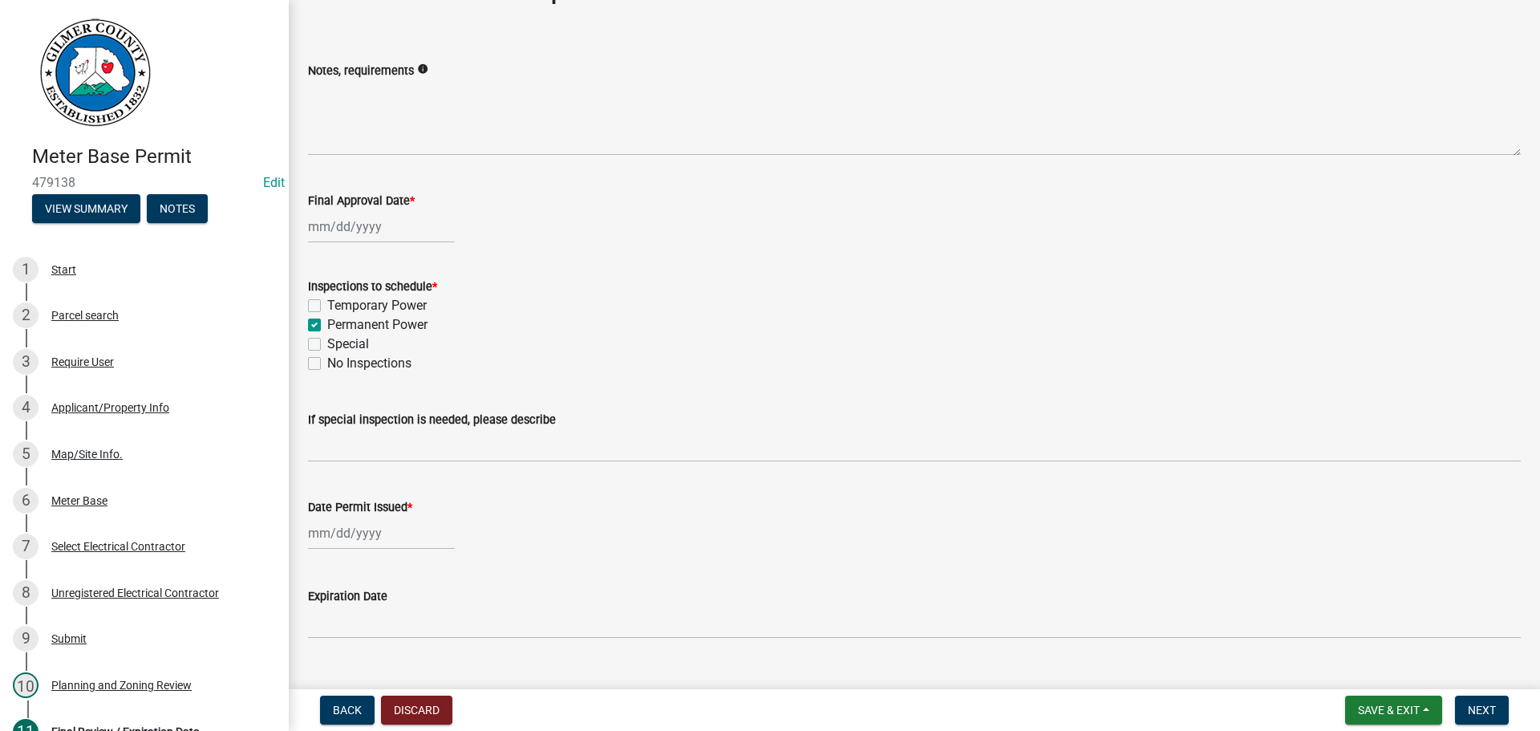
scroll to position [80, 0]
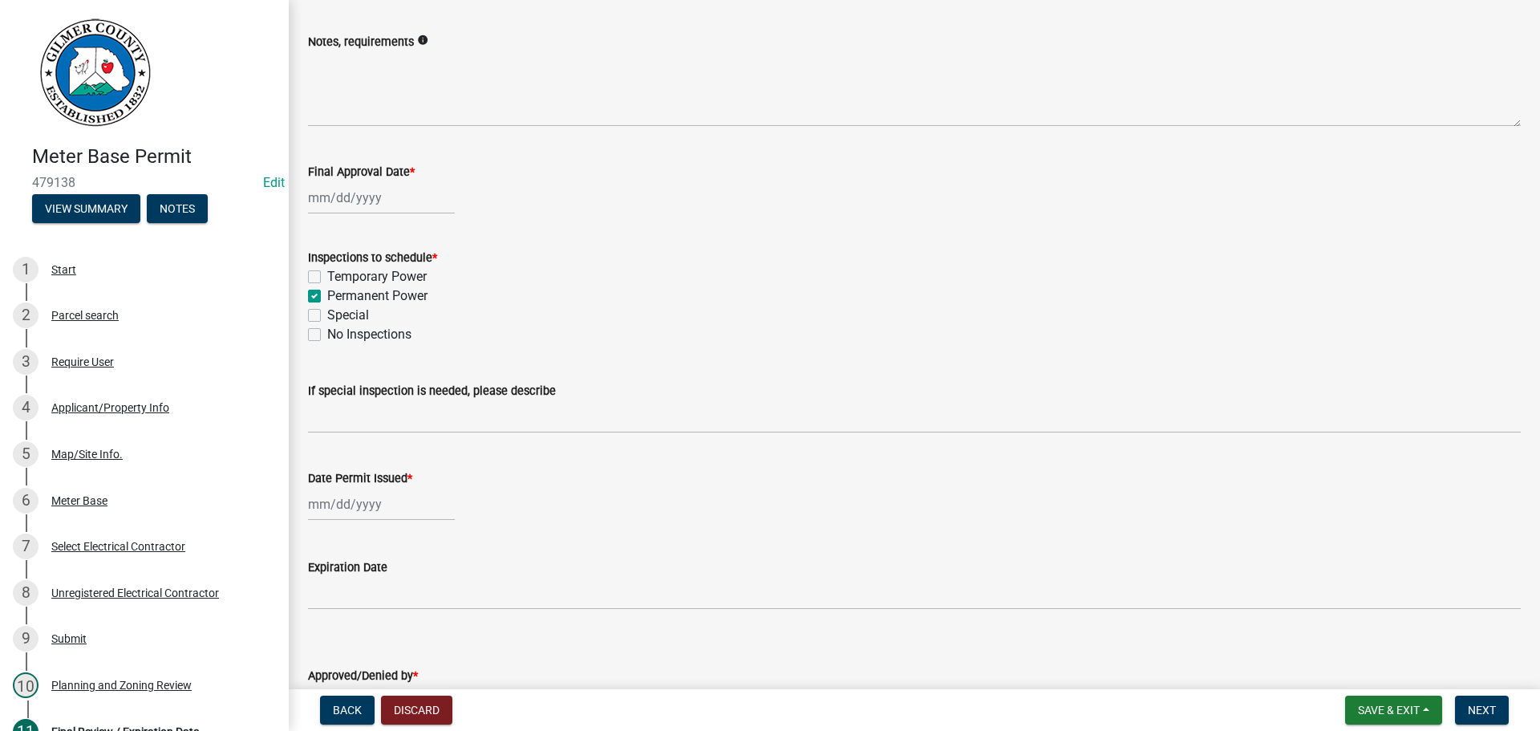
click at [391, 510] on div at bounding box center [381, 504] width 147 height 33
select select "9"
select select "2025"
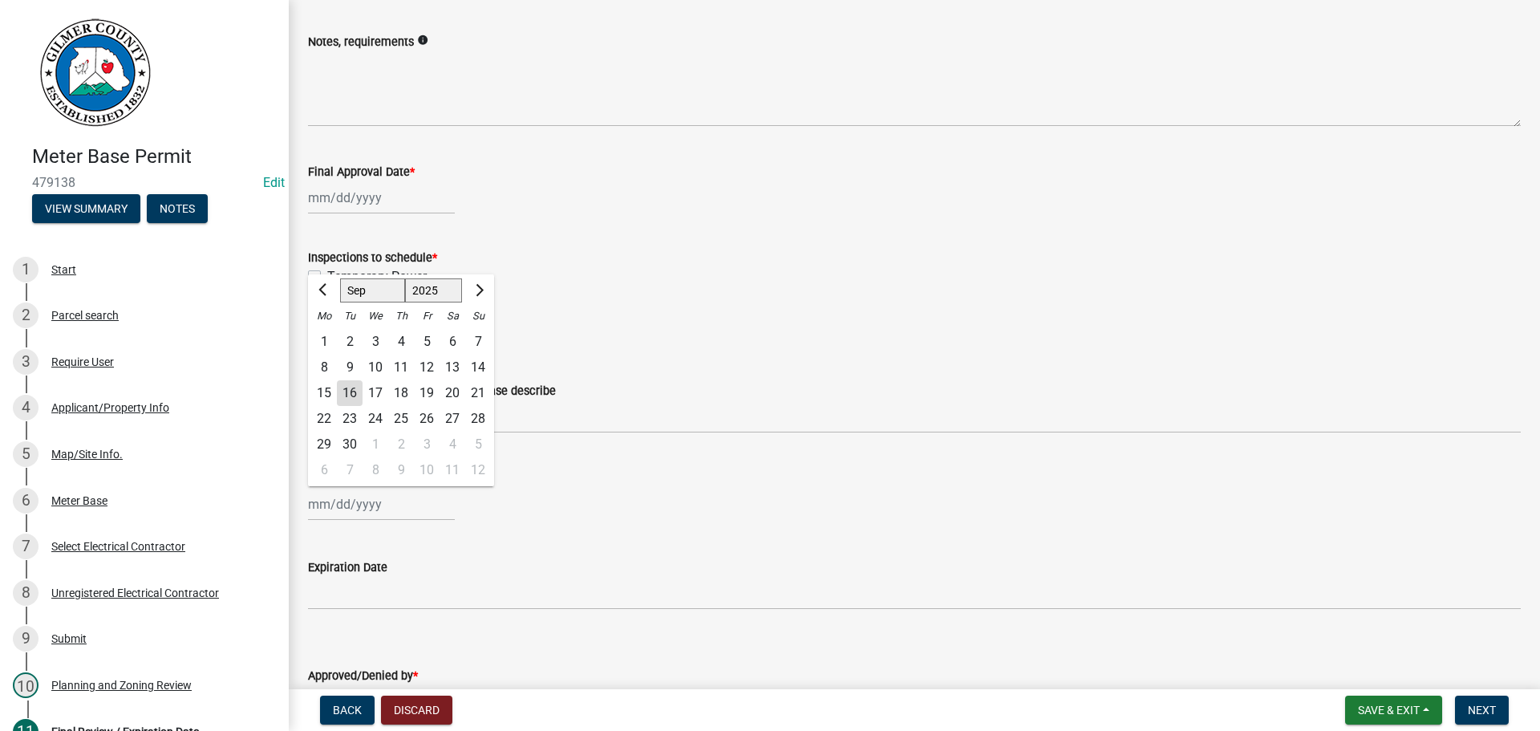
click at [355, 387] on div "16" at bounding box center [350, 393] width 26 height 26
type input "09/16/2025"
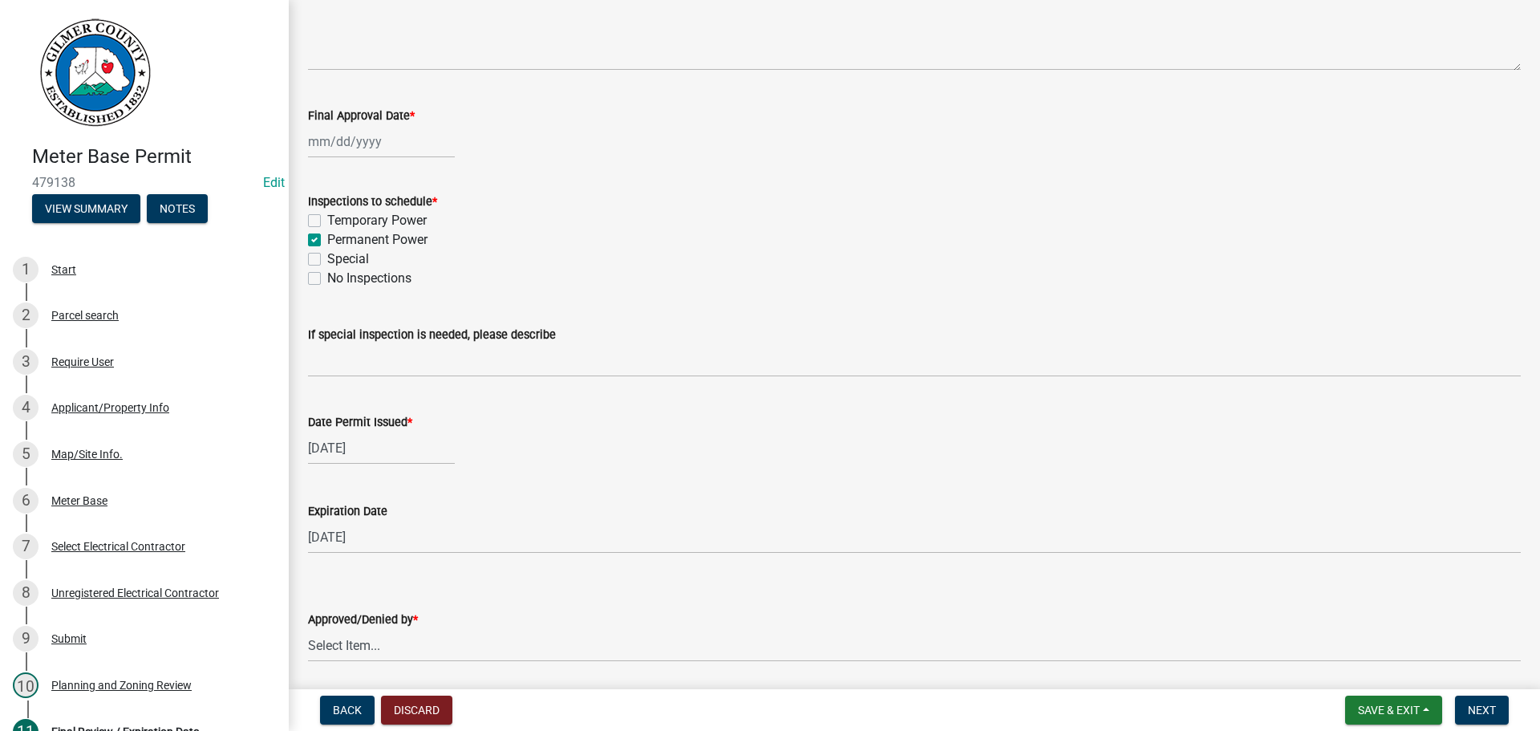
scroll to position [193, 0]
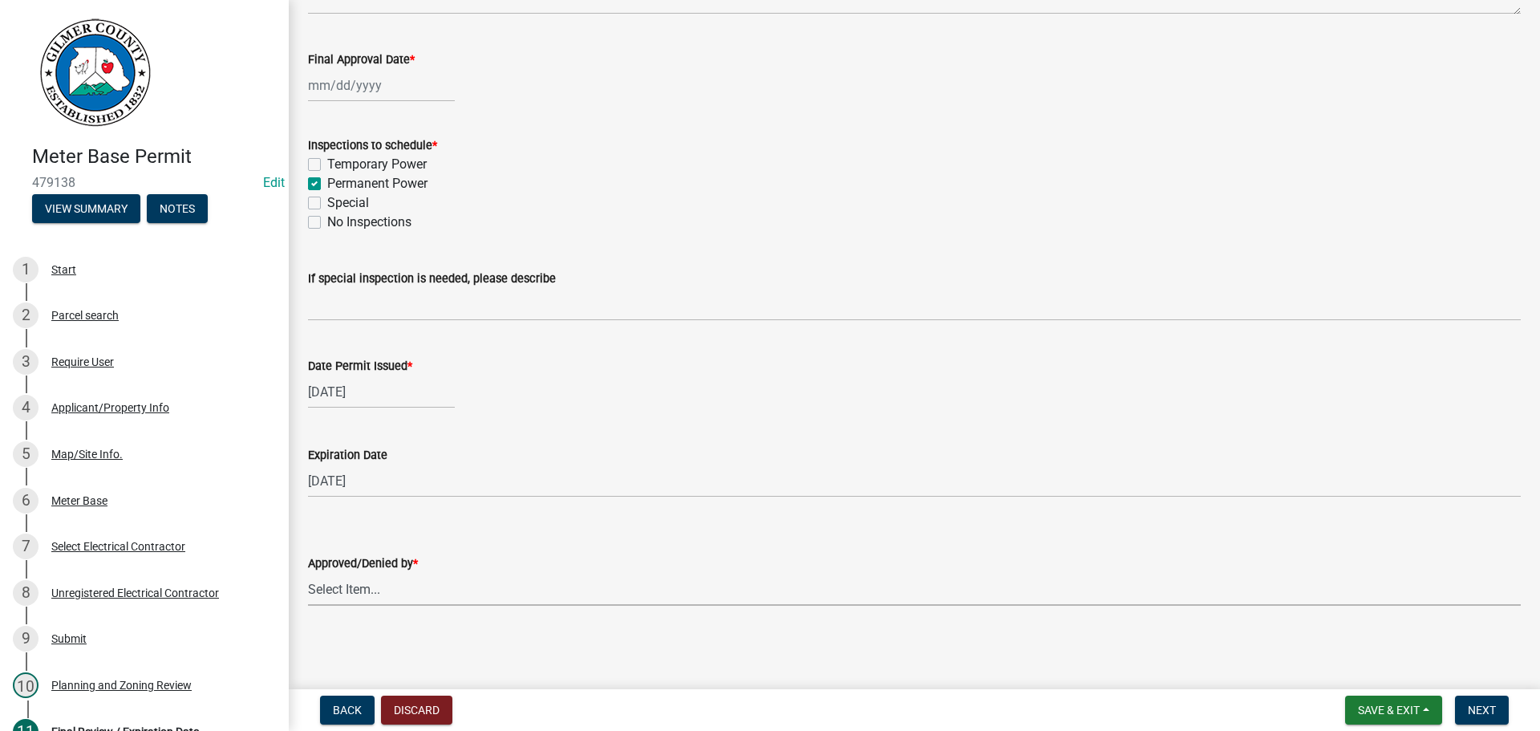
click at [598, 575] on select "Select Item... Andrew Mathis Art Wlochowski Becky Whitworth Joe Bouhl Karen Hen…" at bounding box center [914, 589] width 1213 height 33
drag, startPoint x: 582, startPoint y: 572, endPoint x: 571, endPoint y: 596, distance: 26.2
click at [579, 574] on div "Approved/Denied by * Select Item... Andrew Mathis Art Wlochowski Becky Whitwort…" at bounding box center [914, 580] width 1213 height 52
click at [531, 601] on select "Select Item... Andrew Mathis Art Wlochowski Becky Whitworth Joe Bouhl Karen Hen…" at bounding box center [914, 589] width 1213 height 33
click at [308, 573] on select "Select Item... Andrew Mathis Art Wlochowski Becky Whitworth Joe Bouhl Karen Hen…" at bounding box center [914, 589] width 1213 height 33
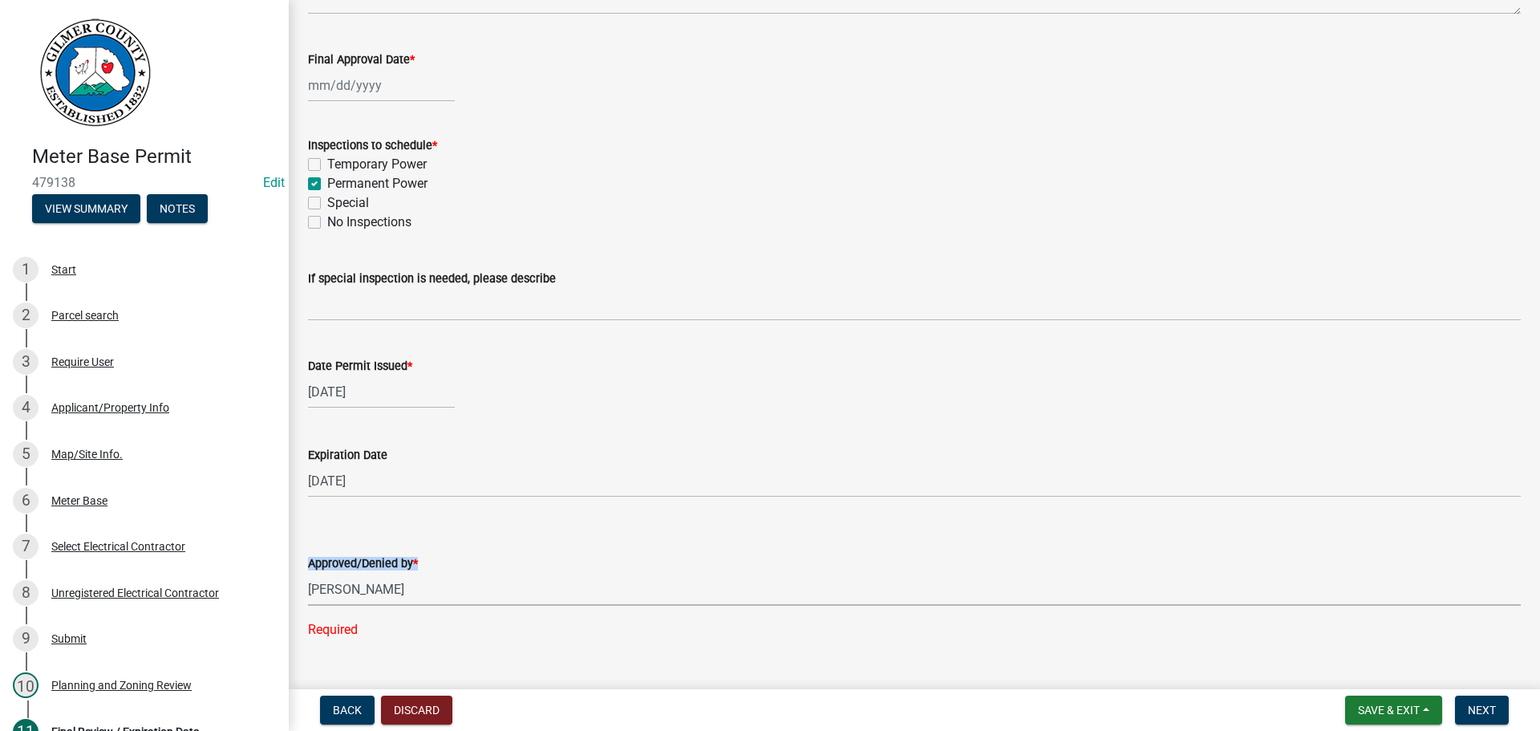
select select "5ce200eb-feb1-496b-8127-7891293955f5"
click at [1494, 711] on span "Next" at bounding box center [1482, 710] width 28 height 13
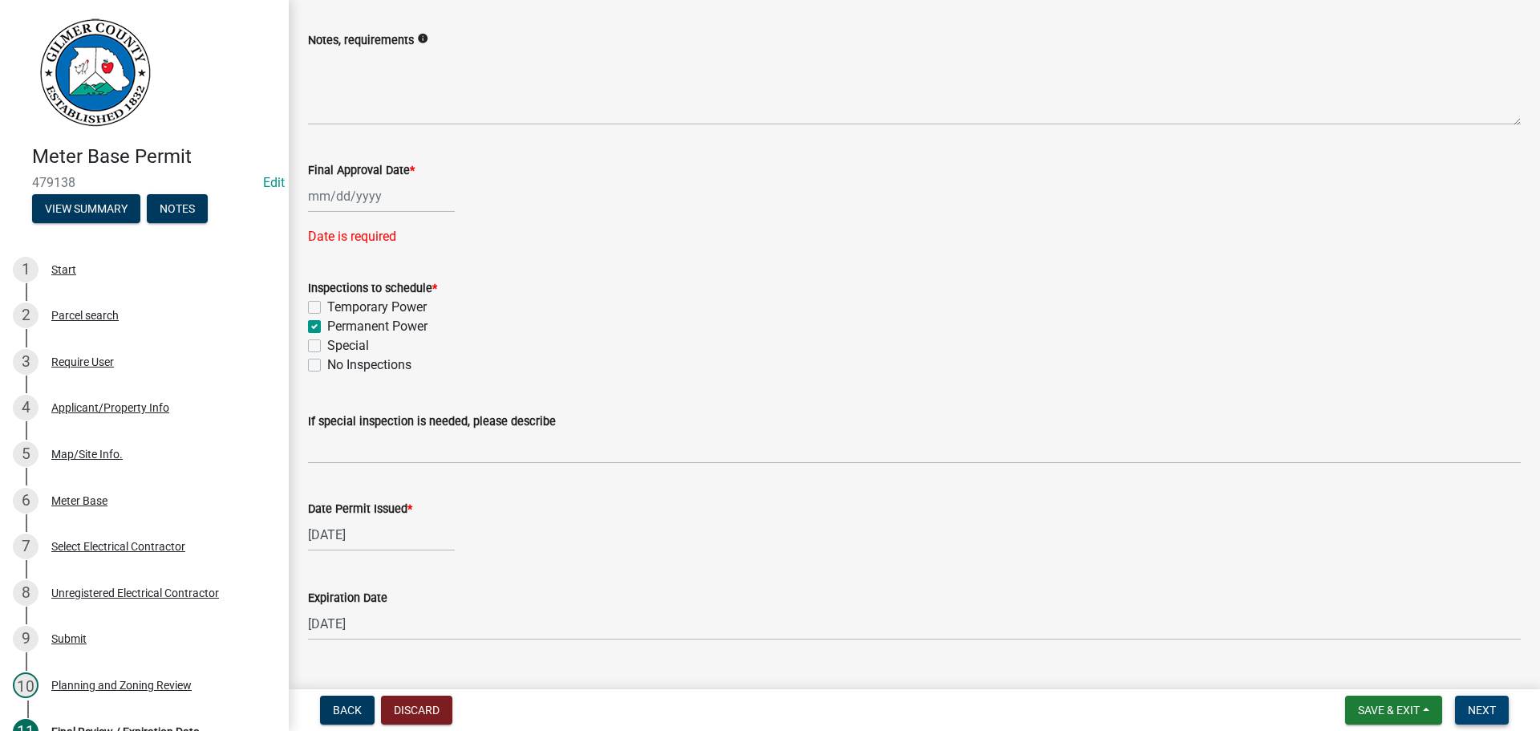
scroll to position [0, 0]
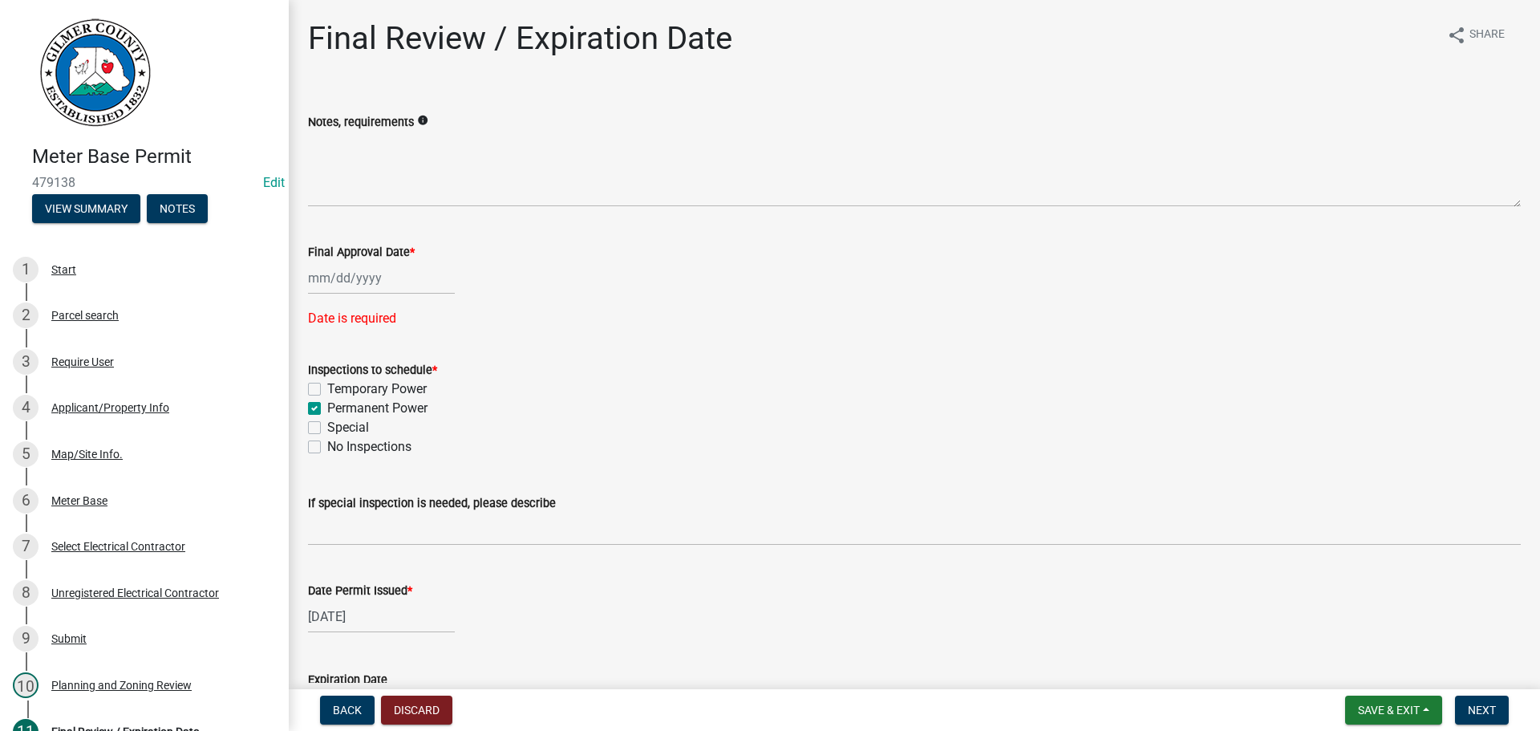
click at [371, 286] on div at bounding box center [381, 278] width 147 height 33
select select "9"
select select "2025"
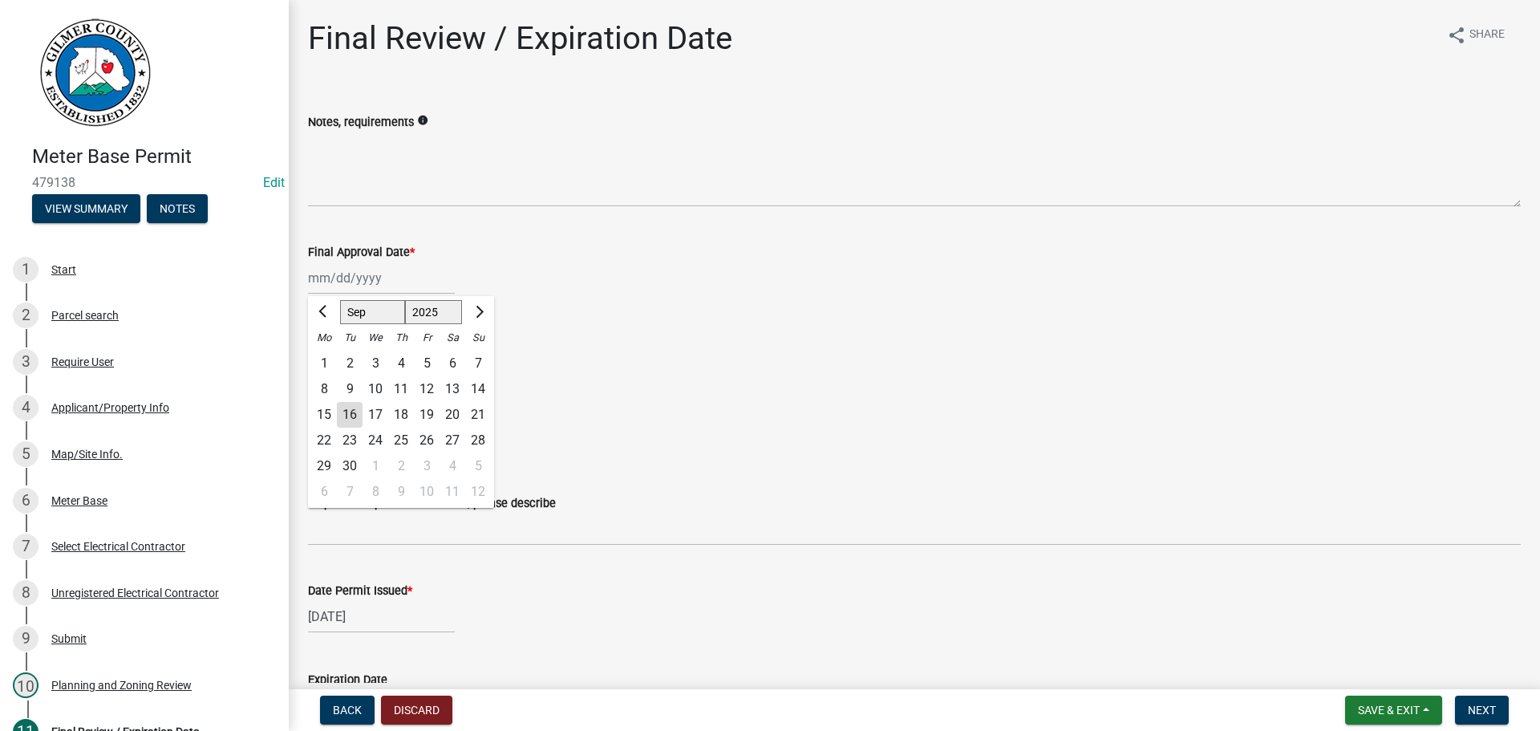
click at [350, 414] on div "16" at bounding box center [350, 415] width 26 height 26
type input "09/16/2025"
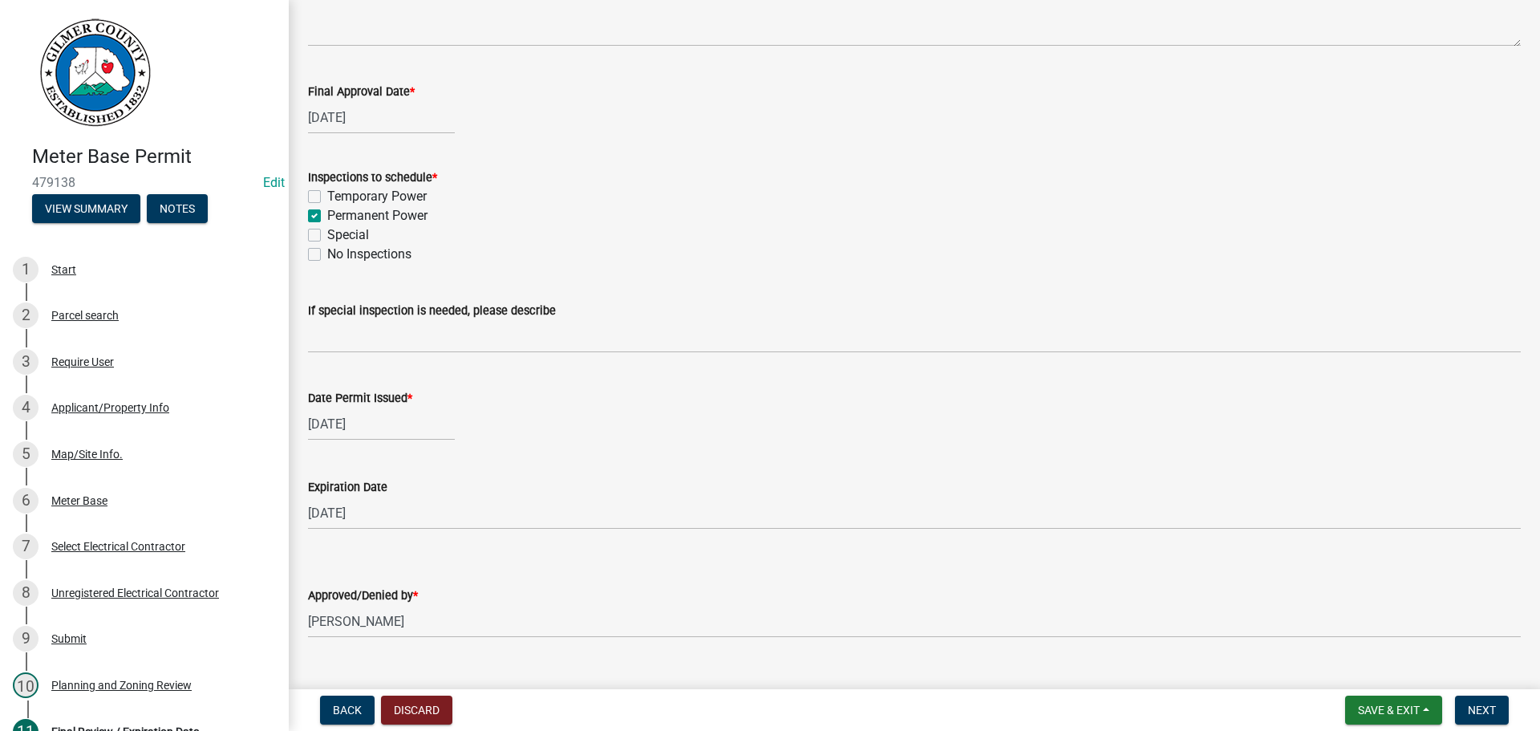
scroll to position [193, 0]
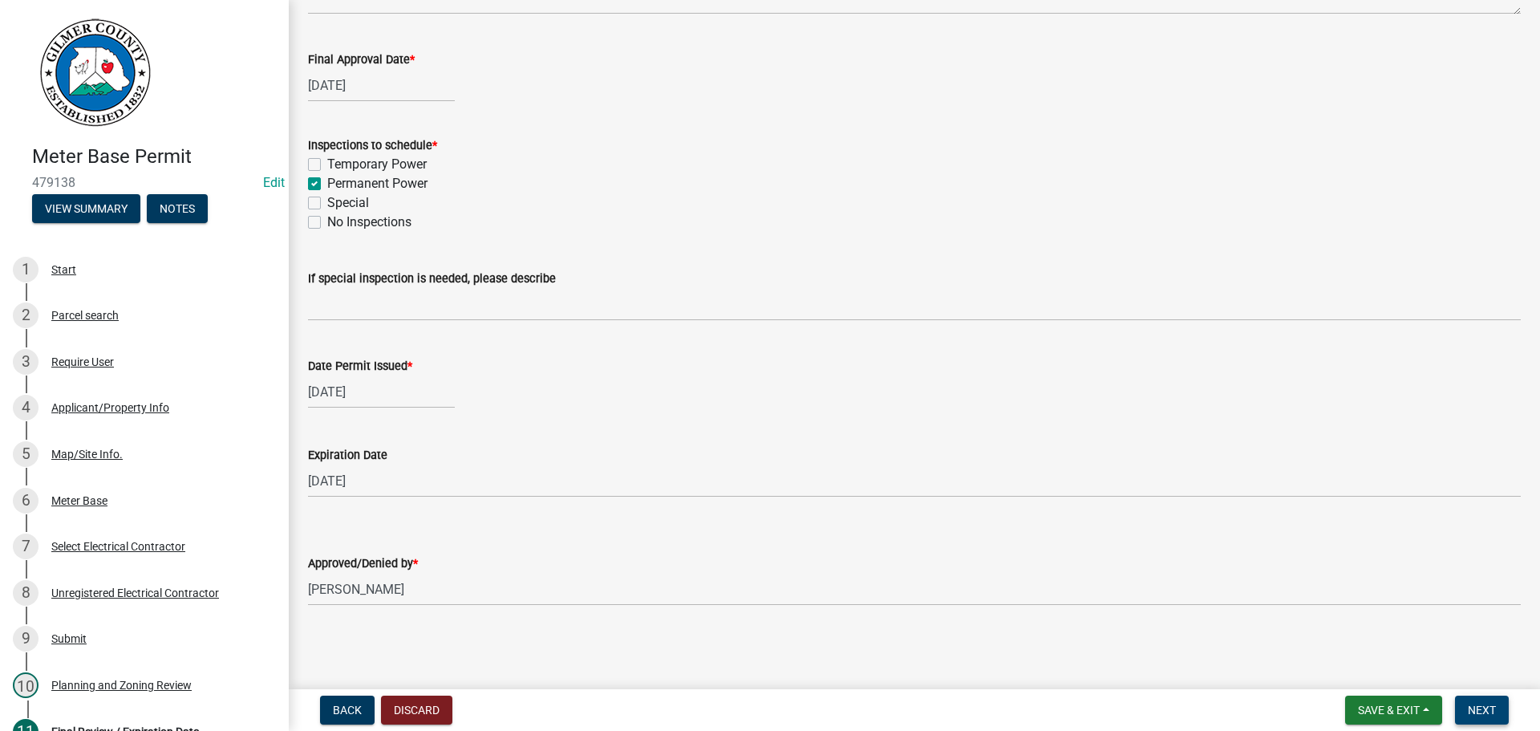
click at [1492, 709] on span "Next" at bounding box center [1482, 710] width 28 height 13
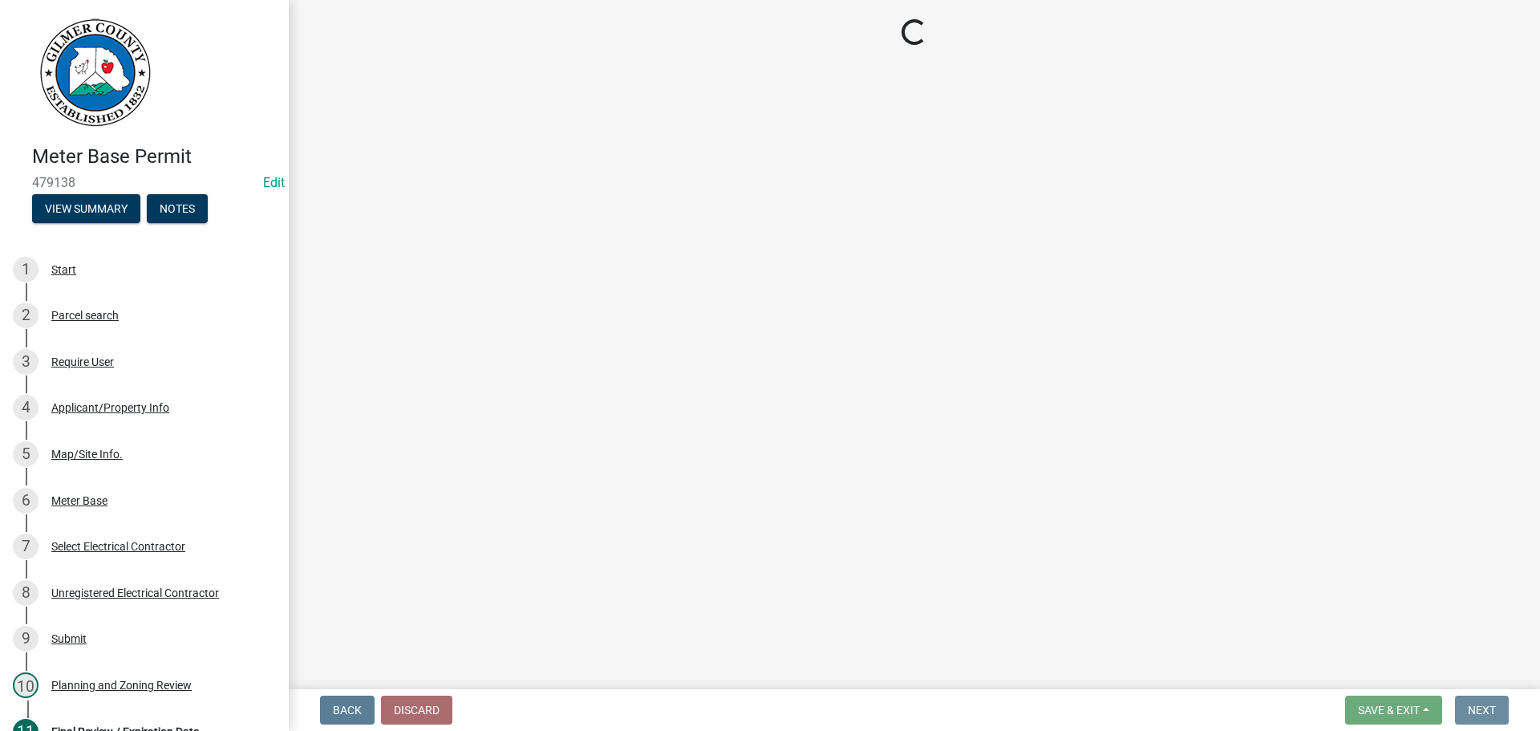
scroll to position [0, 0]
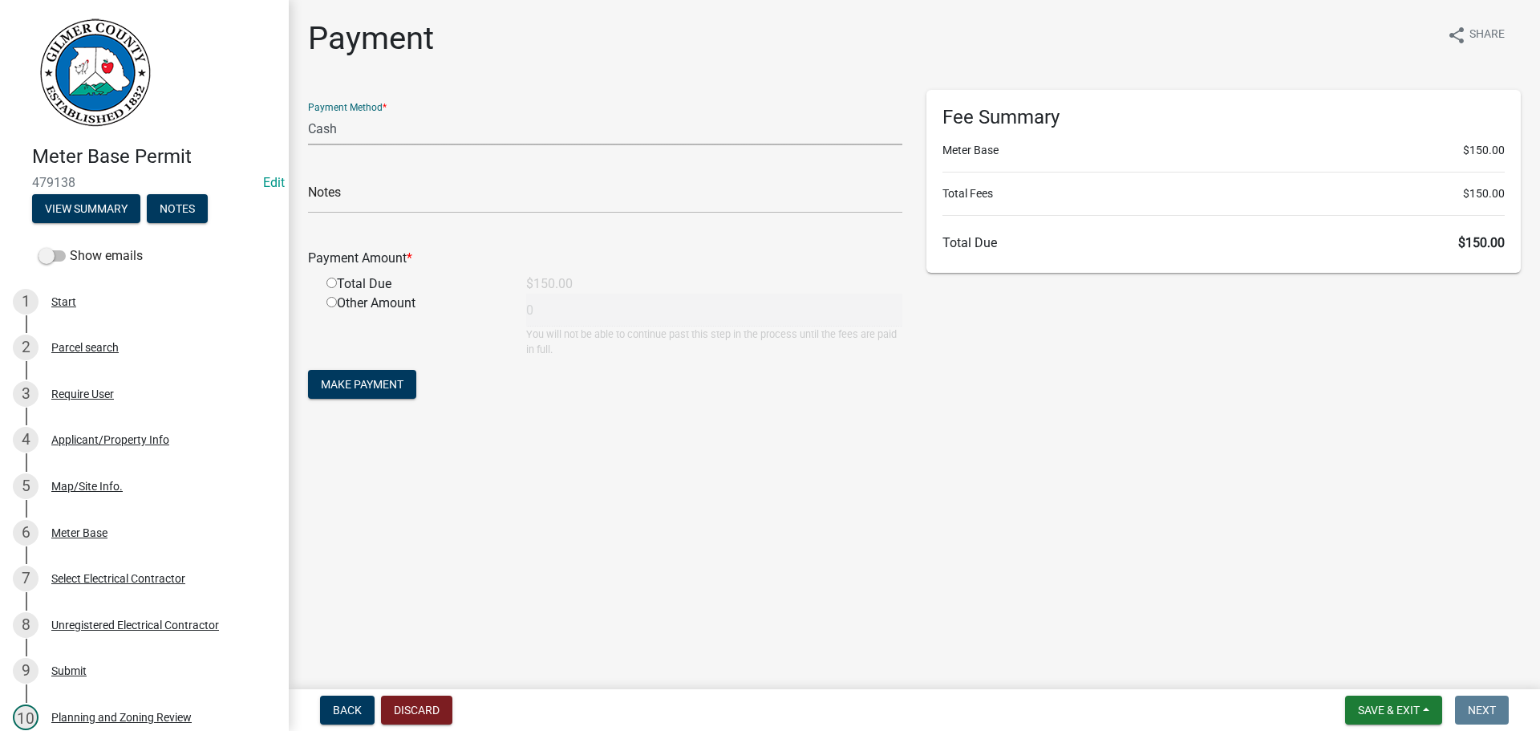
click at [444, 124] on select "Credit Card POS Check Cash" at bounding box center [605, 128] width 594 height 33
select select "1: 0"
click at [308, 112] on select "Credit Card POS Check Cash" at bounding box center [605, 128] width 594 height 33
click at [420, 190] on input "text" at bounding box center [605, 196] width 594 height 33
type input "1193"
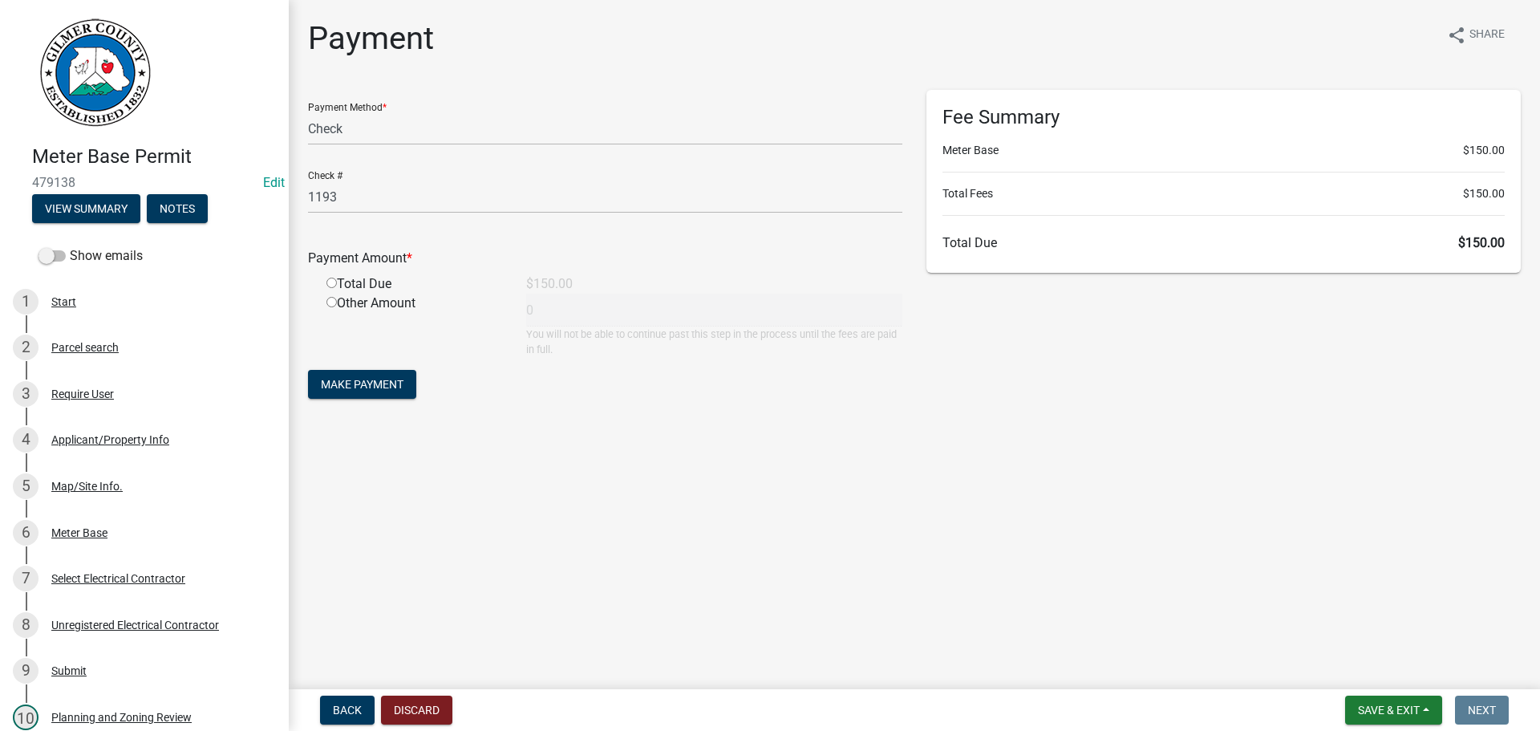
click at [326, 278] on input "radio" at bounding box center [331, 283] width 10 height 10
radio input "true"
type input "150"
click at [408, 376] on button "Make Payment" at bounding box center [362, 384] width 108 height 29
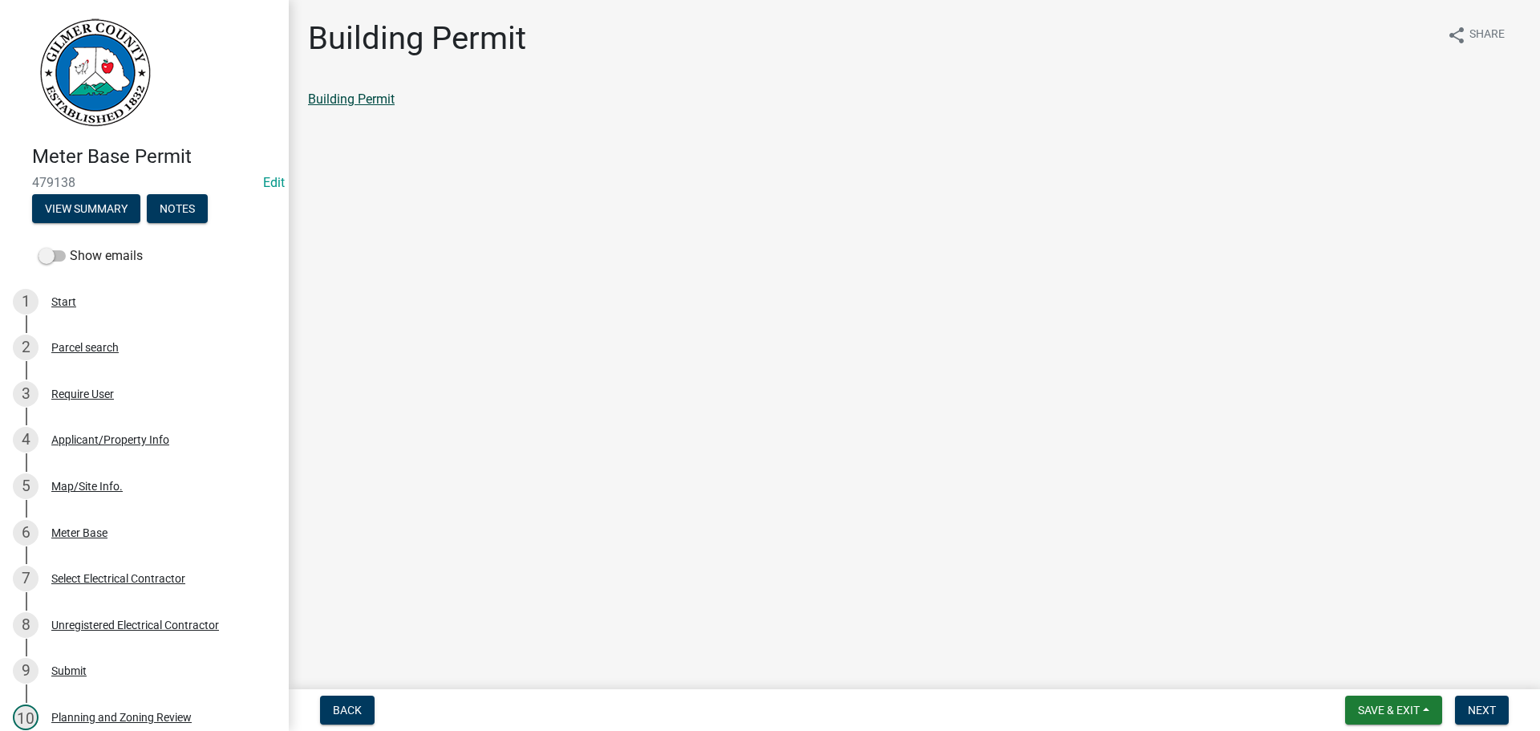
click at [344, 103] on link "Building Permit" at bounding box center [351, 98] width 87 height 15
click at [1501, 715] on button "Next" at bounding box center [1482, 710] width 54 height 29
click at [368, 103] on link "Permit Card" at bounding box center [341, 98] width 67 height 15
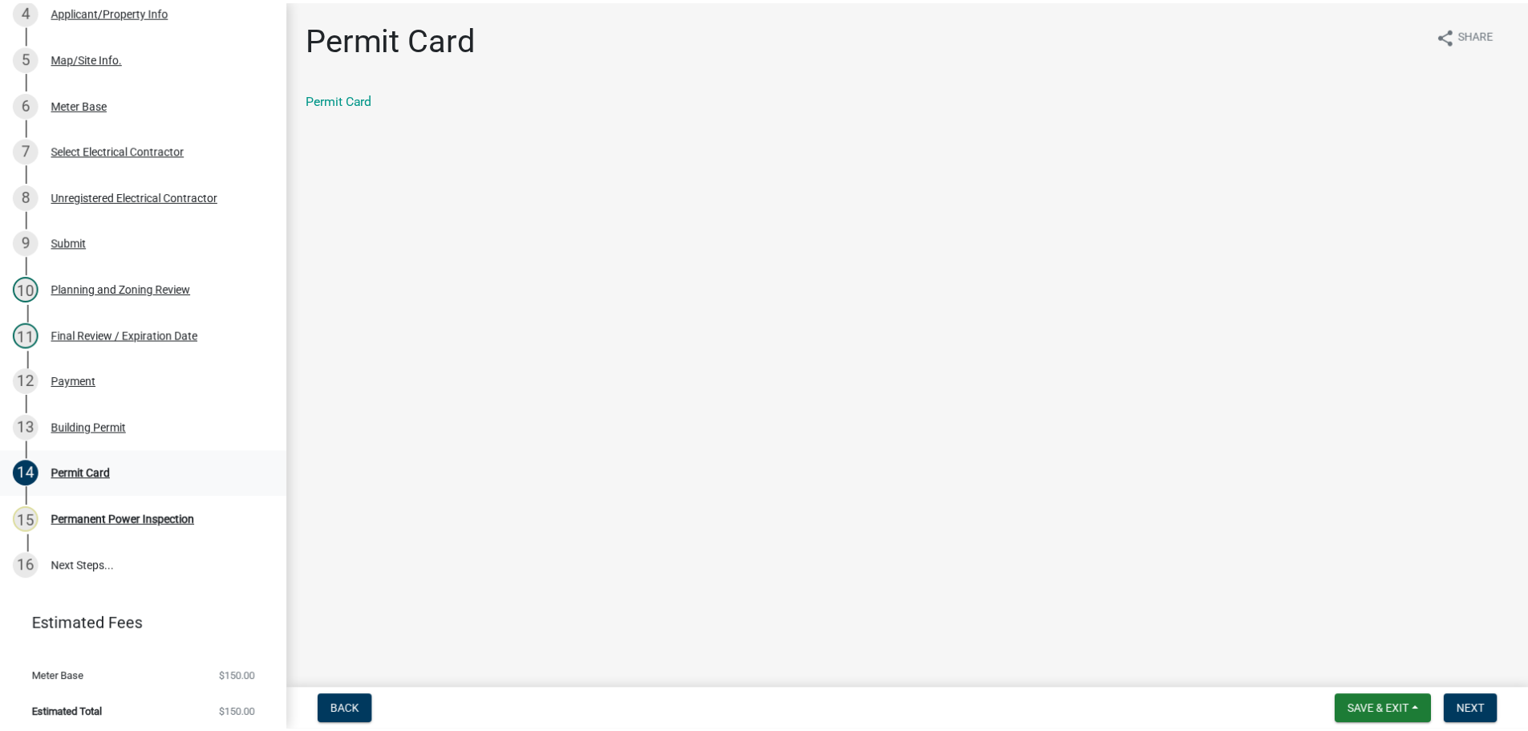
scroll to position [436, 0]
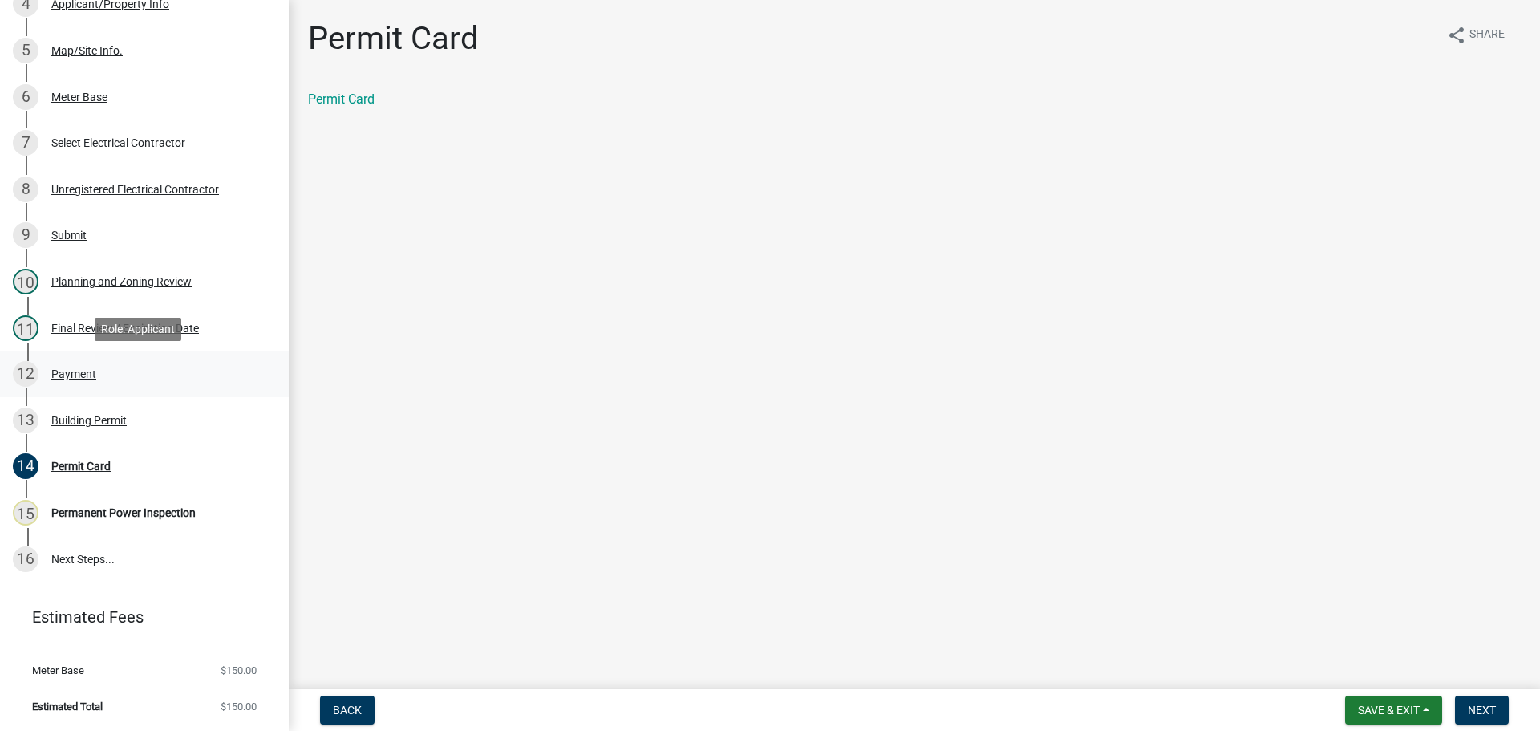
click at [63, 366] on div "12 Payment" at bounding box center [138, 374] width 250 height 26
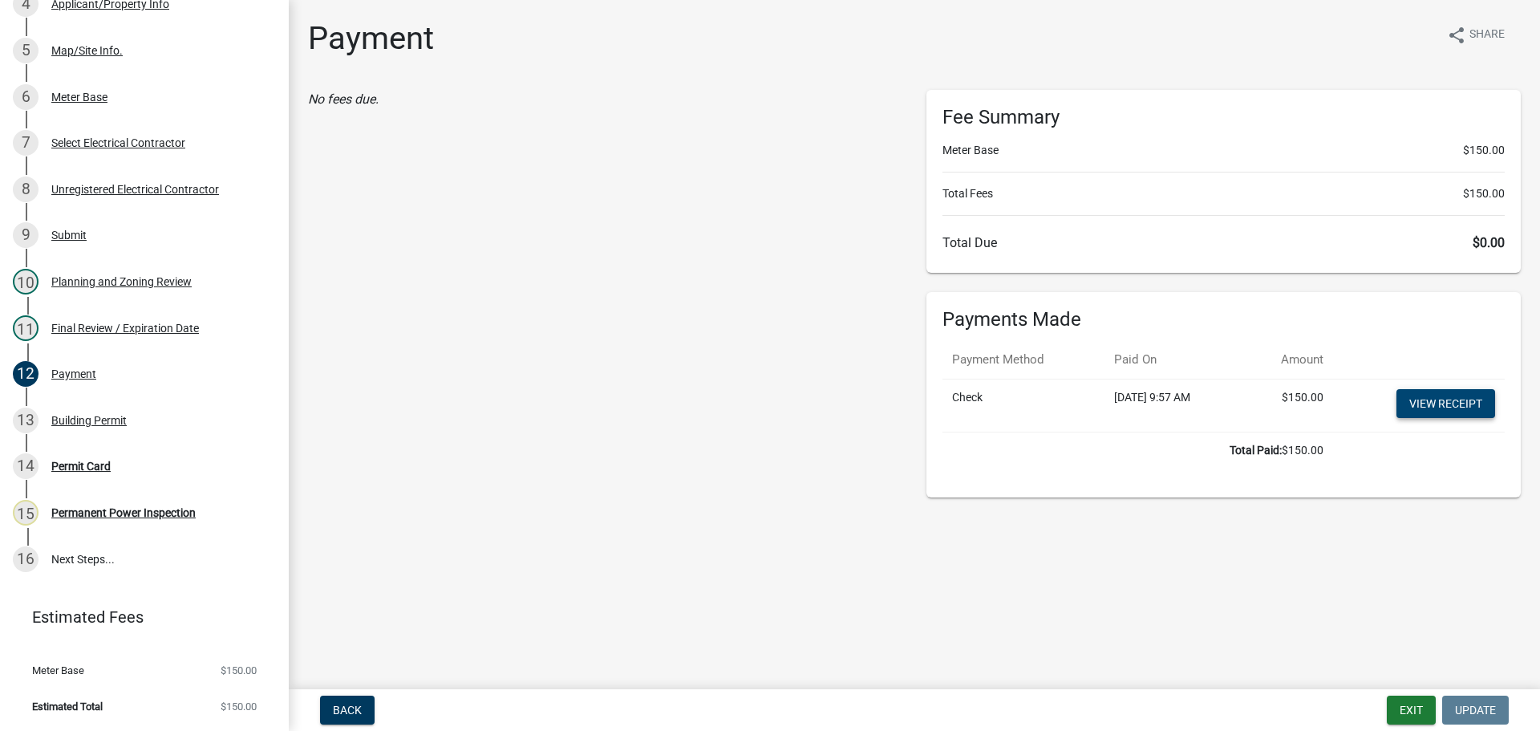
click at [1465, 414] on link "View receipt" at bounding box center [1446, 403] width 99 height 29
click at [1413, 709] on button "Exit" at bounding box center [1411, 710] width 49 height 29
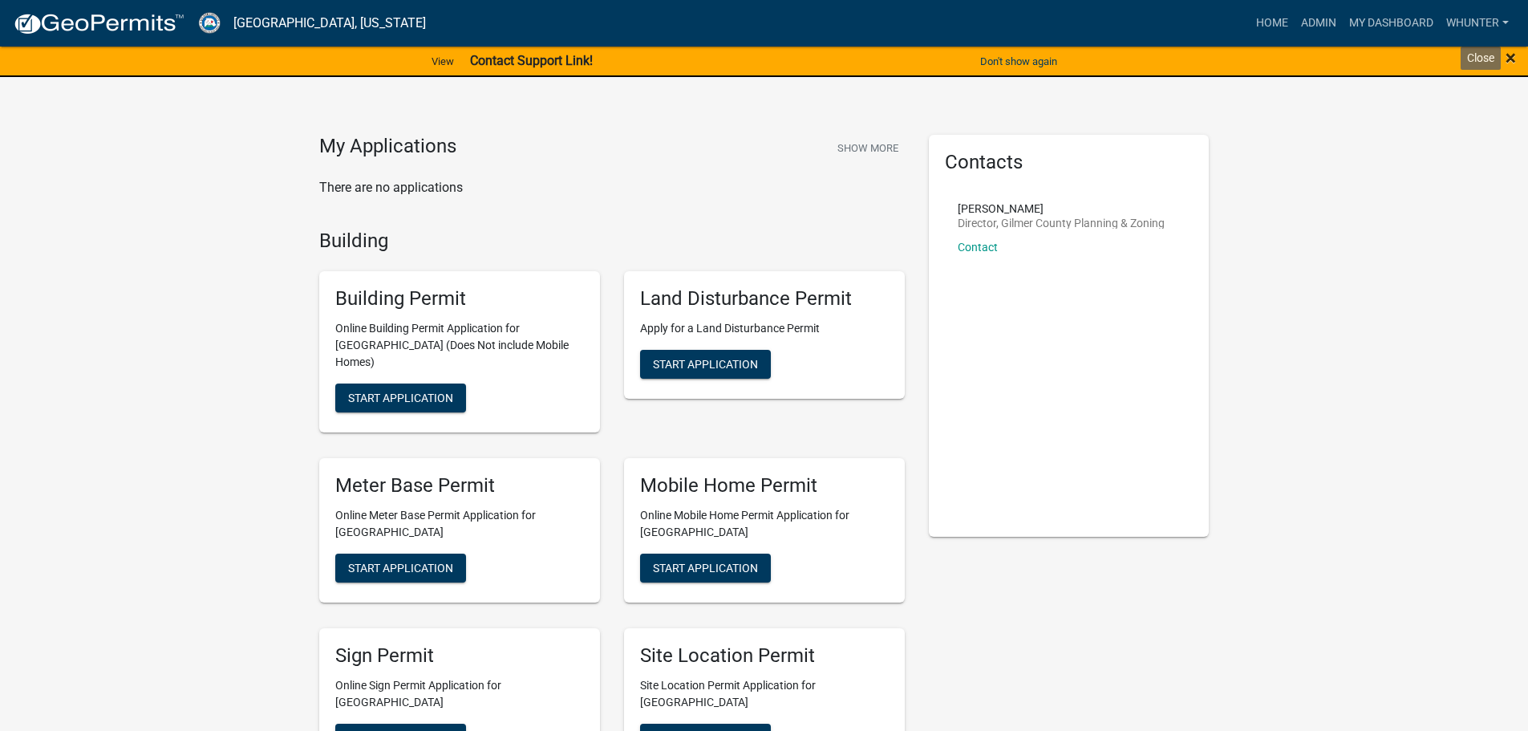
click at [1514, 61] on span "×" at bounding box center [1511, 58] width 10 height 22
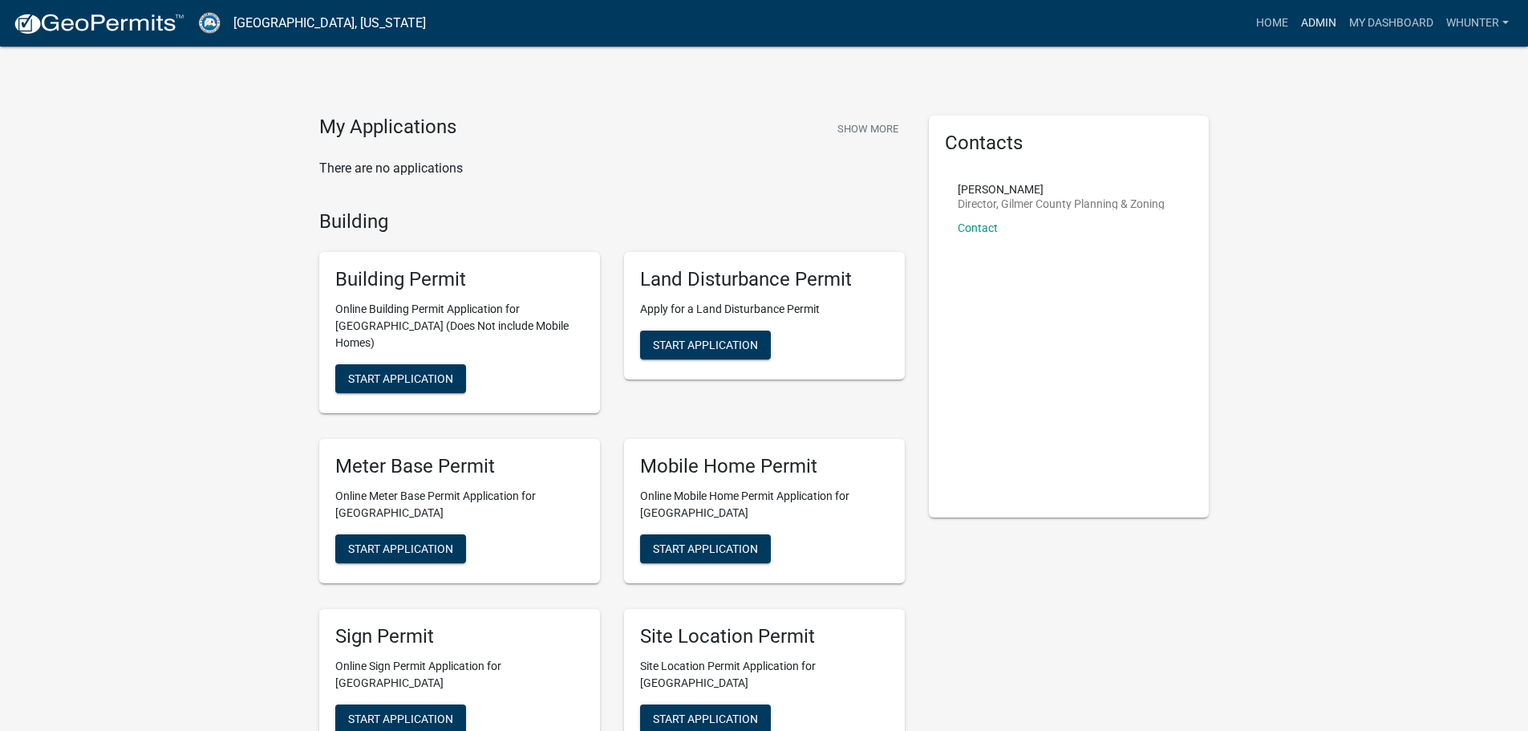
click at [1321, 17] on link "Admin" at bounding box center [1319, 23] width 48 height 30
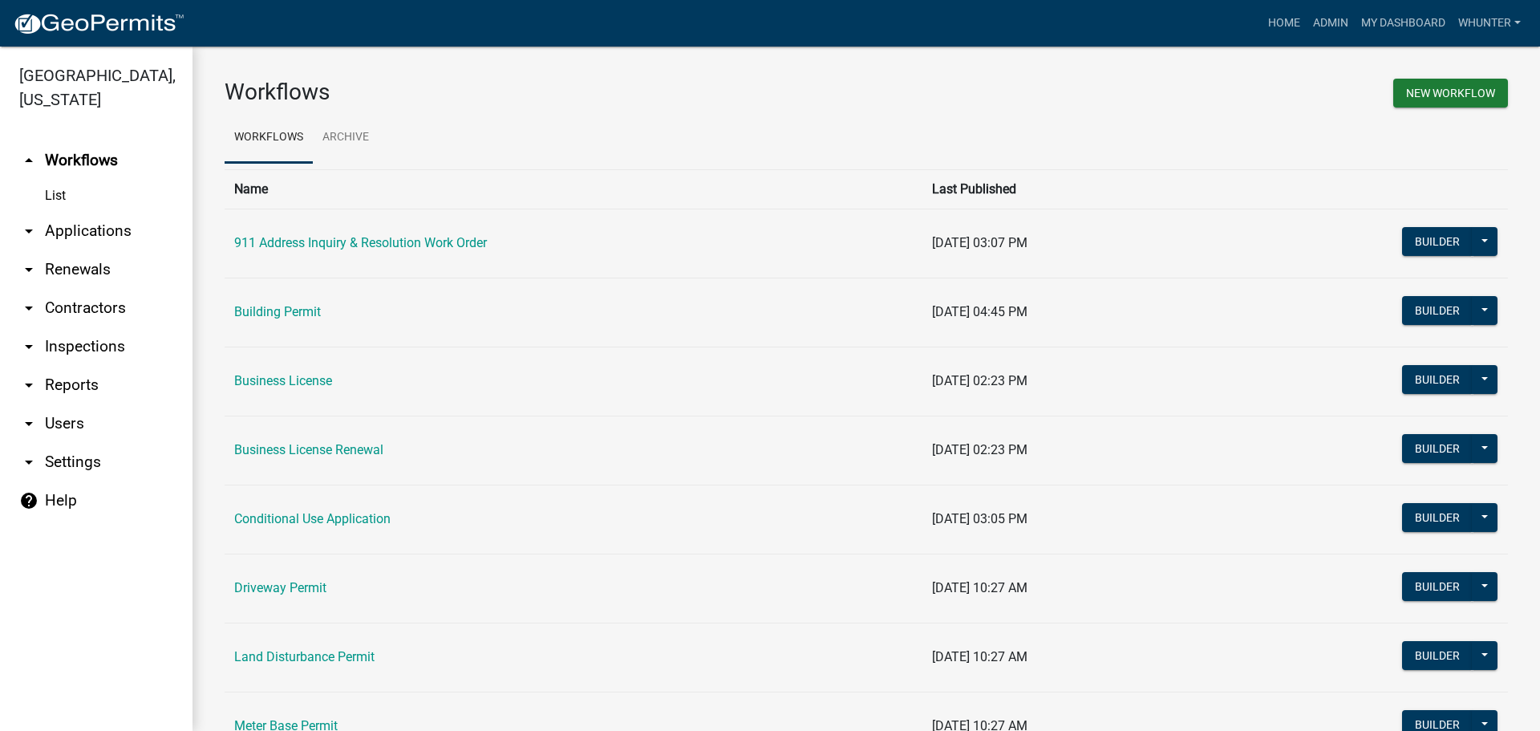
click at [71, 232] on link "arrow_drop_down Applications" at bounding box center [96, 231] width 193 height 39
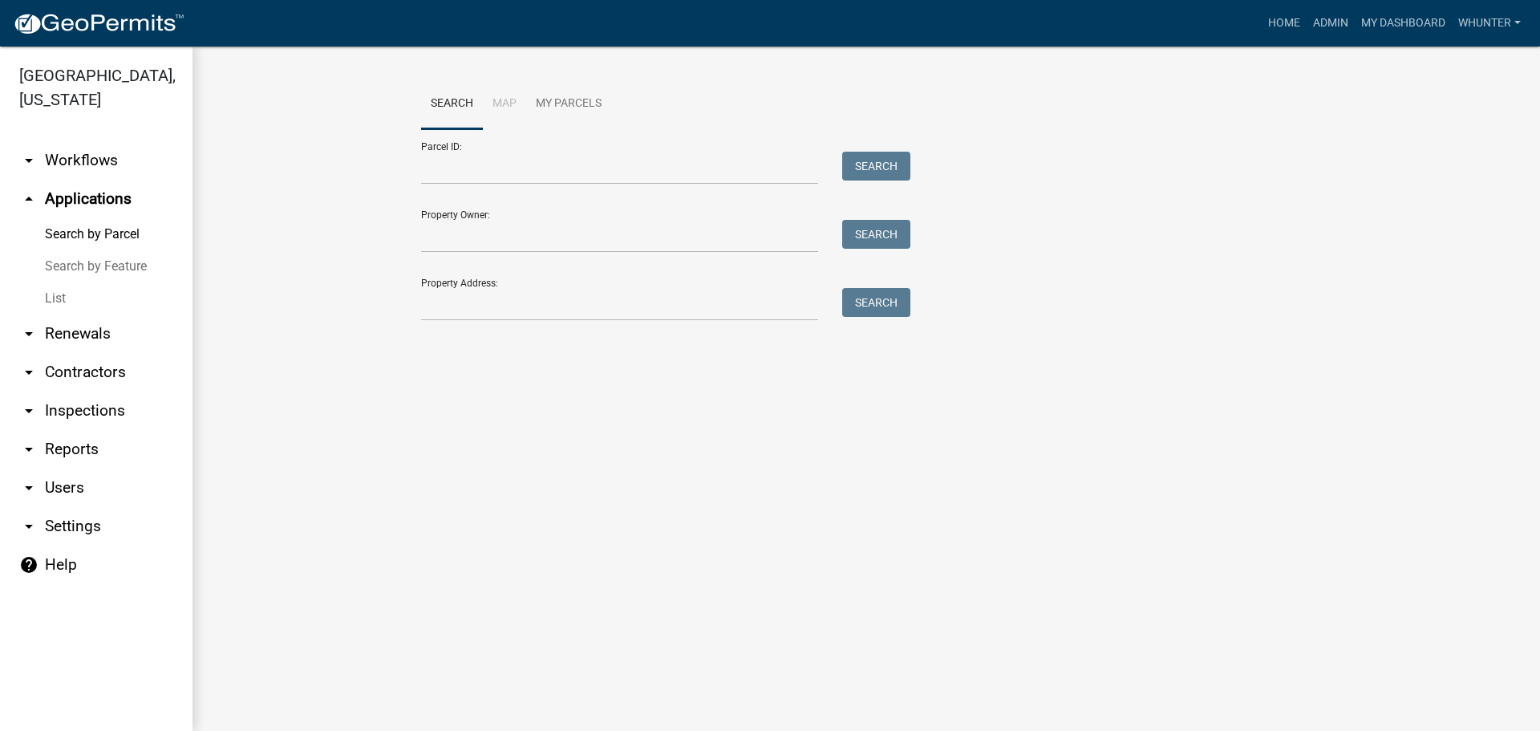
click at [88, 301] on link "List" at bounding box center [96, 298] width 193 height 32
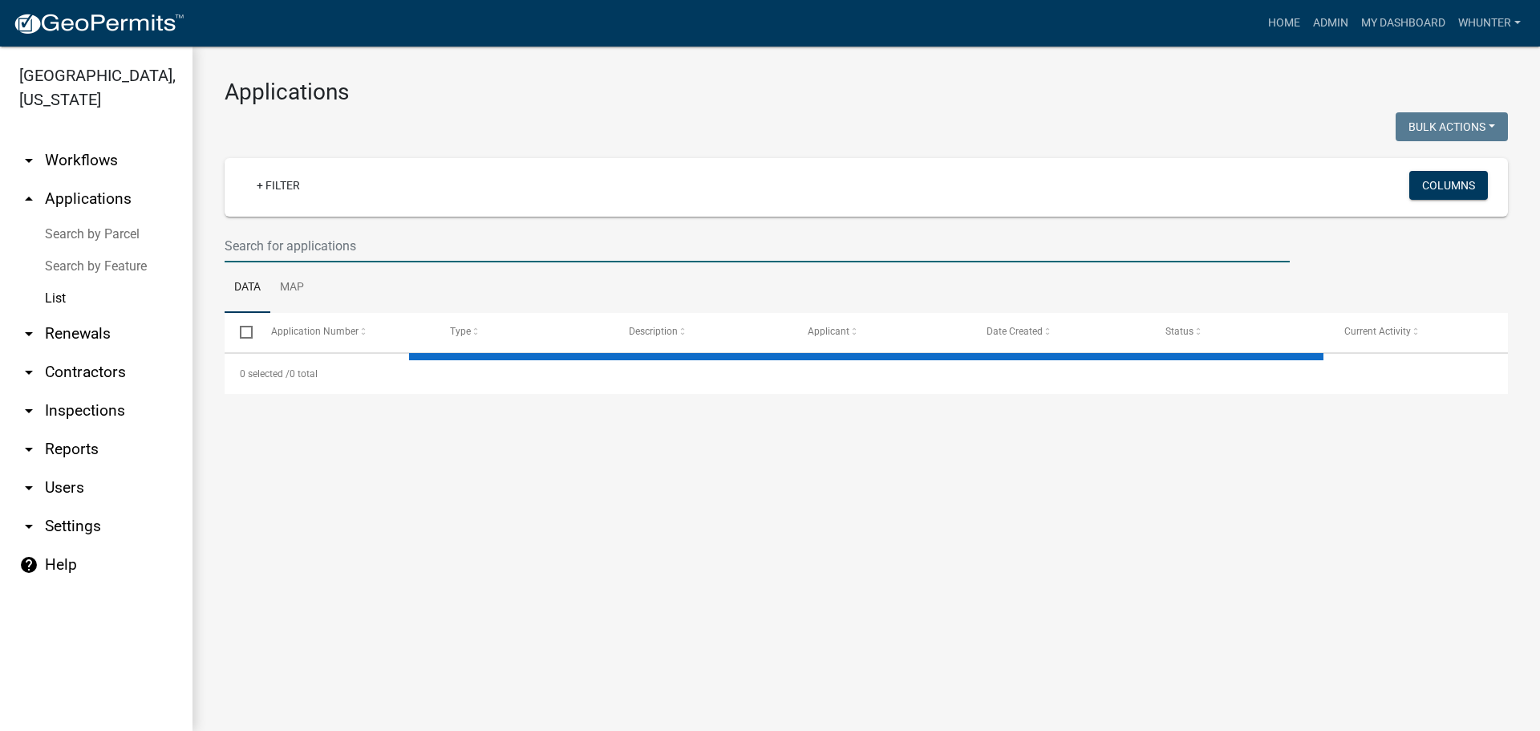
click at [371, 250] on input "text" at bounding box center [757, 245] width 1065 height 33
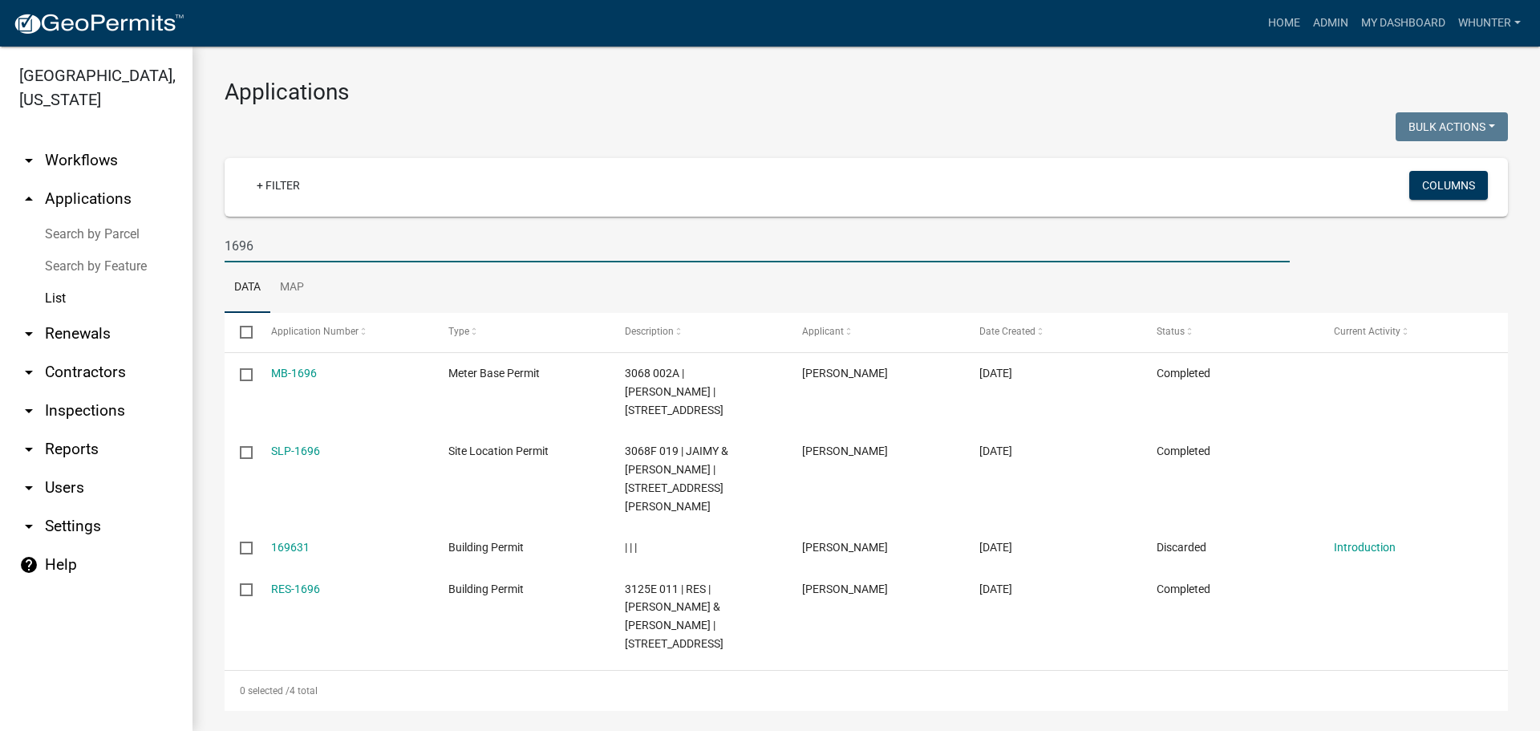
type input "1696"
click at [87, 296] on link "List" at bounding box center [96, 298] width 193 height 32
drag, startPoint x: 402, startPoint y: 238, endPoint x: 0, endPoint y: 159, distance: 409.7
click at [0, 162] on div "Gilmer County, Georgia arrow_drop_down Workflows List arrow_drop_up Application…" at bounding box center [770, 389] width 1540 height 684
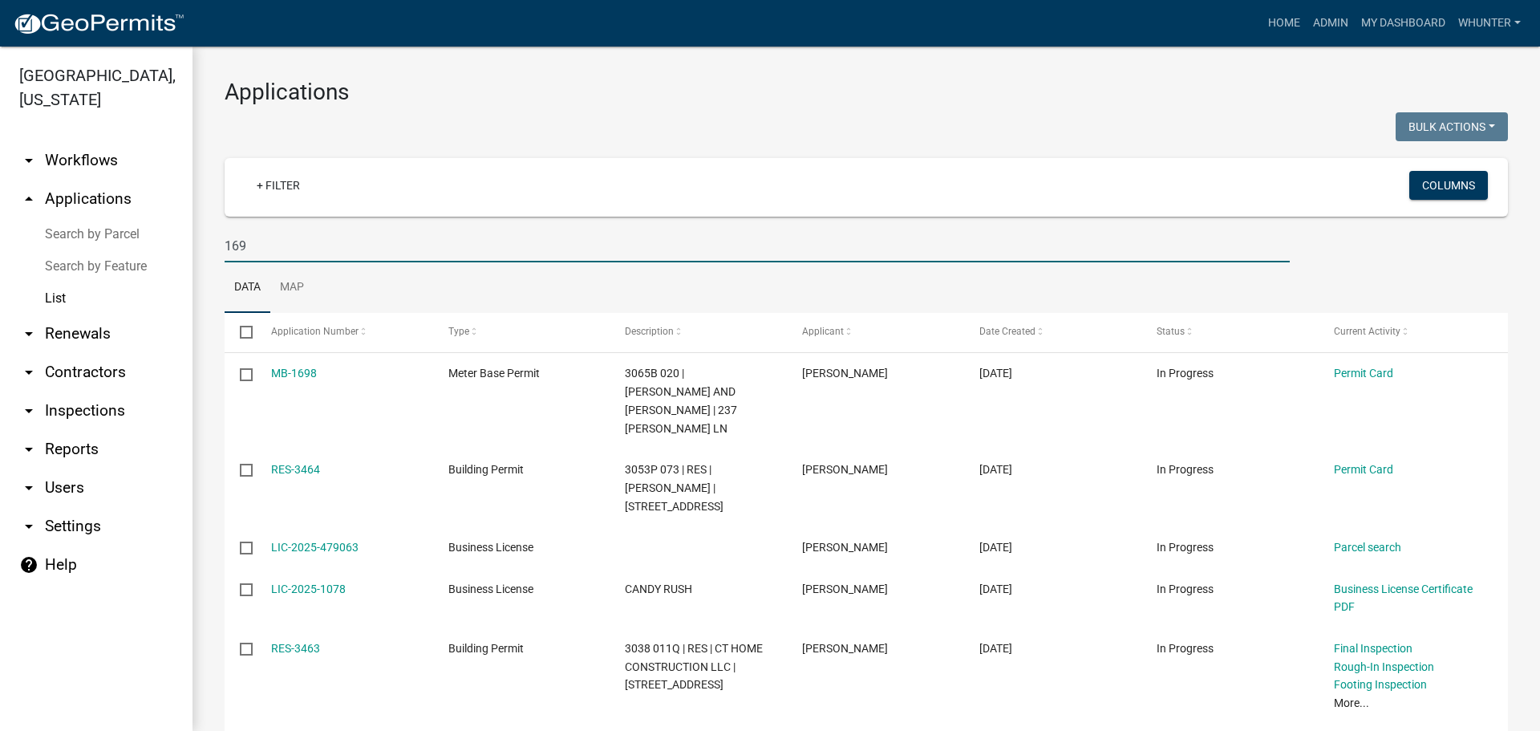
type input "1696"
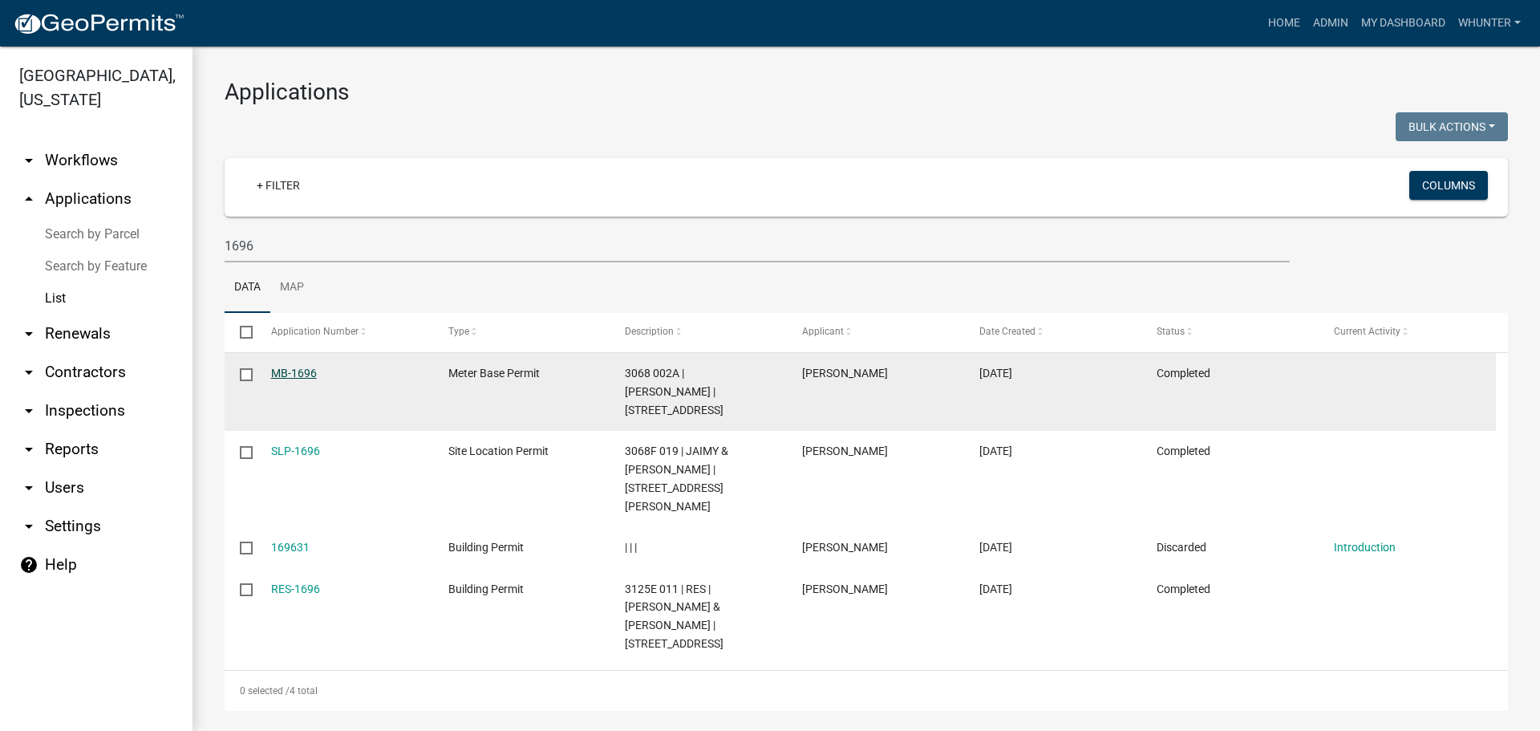
click at [310, 379] on link "MB-1696" at bounding box center [294, 373] width 46 height 13
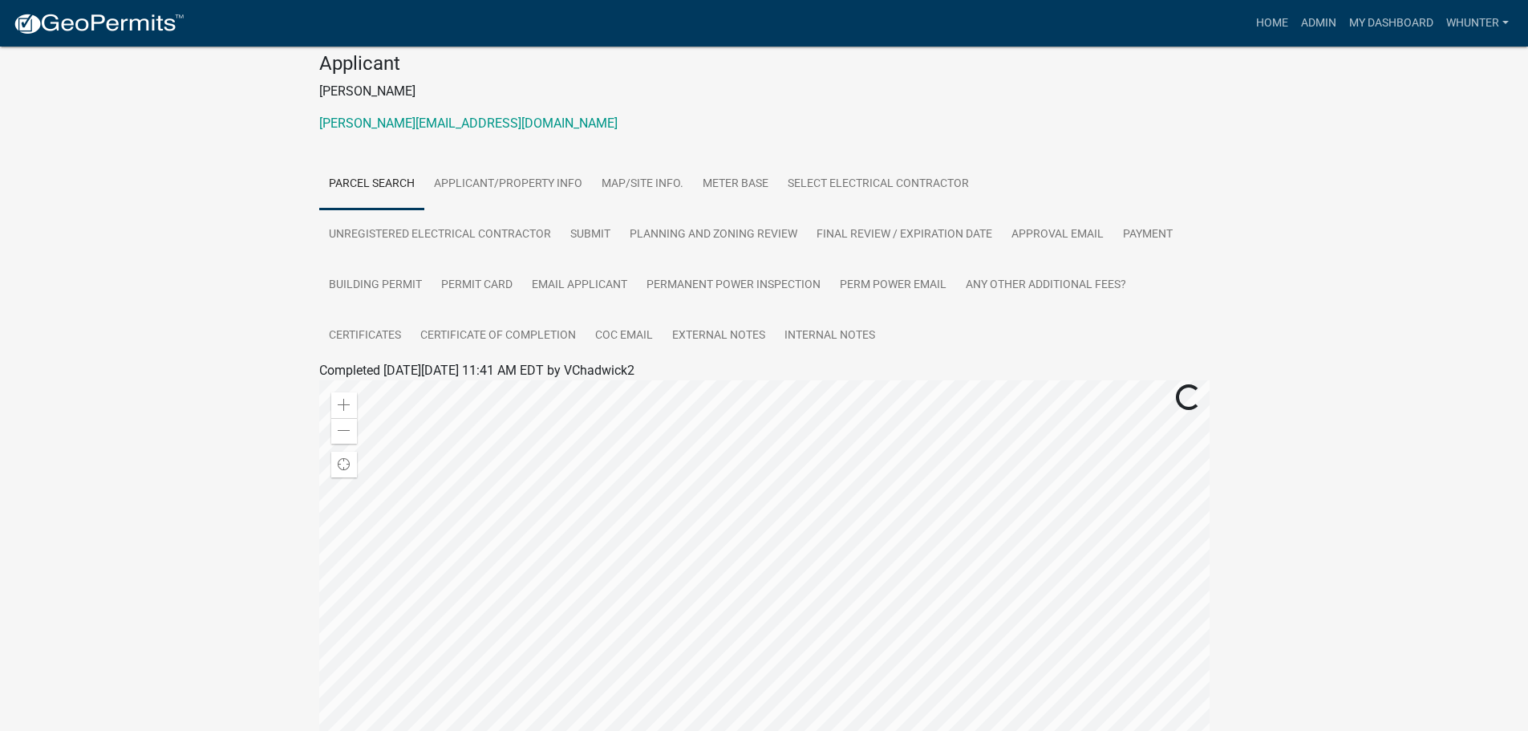
scroll to position [160, 0]
click at [810, 341] on link "Internal Notes" at bounding box center [830, 335] width 110 height 51
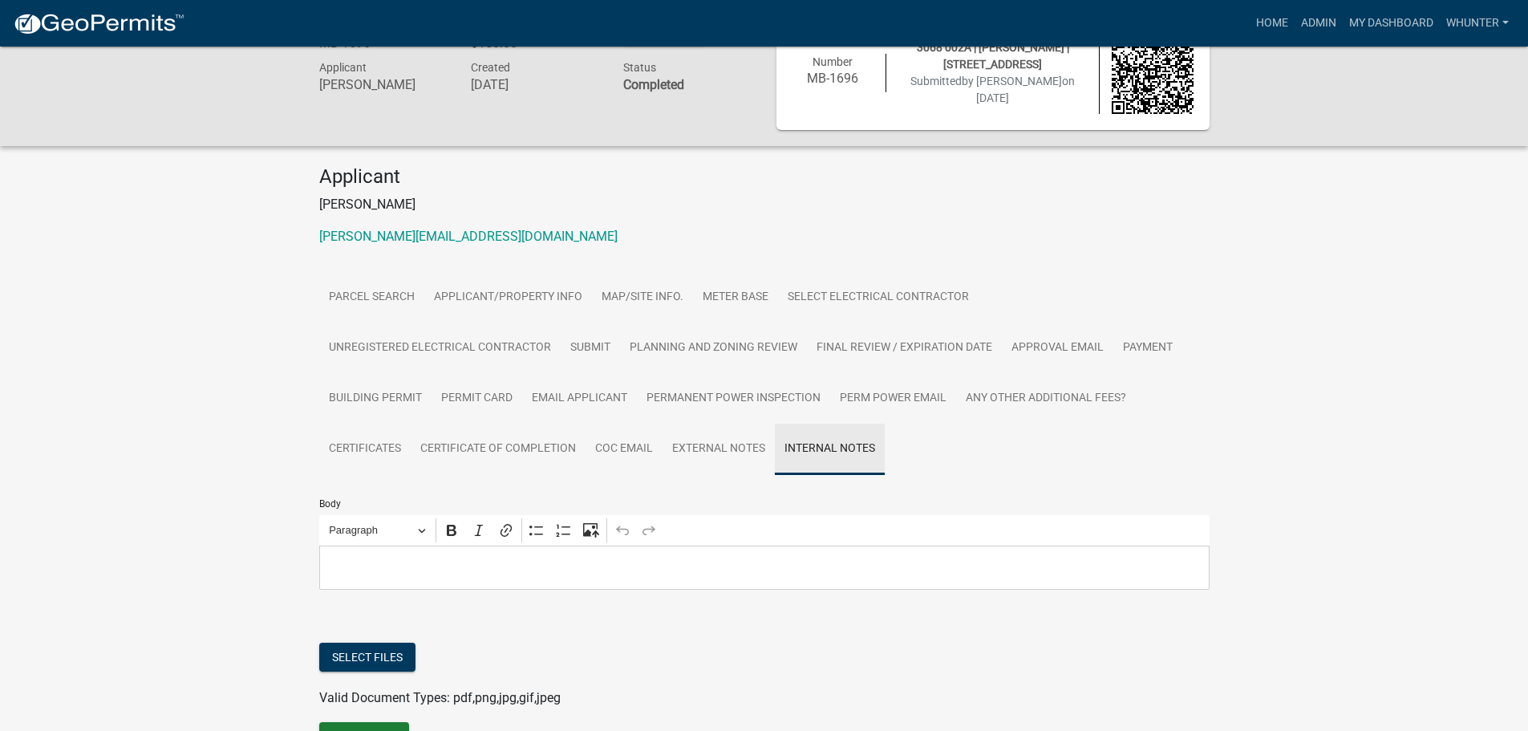
scroll to position [139, 0]
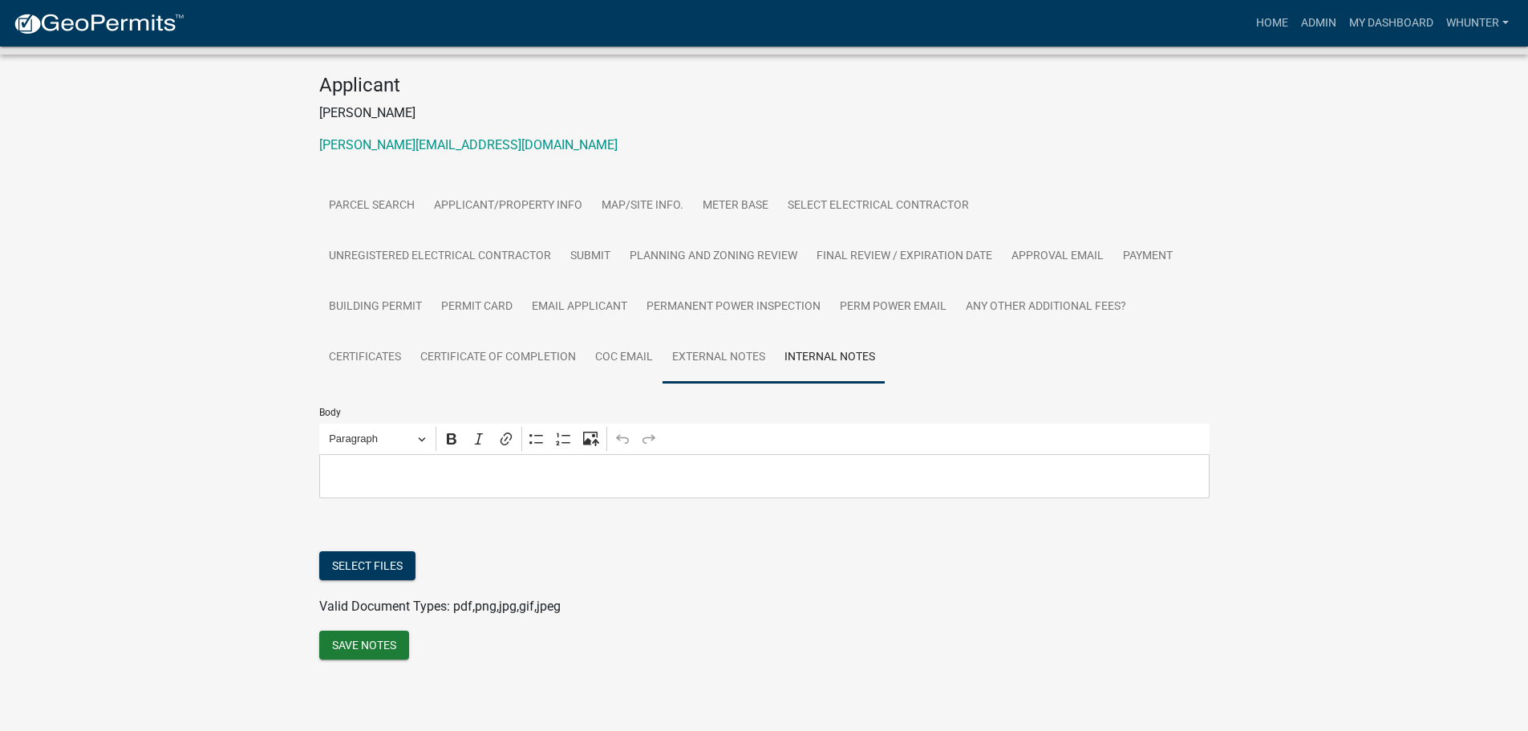
click at [713, 355] on link "External Notes" at bounding box center [719, 357] width 112 height 51
click at [622, 355] on link "COC Email" at bounding box center [624, 357] width 77 height 51
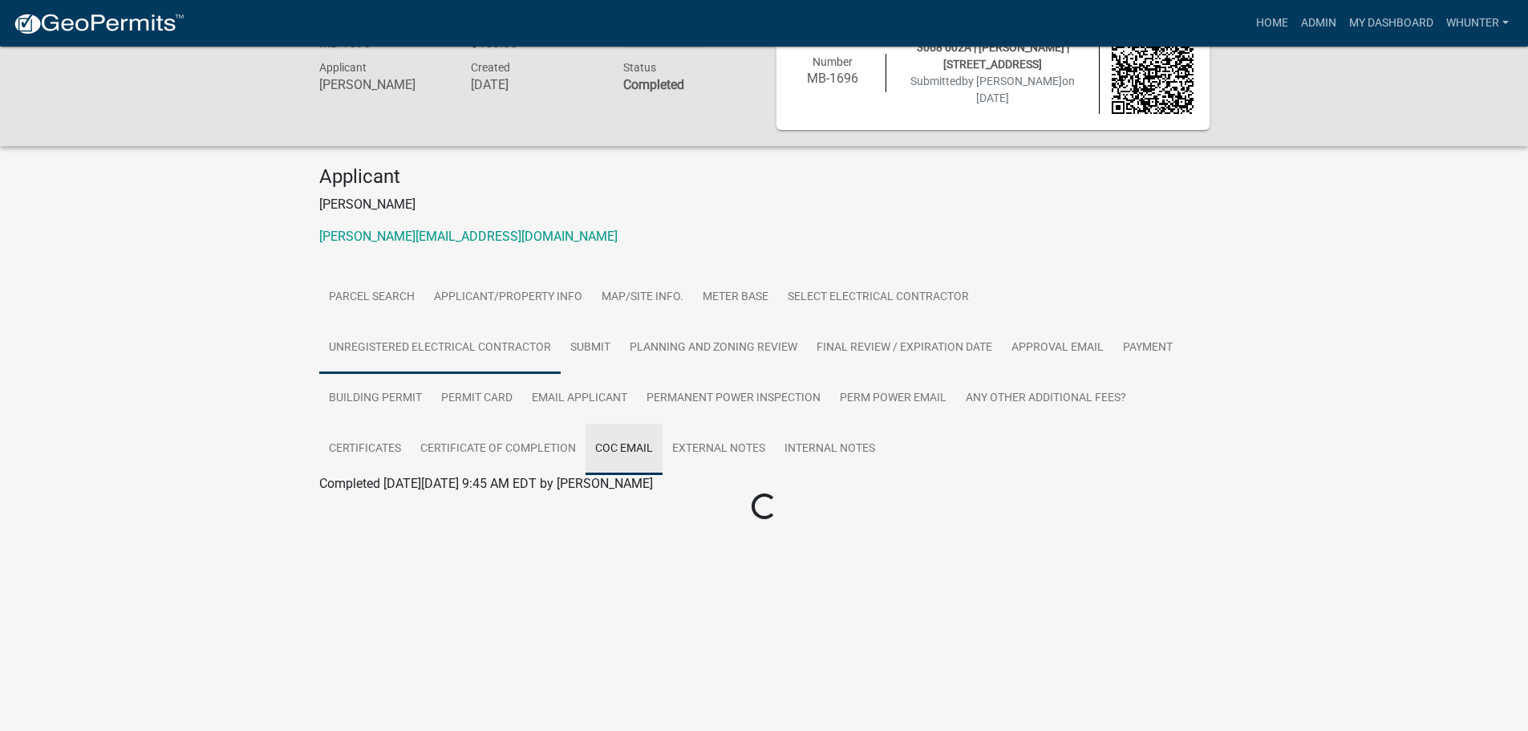
scroll to position [47, 0]
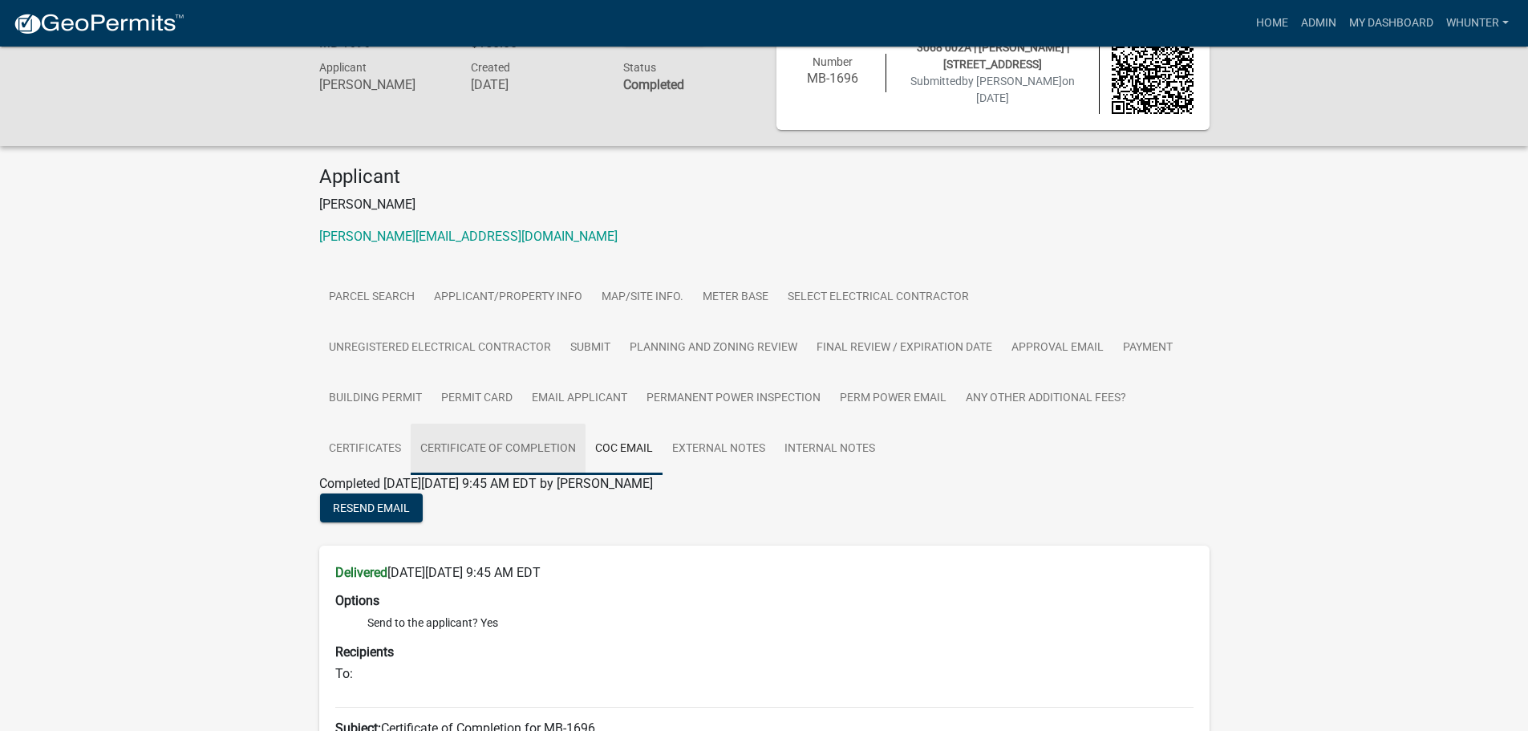
click at [550, 444] on link "Certificate of Completion" at bounding box center [498, 449] width 175 height 51
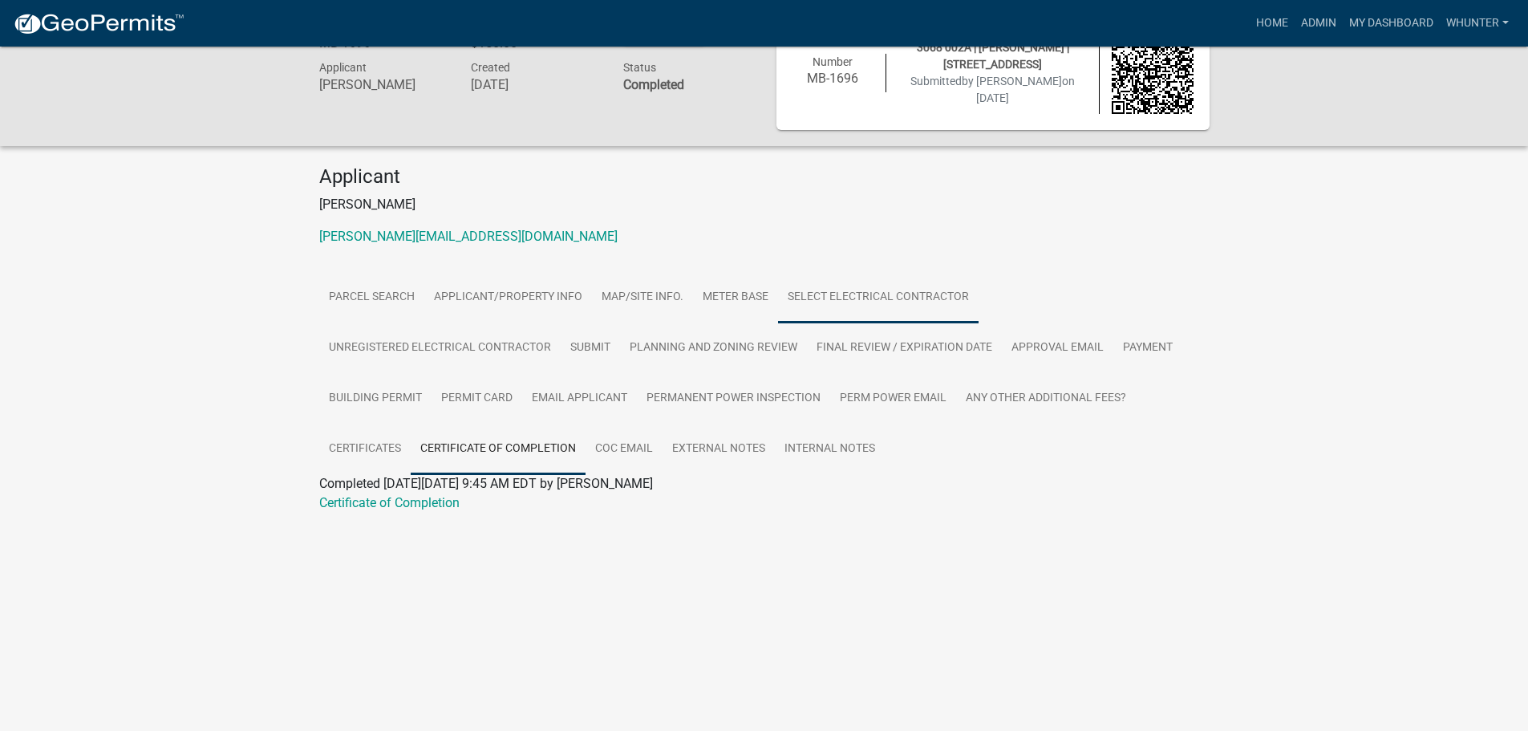
click at [838, 306] on link "Select Electrical Contractor" at bounding box center [878, 297] width 201 height 51
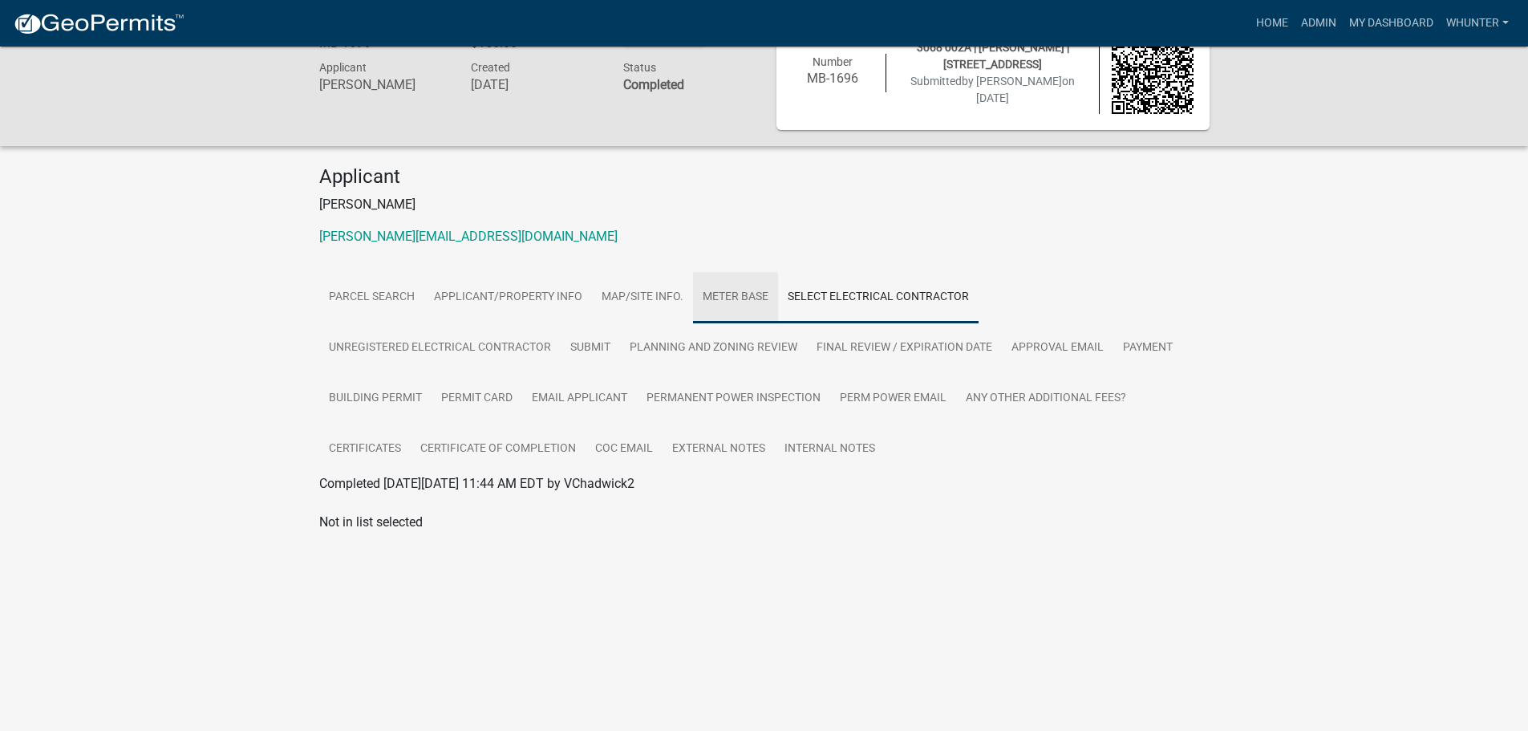
click at [699, 288] on link "Meter Base" at bounding box center [735, 297] width 85 height 51
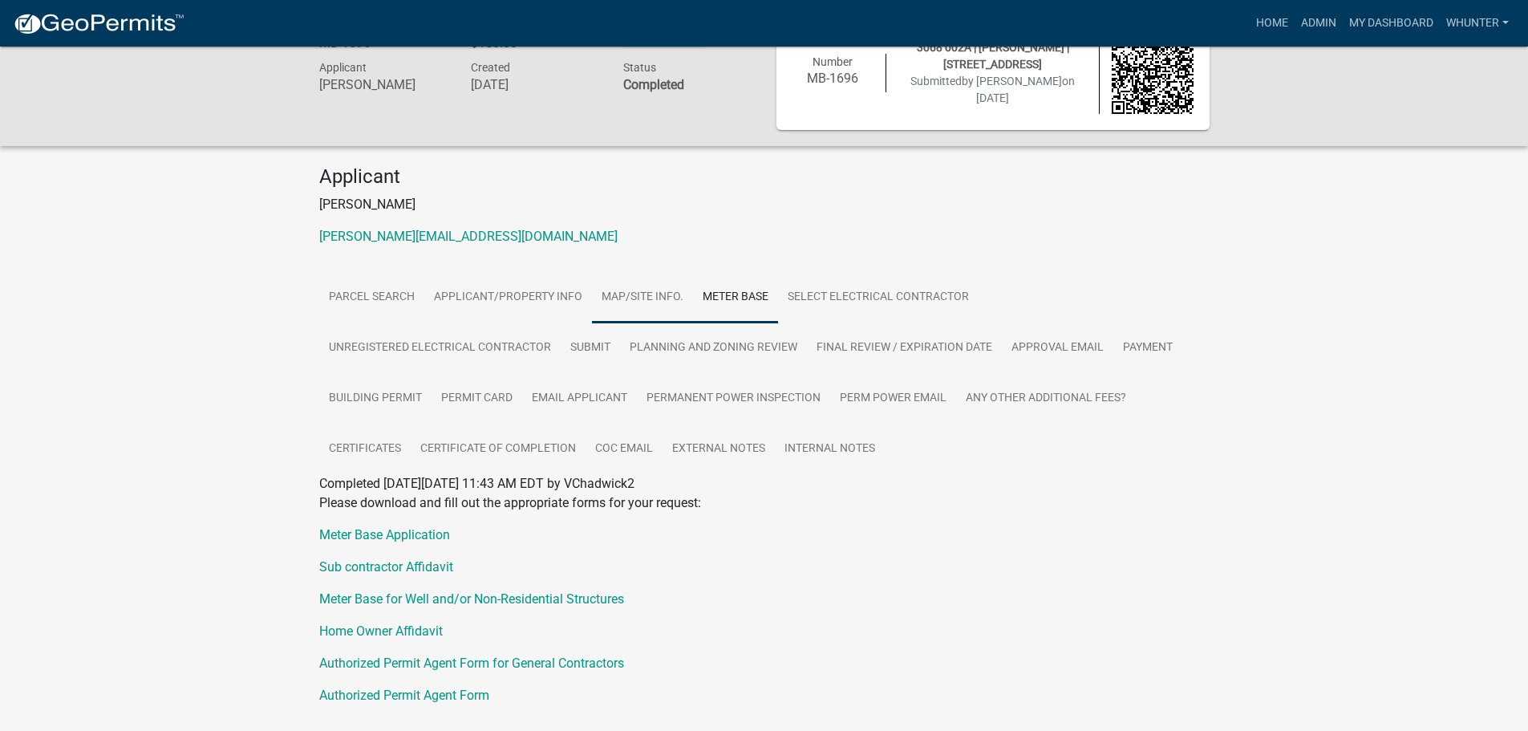
click at [635, 291] on link "Map/Site Info." at bounding box center [642, 297] width 101 height 51
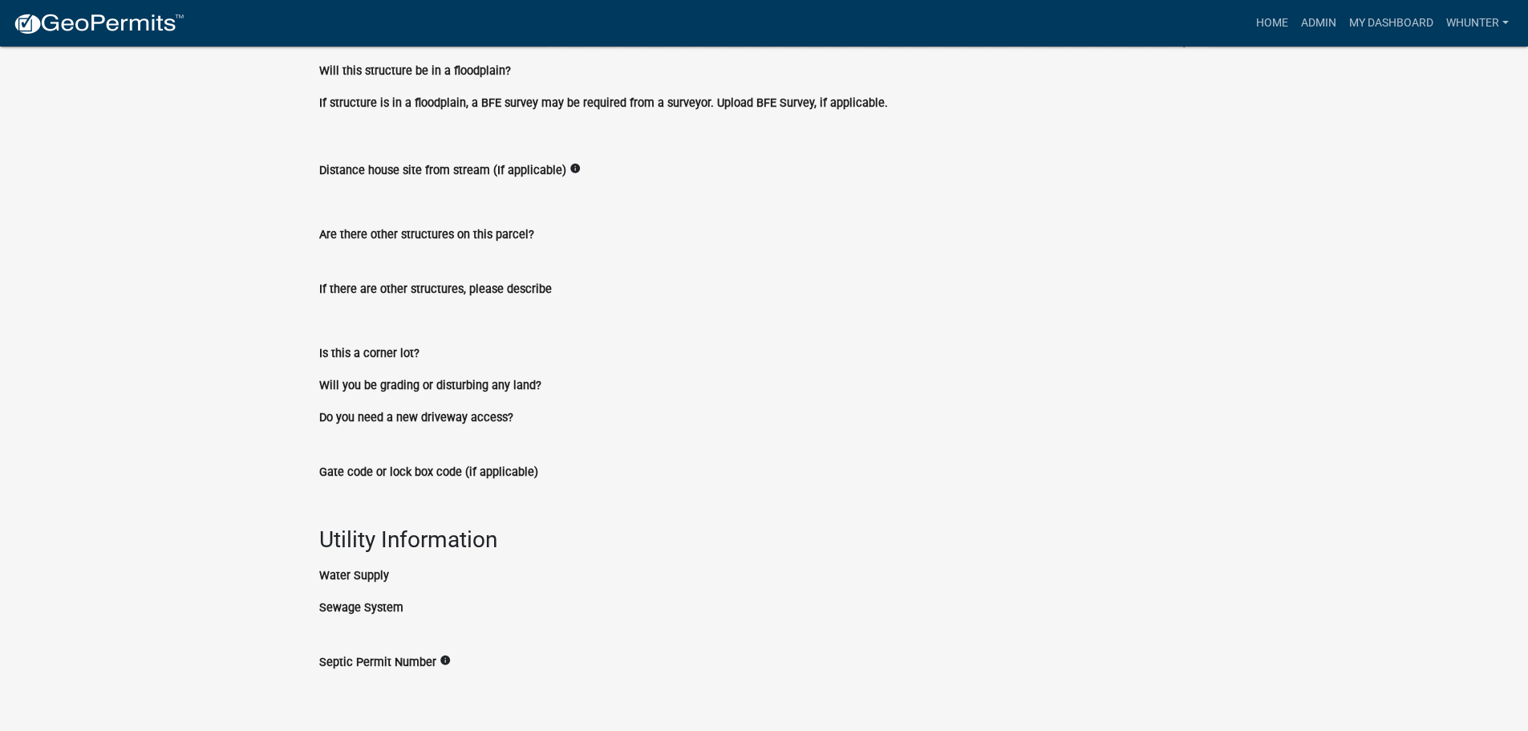
scroll to position [1052, 0]
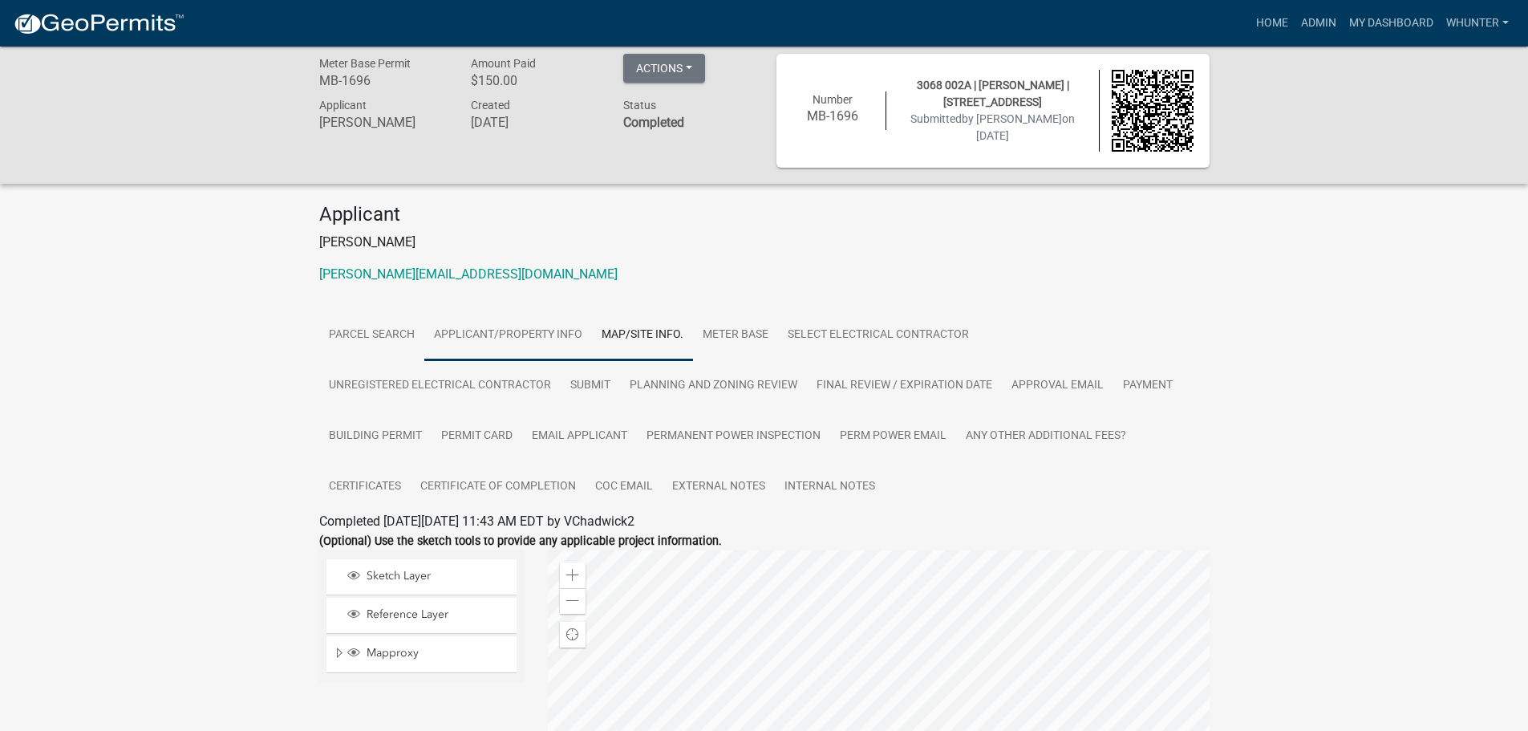
click at [536, 338] on link "Applicant/Property Info" at bounding box center [508, 335] width 168 height 51
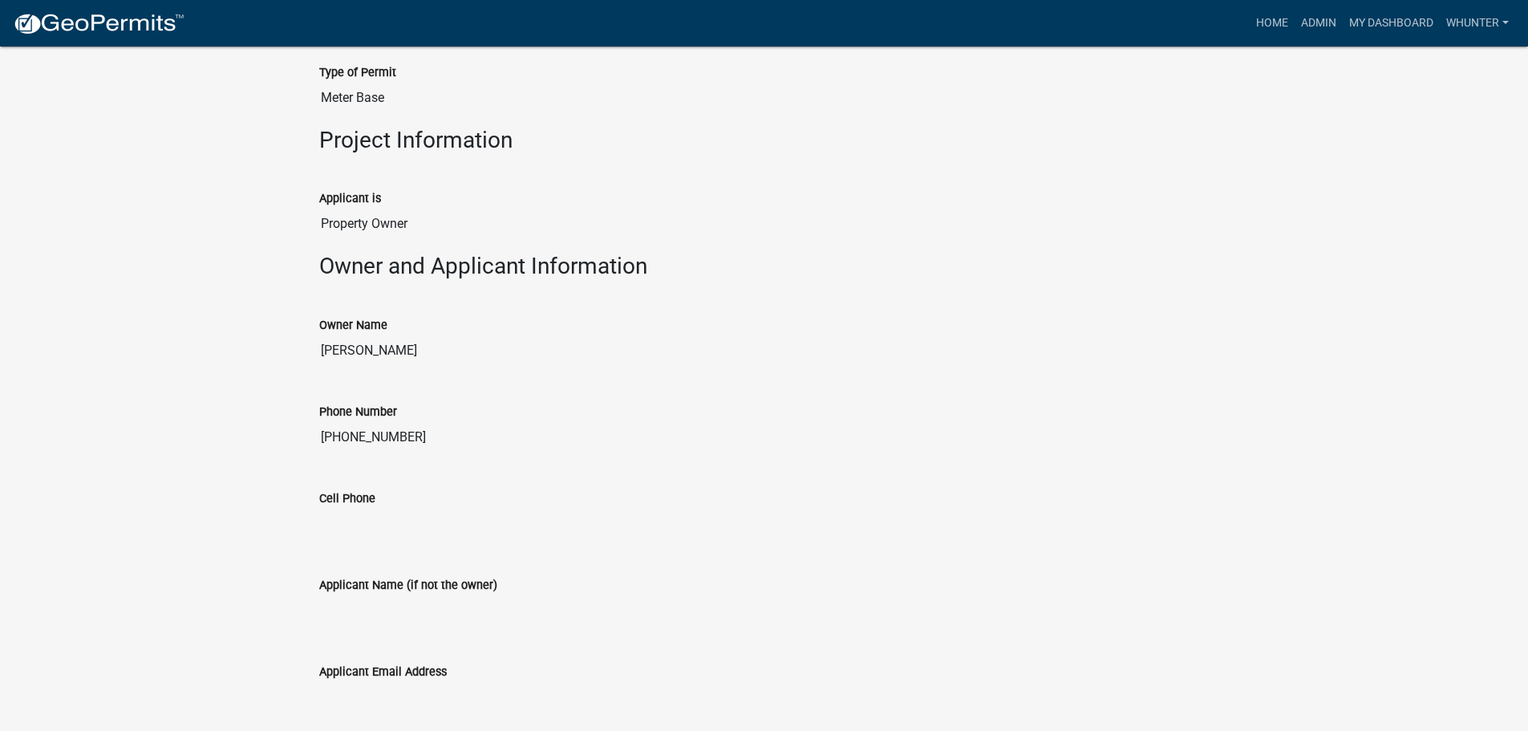
scroll to position [528, 0]
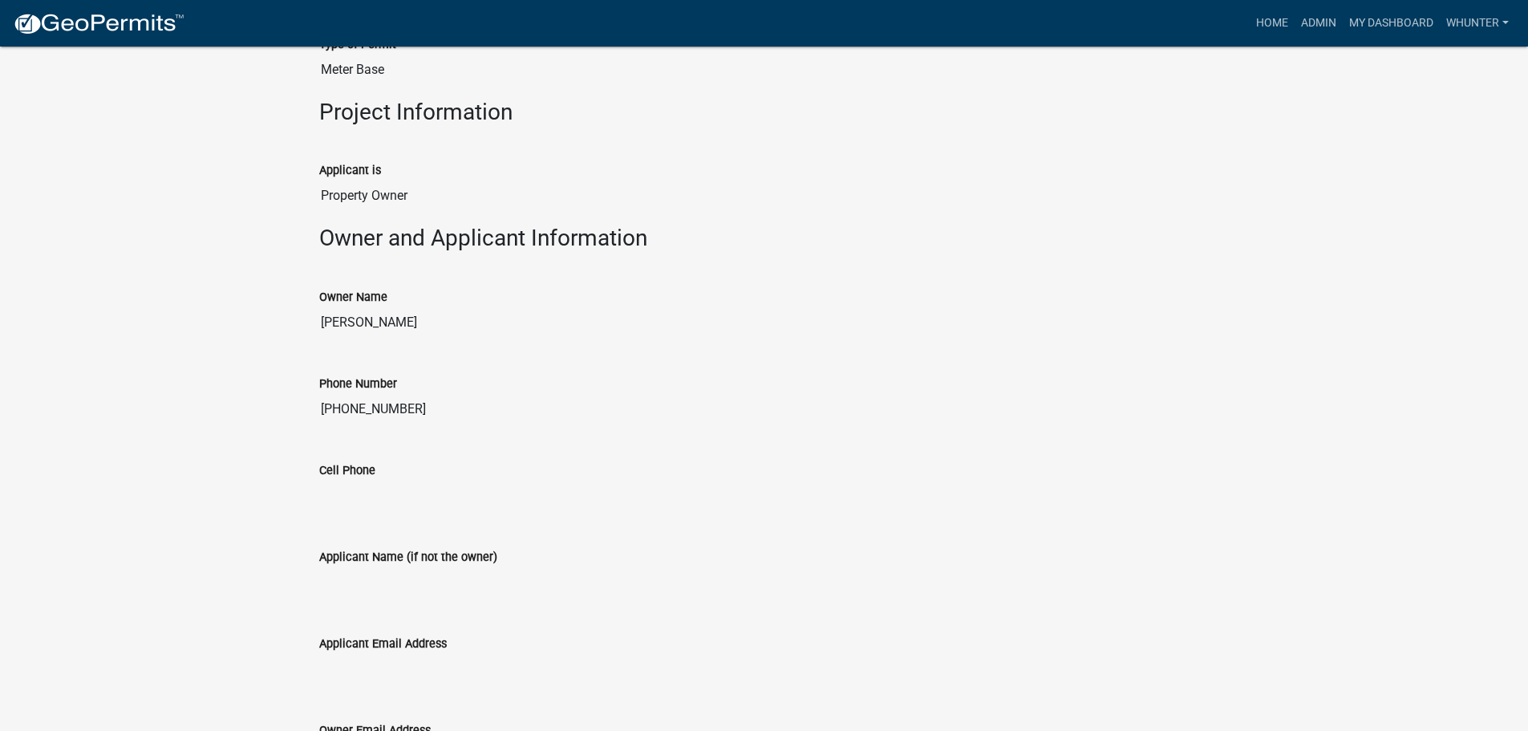
drag, startPoint x: 413, startPoint y: 410, endPoint x: 372, endPoint y: 416, distance: 41.3
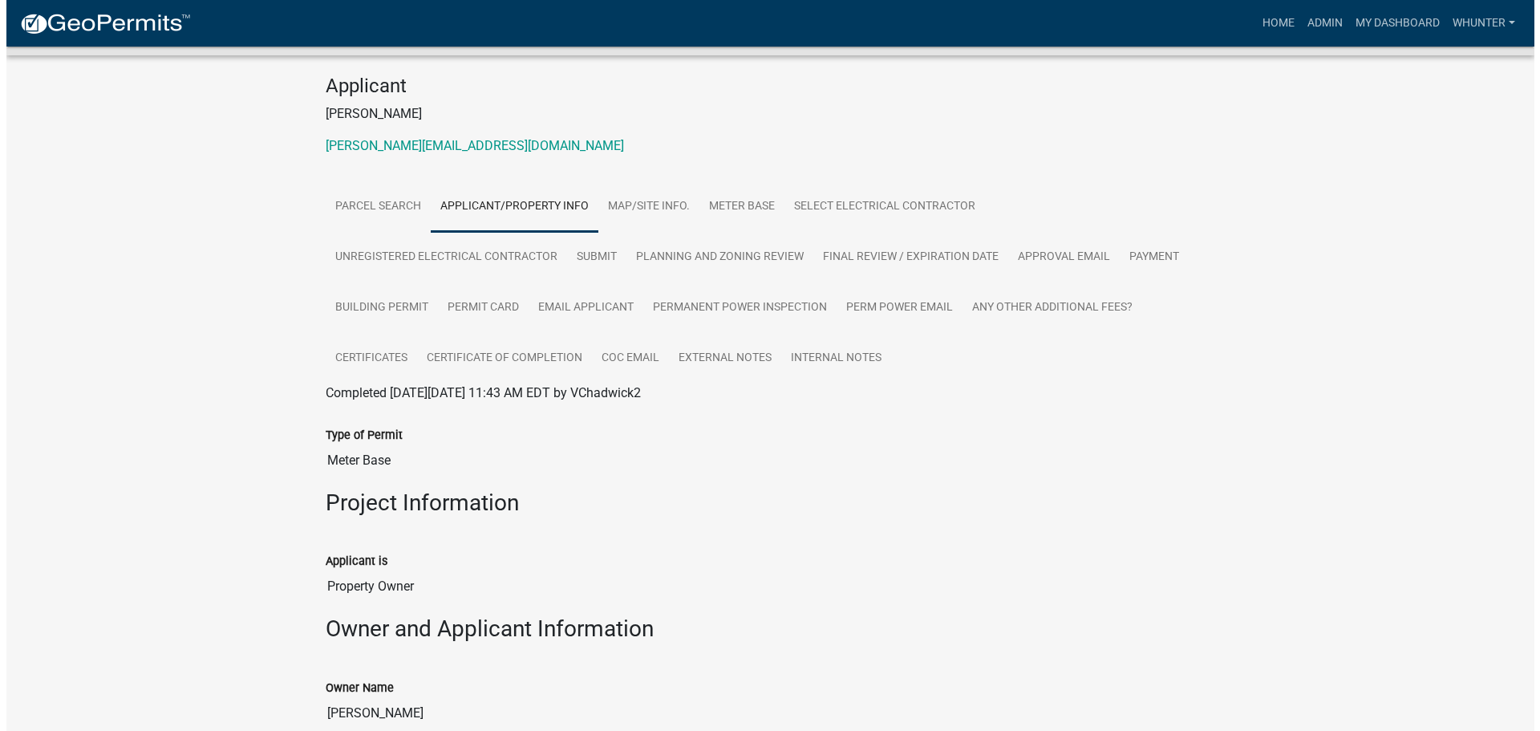
scroll to position [0, 0]
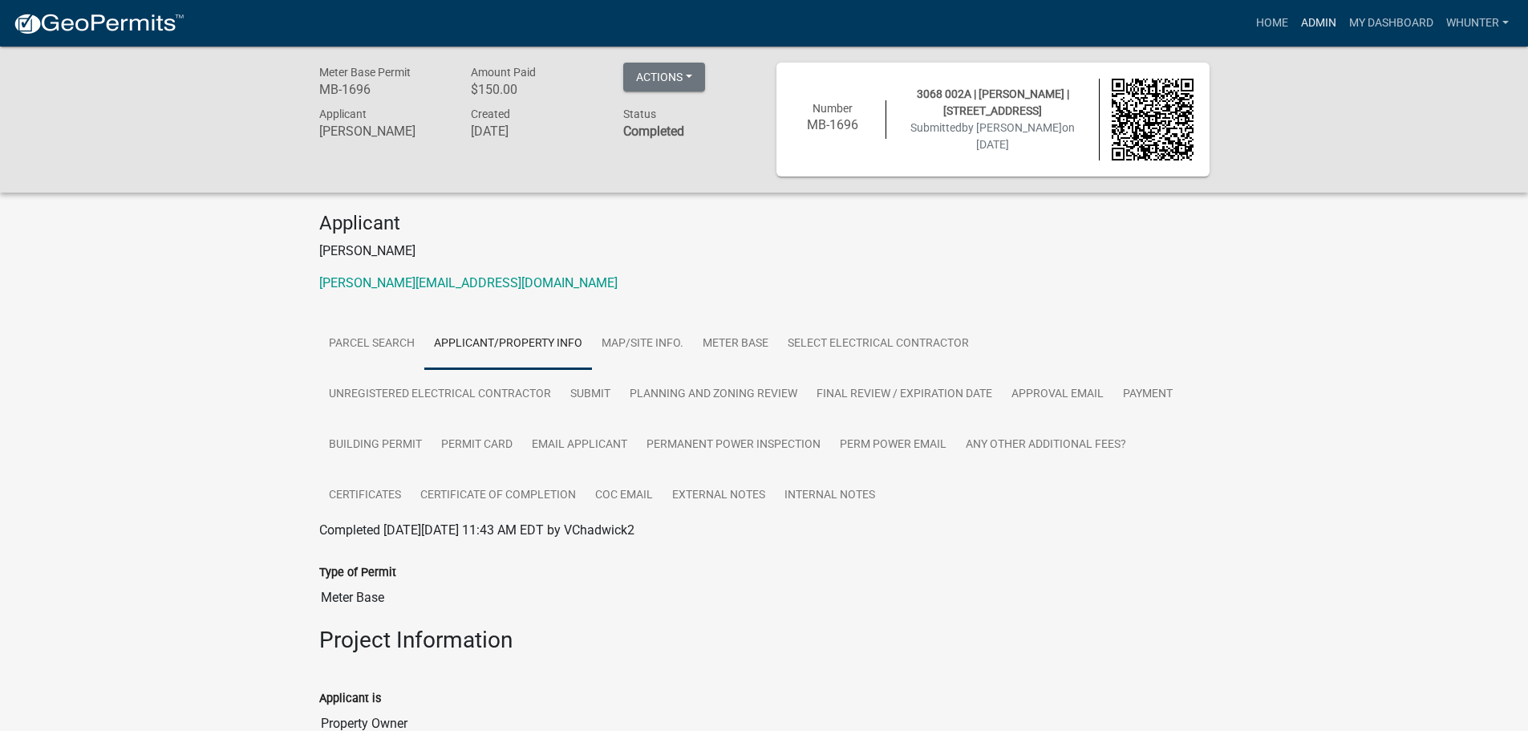
click at [1331, 20] on link "Admin" at bounding box center [1319, 23] width 48 height 30
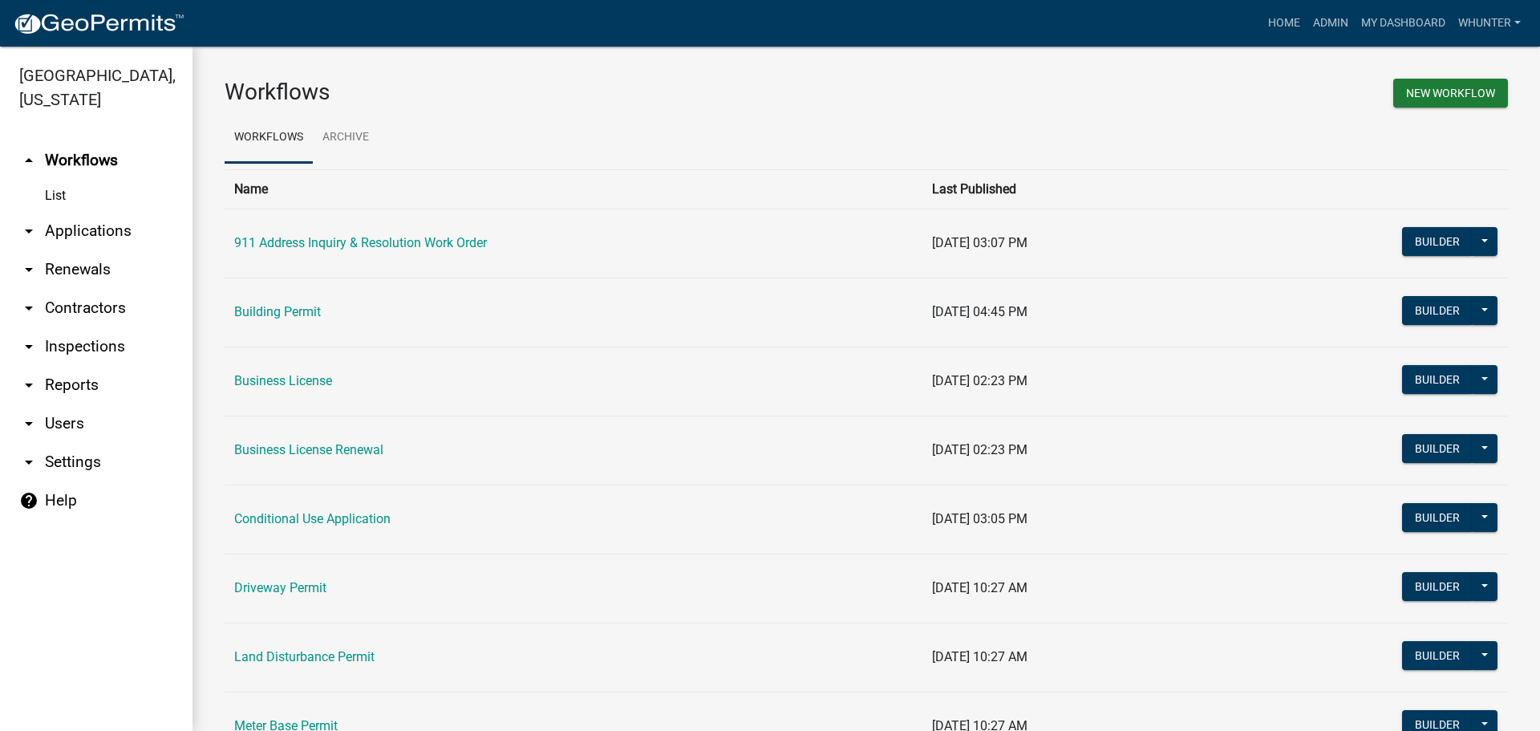
click at [77, 225] on link "arrow_drop_down Applications" at bounding box center [96, 231] width 193 height 39
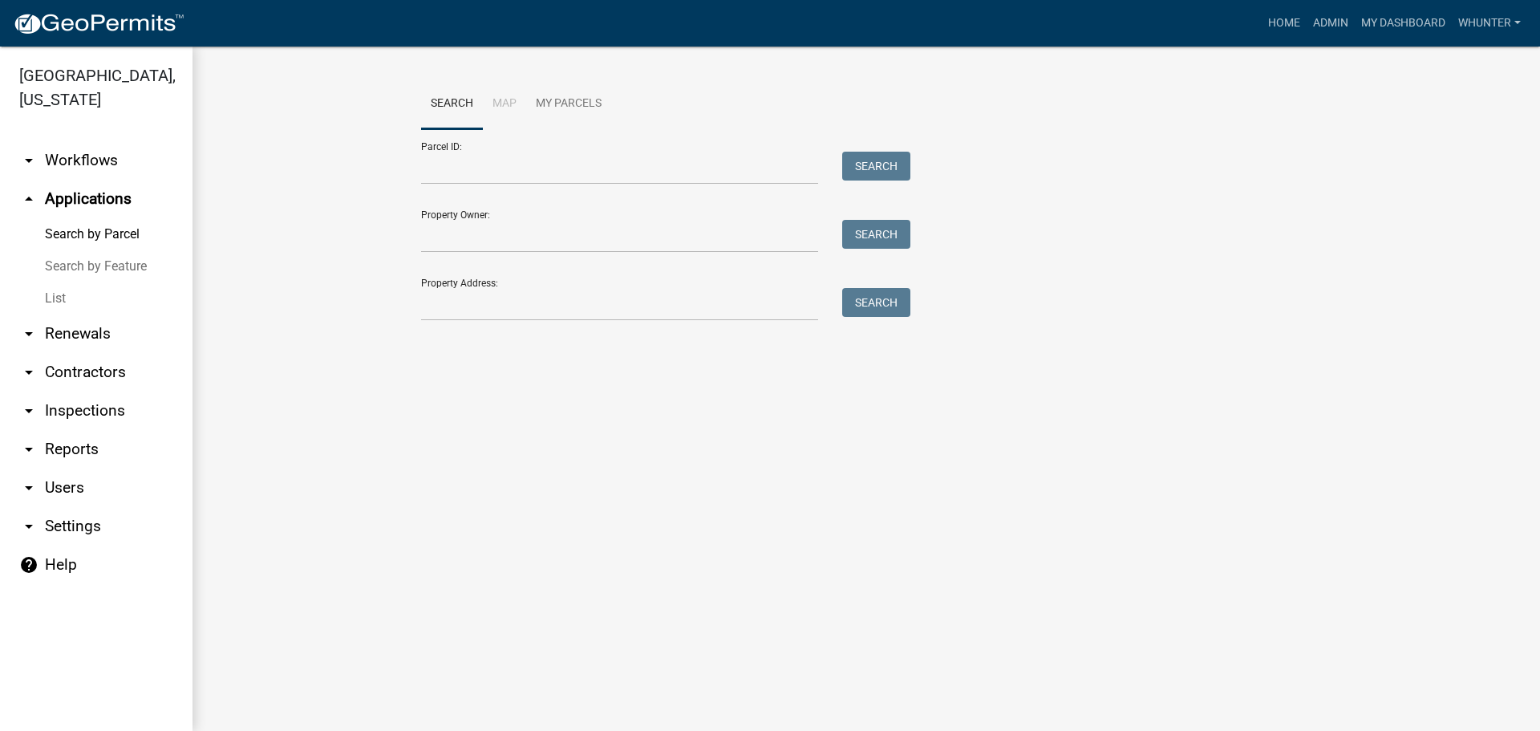
click at [92, 286] on link "List" at bounding box center [96, 298] width 193 height 32
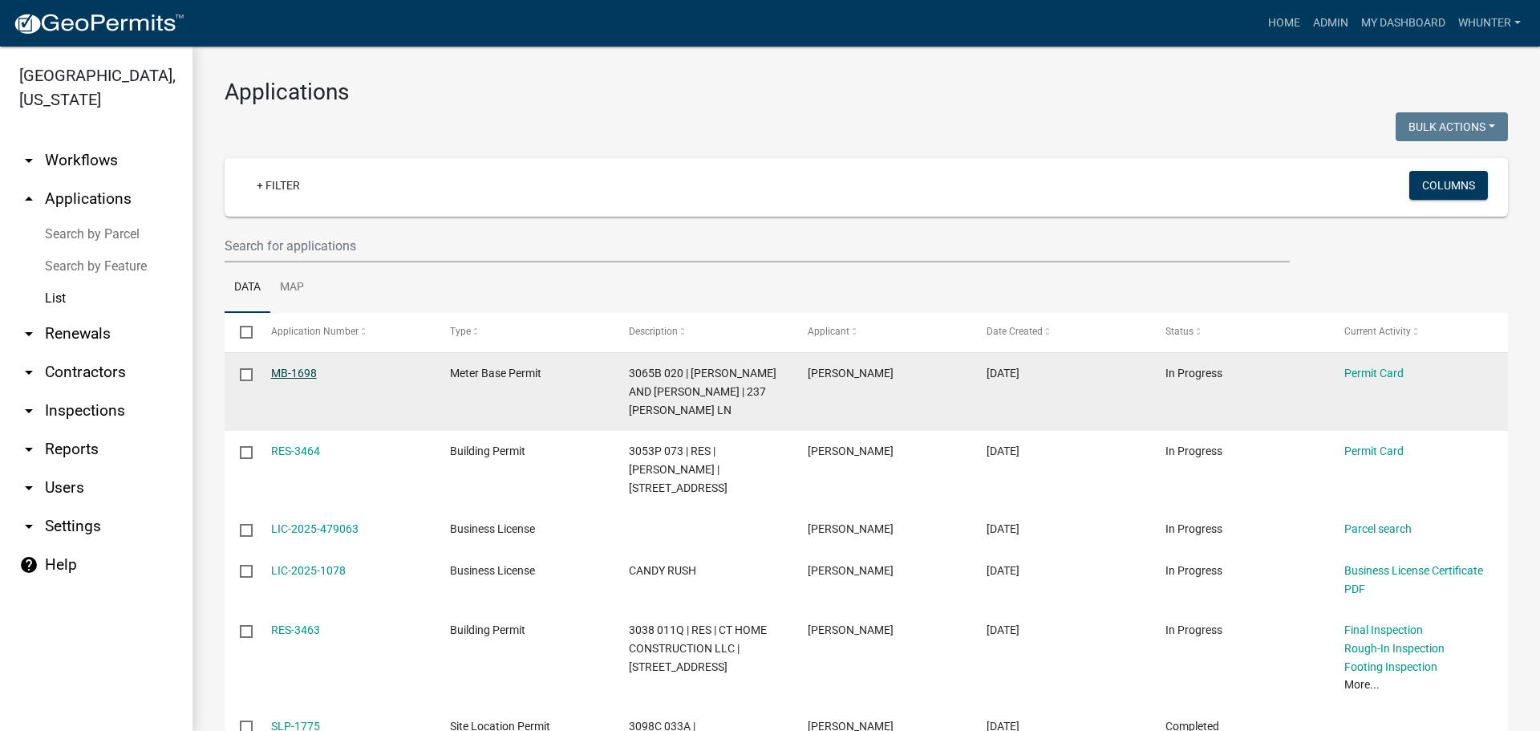
click at [303, 374] on link "MB-1698" at bounding box center [294, 373] width 46 height 13
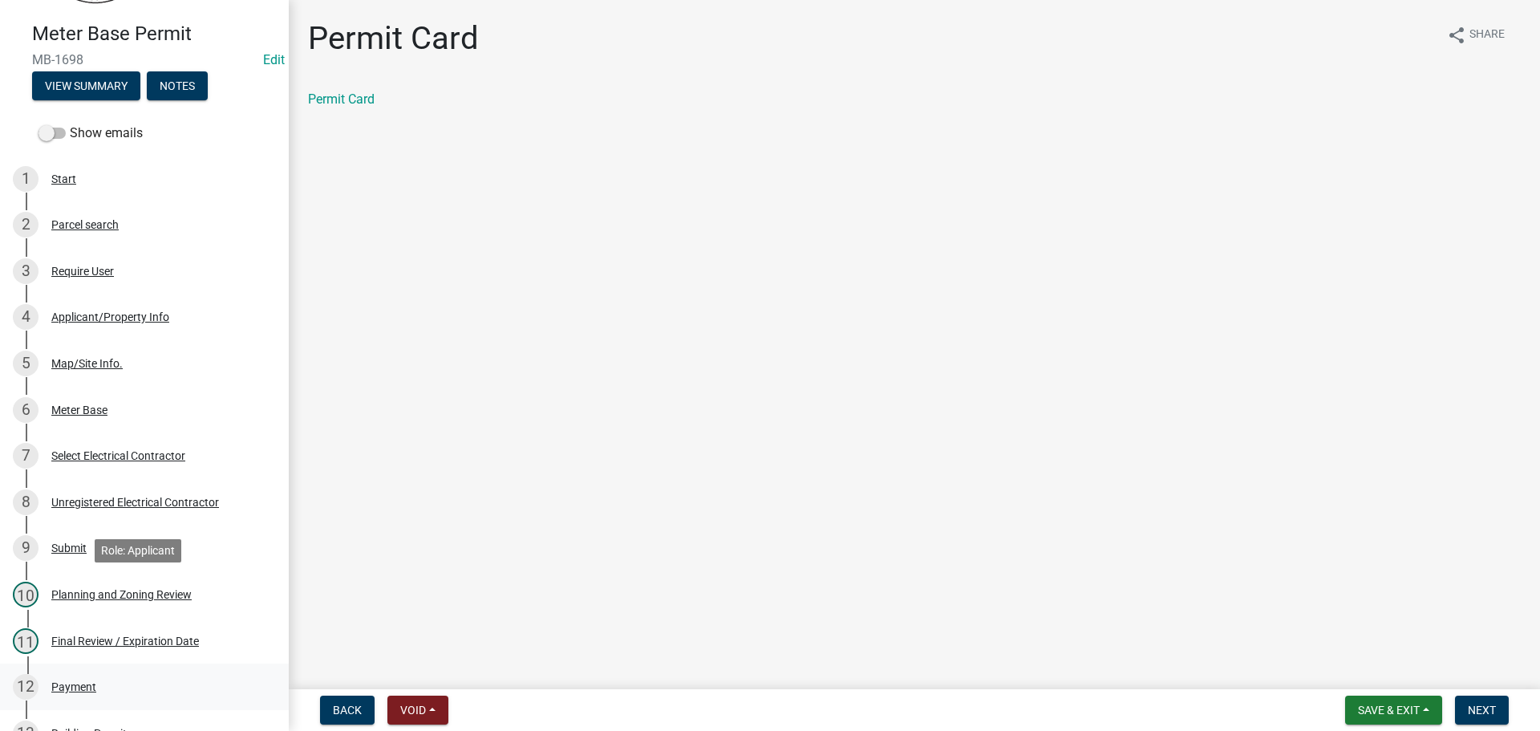
scroll to position [241, 0]
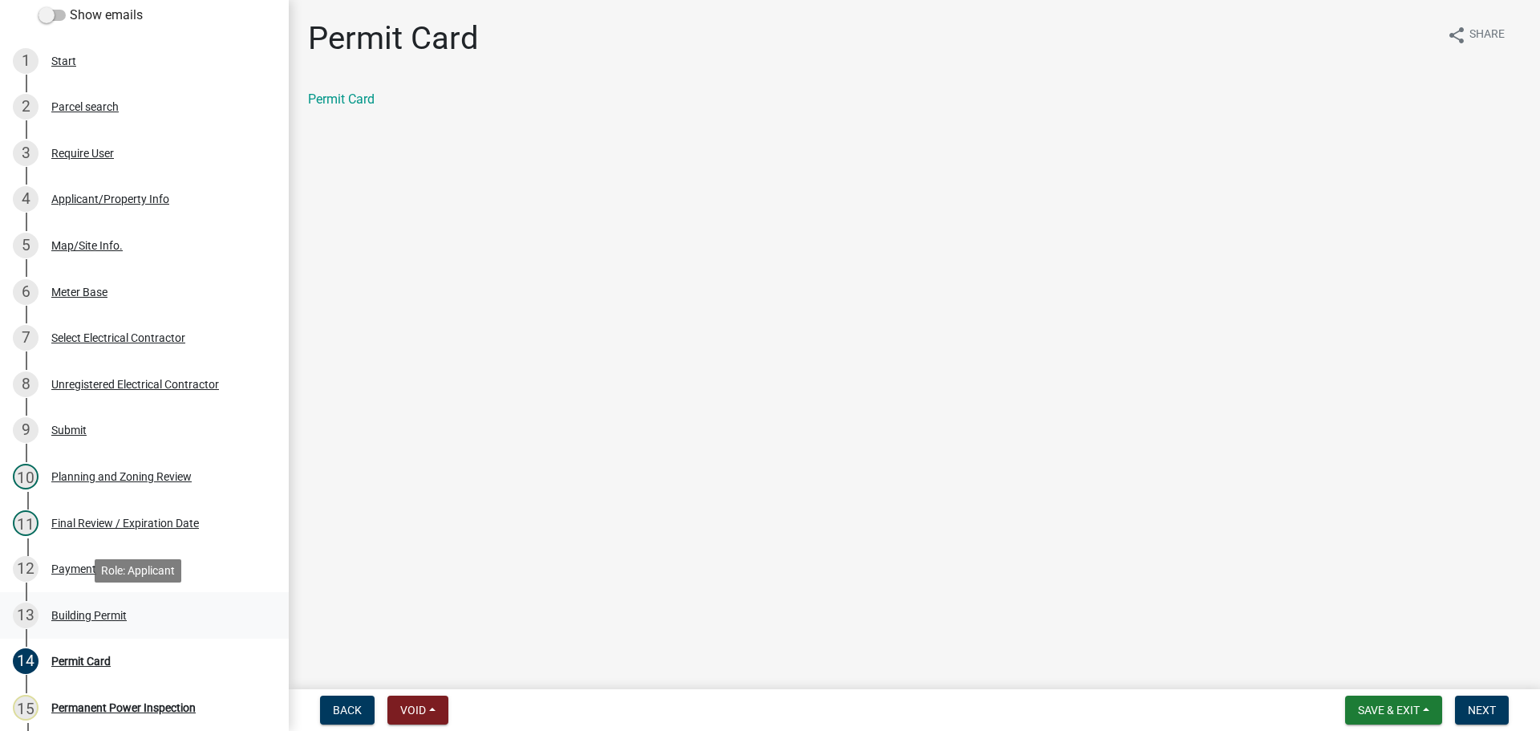
click at [67, 593] on link "13 Building Permit" at bounding box center [144, 615] width 289 height 47
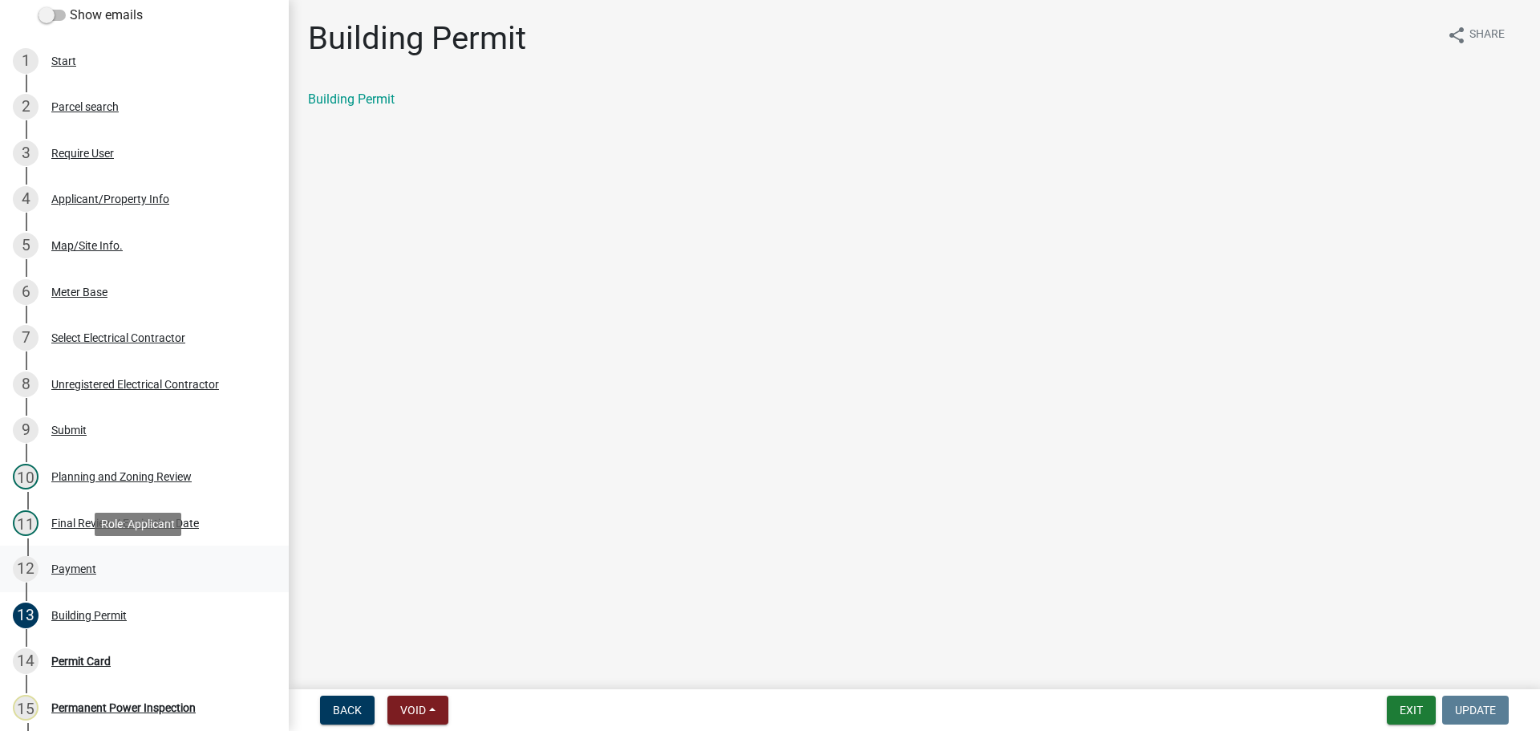
click at [96, 566] on div "12 Payment" at bounding box center [138, 569] width 250 height 26
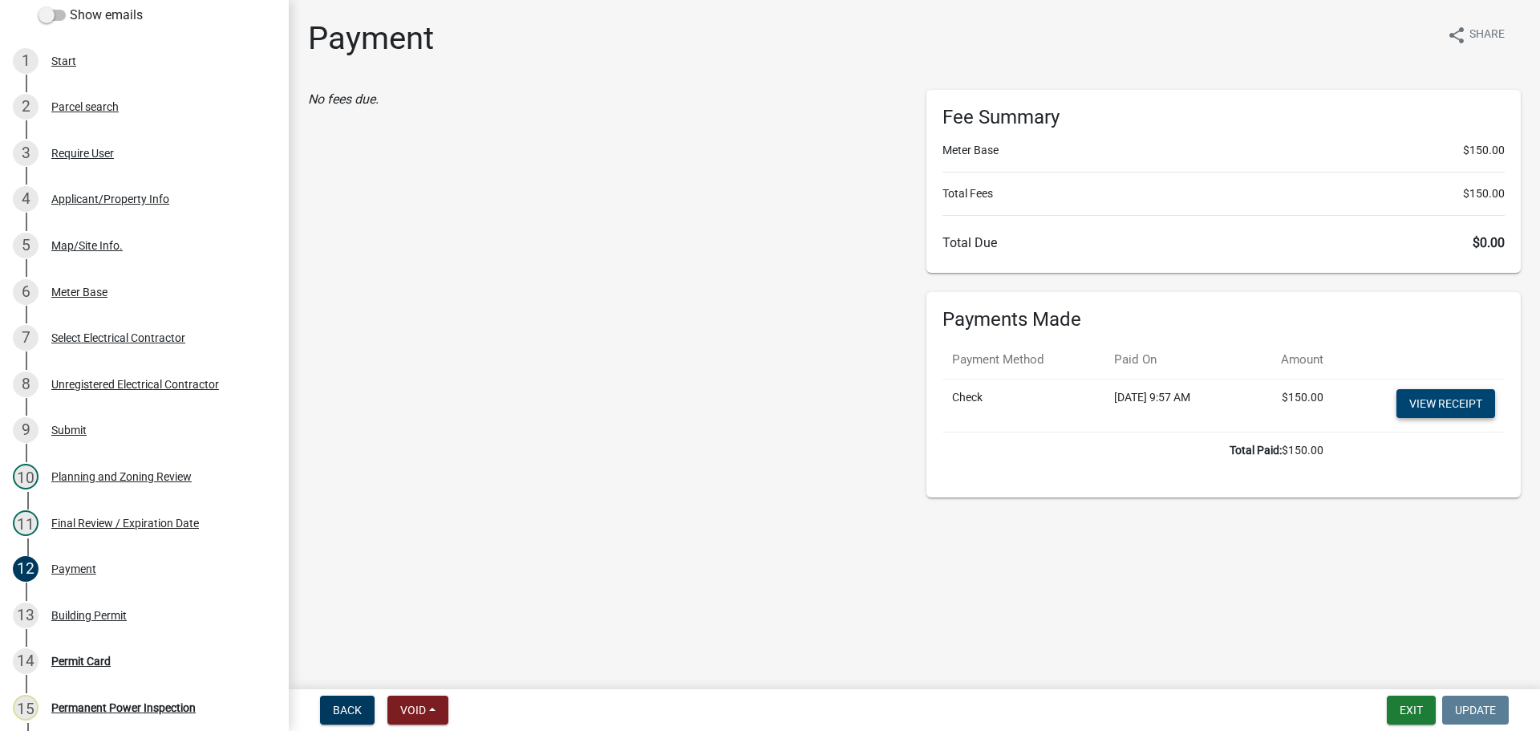
click at [1450, 404] on link "View receipt" at bounding box center [1446, 403] width 99 height 29
click at [1420, 704] on button "Exit" at bounding box center [1411, 710] width 49 height 29
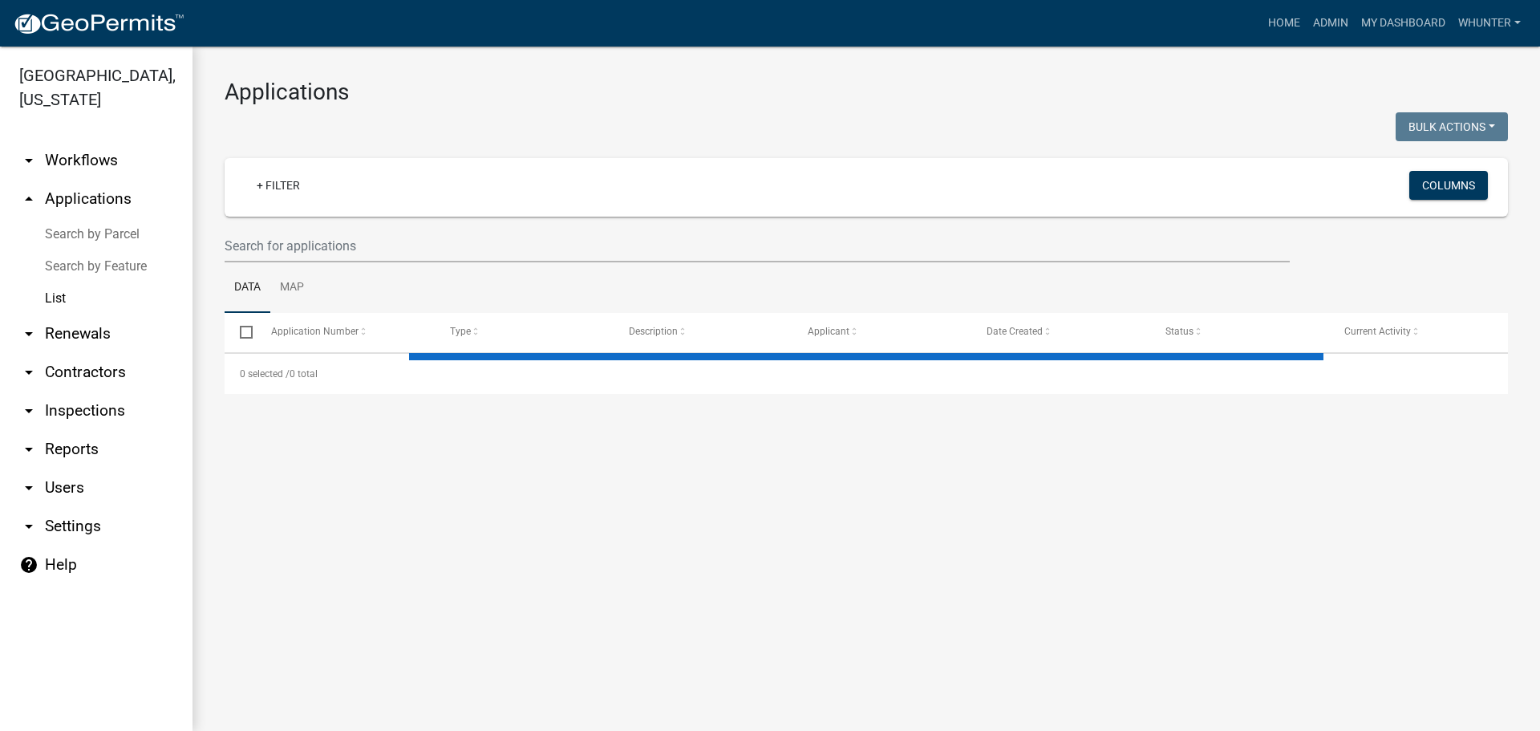
click at [606, 268] on ul "Data Map" at bounding box center [867, 287] width 1284 height 51
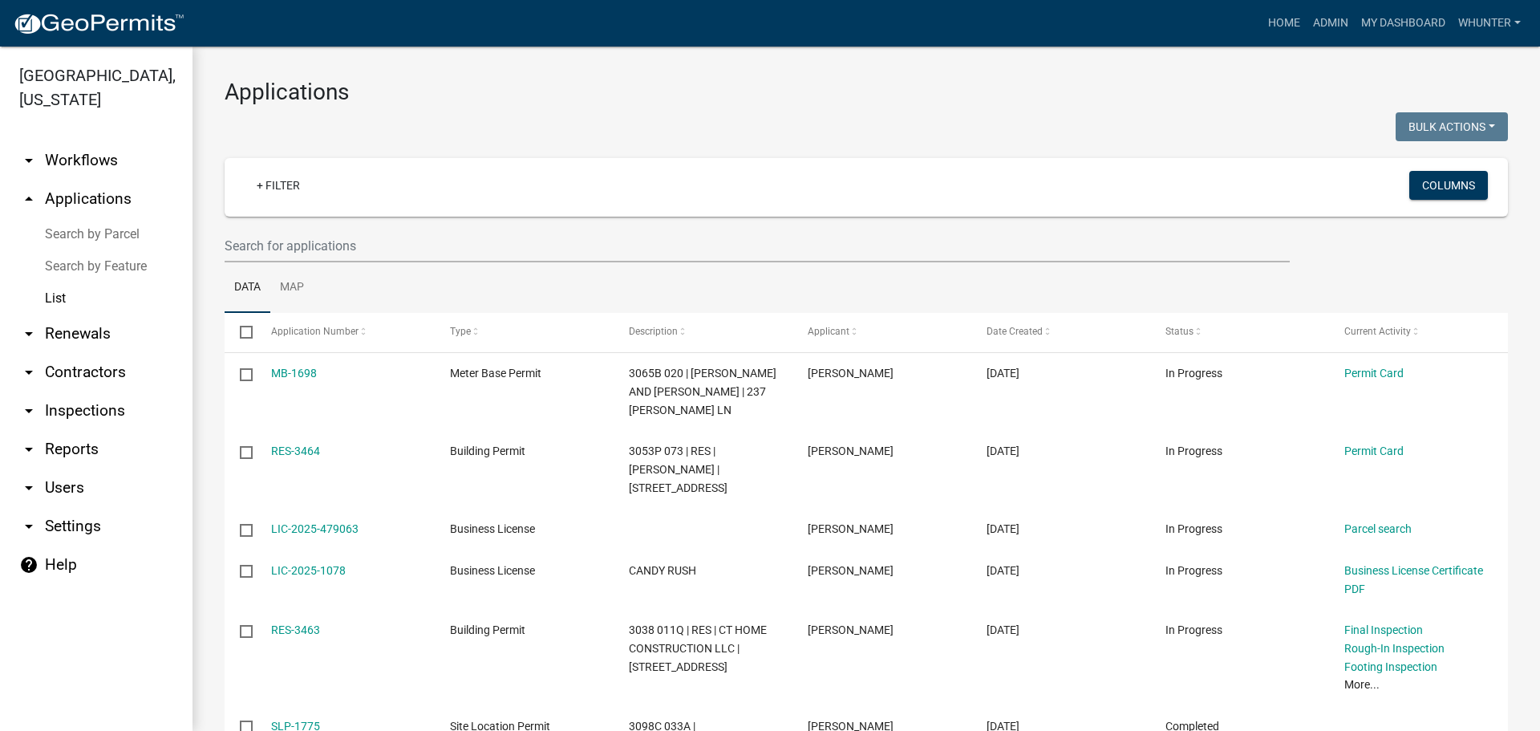
drag, startPoint x: 706, startPoint y: 225, endPoint x: 706, endPoint y: 246, distance: 20.9
click at [706, 228] on wm-filter-builder "+ Filter Columns" at bounding box center [867, 210] width 1284 height 104
drag, startPoint x: 706, startPoint y: 246, endPoint x: 771, endPoint y: 244, distance: 65.0
click at [707, 247] on input "text" at bounding box center [757, 245] width 1065 height 33
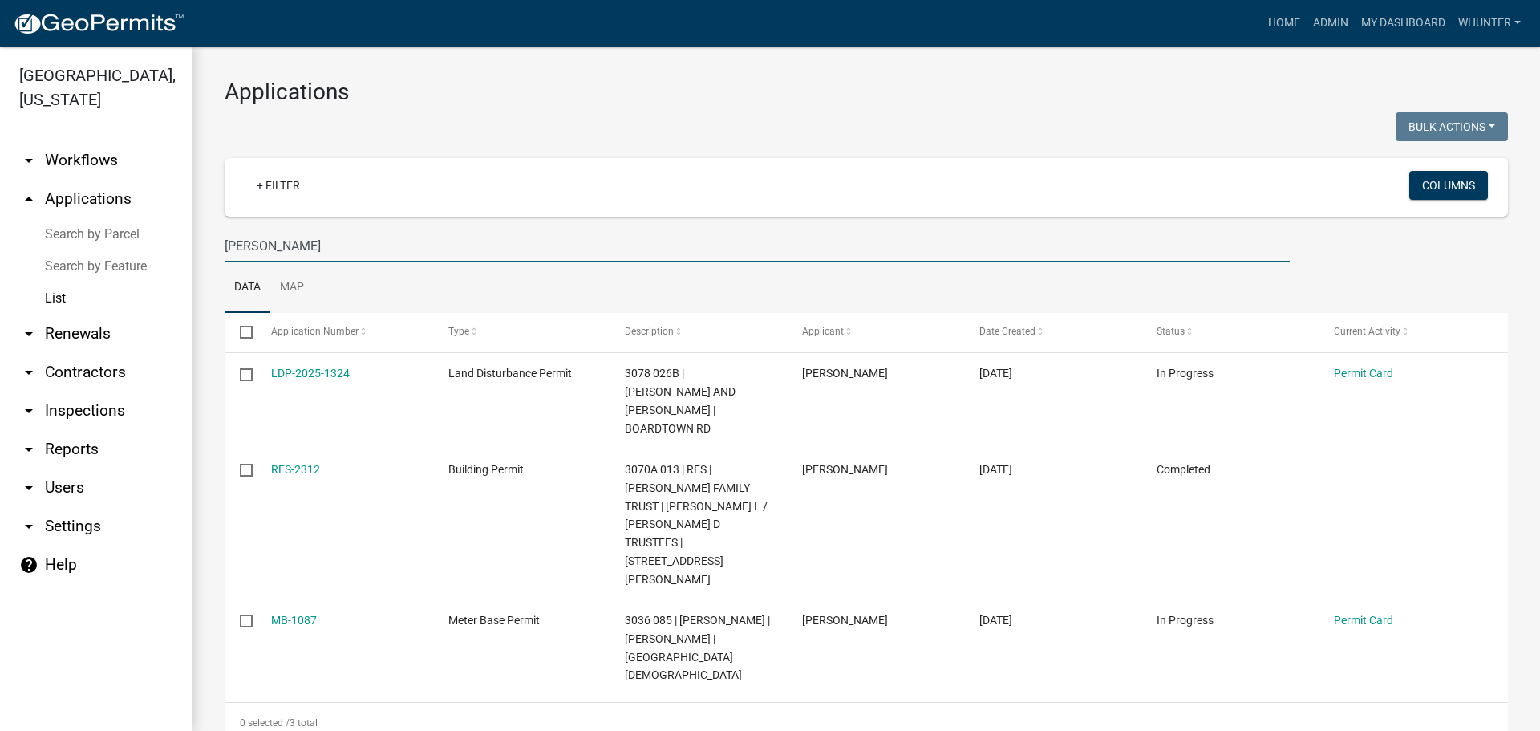
click at [398, 253] on input "TROY" at bounding box center [757, 245] width 1065 height 33
drag, startPoint x: 316, startPoint y: 246, endPoint x: 136, endPoint y: 227, distance: 180.7
click at [140, 230] on div "Gilmer County, Georgia arrow_drop_down Workflows List arrow_drop_up Application…" at bounding box center [770, 389] width 1540 height 684
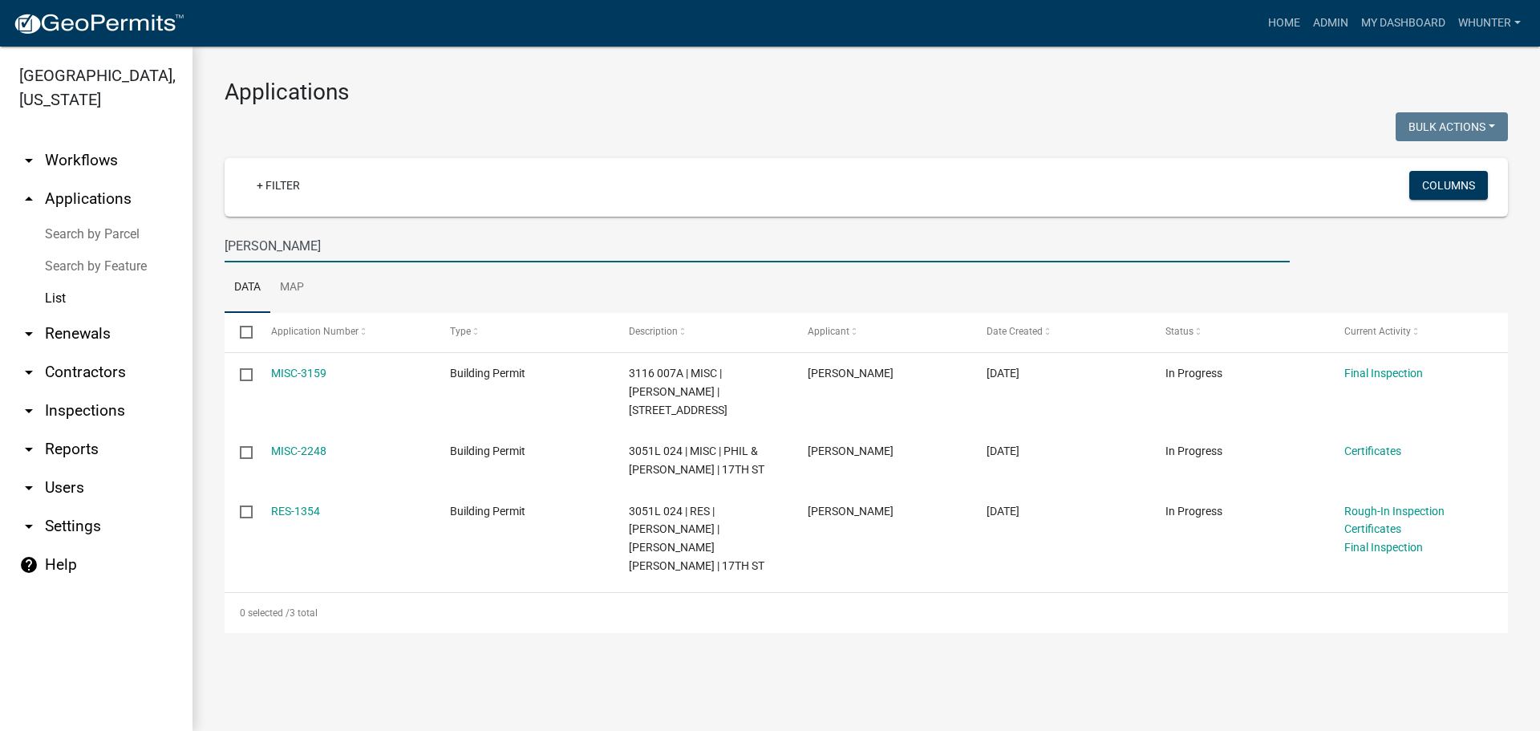
type input "CROWE"
drag, startPoint x: 415, startPoint y: 269, endPoint x: 121, endPoint y: 221, distance: 297.4
click at [121, 221] on div "Gilmer County, Georgia arrow_drop_down Workflows List arrow_drop_up Application…" at bounding box center [770, 389] width 1540 height 684
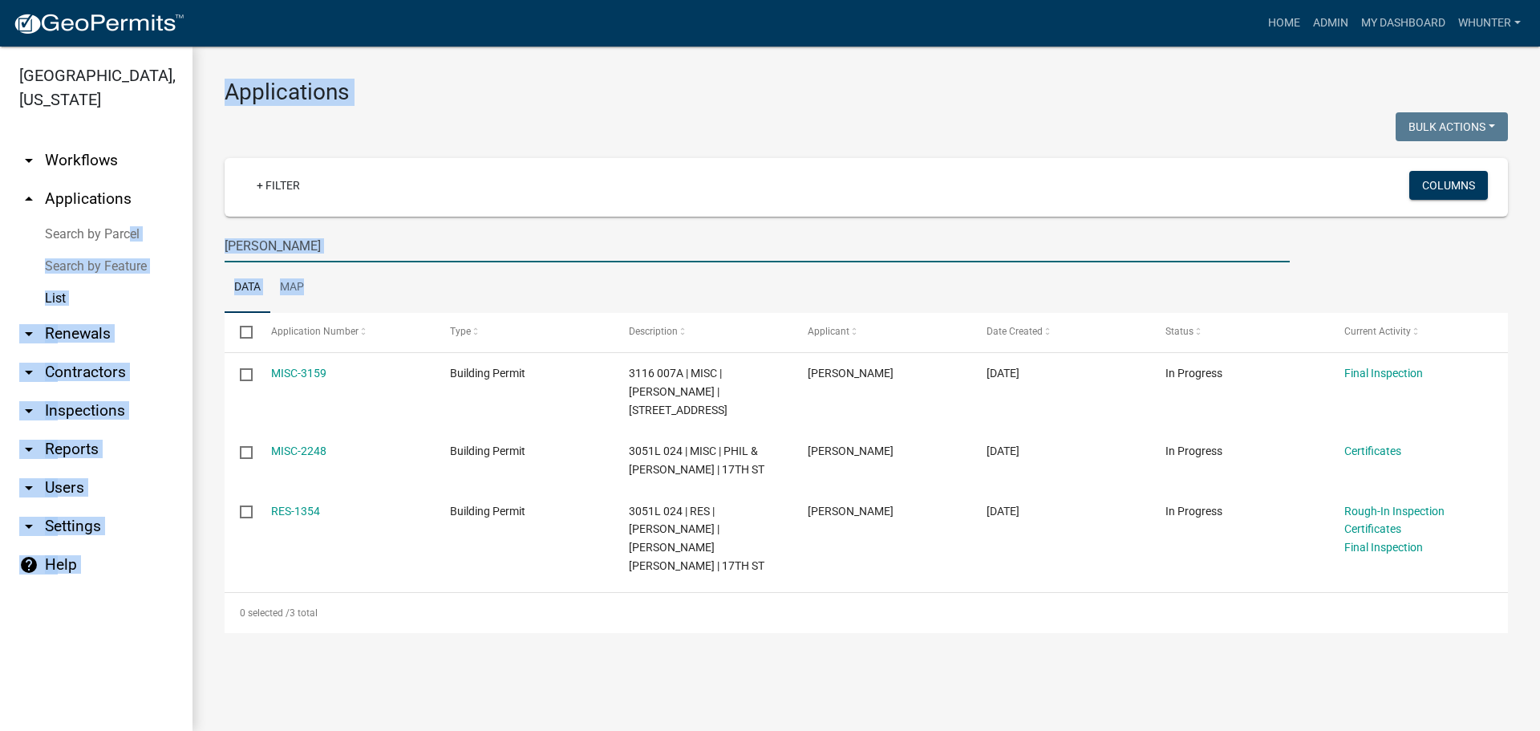
click at [289, 239] on input "CROWE" at bounding box center [757, 245] width 1065 height 33
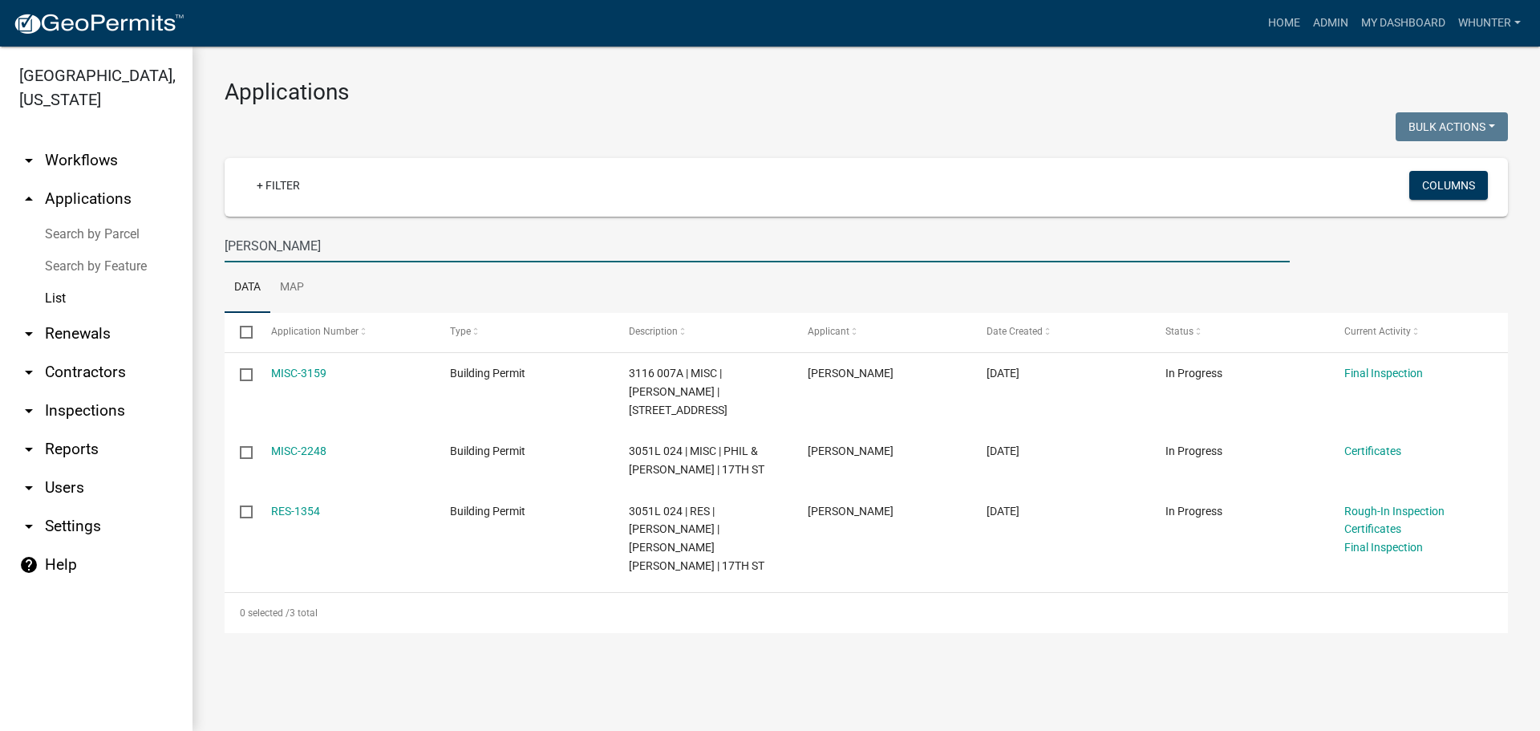
drag, startPoint x: 177, startPoint y: 233, endPoint x: 225, endPoint y: 223, distance: 49.2
click at [153, 229] on div "Gilmer County, Georgia arrow_drop_down Workflows List arrow_drop_up Application…" at bounding box center [770, 389] width 1540 height 684
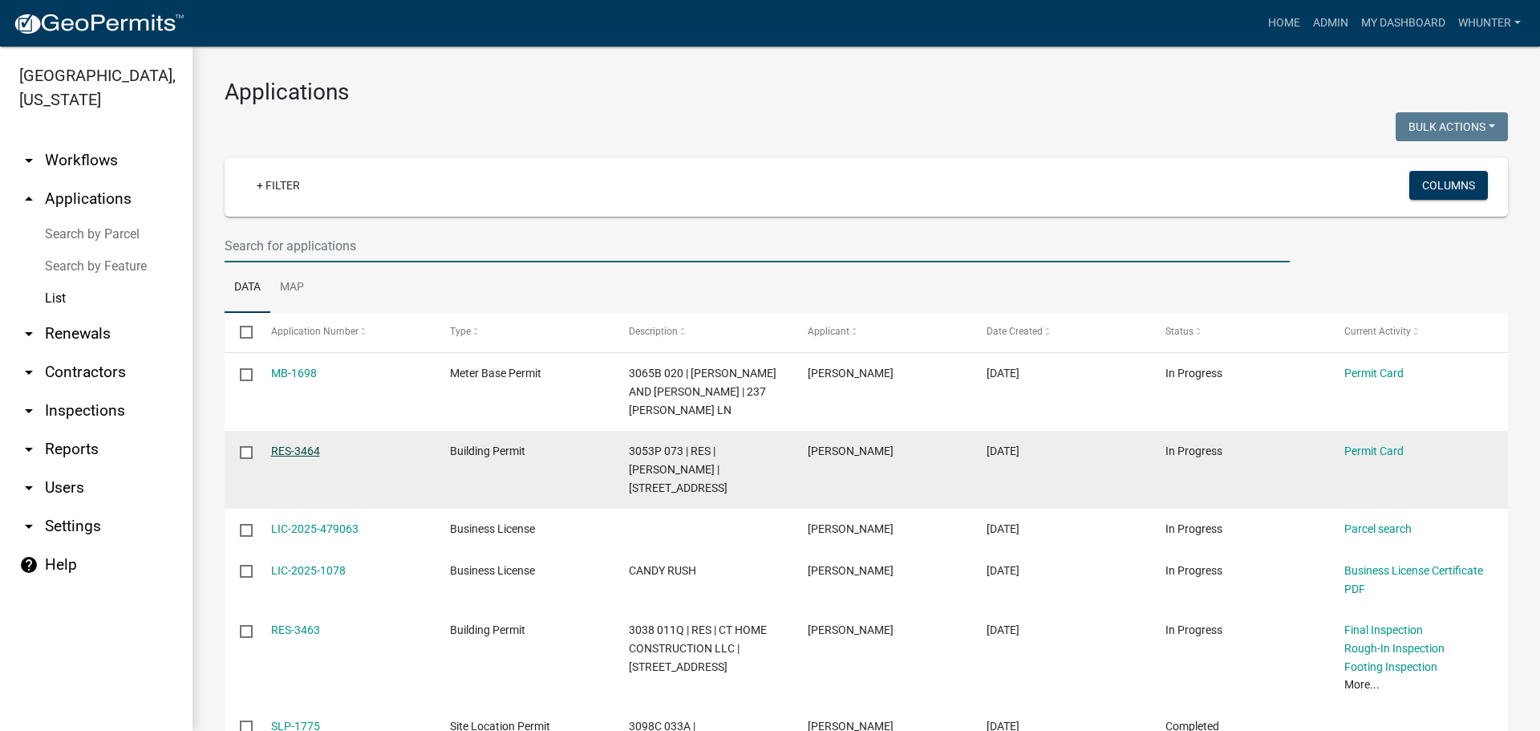
click at [285, 449] on link "RES-3464" at bounding box center [295, 450] width 49 height 13
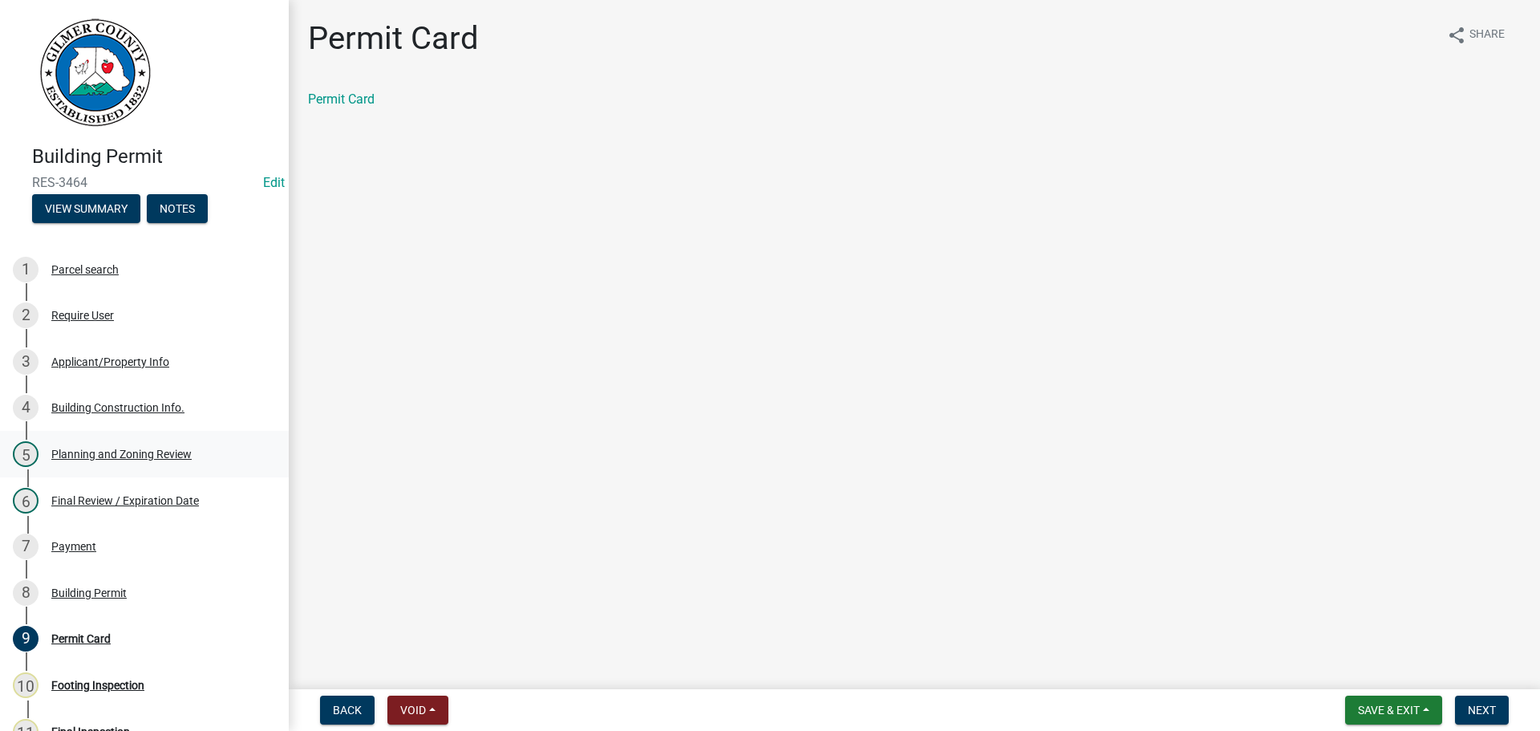
click at [142, 457] on div "Planning and Zoning Review" at bounding box center [121, 453] width 140 height 11
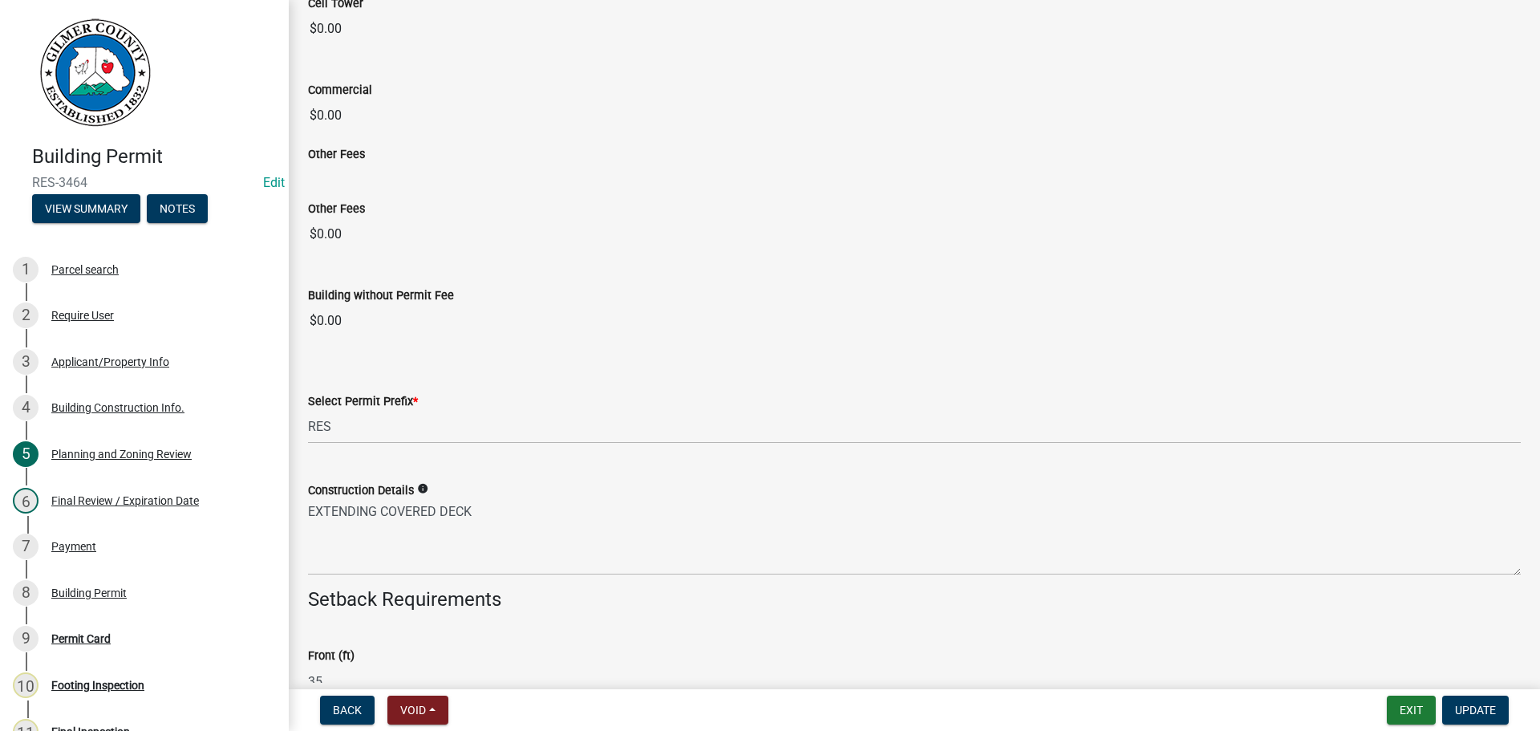
scroll to position [2487, 0]
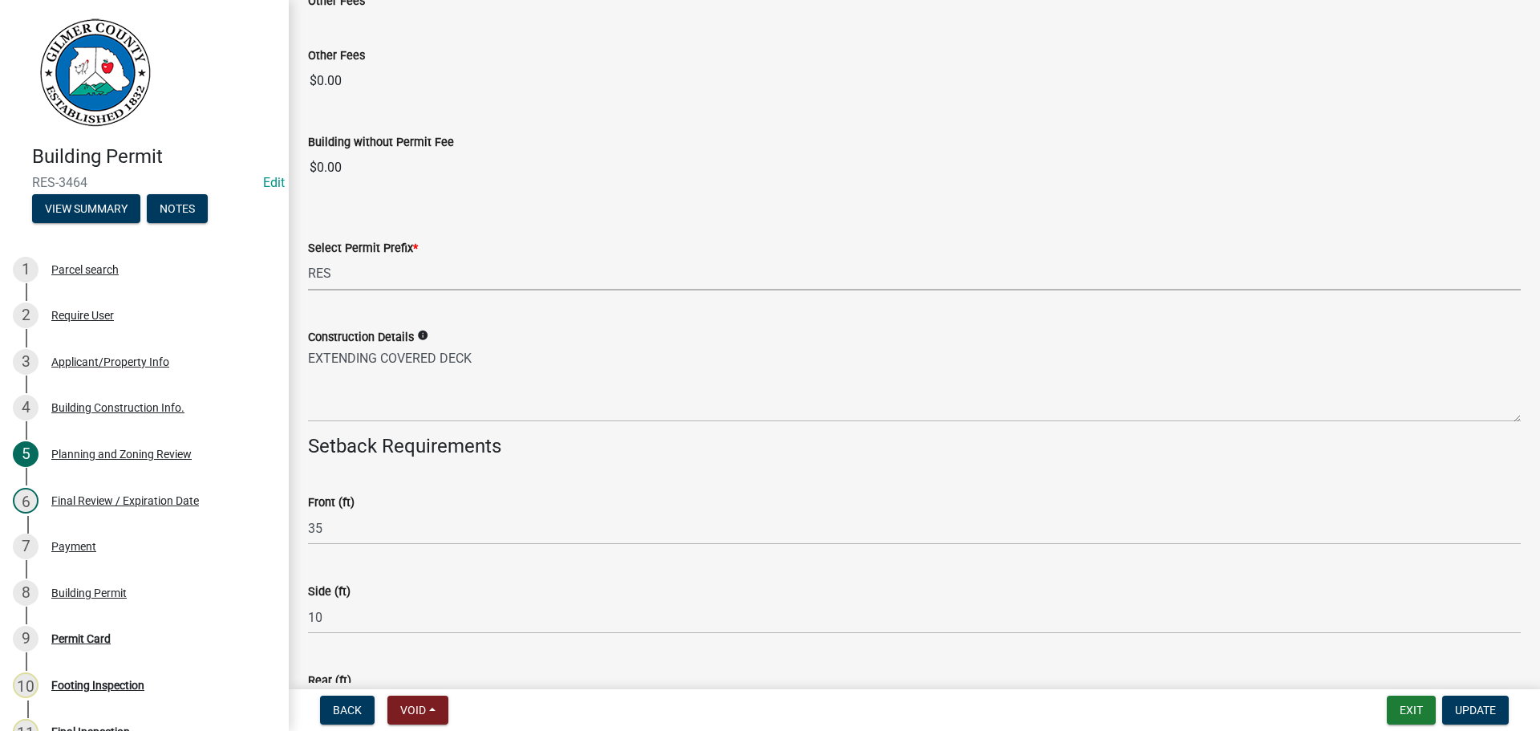
click at [358, 270] on select "Select Item... RES COMM MB LAND POOL MISC CELL TOWER - NEW CELL TOWER - ADD ON" at bounding box center [914, 274] width 1213 height 33
click at [308, 258] on select "Select Item... RES COMM MB LAND POOL MISC CELL TOWER - NEW CELL TOWER - ADD ON" at bounding box center [914, 274] width 1213 height 33
select select "d8142ddf-27f7-42b0-ba1e-04fee764576f"
click at [1494, 722] on button "Update" at bounding box center [1475, 710] width 67 height 29
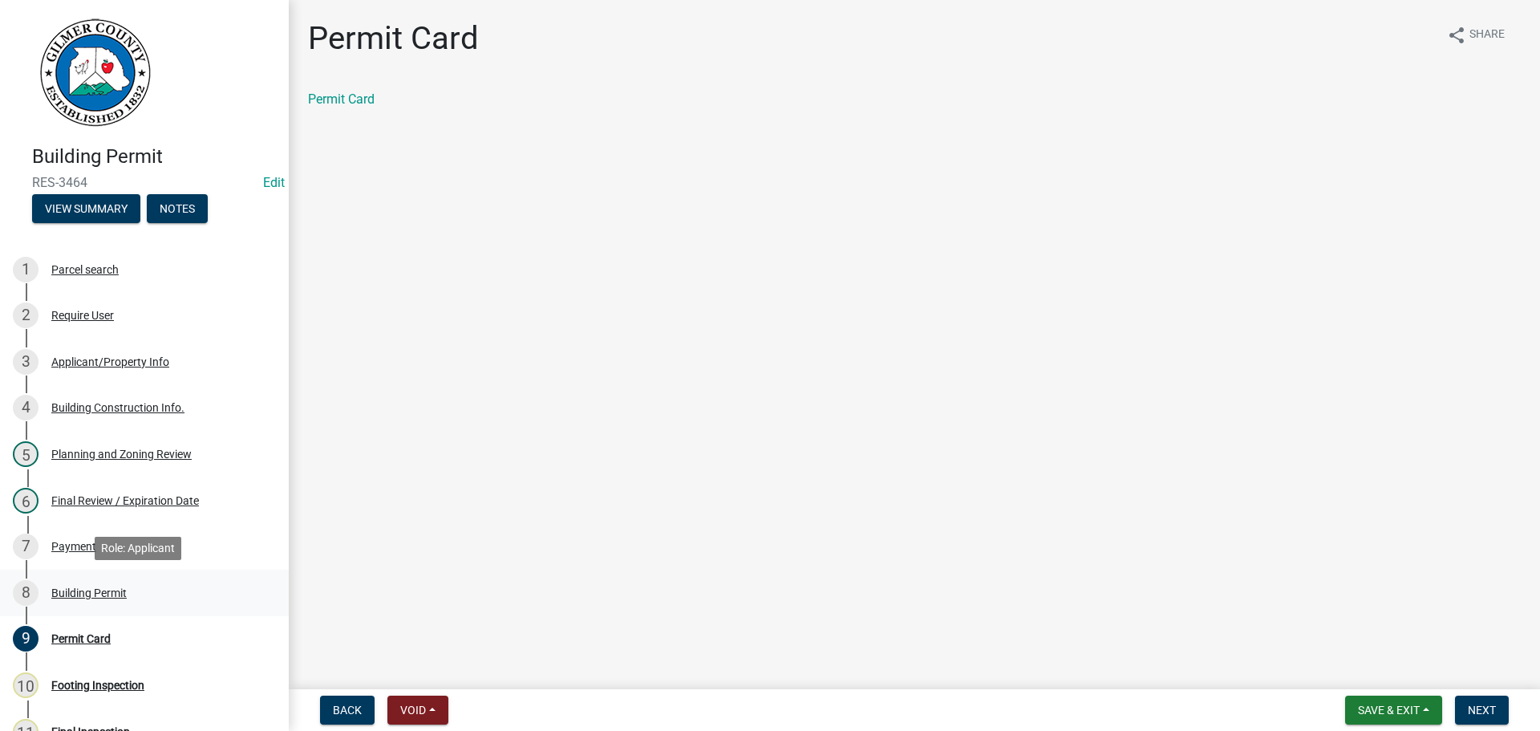
click at [95, 594] on div "Building Permit" at bounding box center [88, 592] width 75 height 11
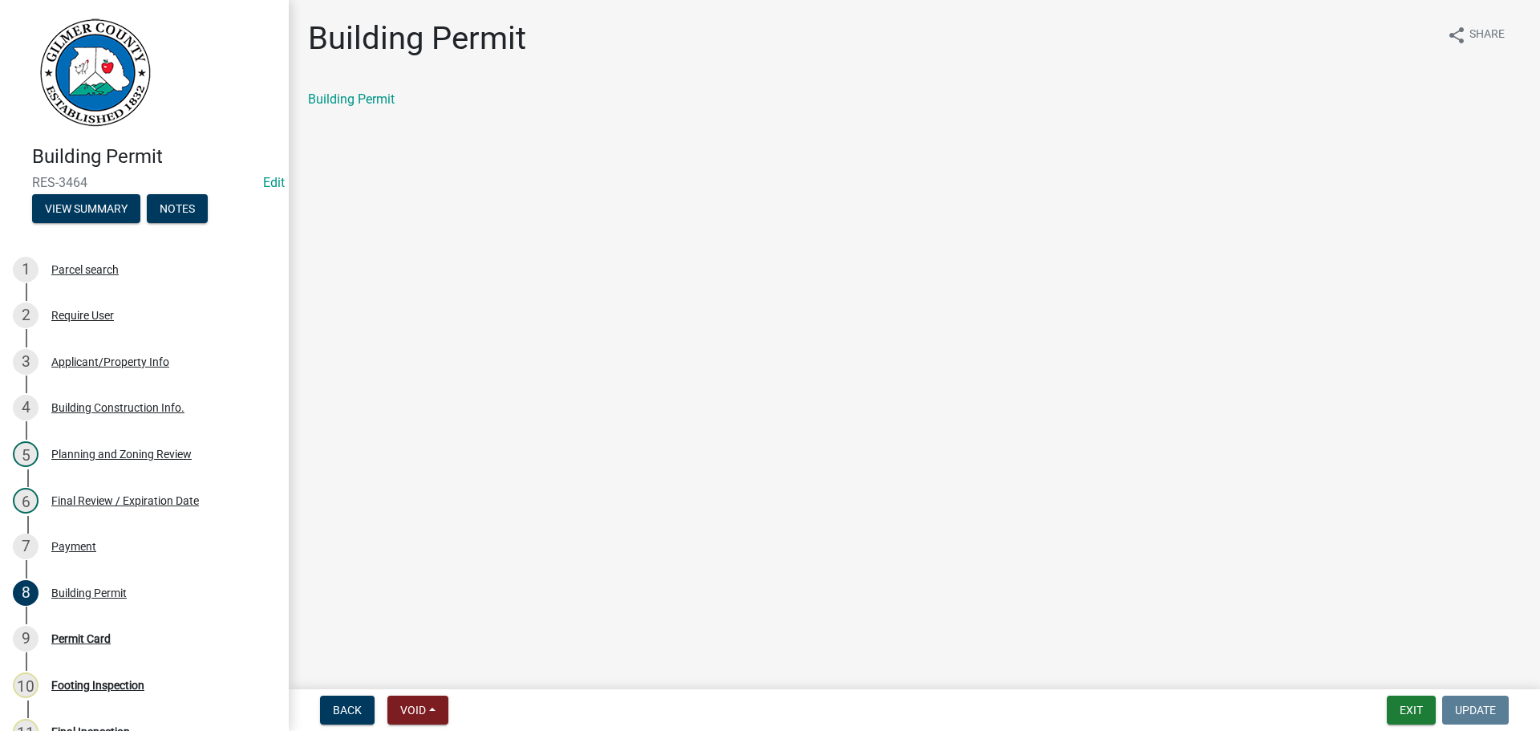
click at [379, 107] on div "Building Permit" at bounding box center [914, 99] width 1213 height 19
click at [382, 99] on link "Building Permit" at bounding box center [351, 98] width 87 height 15
click at [1410, 708] on button "Exit" at bounding box center [1411, 710] width 49 height 29
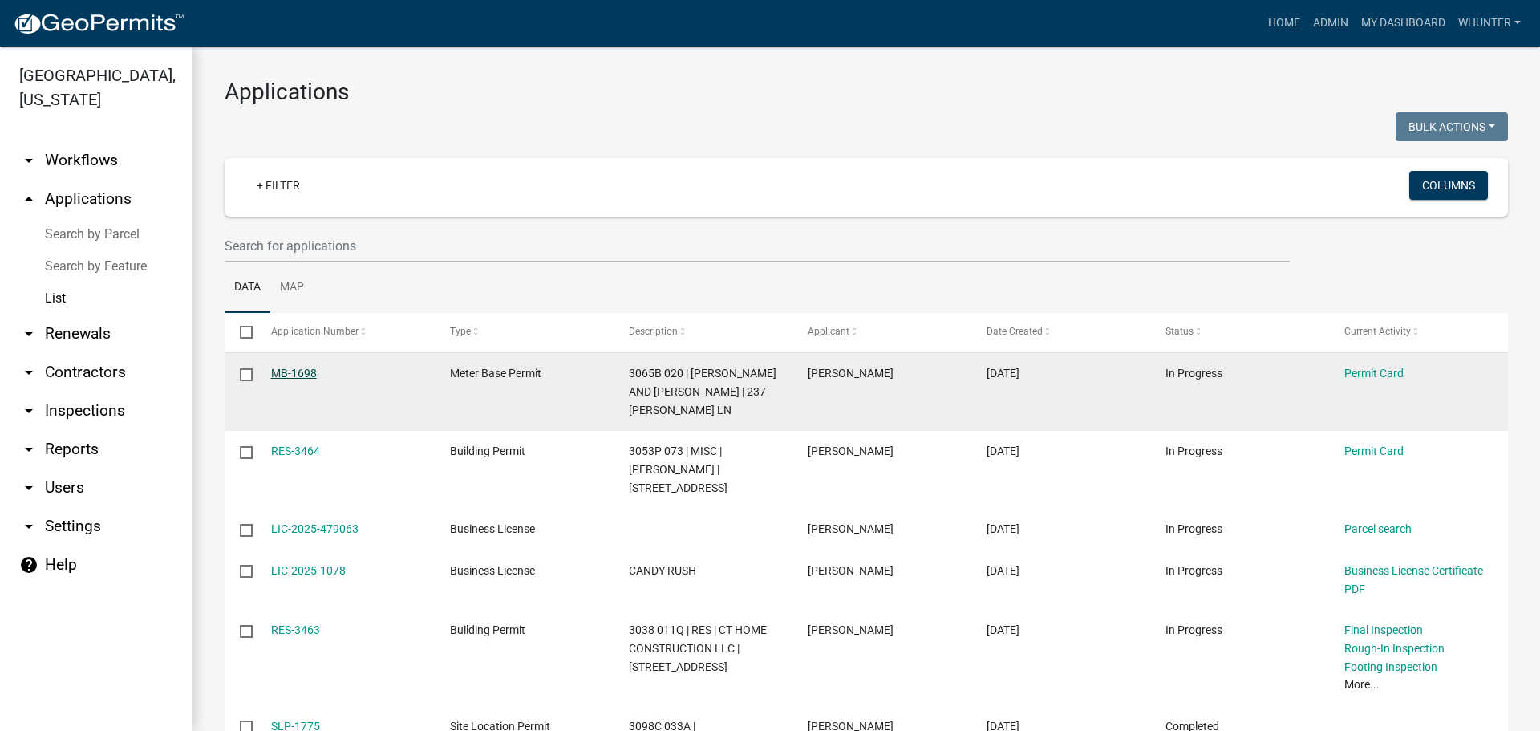
click at [297, 376] on link "MB-1698" at bounding box center [294, 373] width 46 height 13
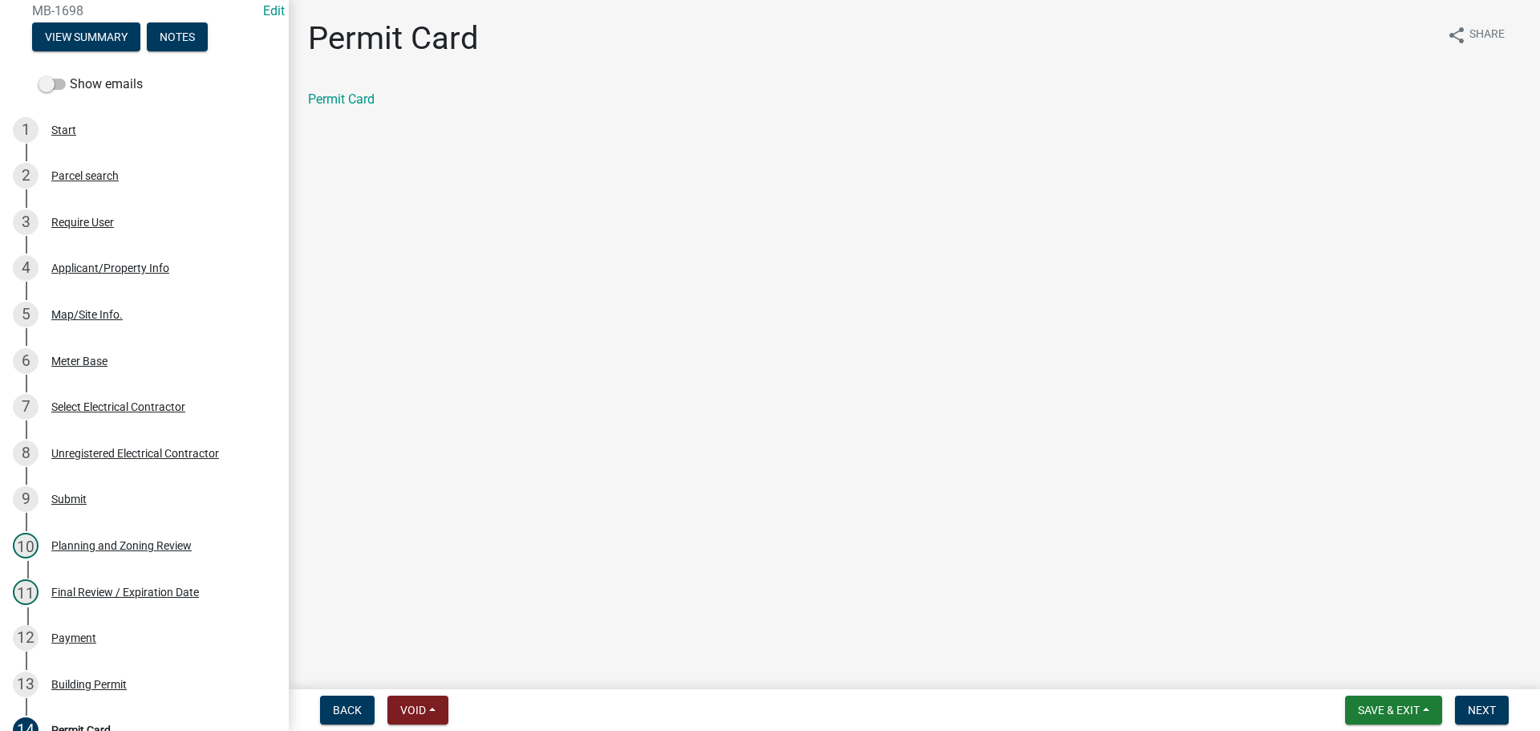
scroll to position [436, 0]
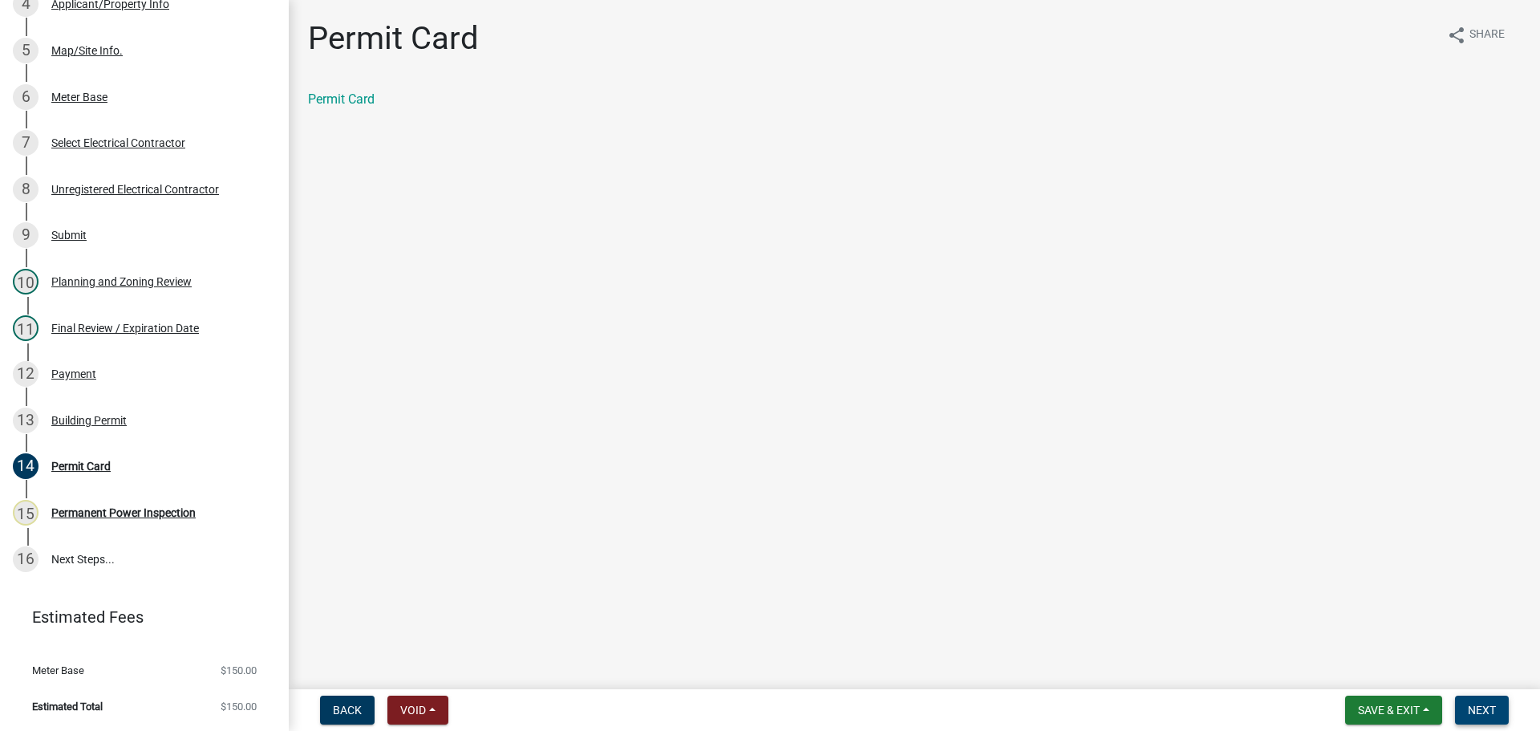
click at [1483, 704] on span "Next" at bounding box center [1482, 710] width 28 height 13
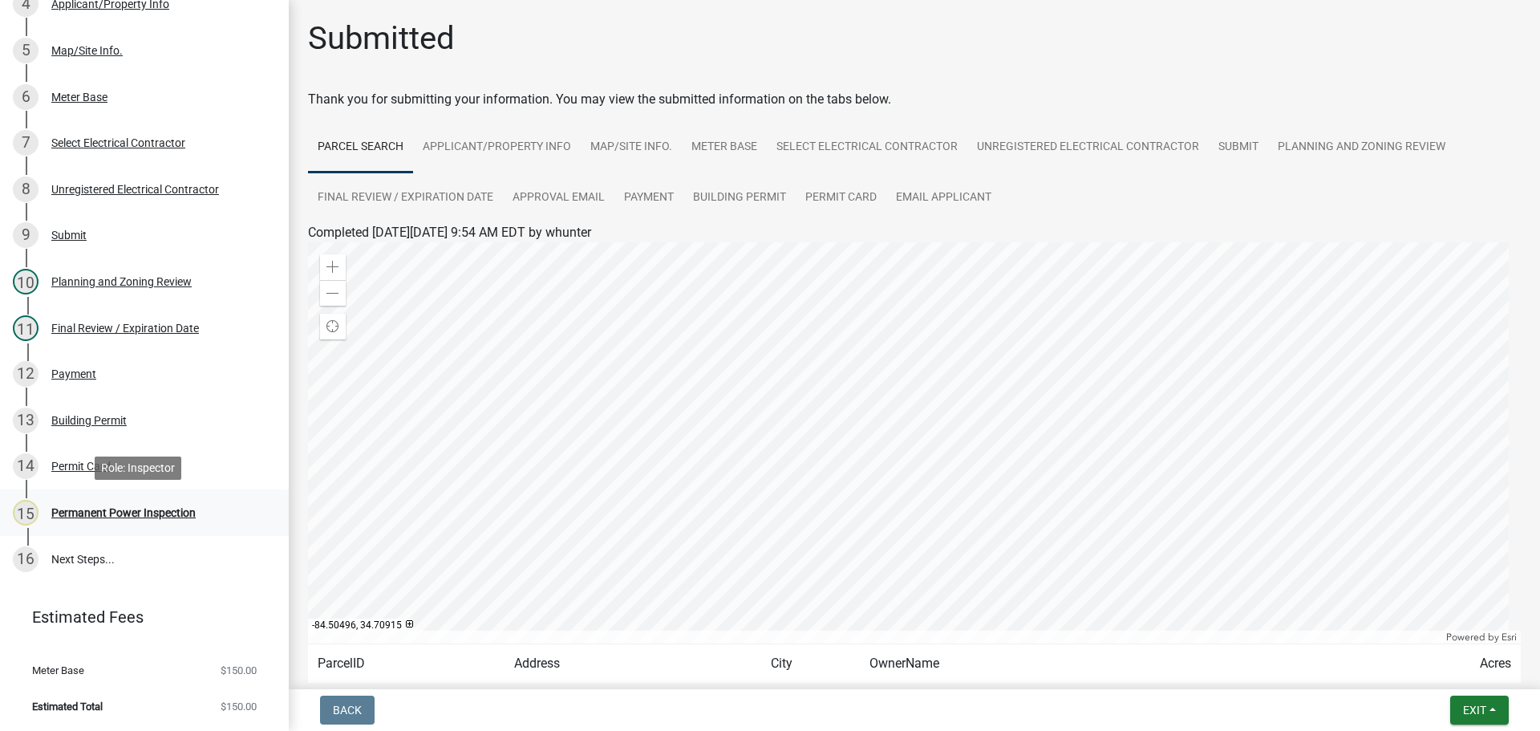
click at [105, 511] on div "Permanent Power Inspection" at bounding box center [123, 512] width 144 height 11
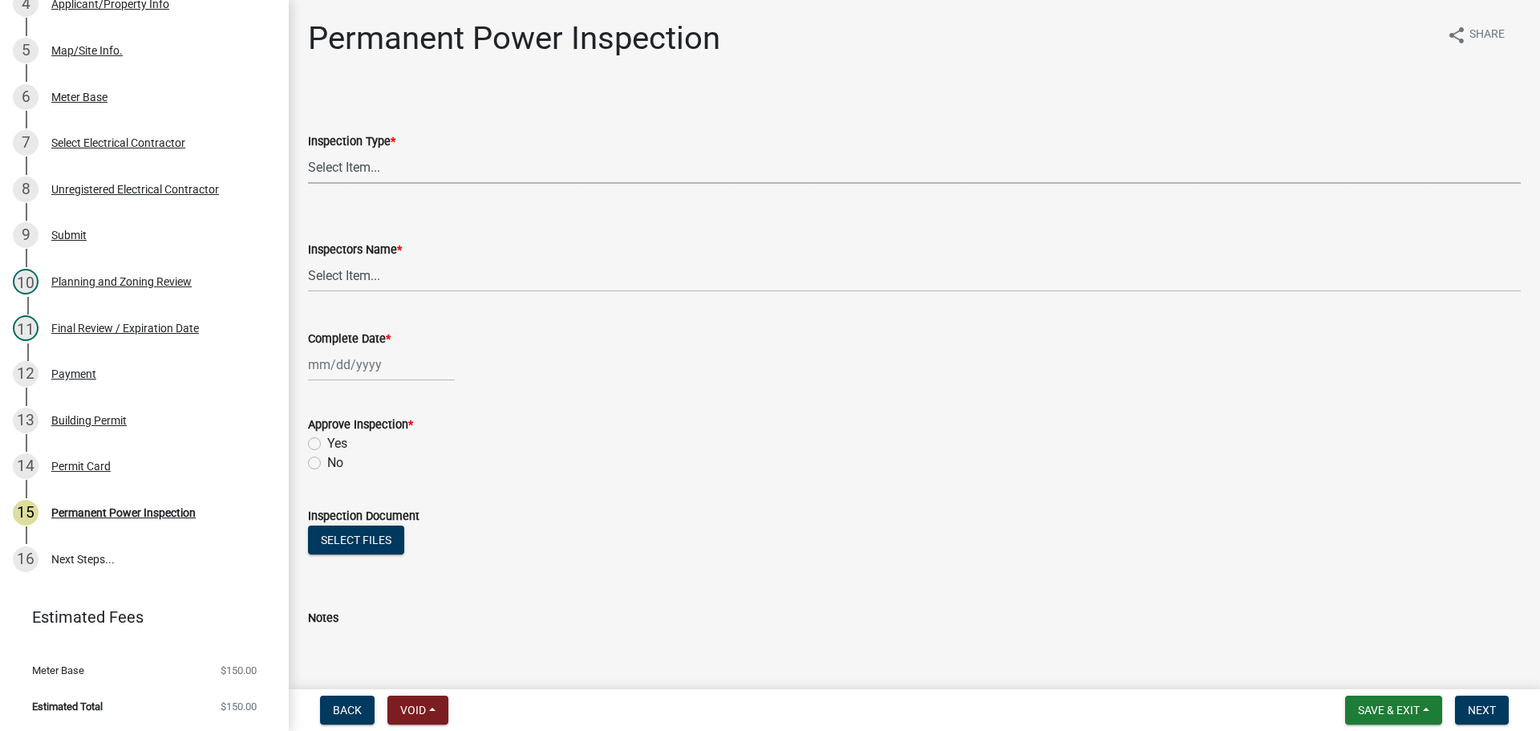
click at [378, 176] on select "Select Item... Permanent Power" at bounding box center [914, 167] width 1213 height 33
click at [308, 151] on select "Select Item... Permanent Power" at bounding box center [914, 167] width 1213 height 33
select select "5c85f858-e2c6-4c2c-a92e-43b107da9ba1"
click at [372, 267] on select "Select Item... khenson (Karen Henson) j.bouhl (Joe Bouhl) Engineer / Electricia…" at bounding box center [914, 275] width 1213 height 33
select select "7c10ce63-ccfd-4257-ac60-a1c0b24e7b7a"
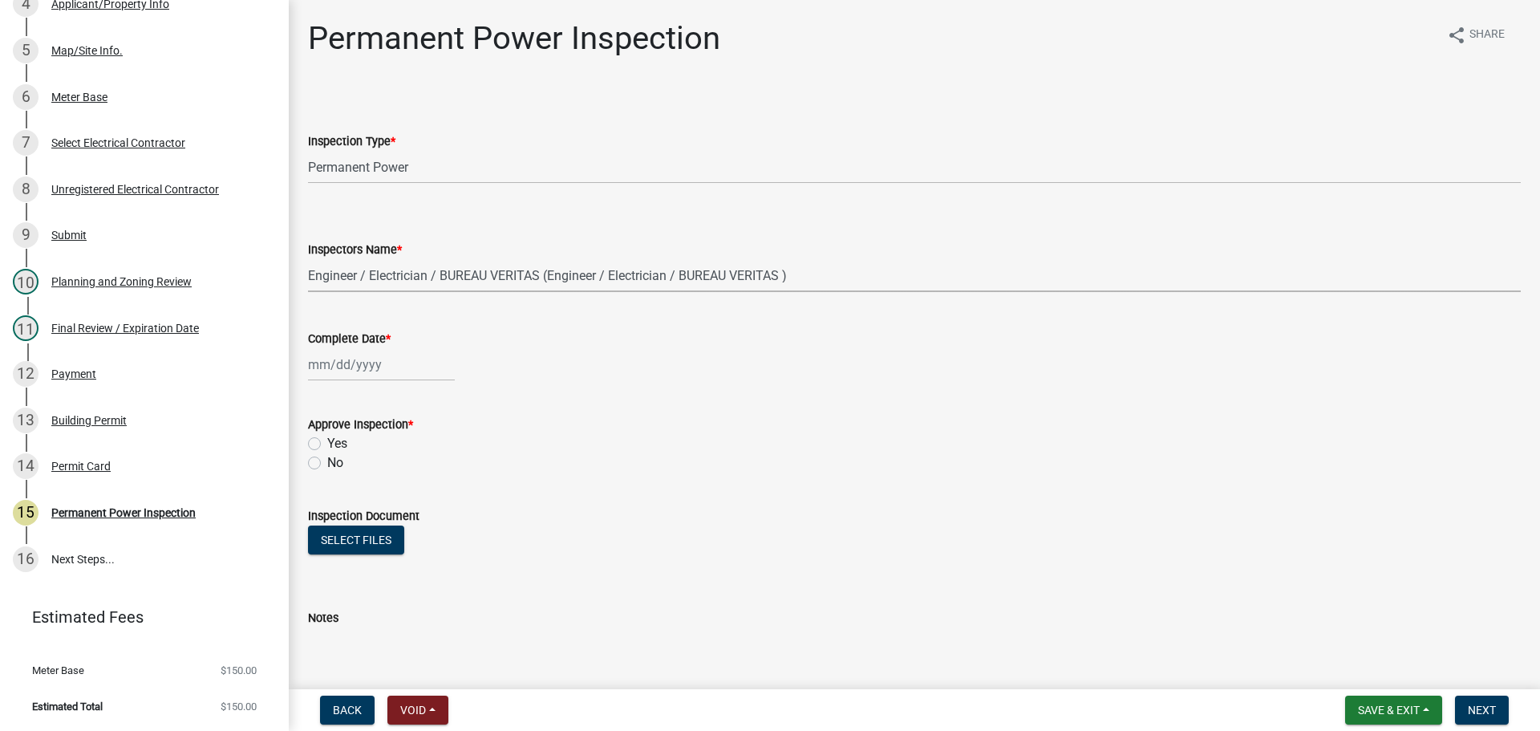
click at [308, 259] on select "Select Item... khenson (Karen Henson) j.bouhl (Joe Bouhl) Engineer / Electricia…" at bounding box center [914, 275] width 1213 height 33
click at [358, 359] on div at bounding box center [381, 364] width 147 height 33
select select "9"
select select "2025"
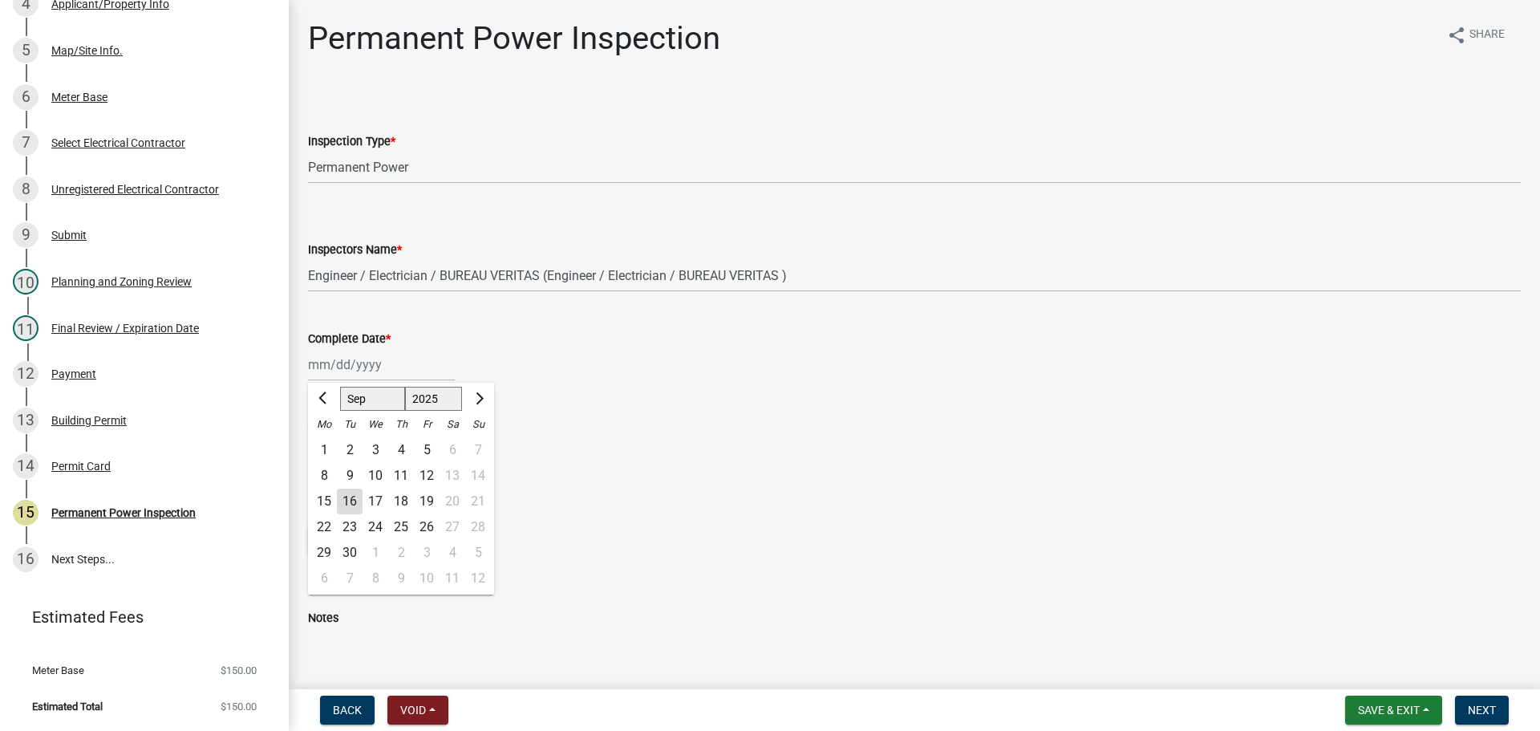
click at [351, 499] on div "16" at bounding box center [350, 502] width 26 height 26
type input "09/16/2025"
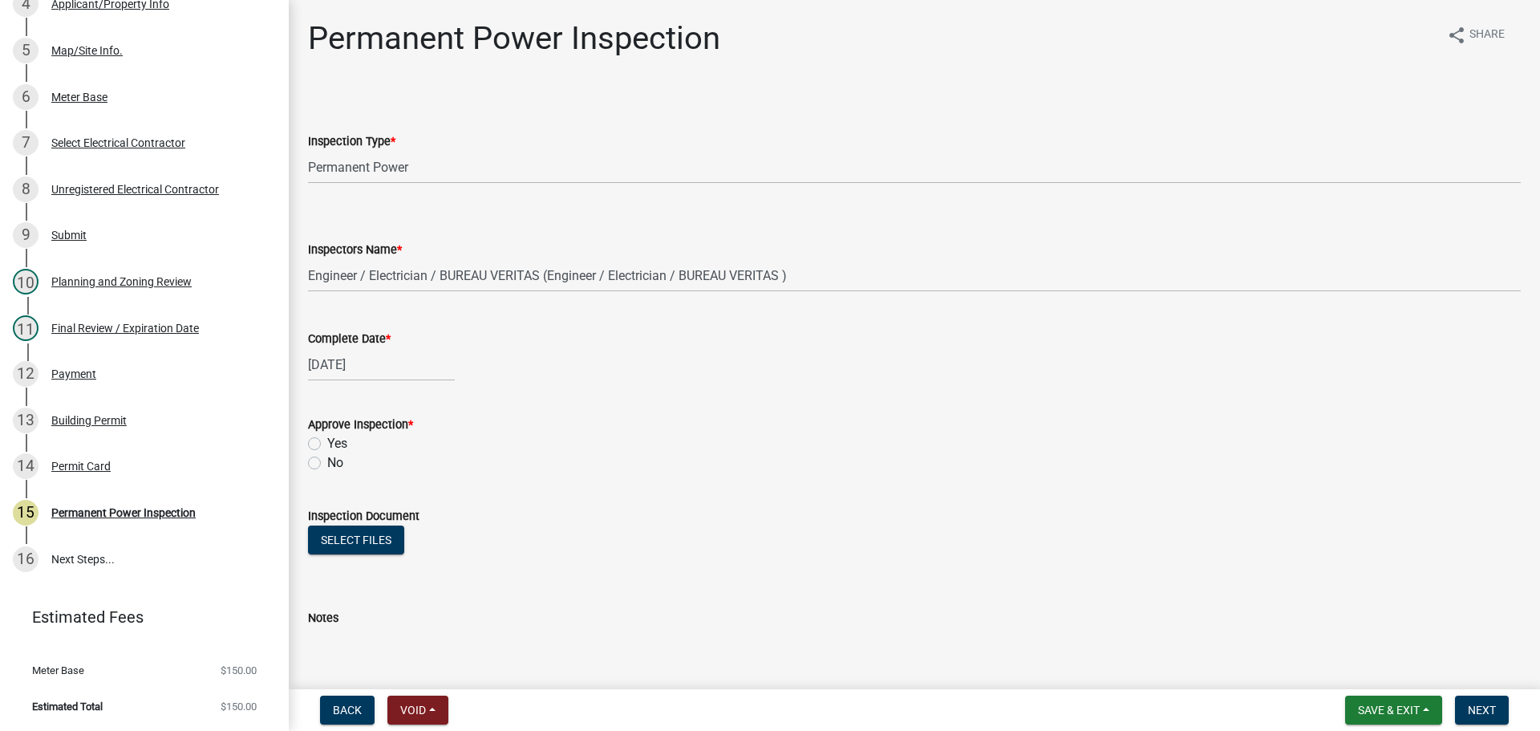
click at [351, 444] on div "Yes" at bounding box center [914, 443] width 1213 height 19
click at [343, 443] on label "Yes" at bounding box center [337, 443] width 20 height 19
click at [338, 443] on input "Yes" at bounding box center [332, 439] width 10 height 10
radio input "true"
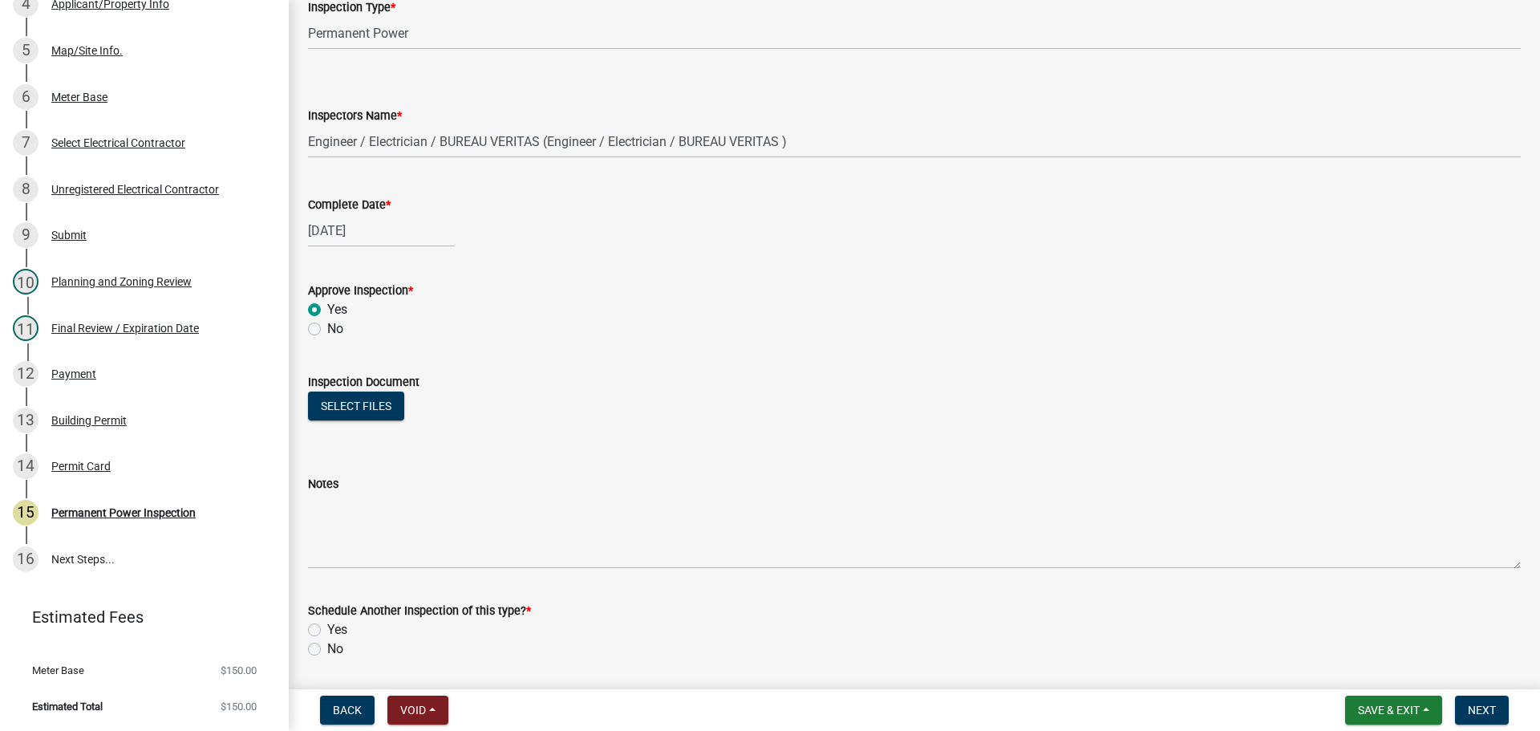
scroll to position [259, 0]
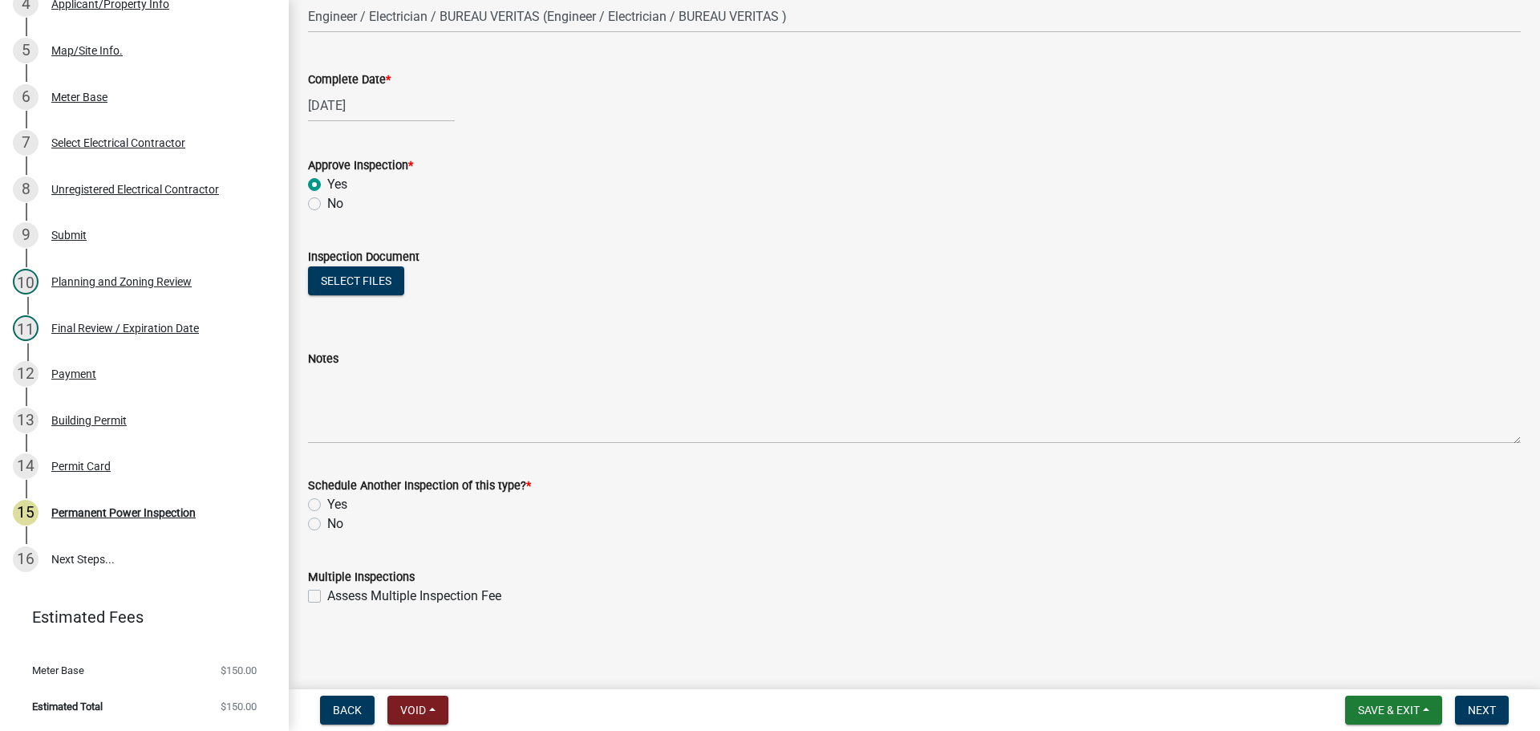
click at [327, 528] on label "No" at bounding box center [335, 523] width 16 height 19
click at [327, 525] on input "No" at bounding box center [332, 519] width 10 height 10
radio input "true"
click at [1477, 708] on span "Next" at bounding box center [1482, 710] width 28 height 13
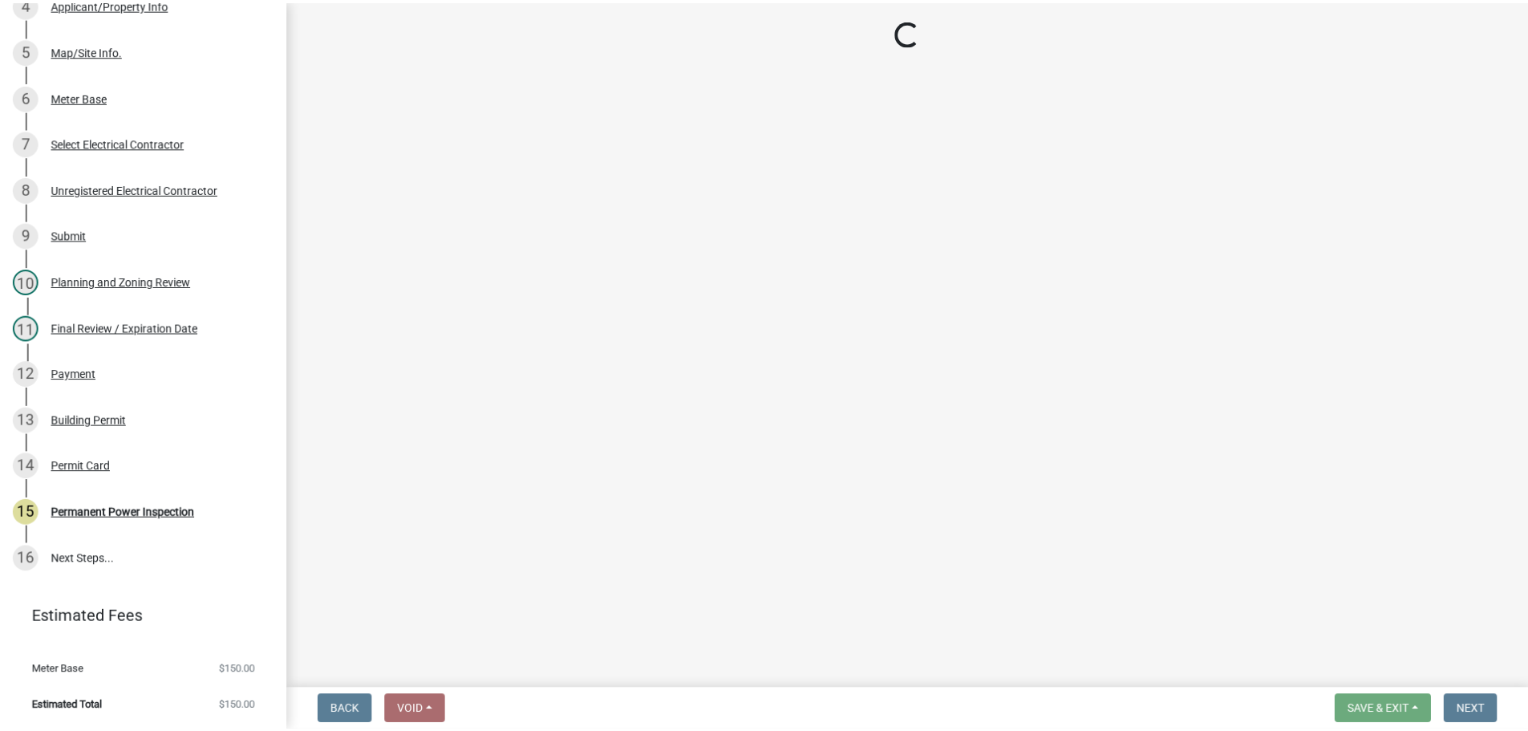
scroll to position [528, 0]
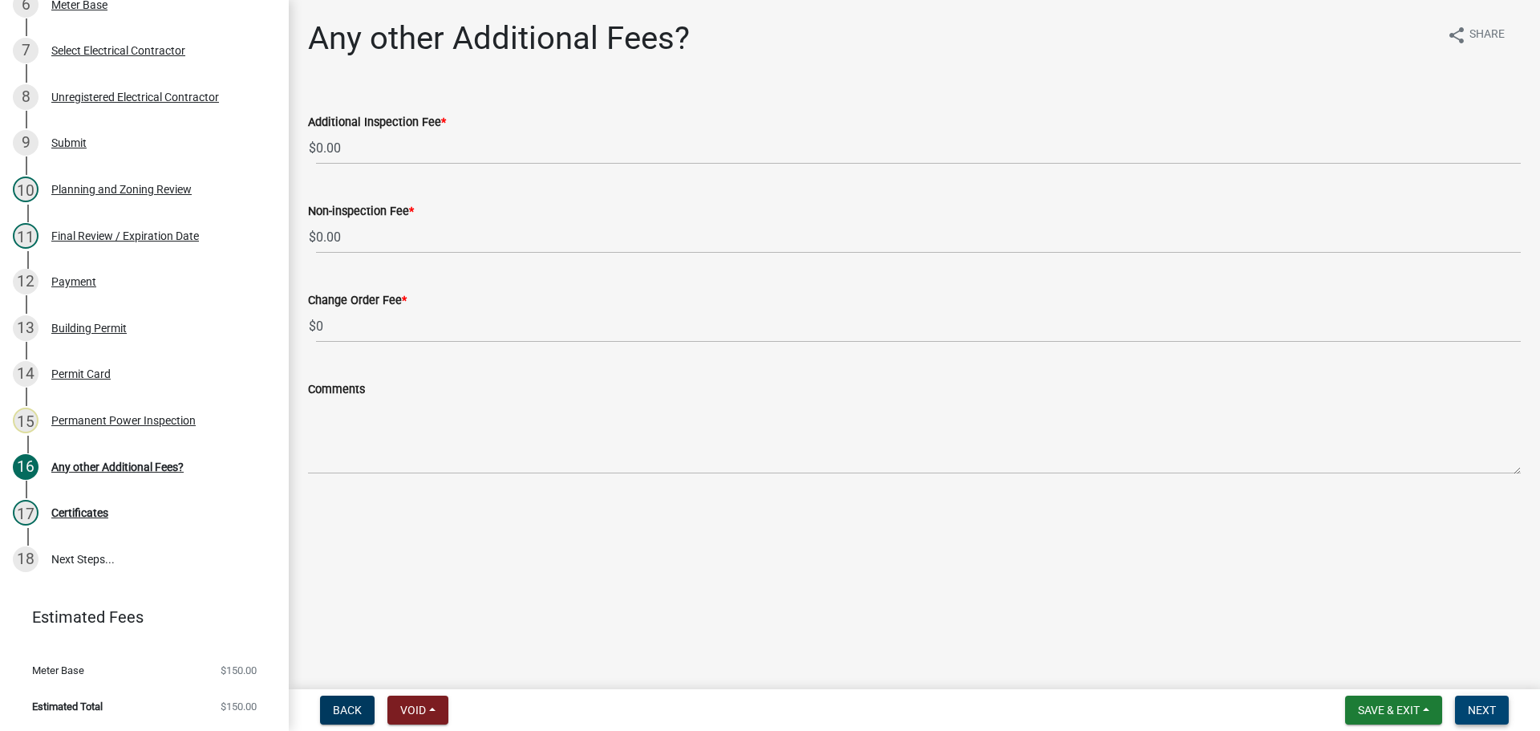
click at [1466, 709] on button "Next" at bounding box center [1482, 710] width 54 height 29
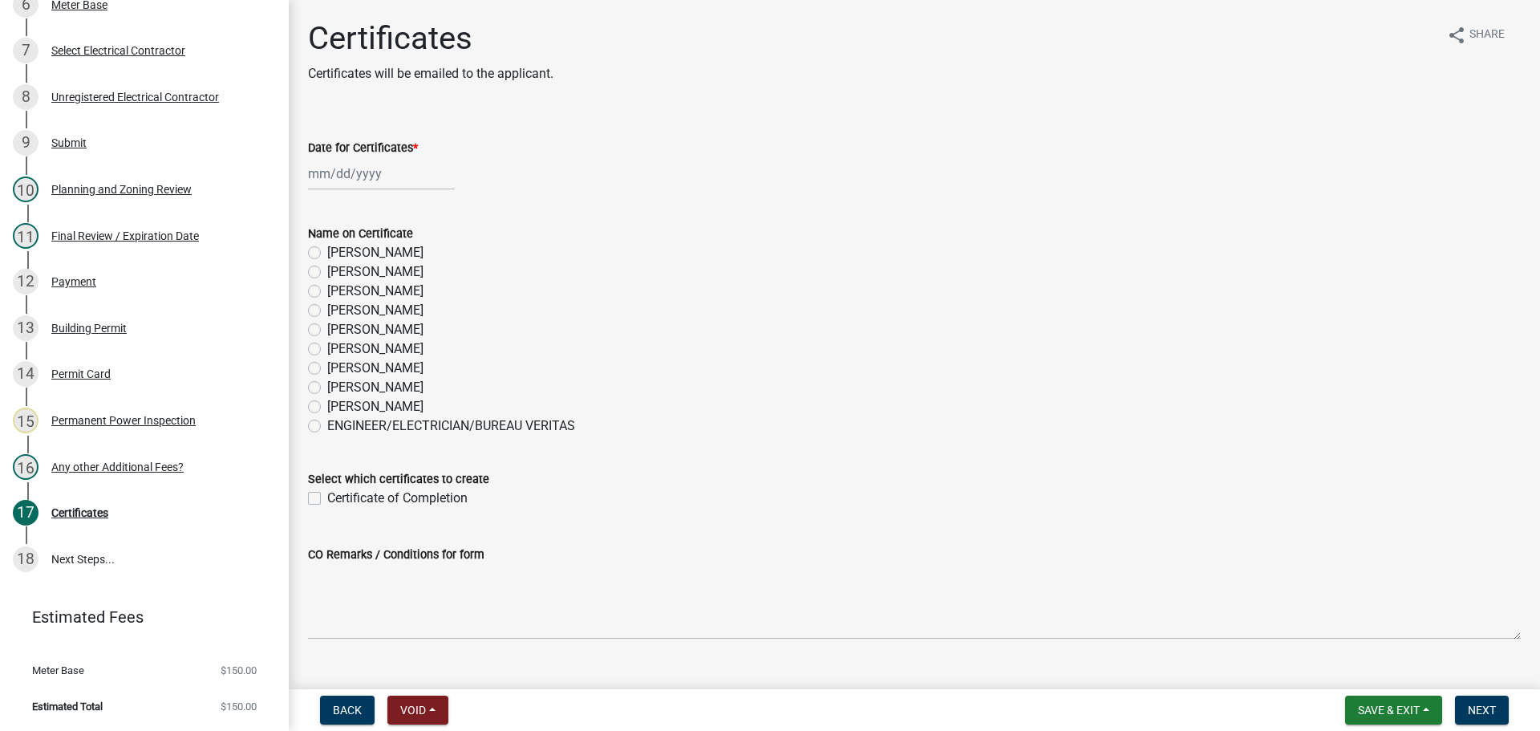
click at [378, 398] on label "Jim Endinger" at bounding box center [375, 406] width 96 height 19
click at [338, 398] on input "Jim Endinger" at bounding box center [332, 402] width 10 height 10
radio input "true"
click at [378, 390] on label "Whitney Hunter" at bounding box center [375, 387] width 96 height 19
click at [338, 388] on input "Whitney Hunter" at bounding box center [332, 383] width 10 height 10
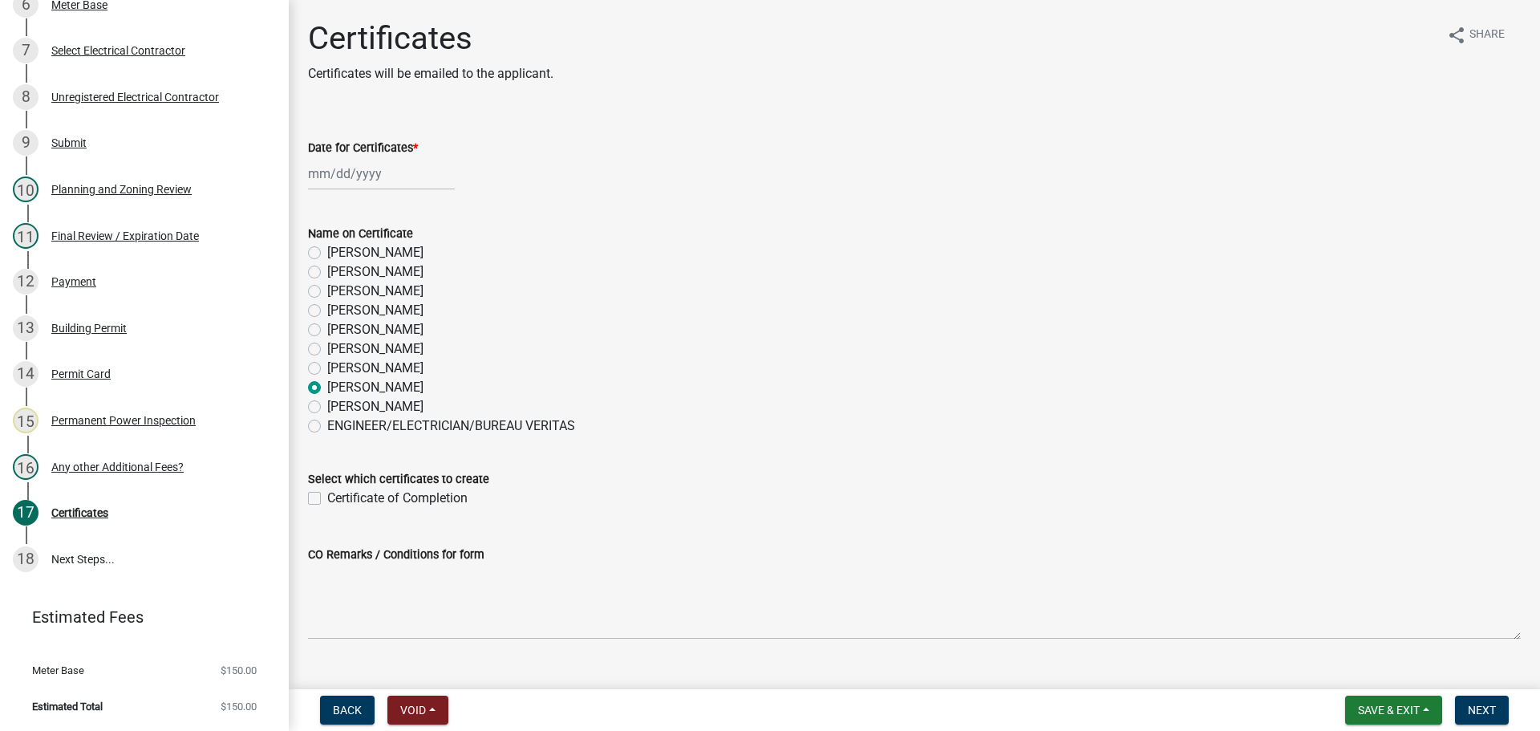
radio input "true"
click at [343, 185] on div at bounding box center [381, 173] width 147 height 33
select select "9"
select select "2025"
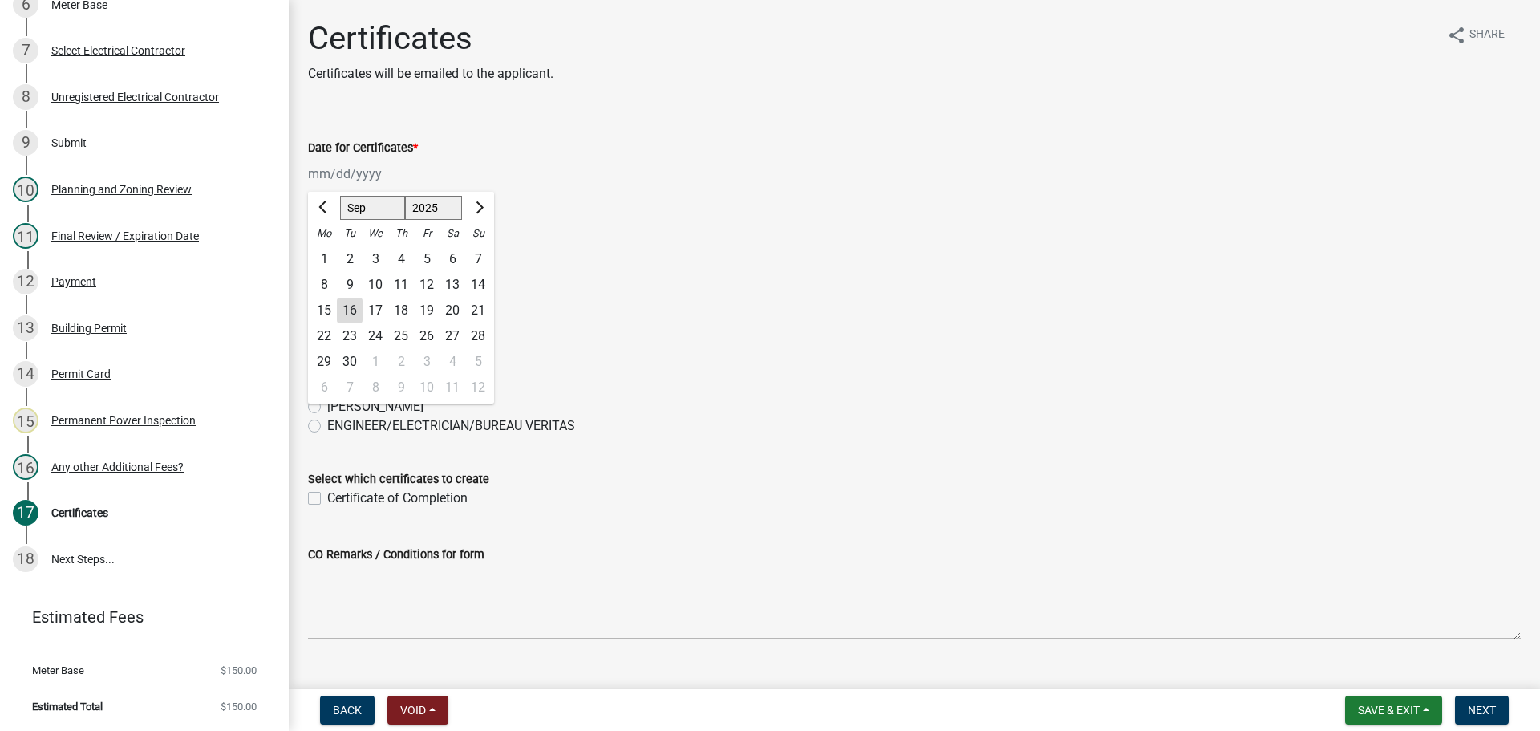
click at [351, 307] on div "16" at bounding box center [350, 311] width 26 height 26
type input "09/16/2025"
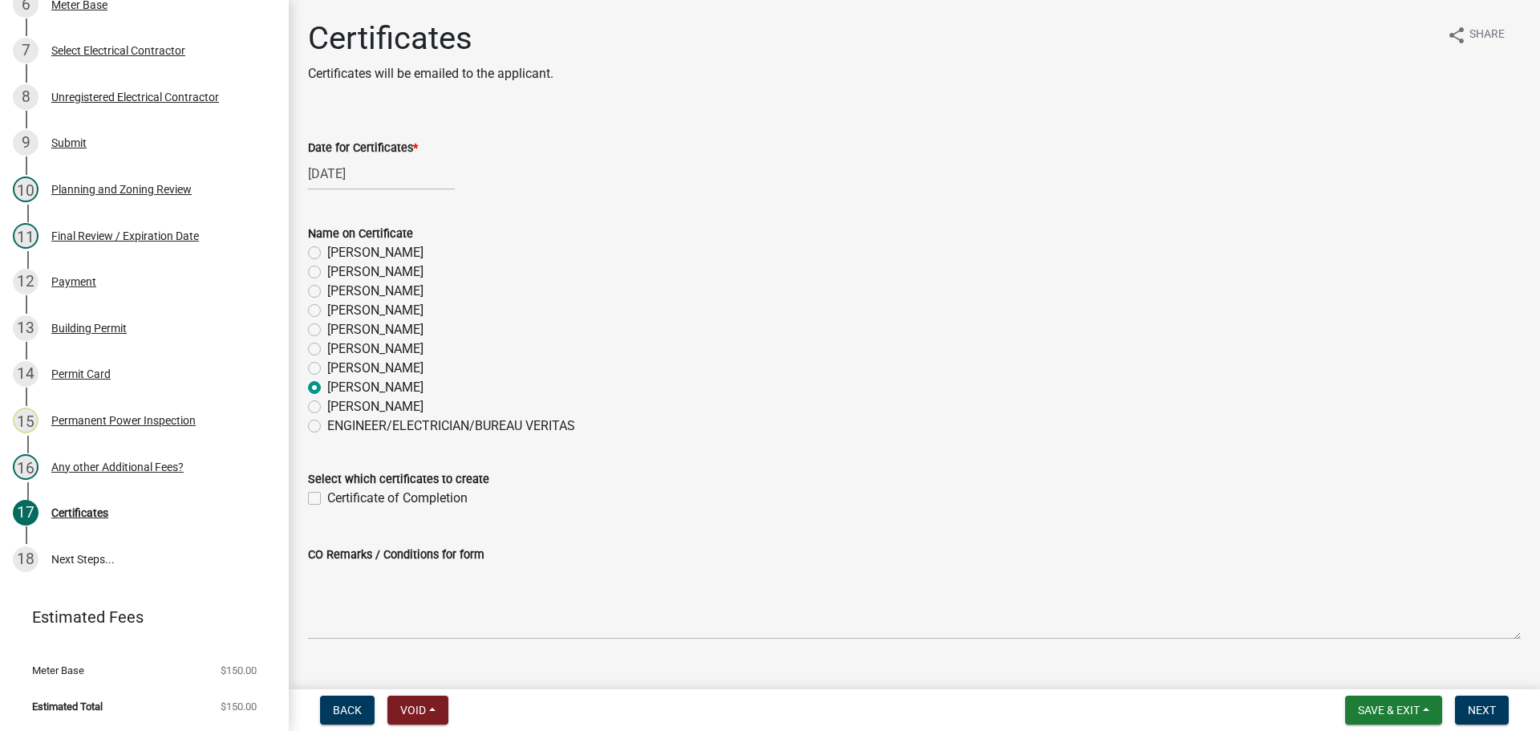
click at [386, 503] on label "Certificate of Completion" at bounding box center [397, 498] width 140 height 19
click at [338, 499] on input "Certificate of Completion" at bounding box center [332, 494] width 10 height 10
checkbox input "true"
click at [1503, 711] on button "Next" at bounding box center [1482, 710] width 54 height 29
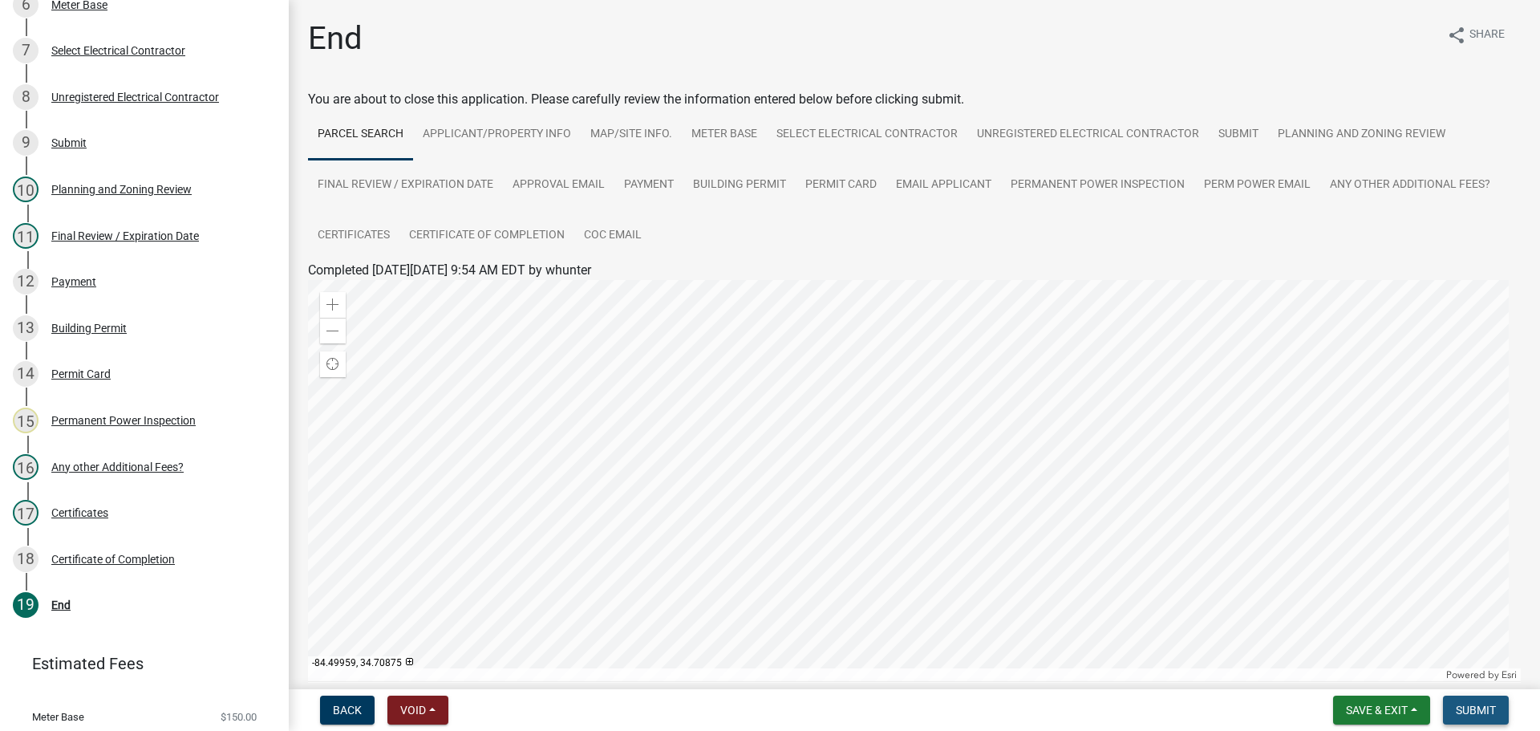
click at [1493, 716] on span "Submit" at bounding box center [1476, 710] width 40 height 13
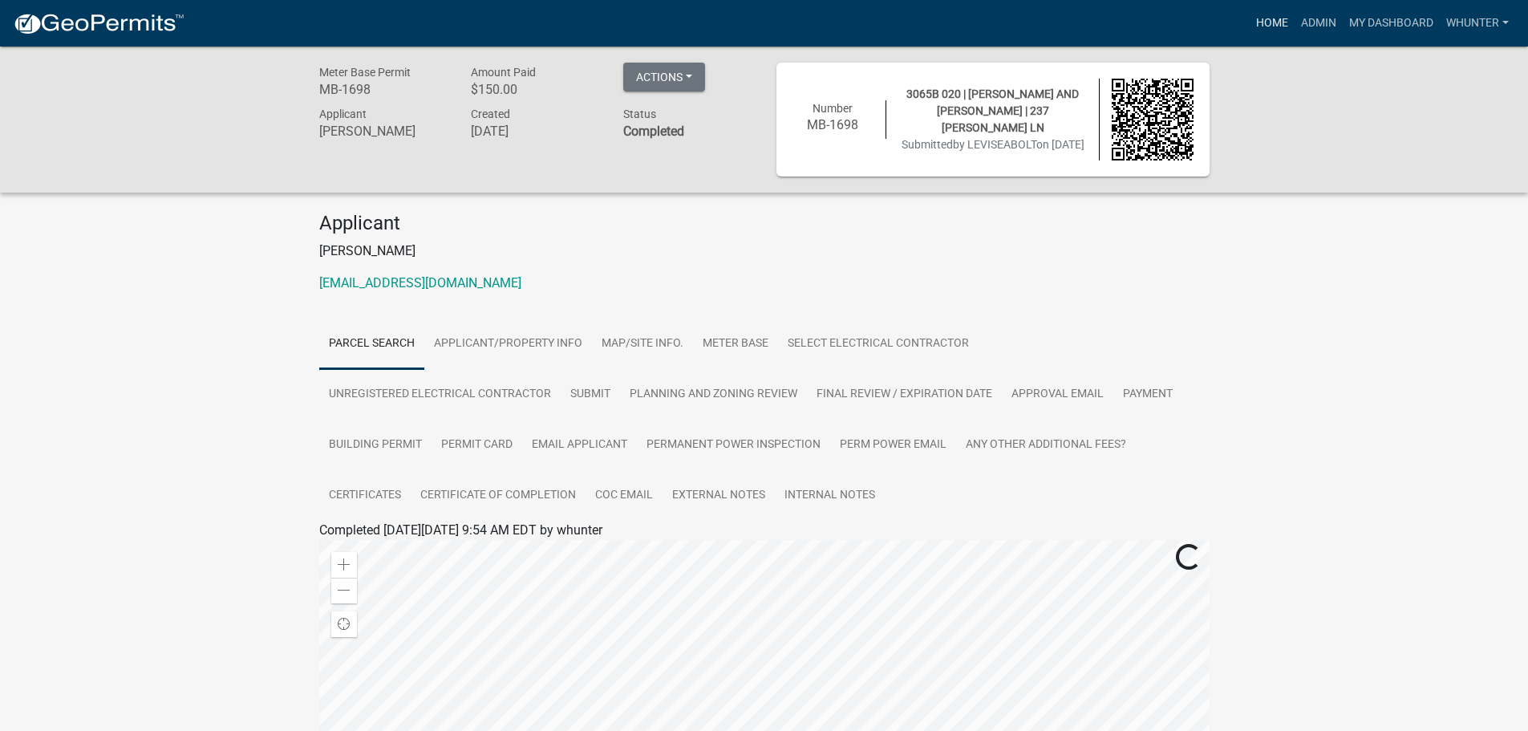
click at [1267, 26] on link "Home" at bounding box center [1272, 23] width 45 height 30
